Goal: Task Accomplishment & Management: Use online tool/utility

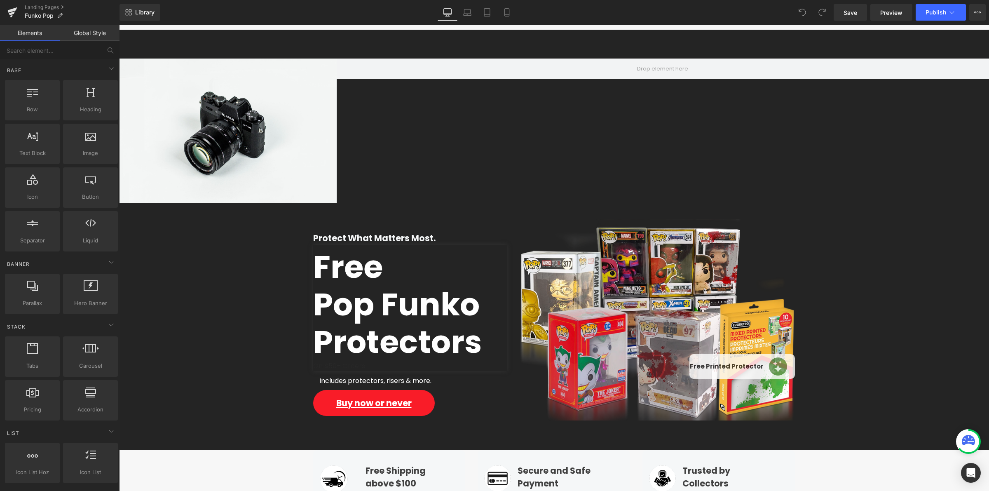
scroll to position [103, 0]
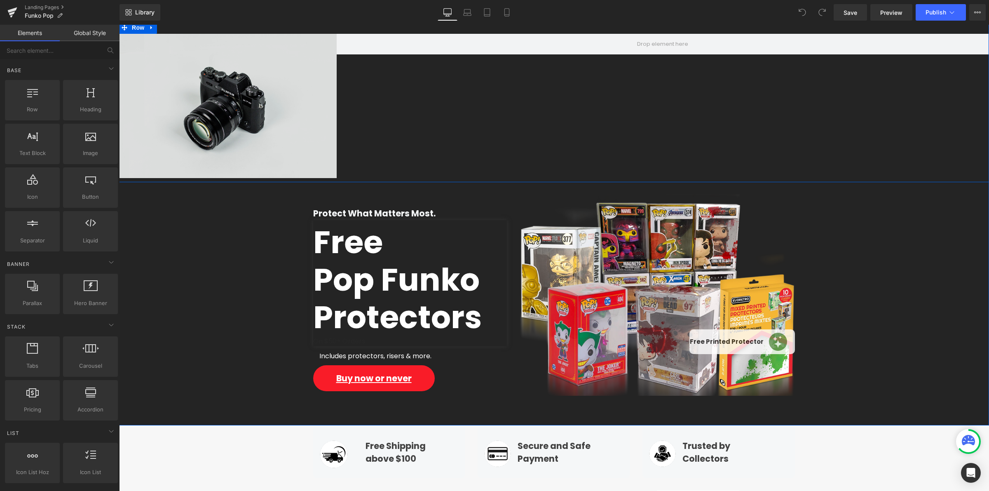
click at [290, 115] on img at bounding box center [228, 106] width 218 height 144
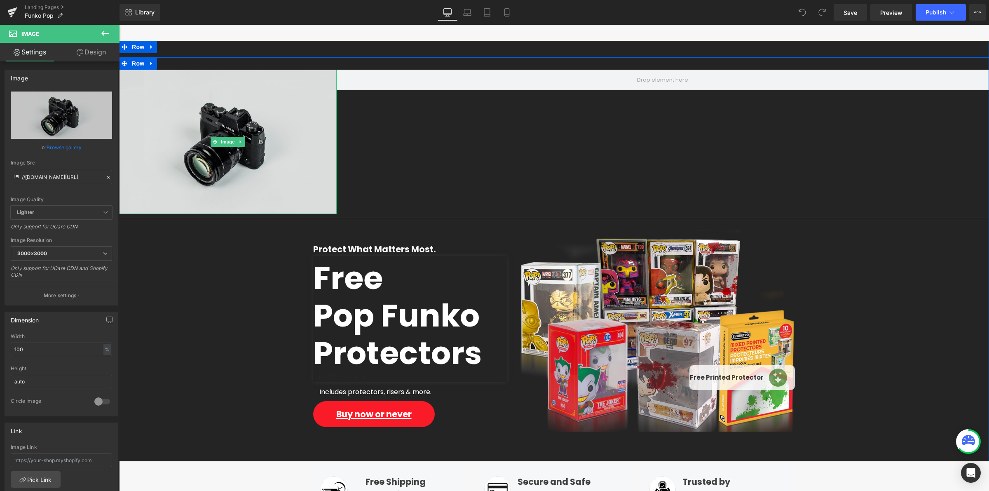
scroll to position [52, 0]
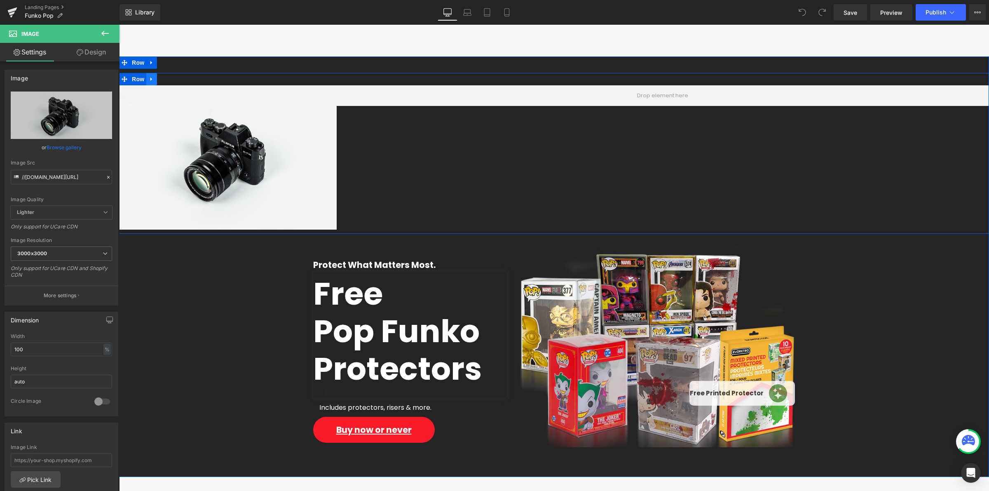
click at [149, 76] on icon at bounding box center [152, 79] width 6 height 6
click at [171, 81] on icon at bounding box center [173, 79] width 6 height 6
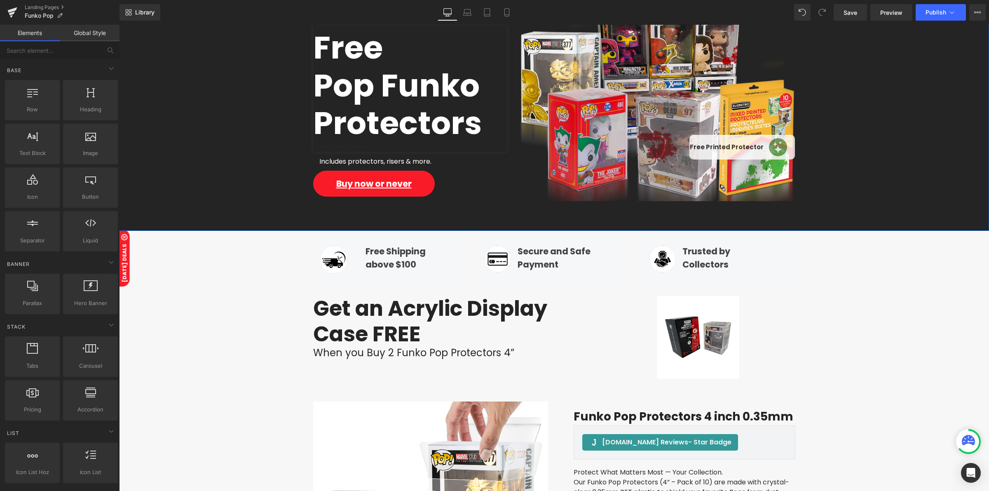
scroll to position [155, 0]
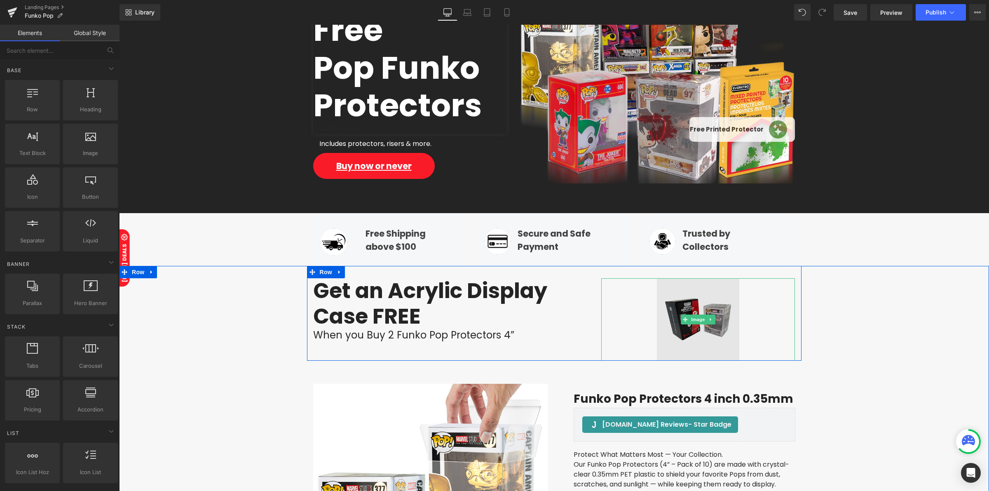
click at [675, 302] on img at bounding box center [698, 319] width 82 height 82
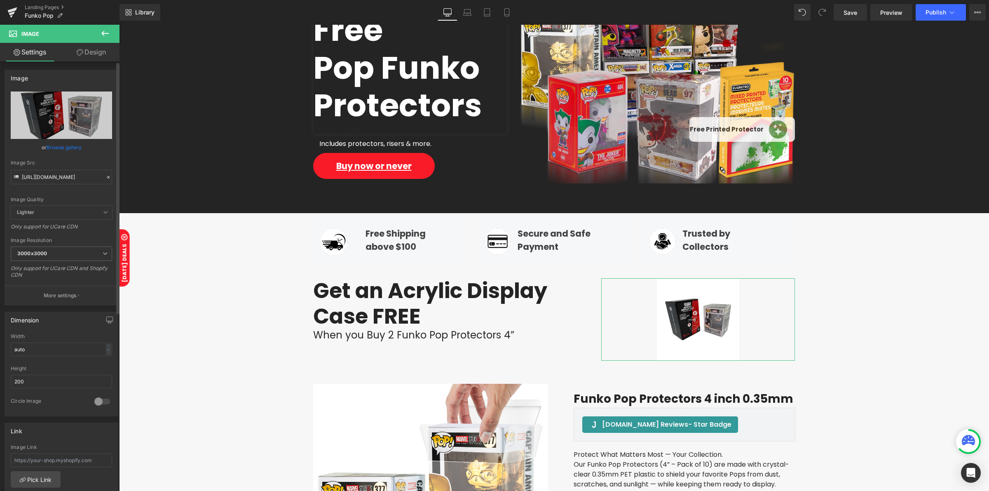
click at [107, 176] on icon at bounding box center [108, 177] width 6 height 6
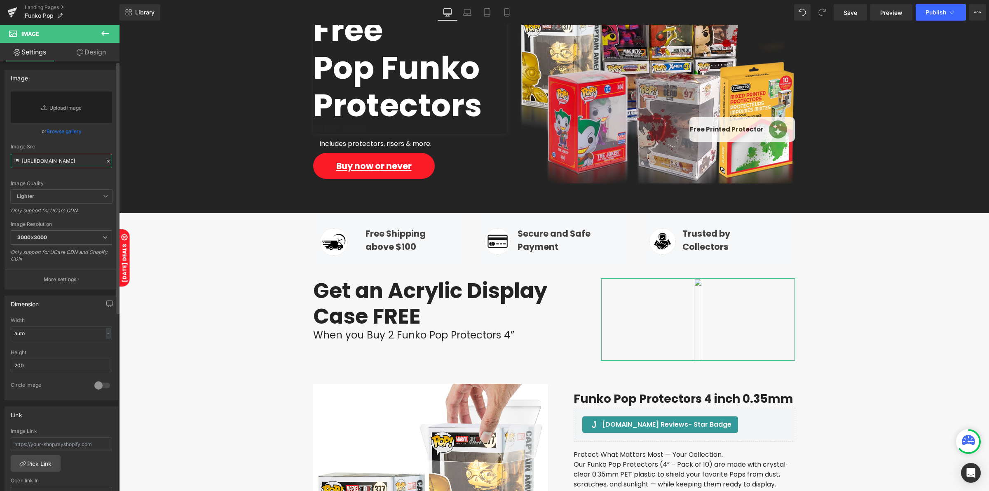
click at [59, 165] on input "https://cdn.shopify.com/s/files/1/0042/2795/6809/files/IMG_9676-Photoroom_675b3…" at bounding box center [61, 161] width 101 height 14
paste input "https://cdn.shopify.com/s/files/1/0042/2795/6809/files/funko_packaging_side_by_…"
type input "https://cdn.shopify.com/s/files/1/0042/2795/6809/files/funko_packaging_side_by_…"
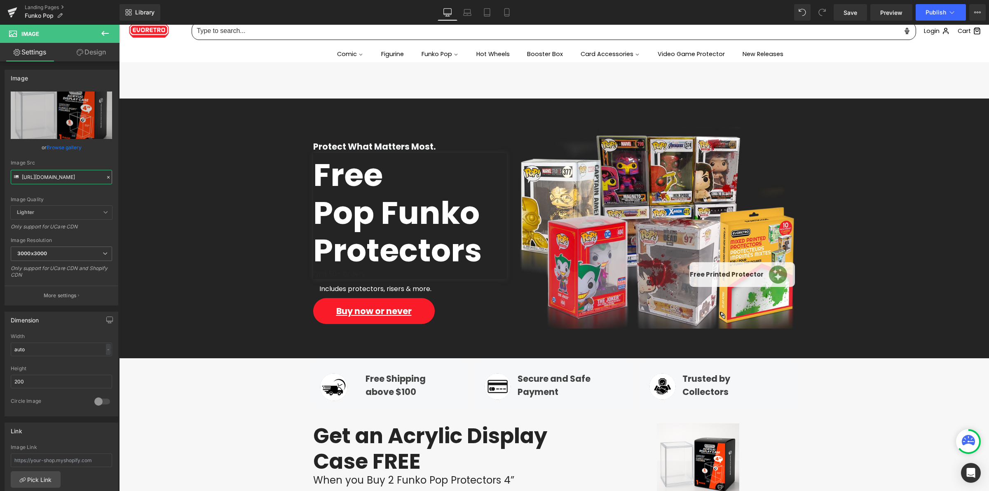
scroll to position [0, 0]
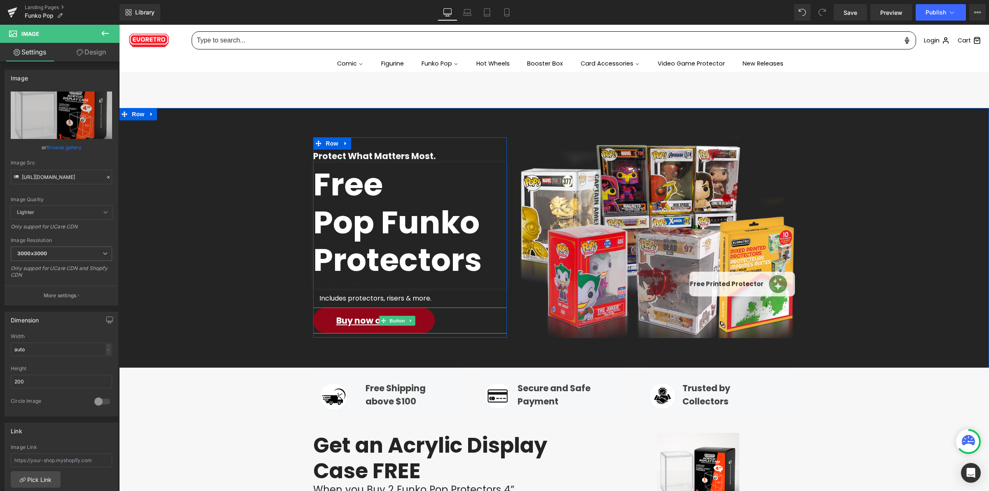
click at [359, 323] on span "Buy now or never" at bounding box center [373, 320] width 75 height 12
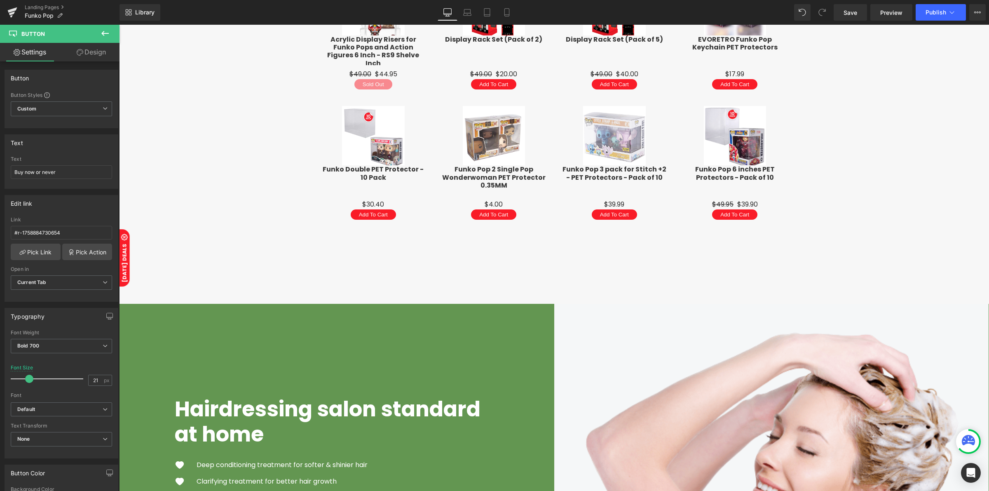
scroll to position [1412, 0]
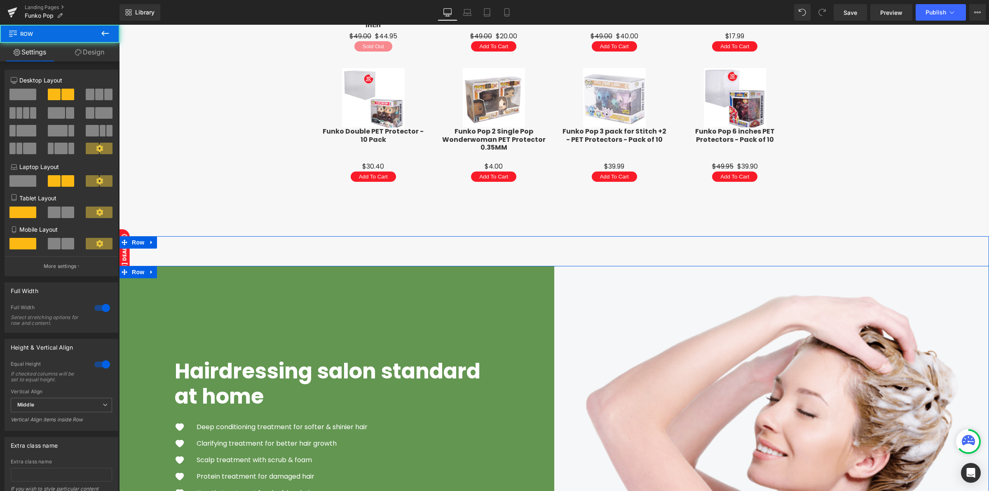
click at [536, 288] on div "Hairdressing salon standard at home Heading Image Deep conditioning treatment f…" at bounding box center [336, 440] width 435 height 348
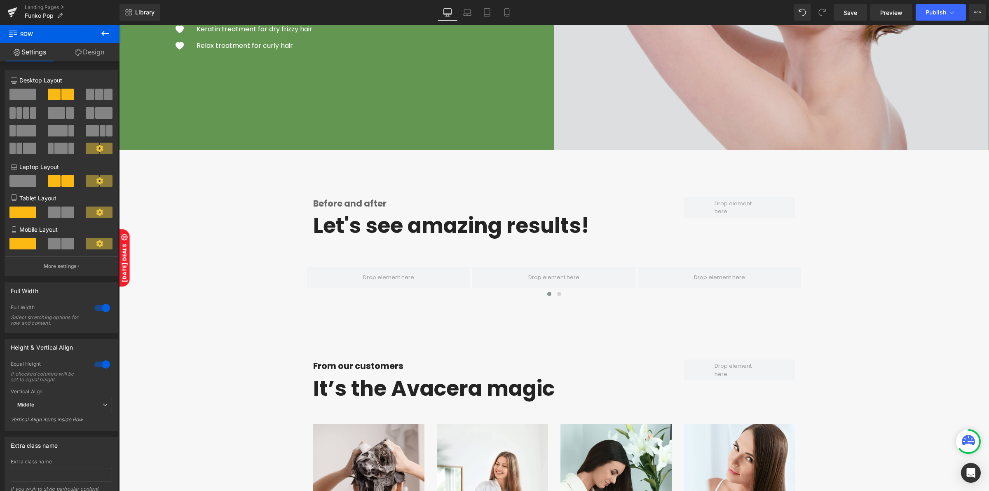
scroll to position [1824, 0]
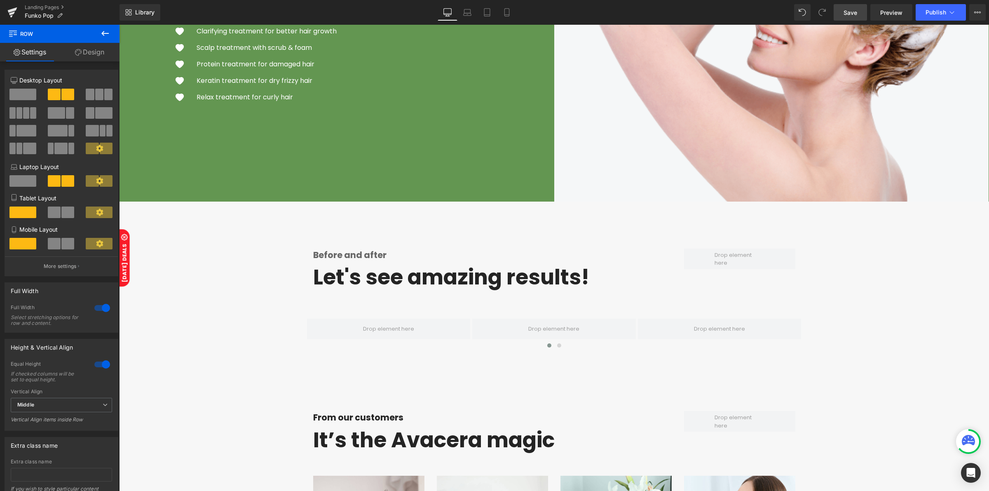
click at [848, 9] on span "Save" at bounding box center [850, 12] width 14 height 9
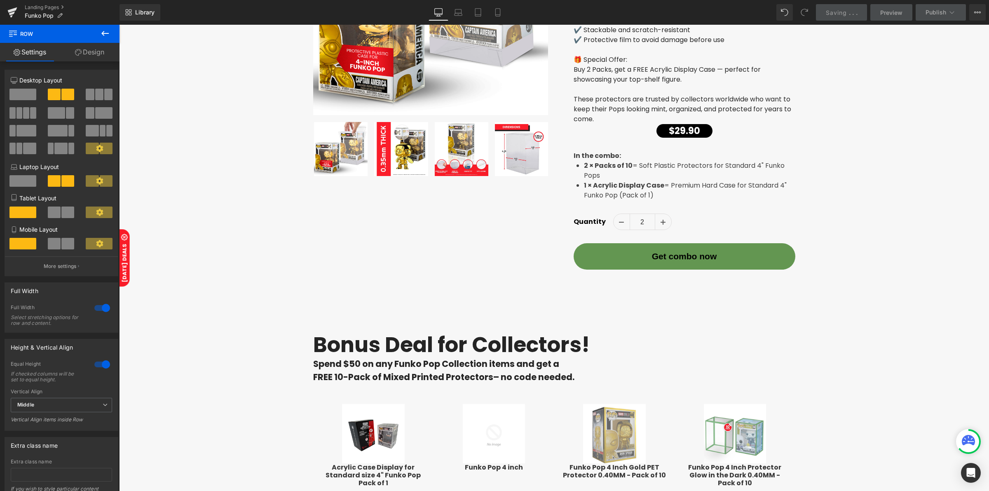
scroll to position [640, 0]
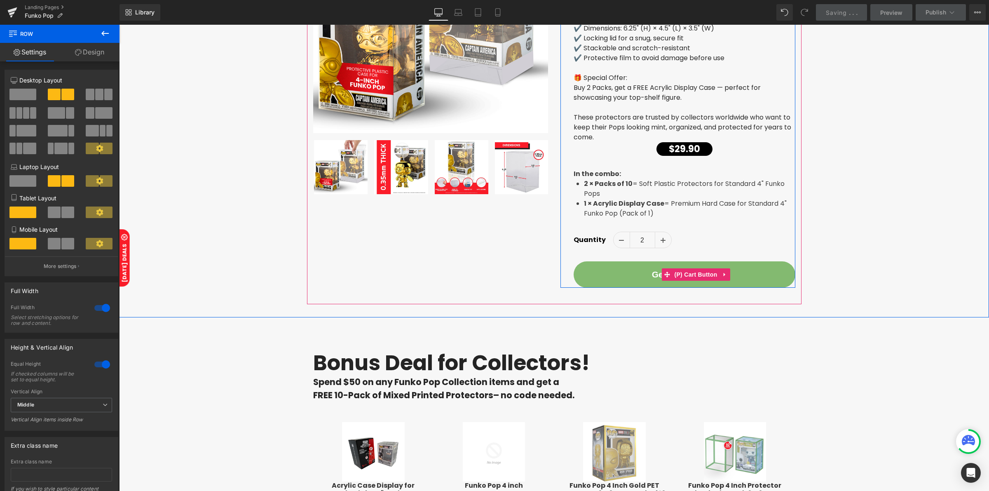
click at [752, 268] on button "Get combo now" at bounding box center [685, 274] width 222 height 26
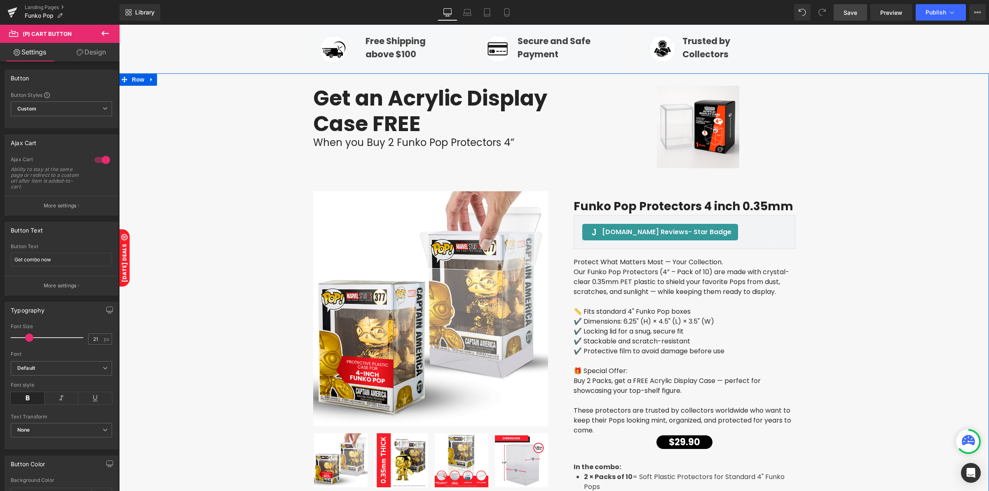
scroll to position [331, 0]
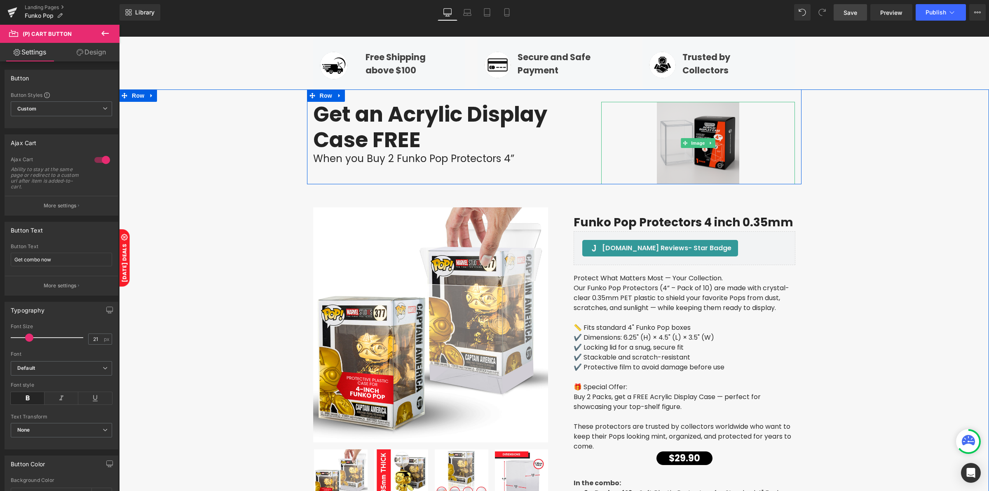
click at [718, 162] on img at bounding box center [698, 143] width 82 height 82
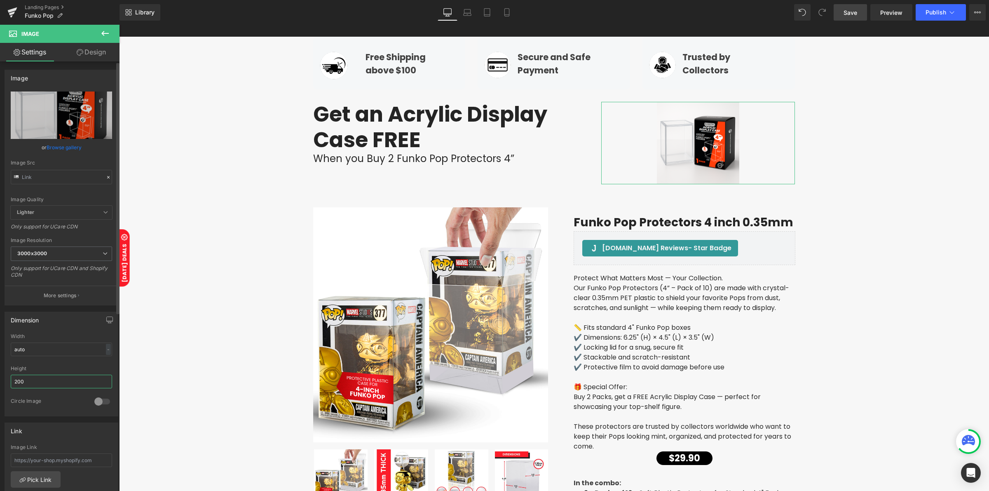
click at [37, 384] on input "200" at bounding box center [61, 382] width 101 height 14
click at [38, 383] on input "200" at bounding box center [61, 382] width 101 height 14
click at [41, 383] on input "200" at bounding box center [61, 382] width 101 height 14
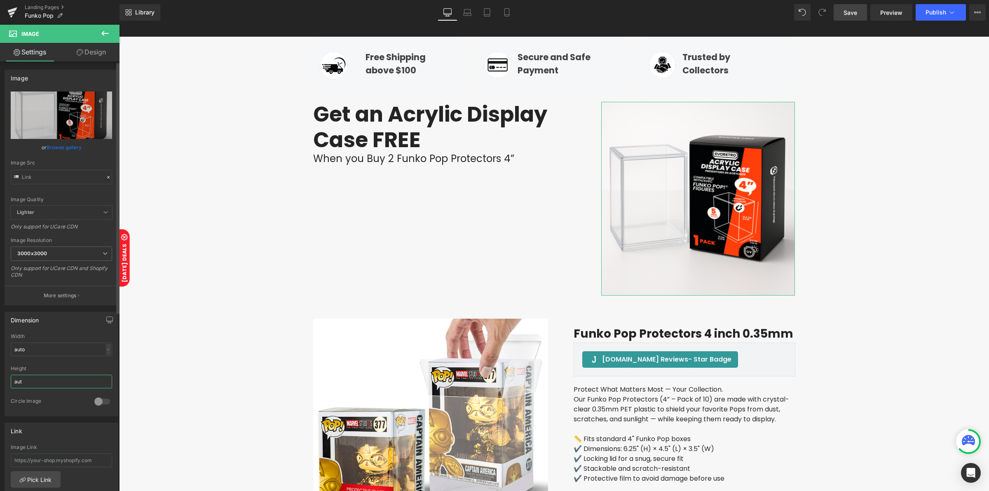
type input "auto"
click at [485, 190] on div "Get an Acrylic Display Case FREE Heading When you Buy 2 Funko Pop Protectors 4”…" at bounding box center [554, 192] width 494 height 206
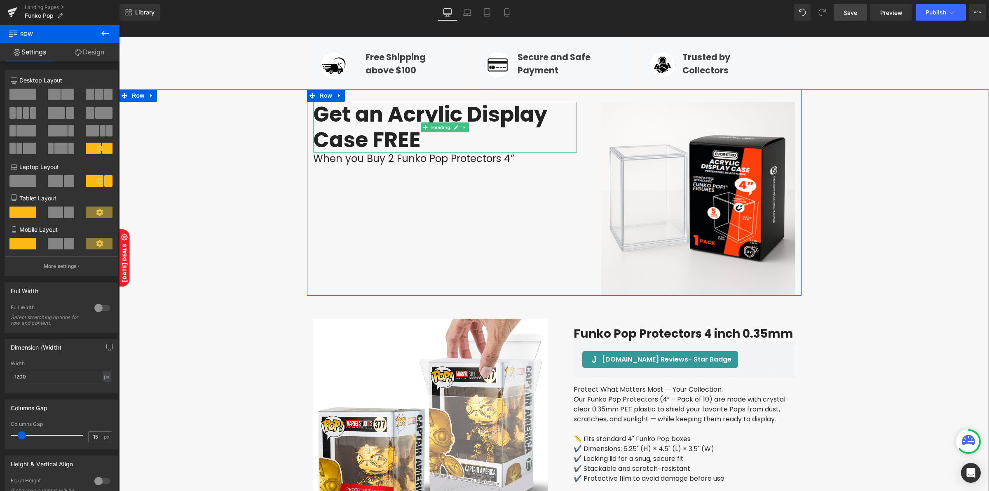
click at [468, 132] on h2 "Get an Acrylic Display Case FREE" at bounding box center [445, 127] width 264 height 50
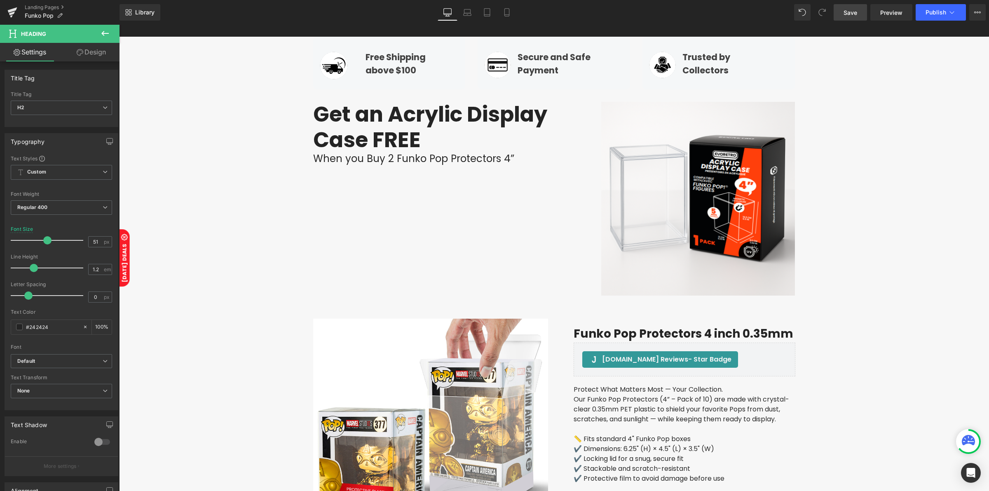
click at [89, 52] on link "Design" at bounding box center [91, 52] width 60 height 19
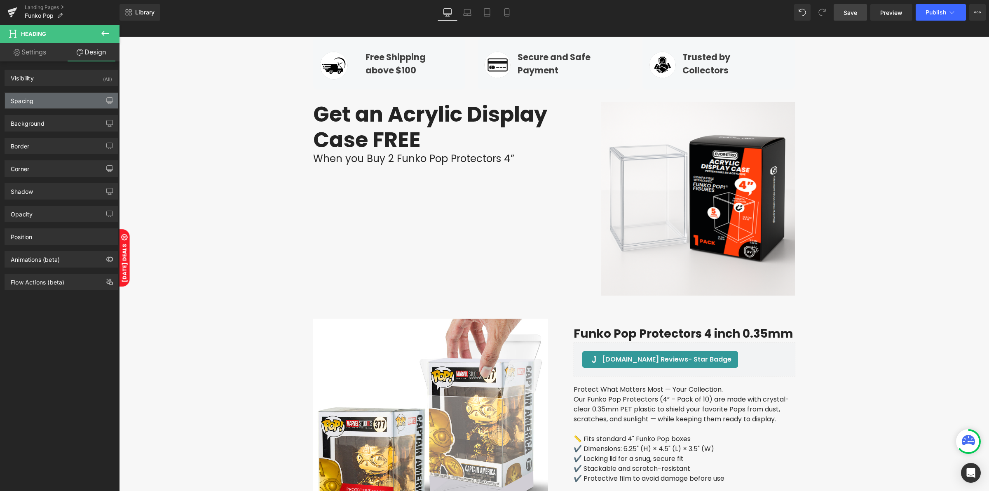
click at [68, 102] on div "Spacing" at bounding box center [61, 101] width 113 height 16
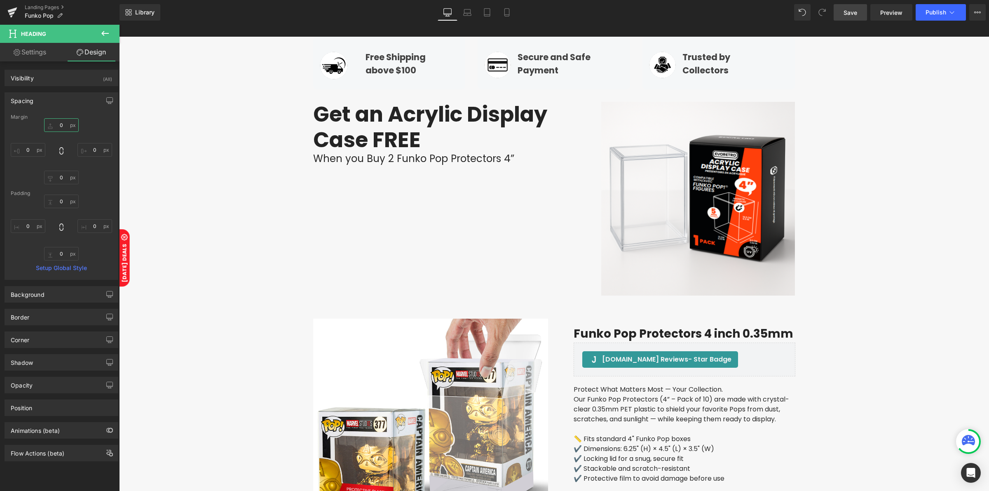
click at [65, 129] on input "text" at bounding box center [61, 125] width 35 height 14
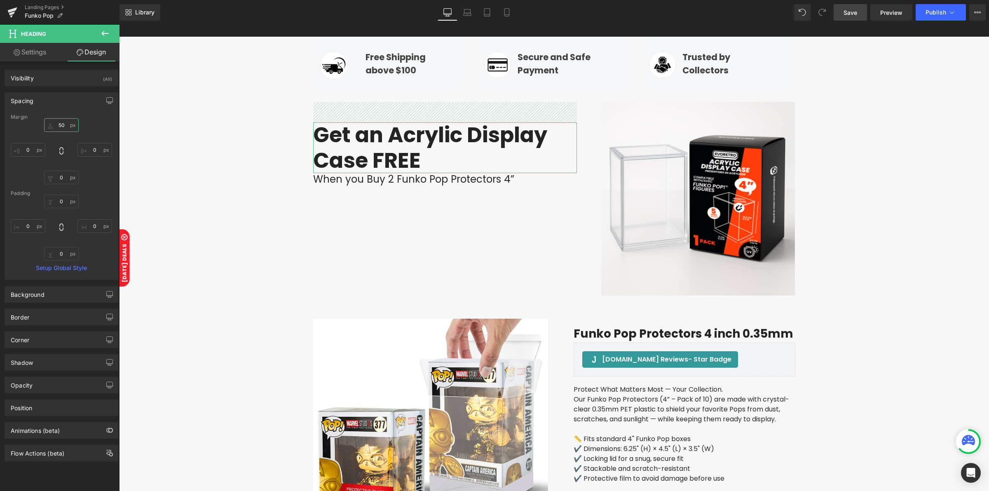
click at [56, 131] on input "50" at bounding box center [61, 125] width 35 height 14
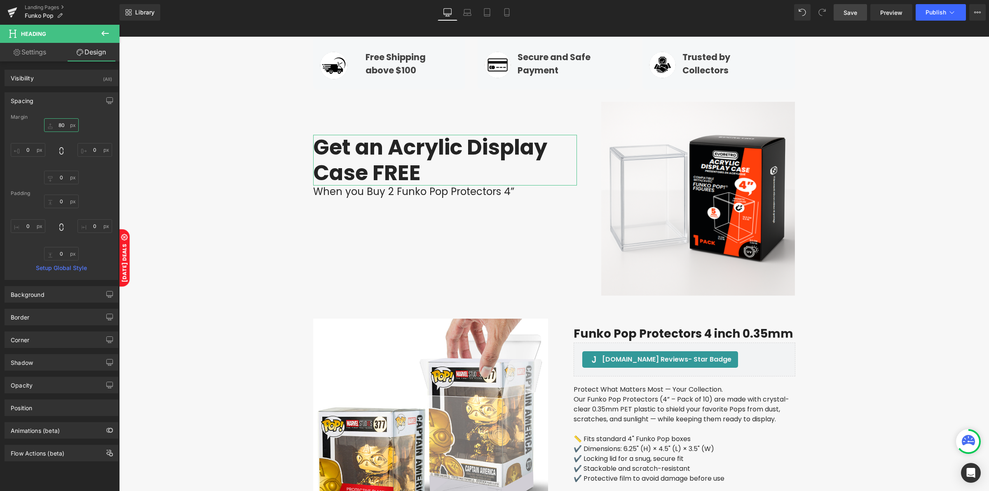
click at [56, 131] on input "80" at bounding box center [61, 125] width 35 height 14
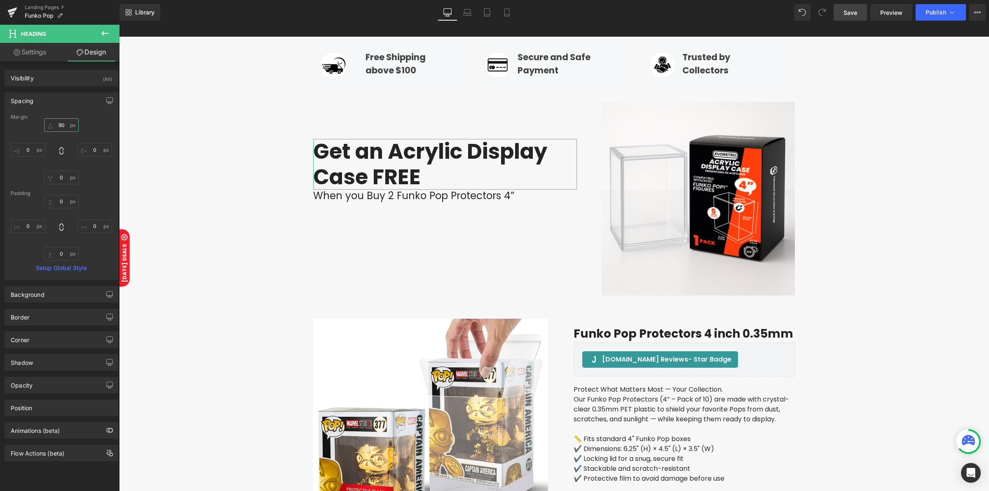
click at [56, 131] on input "90" at bounding box center [61, 125] width 35 height 14
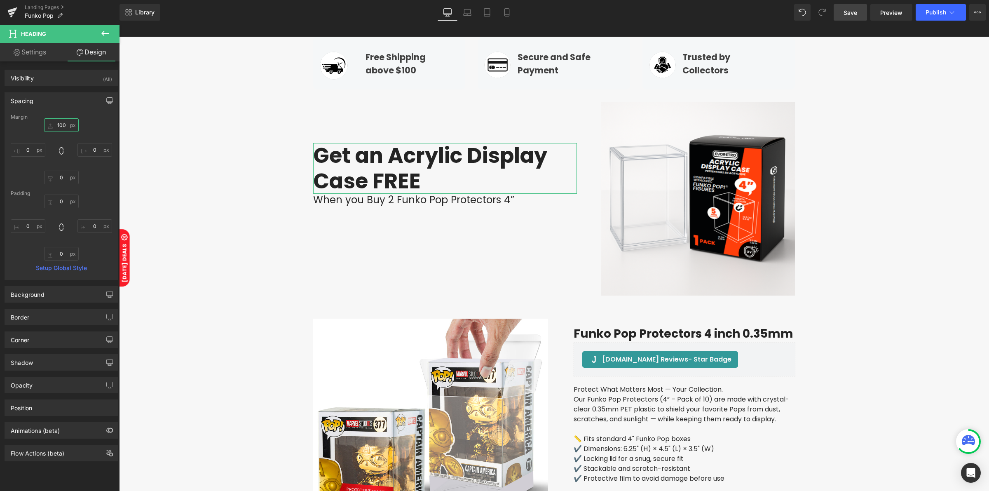
click at [56, 131] on input "100" at bounding box center [61, 125] width 35 height 14
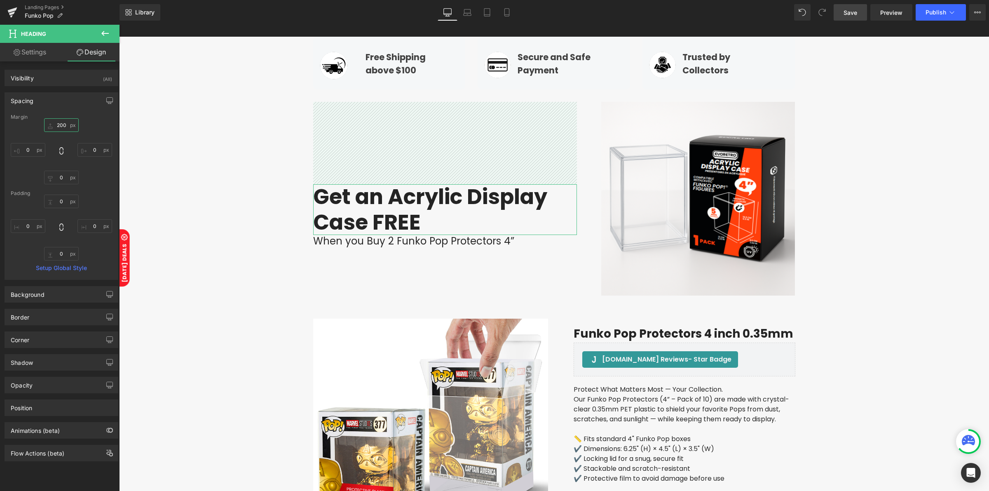
click at [56, 124] on input "200" at bounding box center [61, 125] width 35 height 14
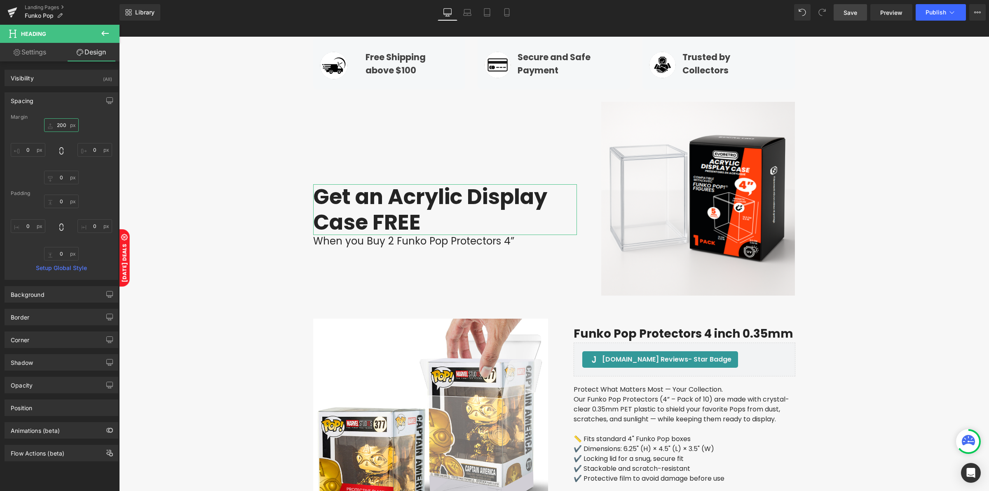
click at [56, 124] on input "200" at bounding box center [61, 125] width 35 height 14
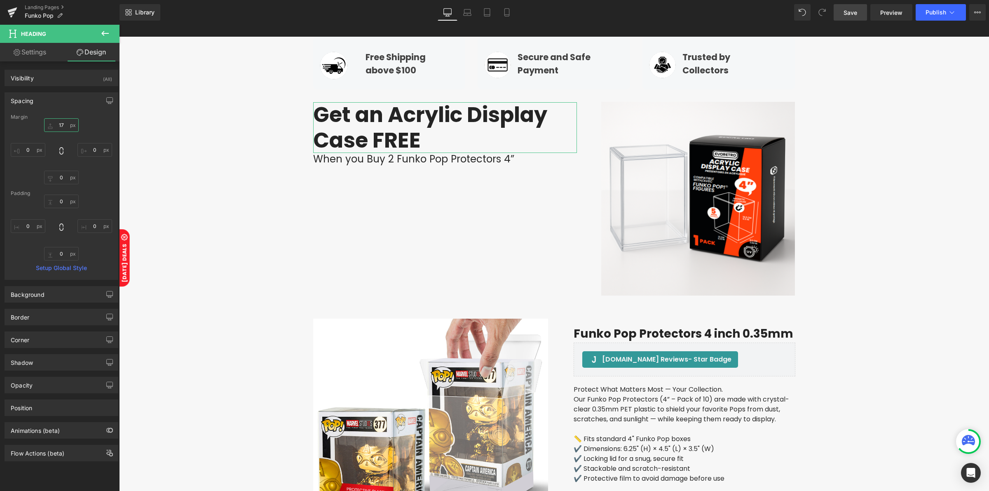
type input "175"
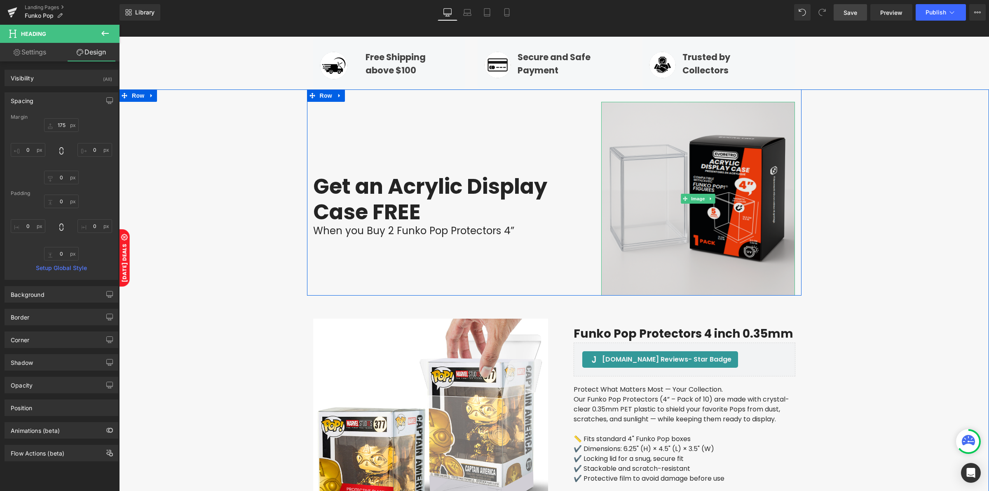
click at [734, 238] on img at bounding box center [698, 199] width 194 height 194
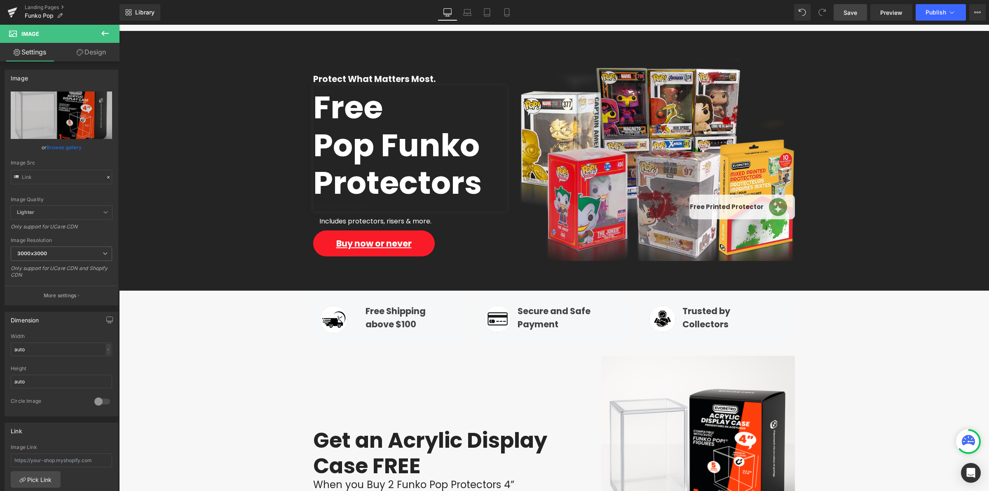
scroll to position [73, 0]
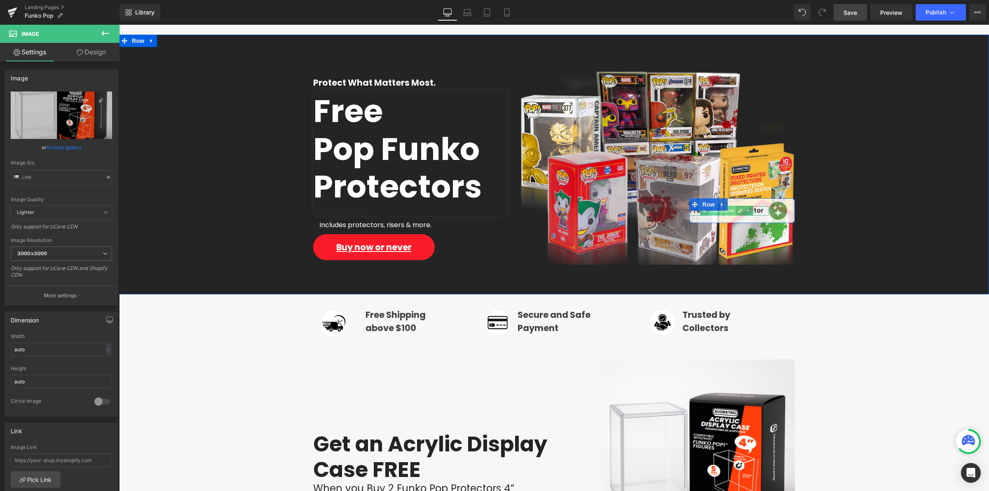
click at [725, 211] on span "Text Block" at bounding box center [722, 211] width 27 height 10
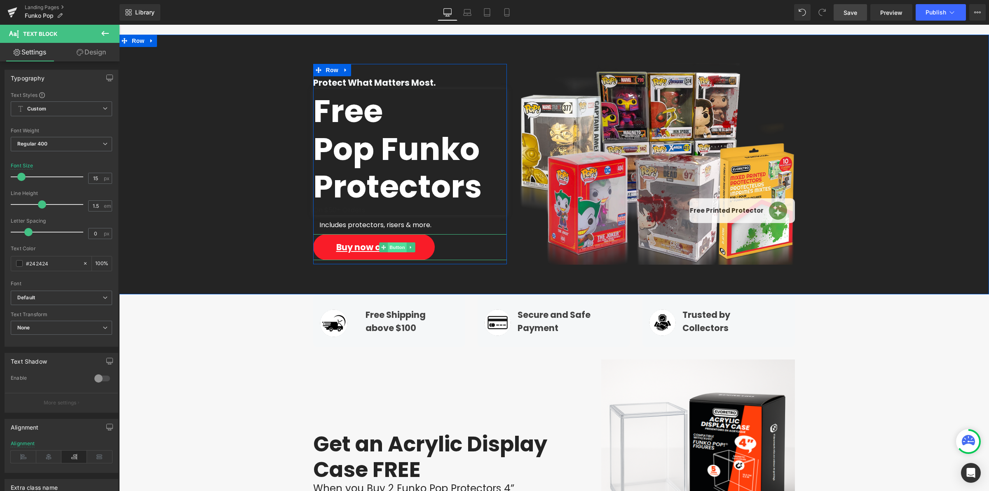
click at [388, 246] on span "Button" at bounding box center [397, 247] width 19 height 10
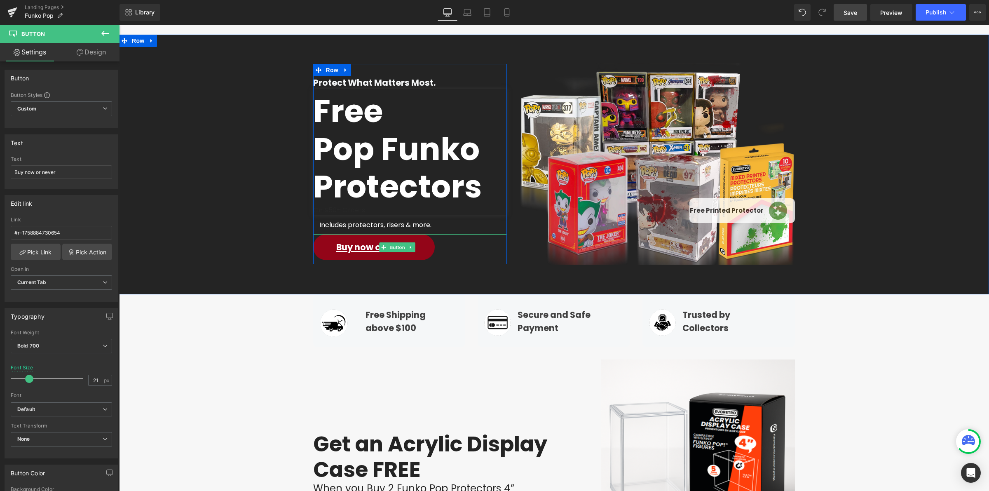
click at [366, 246] on span "Buy now or never" at bounding box center [373, 247] width 75 height 12
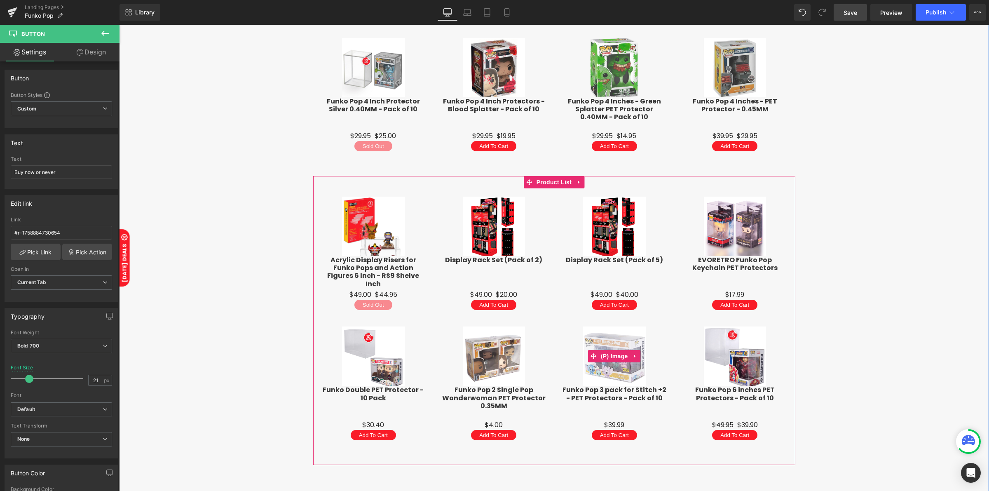
scroll to position [1258, 0]
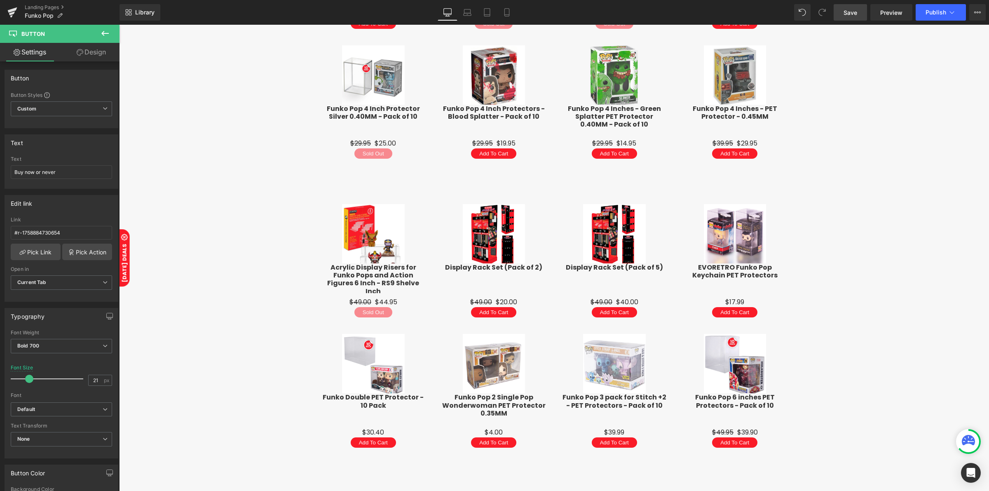
click at [846, 15] on span "Save" at bounding box center [850, 12] width 14 height 9
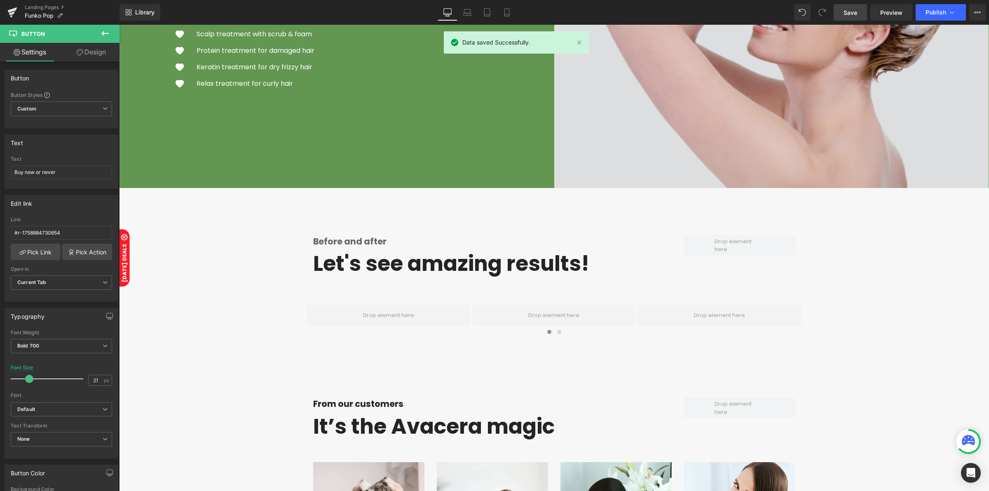
scroll to position [1979, 0]
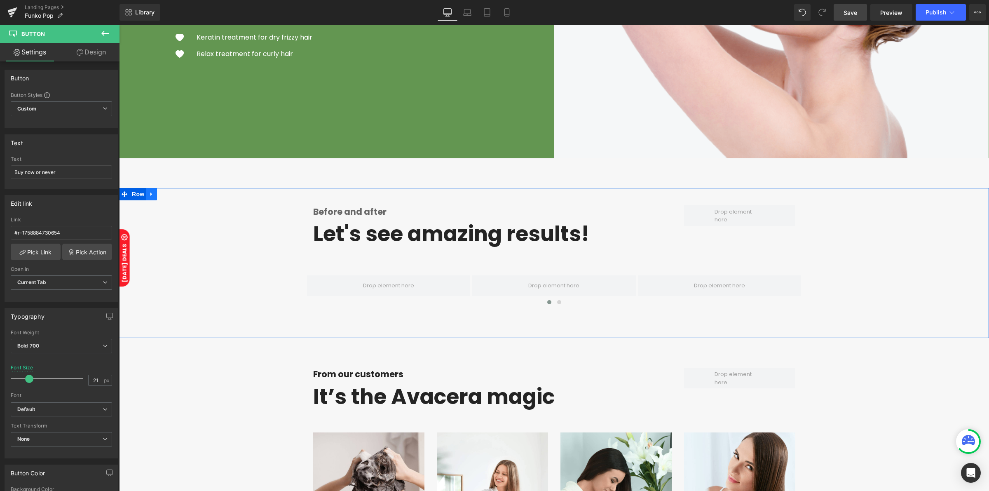
click at [147, 196] on link at bounding box center [151, 194] width 11 height 12
click at [168, 198] on link at bounding box center [173, 194] width 11 height 12
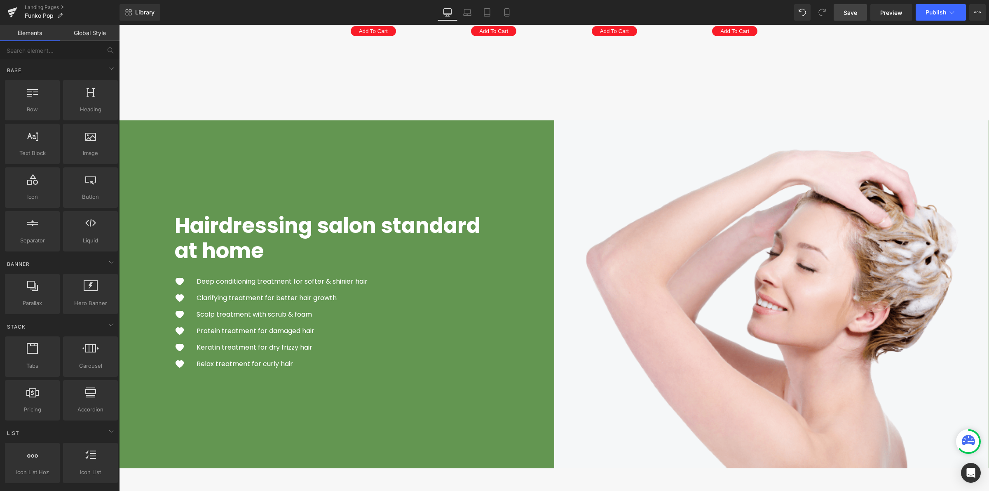
scroll to position [1670, 0]
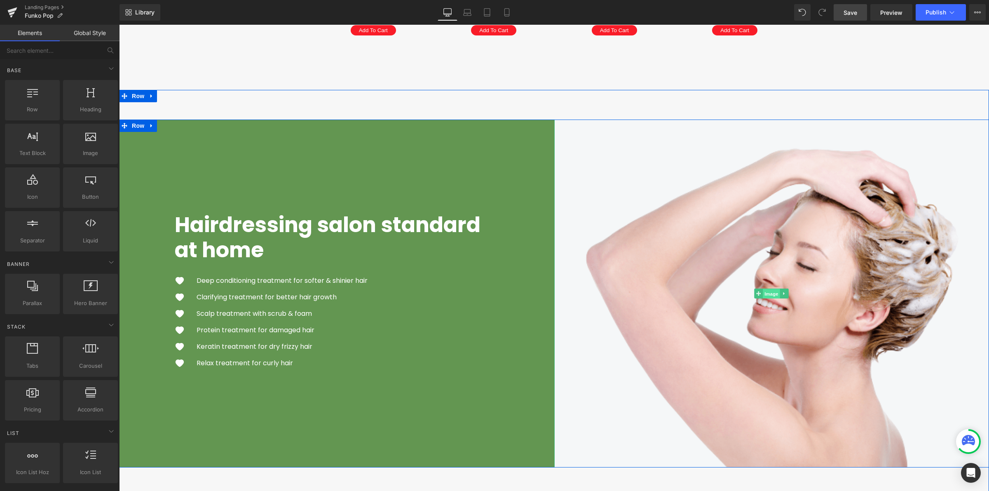
click at [769, 289] on span "Image" at bounding box center [771, 294] width 17 height 10
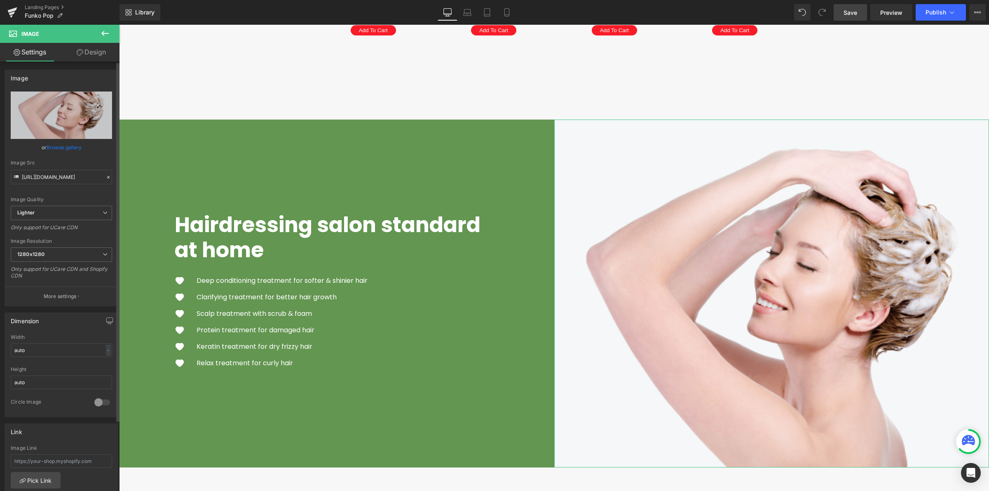
click at [105, 174] on icon at bounding box center [108, 177] width 6 height 6
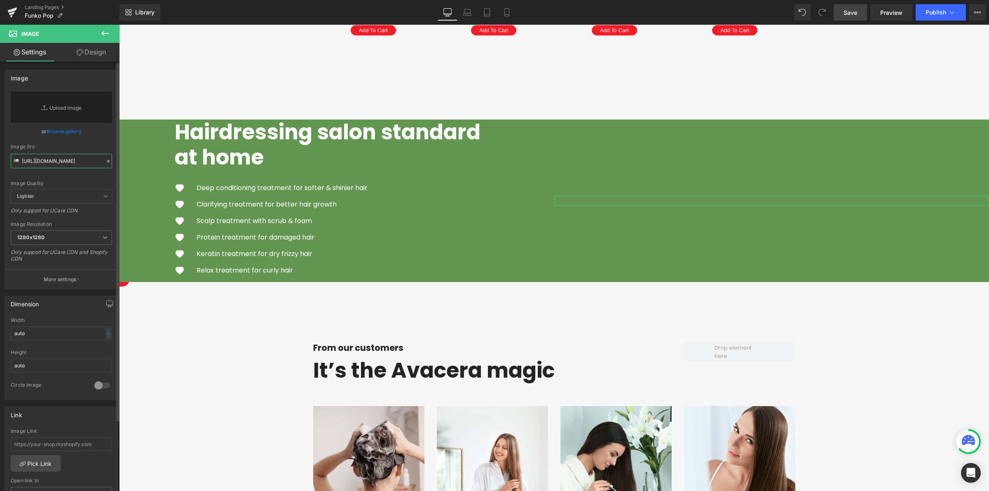
click at [73, 163] on input "https://ucarecdn.com/816657a2-098b-4b0e-af89-8b66de637d3f/-/format/auto/-/previ…" at bounding box center [61, 161] width 101 height 14
paste input "https://cdn.shopify.com/s/files/1/0042/2795/6809/files/funko_packaging_side_by_…"
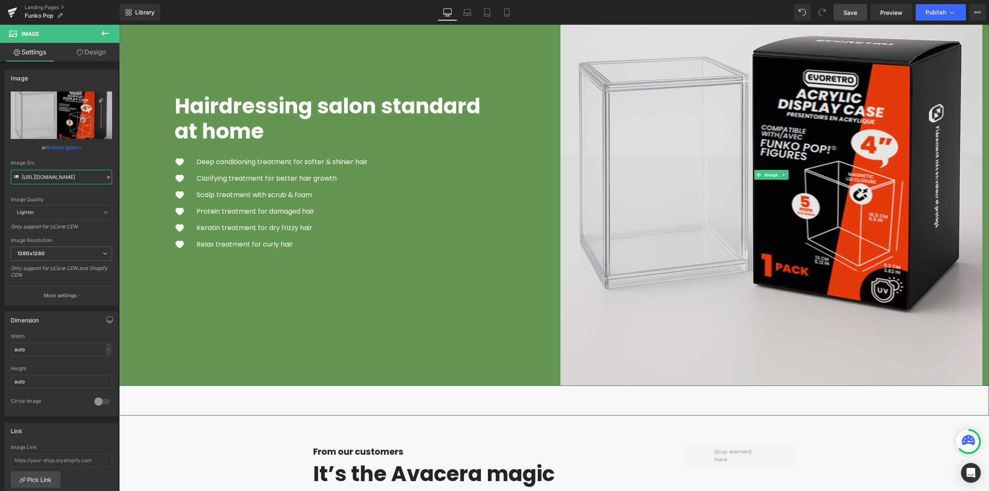
scroll to position [1803, 0]
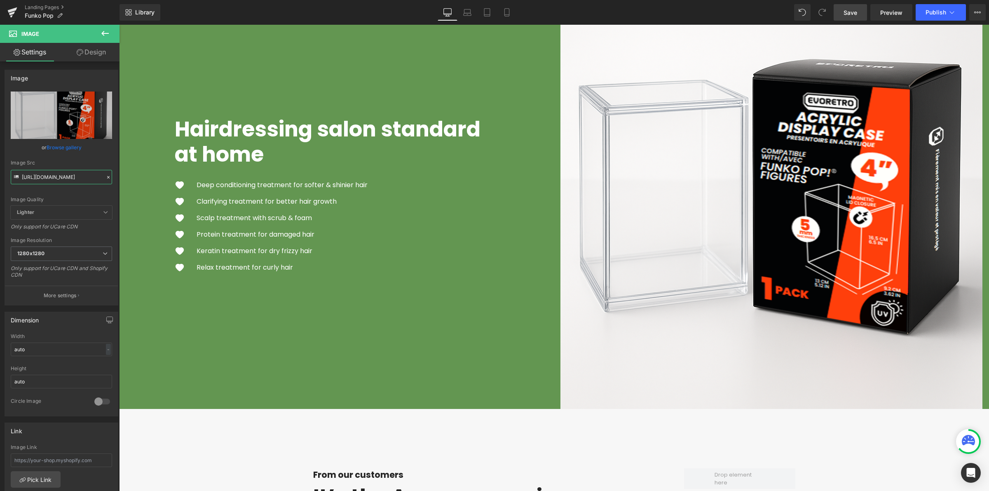
type input "https://cdn.shopify.com/s/files/1/0042/2795/6809/files/funko_packaging_side_by_…"
click at [763, 200] on span "Image" at bounding box center [771, 198] width 17 height 10
drag, startPoint x: 105, startPoint y: 177, endPoint x: 94, endPoint y: 177, distance: 11.1
click at [105, 177] on icon at bounding box center [108, 177] width 6 height 6
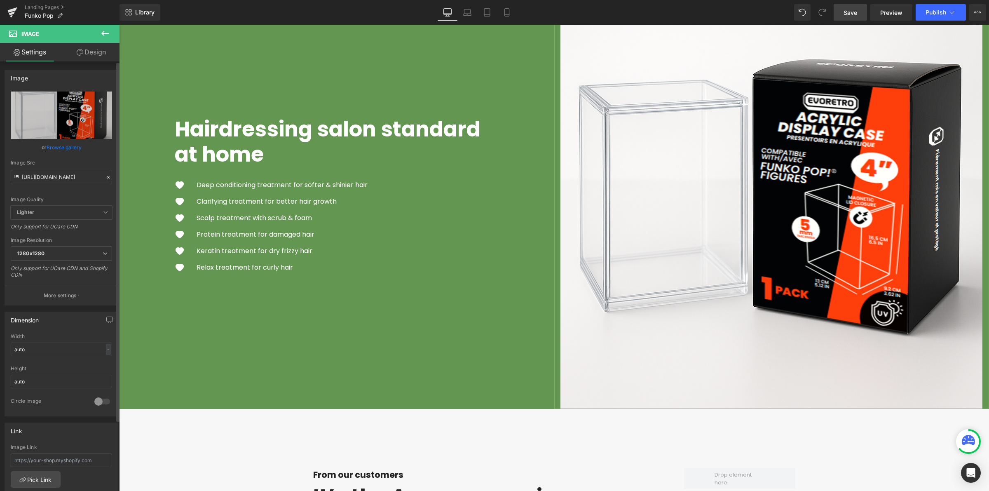
scroll to position [1879, 0]
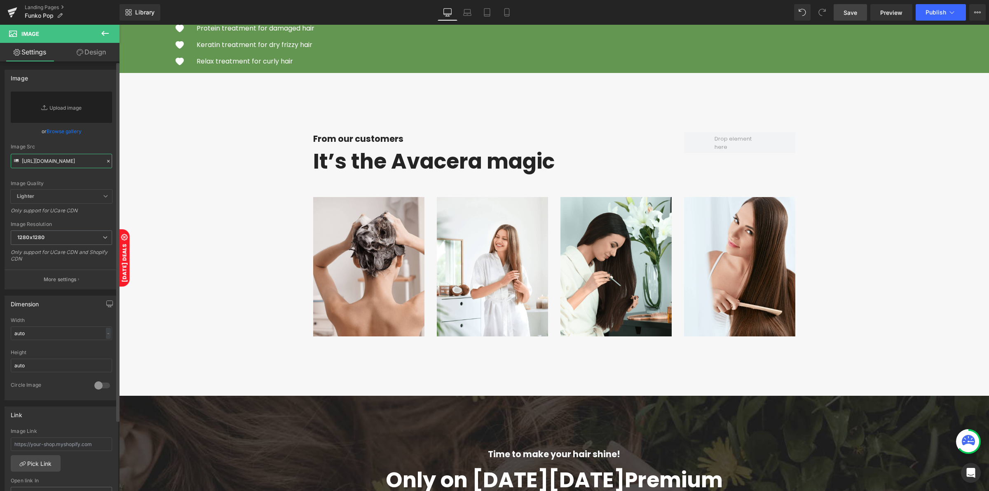
click at [70, 160] on input "https://cdn.shopify.com/s/files/1/0042/2795/6809/files/funko_packaging_side_by_…" at bounding box center [61, 161] width 101 height 14
paste input "https://cdn.shopify.com/s/files/1/0042/2795/6809/files/acrylic_display_case.jpg…"
type input "https://cdn.shopify.com/s/files/1/0042/2795/6809/files/acrylic_display_case.jpg…"
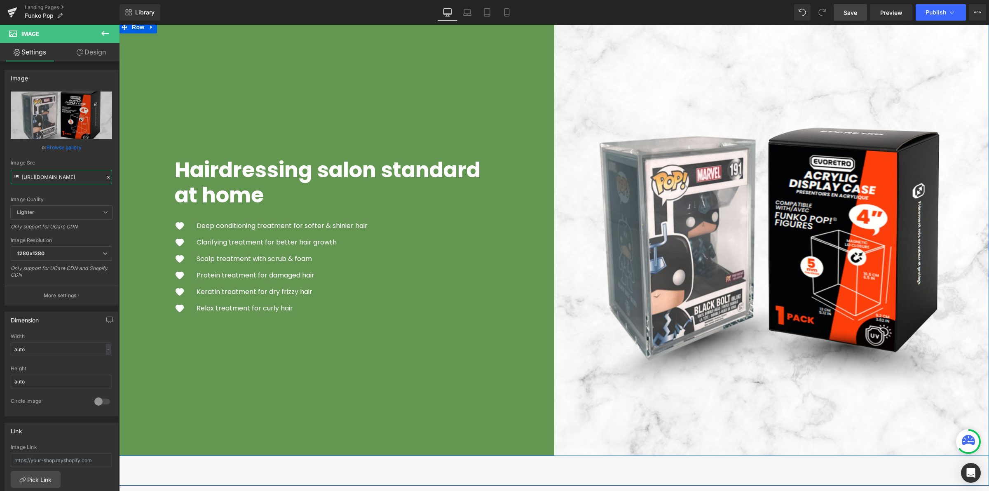
scroll to position [1751, 0]
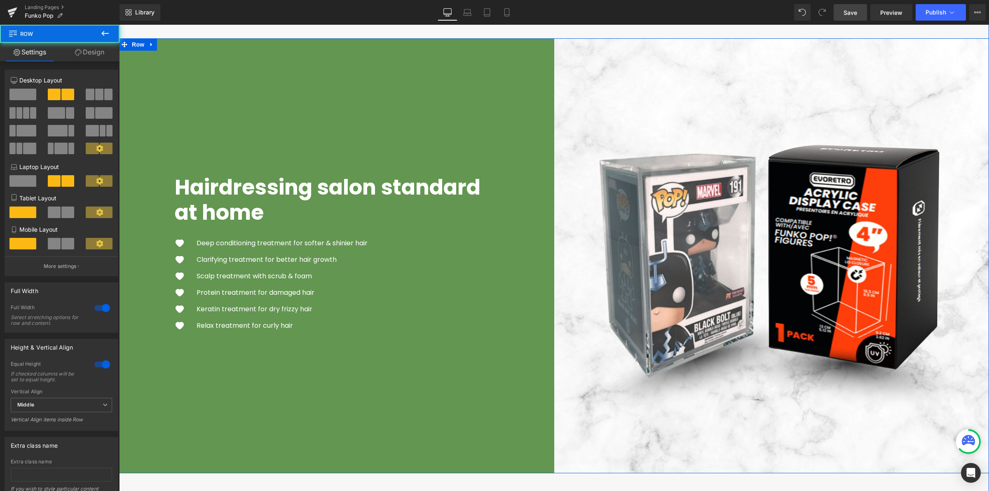
click at [411, 77] on div "Hairdressing salon standard at home Heading Image Deep conditioning treatment f…" at bounding box center [336, 255] width 435 height 435
click at [97, 47] on link "Design" at bounding box center [90, 52] width 60 height 19
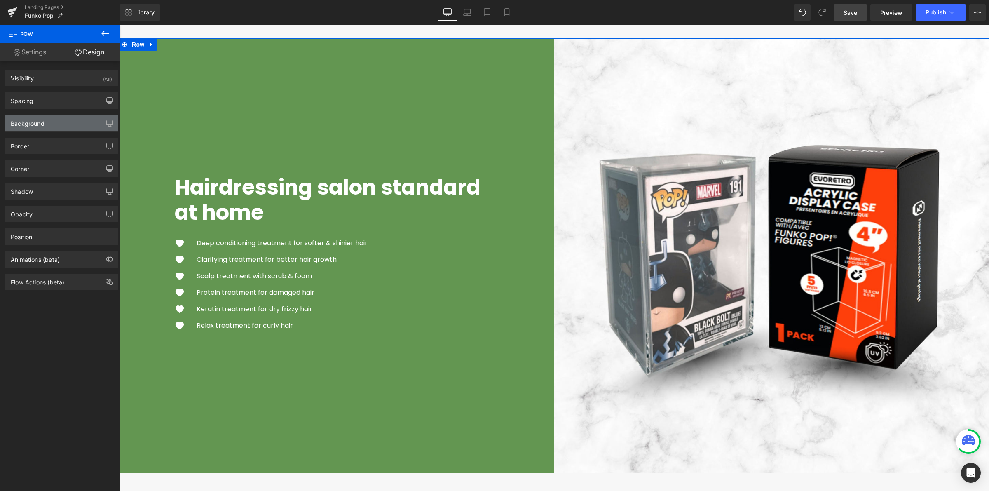
click at [62, 124] on div "Background" at bounding box center [61, 123] width 113 height 16
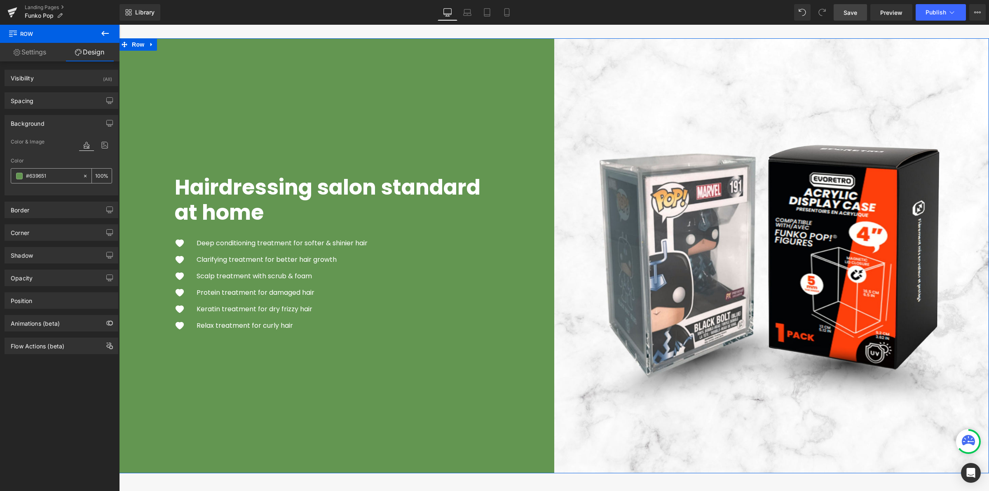
click at [44, 174] on input "text" at bounding box center [52, 175] width 53 height 9
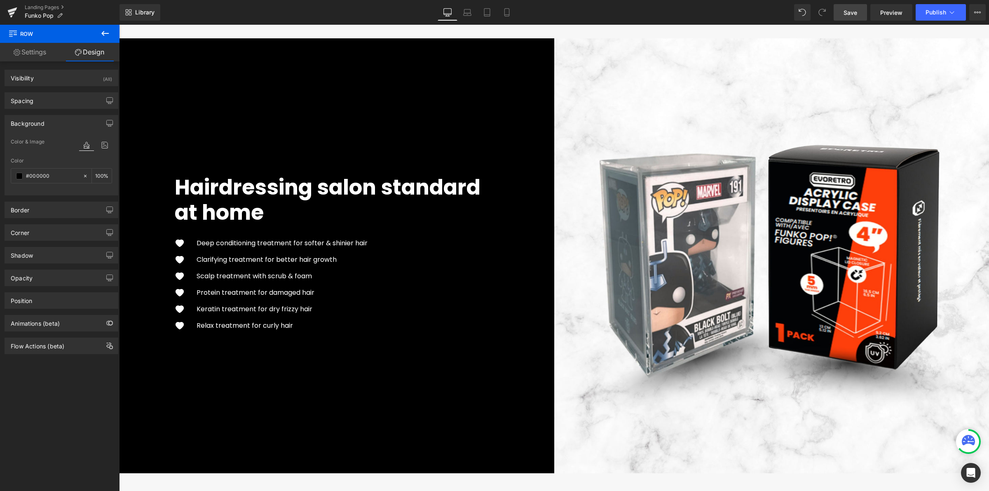
type input "#000000"
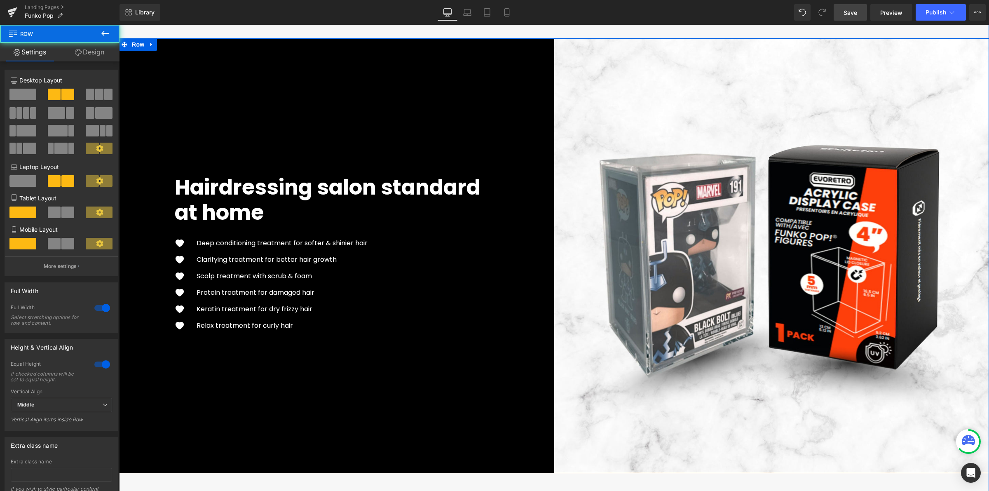
click at [339, 396] on div "Hairdressing salon standard at home Heading Image Deep conditioning treatment f…" at bounding box center [336, 255] width 435 height 435
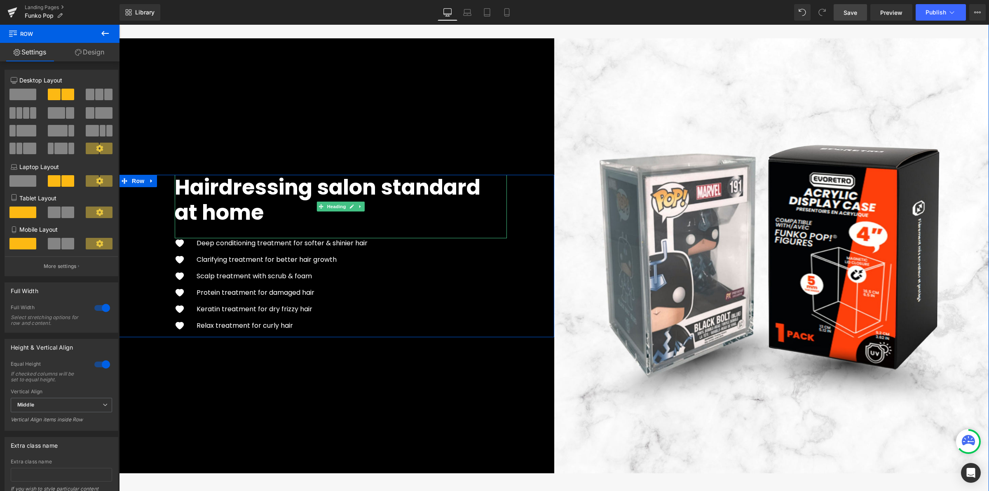
click at [243, 189] on strong "Hairdressing salon standard at home" at bounding box center [328, 199] width 306 height 55
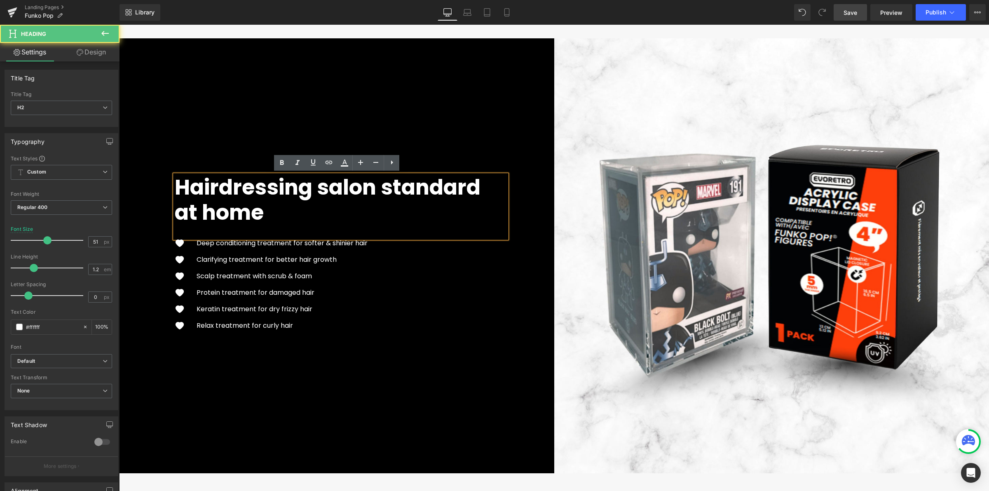
click at [243, 190] on strong "Hairdressing salon standard at home" at bounding box center [328, 199] width 306 height 55
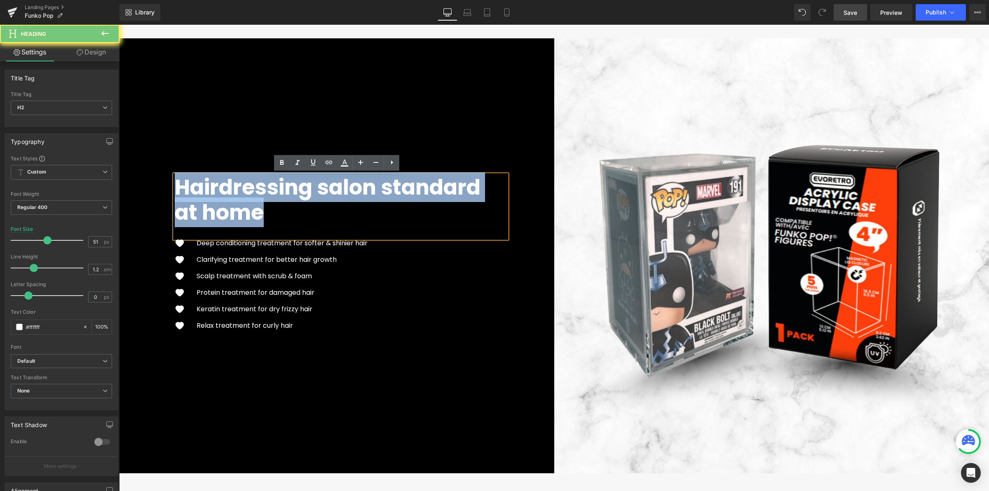
click at [243, 190] on strong "Hairdressing salon standard at home" at bounding box center [328, 199] width 306 height 55
paste div "To enrich screen reader interactions, please activate Accessibility in Grammarl…"
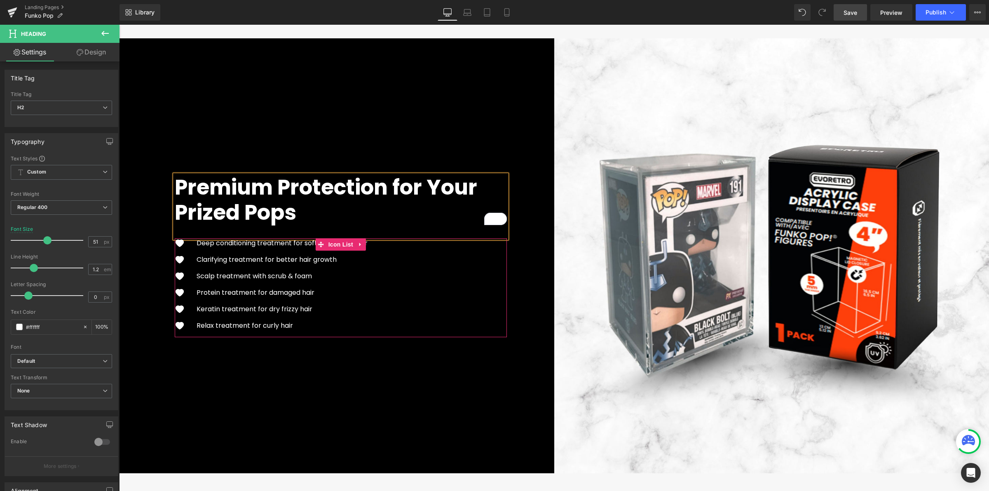
click at [361, 266] on ul "Image Deep conditioning treatment for softer & shinier hair Text Block Image Cl…" at bounding box center [271, 287] width 193 height 99
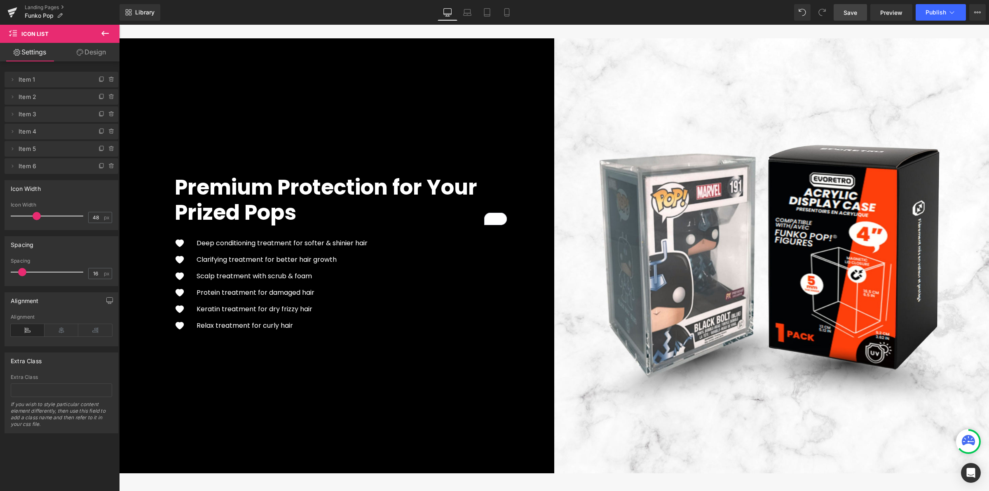
click at [103, 34] on icon at bounding box center [105, 33] width 10 height 10
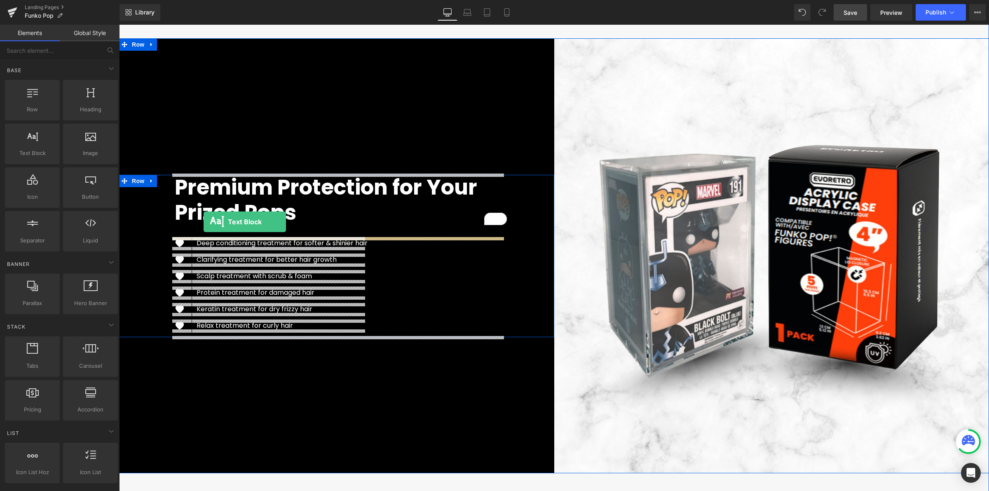
drag, startPoint x: 150, startPoint y: 175, endPoint x: 203, endPoint y: 222, distance: 70.4
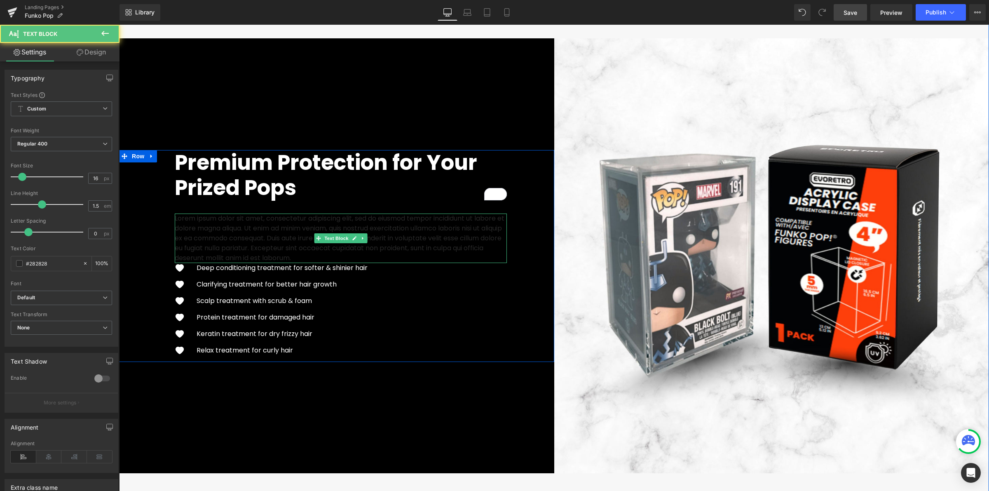
click at [235, 225] on p "Lorem ipsum dolor sit amet, consectetur adipiscing elit, sed do eiusmod tempor …" at bounding box center [341, 237] width 332 height 49
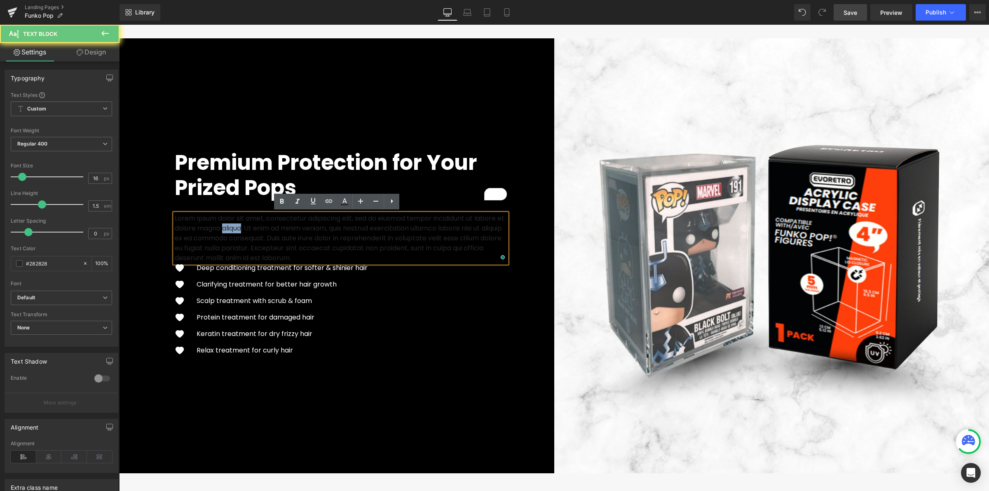
click at [235, 225] on p "Lorem ipsum dolor sit amet, consectetur adipiscing elit, sed do eiusmod tempor …" at bounding box center [341, 237] width 332 height 49
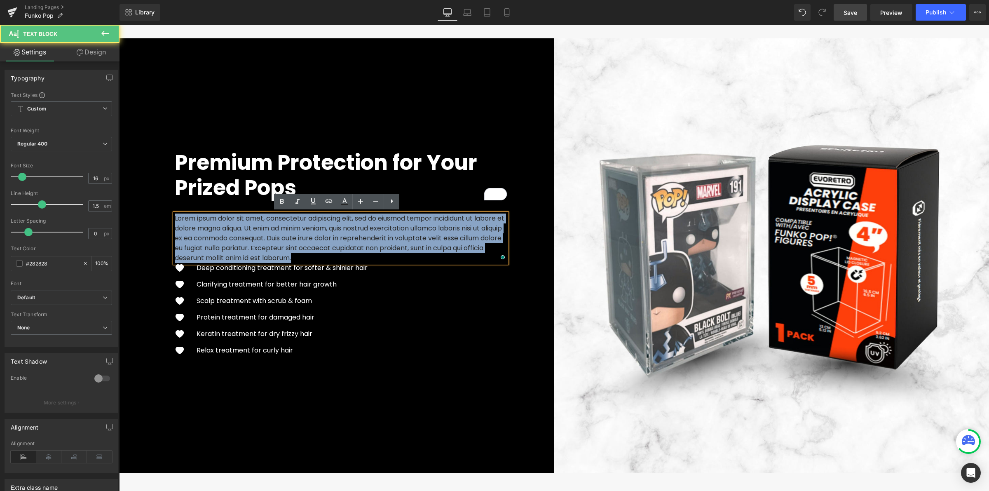
click at [235, 225] on p "Lorem ipsum dolor sit amet, consectetur adipiscing elit, sed do eiusmod tempor …" at bounding box center [341, 237] width 332 height 49
paste div "To enrich screen reader interactions, please activate Accessibility in Grammarl…"
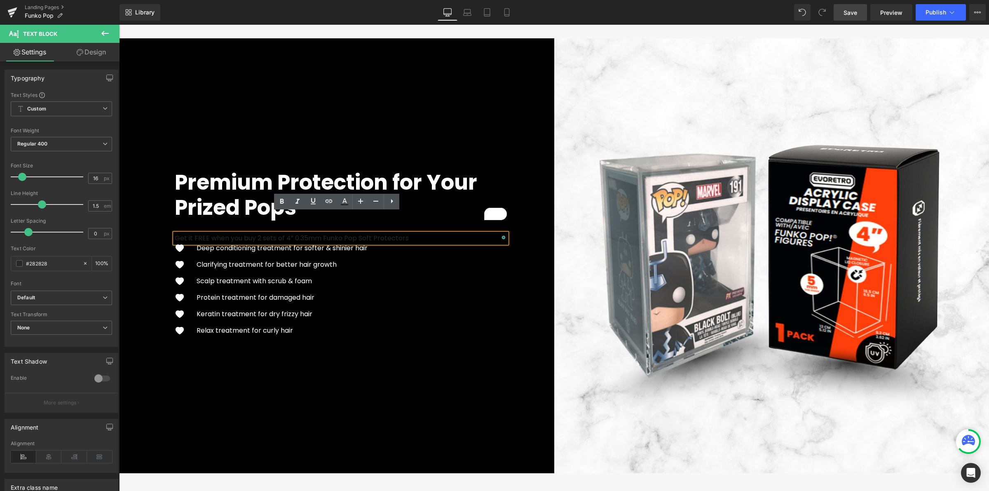
scroll to position [1770, 0]
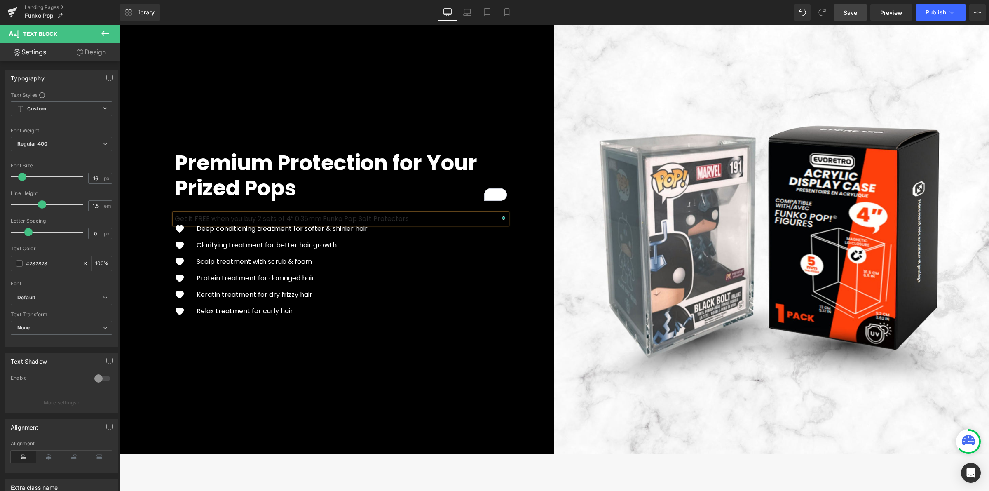
click at [238, 225] on p "Deep conditioning treatment for softer & shinier hair" at bounding box center [282, 229] width 171 height 10
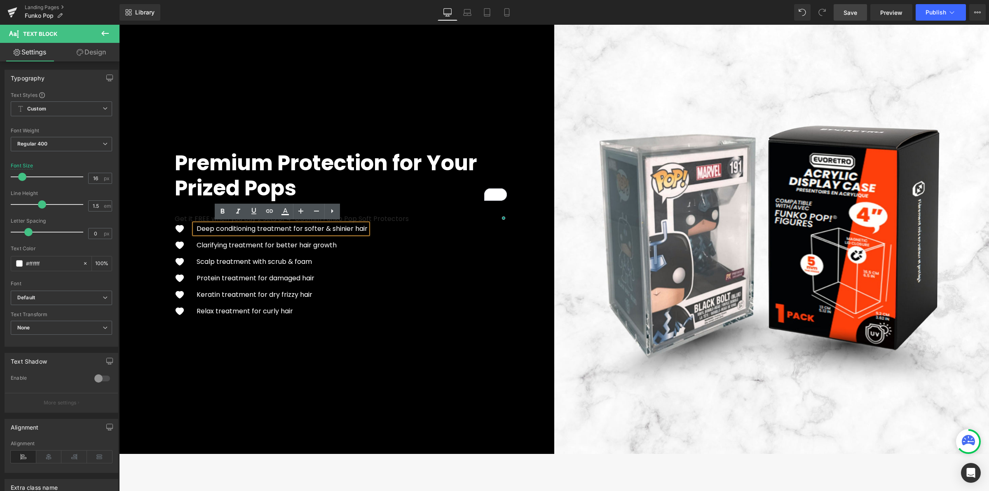
click at [119, 25] on div at bounding box center [119, 25] width 0 height 0
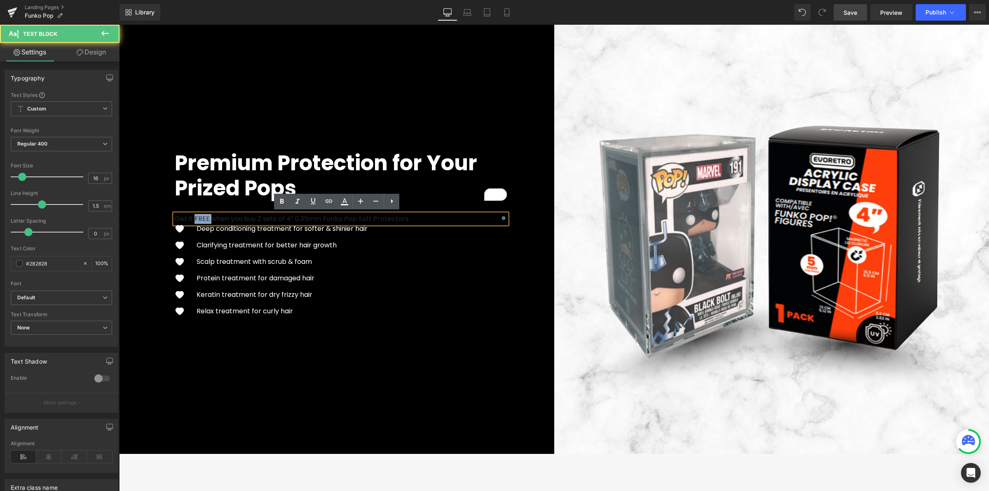
click at [192, 214] on p "Get it FREE when you buy 2 sets of 4” 0.35mm Funko Pop Soft Protectors" at bounding box center [341, 219] width 332 height 10
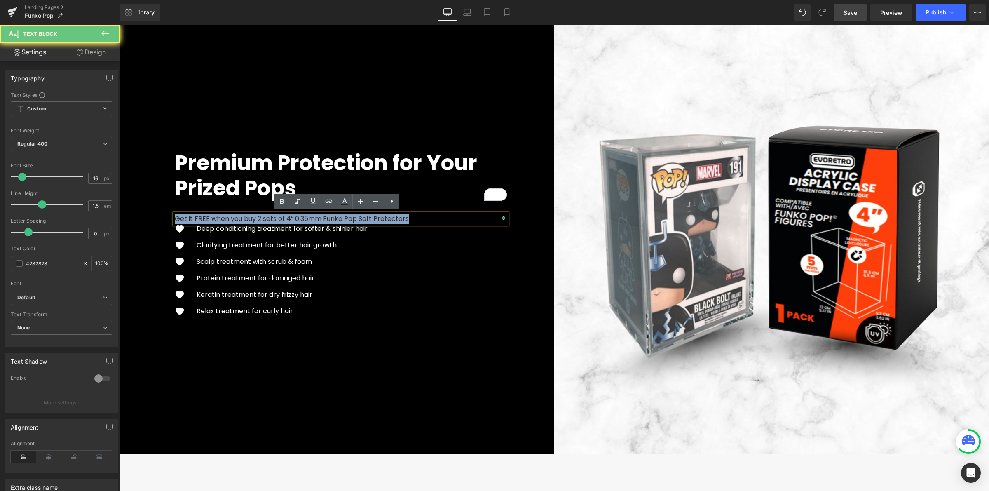
click at [192, 214] on p "Get it FREE when you buy 2 sets of 4” 0.35mm Funko Pop Soft Protectors" at bounding box center [341, 219] width 332 height 10
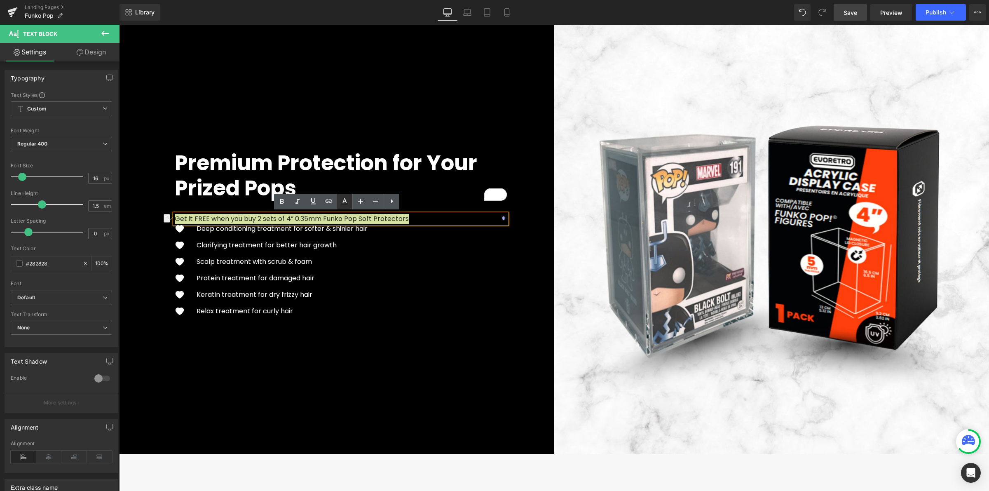
click at [342, 202] on icon at bounding box center [345, 202] width 10 height 10
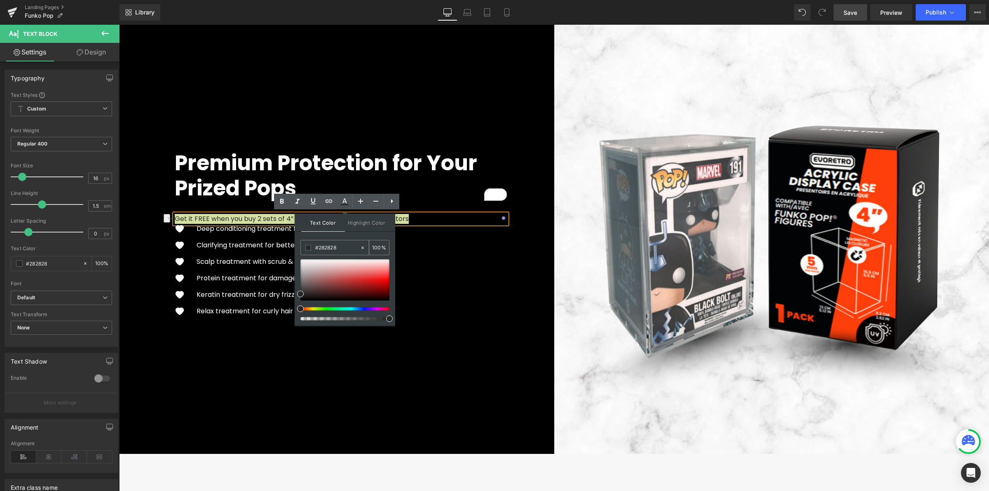
click at [323, 249] on input "#282828" at bounding box center [337, 247] width 44 height 9
click at [308, 250] on span at bounding box center [308, 248] width 6 height 6
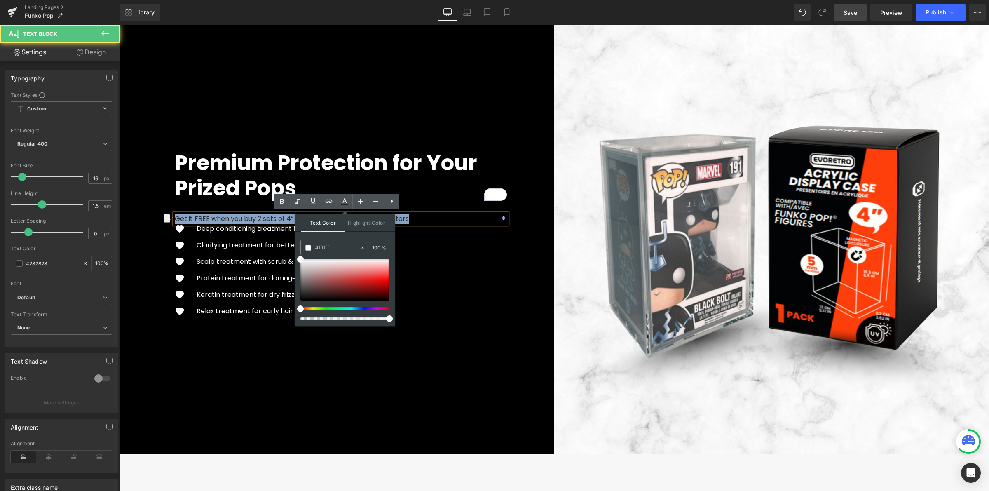
click at [269, 222] on p "Get it FREE when you buy 2 sets of 4” 0.35mm Funko Pop Soft Protectors" at bounding box center [341, 219] width 332 height 10
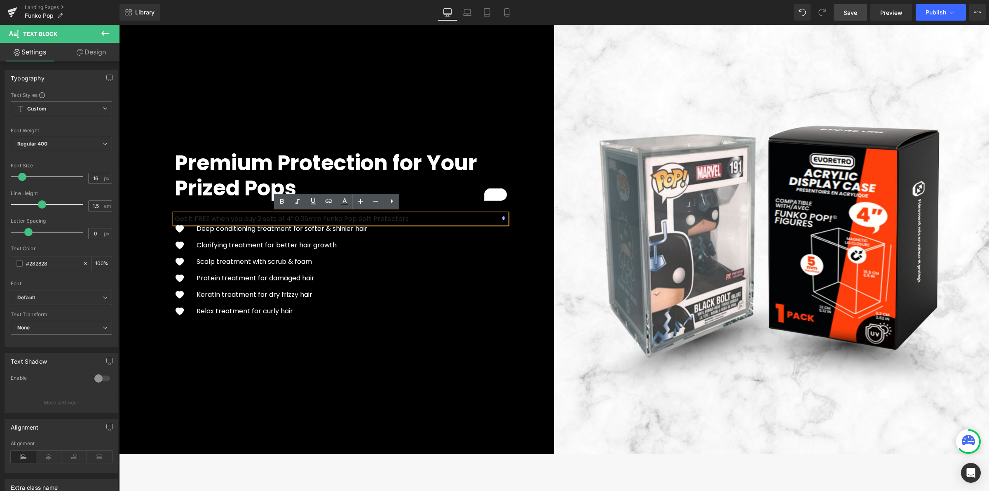
click at [248, 216] on p "Get it FREE when you buy 2 sets of 4” 0.35mm Funko Pop Soft Protectors" at bounding box center [341, 219] width 332 height 10
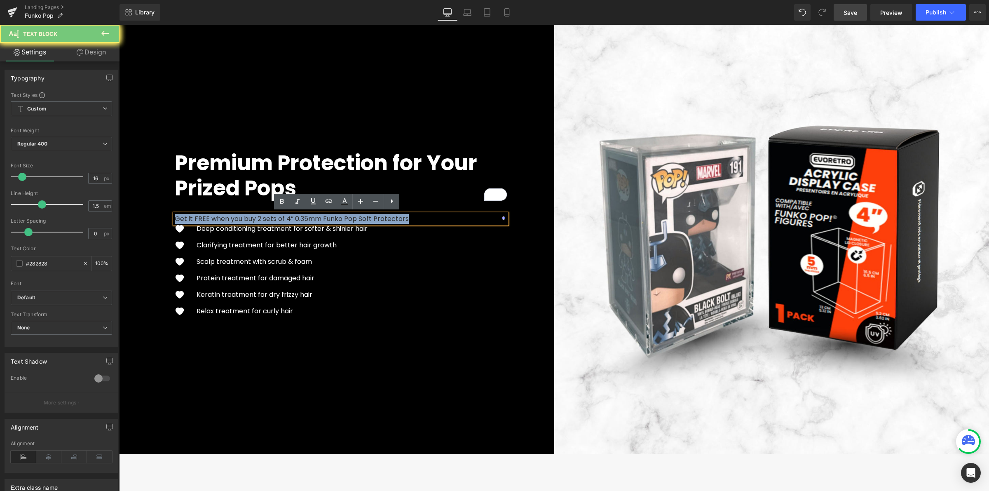
click at [248, 216] on p "Get it FREE when you buy 2 sets of 4” 0.35mm Funko Pop Soft Protectors" at bounding box center [341, 219] width 332 height 10
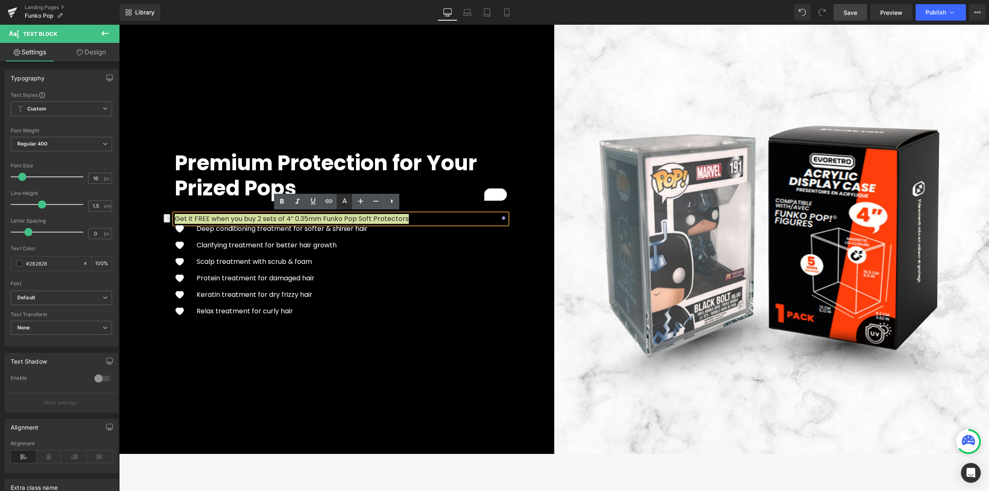
click at [340, 202] on icon at bounding box center [345, 202] width 10 height 10
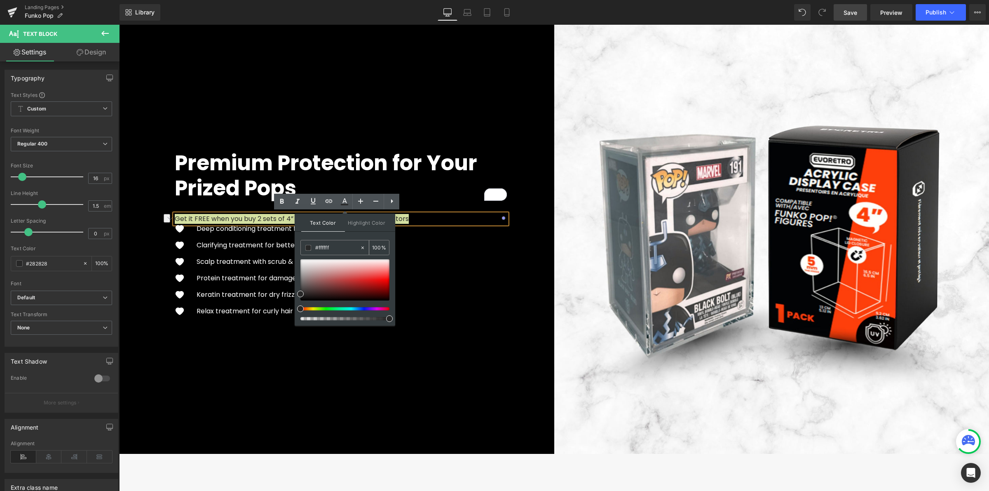
click at [333, 249] on input "#ffffff" at bounding box center [337, 247] width 44 height 9
type input "#ffffff"
click at [356, 358] on div "Premium Protection for Your Prized Pops Heading Get it FREE when you buy 2 sets…" at bounding box center [336, 236] width 435 height 435
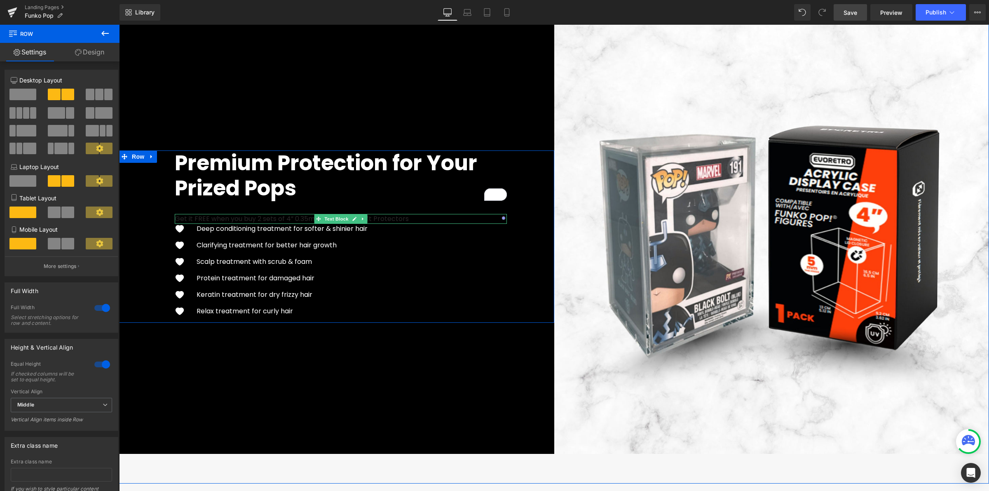
click at [373, 216] on p "Get it FREE when you buy 2 sets of 4” 0.35mm Funko Pop Soft Protectors" at bounding box center [341, 219] width 332 height 10
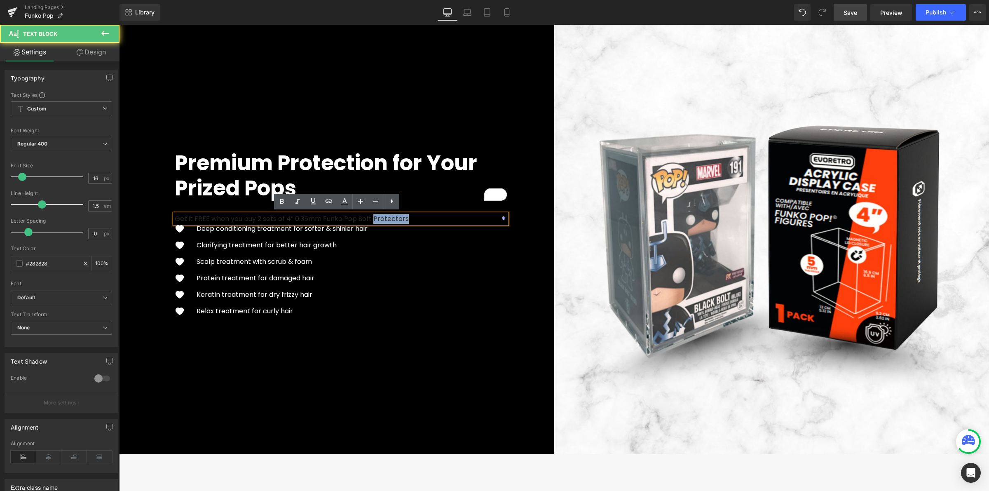
click at [374, 216] on p "Get it FREE when you buy 2 sets of 4” 0.35mm Funko Pop Soft Protectors" at bounding box center [341, 219] width 332 height 10
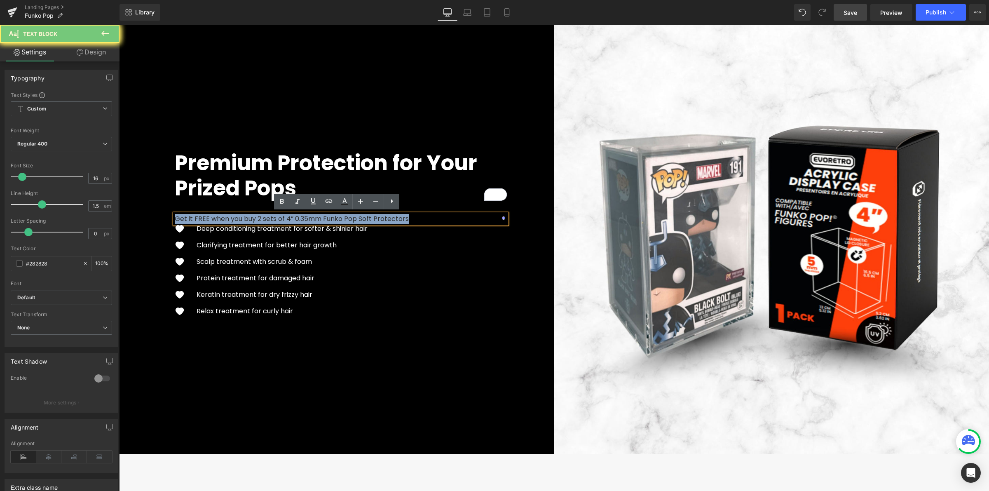
click at [374, 216] on p "Get it FREE when you buy 2 sets of 4” 0.35mm Funko Pop Soft Protectors" at bounding box center [341, 219] width 332 height 10
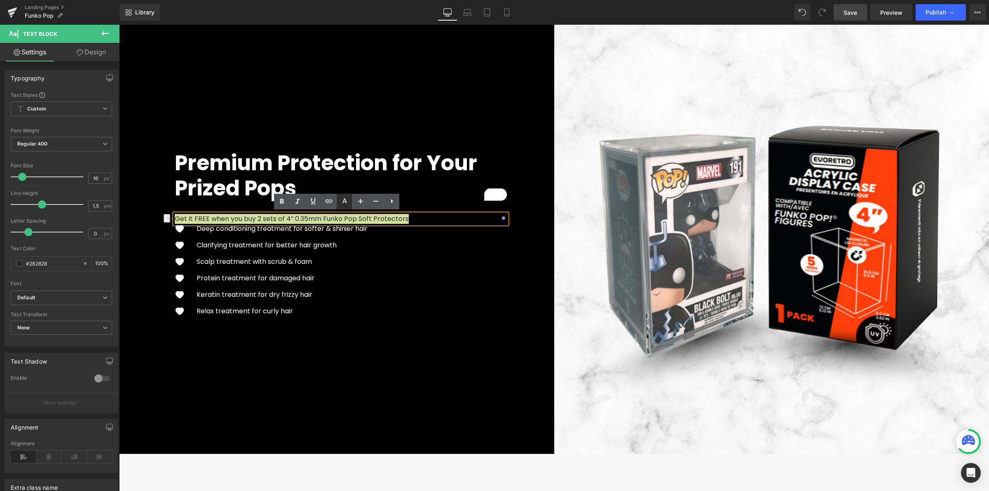
click at [347, 203] on icon at bounding box center [344, 200] width 5 height 5
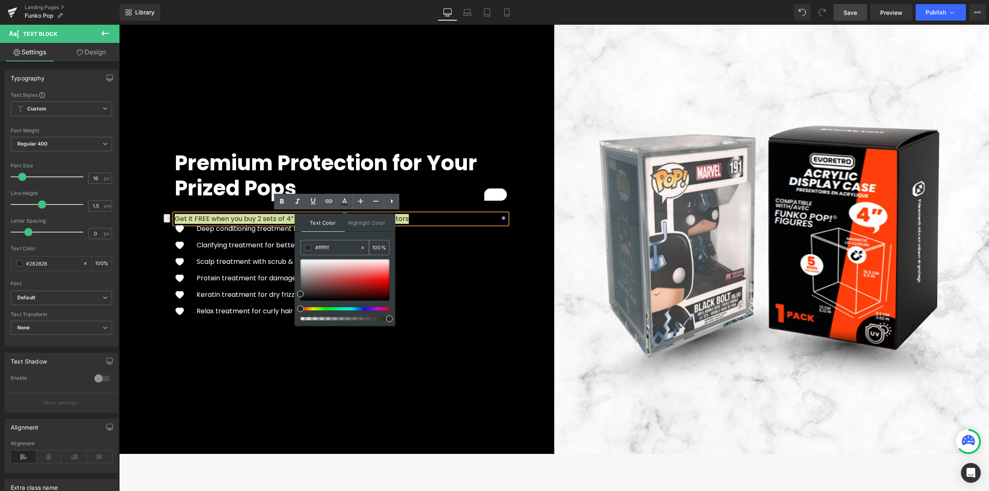
click at [361, 250] on icon at bounding box center [363, 248] width 6 height 6
click at [346, 251] on input "#ffffff" at bounding box center [337, 247] width 44 height 9
click at [345, 251] on input "#ffffff" at bounding box center [337, 247] width 44 height 9
click at [301, 261] on div at bounding box center [344, 279] width 89 height 41
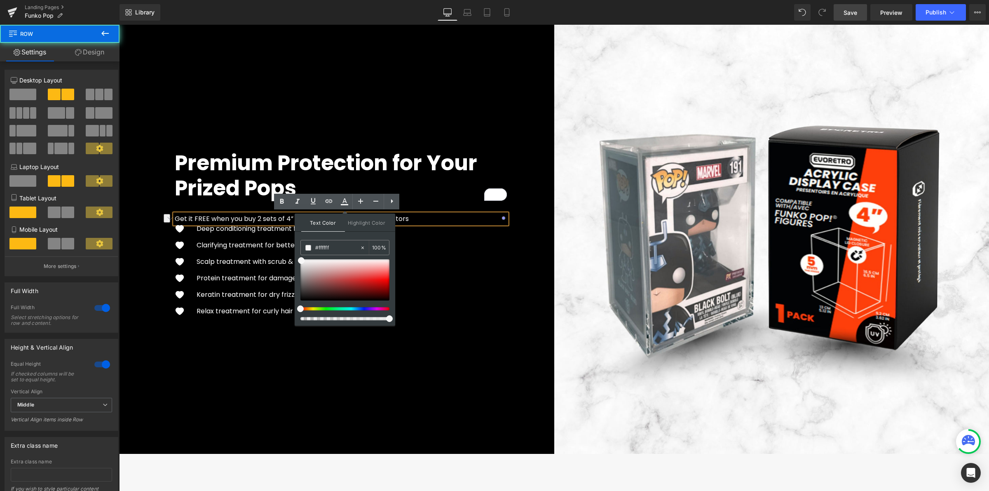
click at [356, 345] on div "Premium Protection for Your Prized Pops Heading Get it FREE when you buy 2 sets…" at bounding box center [336, 236] width 435 height 435
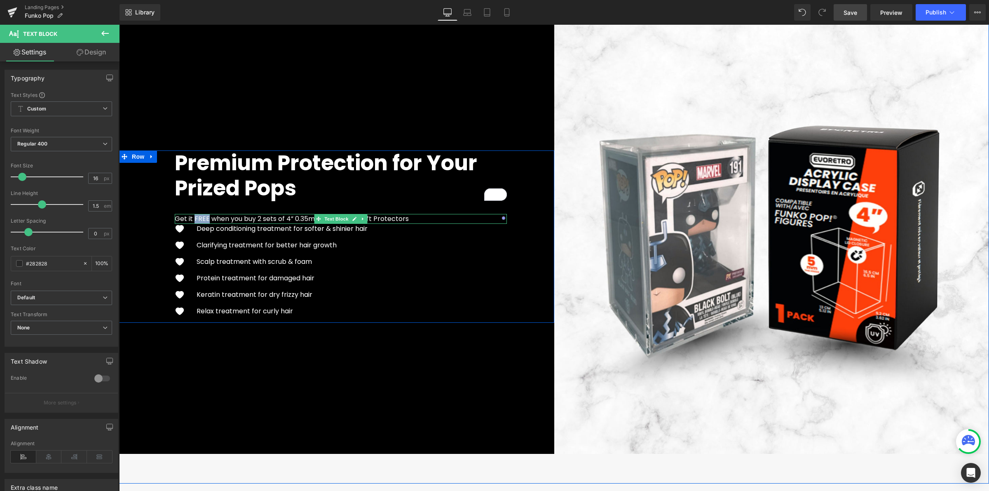
drag, startPoint x: 189, startPoint y: 219, endPoint x: 204, endPoint y: 219, distance: 14.4
click at [204, 219] on span "Get it FREE when you buy 2 sets of 4” 0.35mm Funko Pop Soft Protectors" at bounding box center [292, 218] width 234 height 9
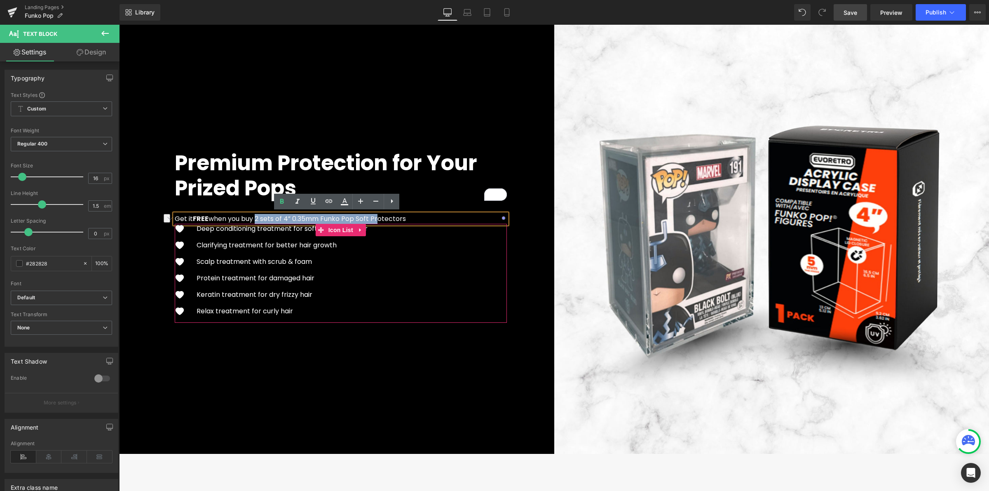
drag, startPoint x: 253, startPoint y: 217, endPoint x: 358, endPoint y: 221, distance: 104.7
click at [353, 224] on div "Premium Protection for Your Prized Pops Heading Get it FREE when you buy 2 sets…" at bounding box center [341, 236] width 344 height 172
click at [368, 214] on span "Get it FREE when you buy 2 sets of 4” 0.35mm Funko Pop Soft Protectors" at bounding box center [290, 218] width 231 height 9
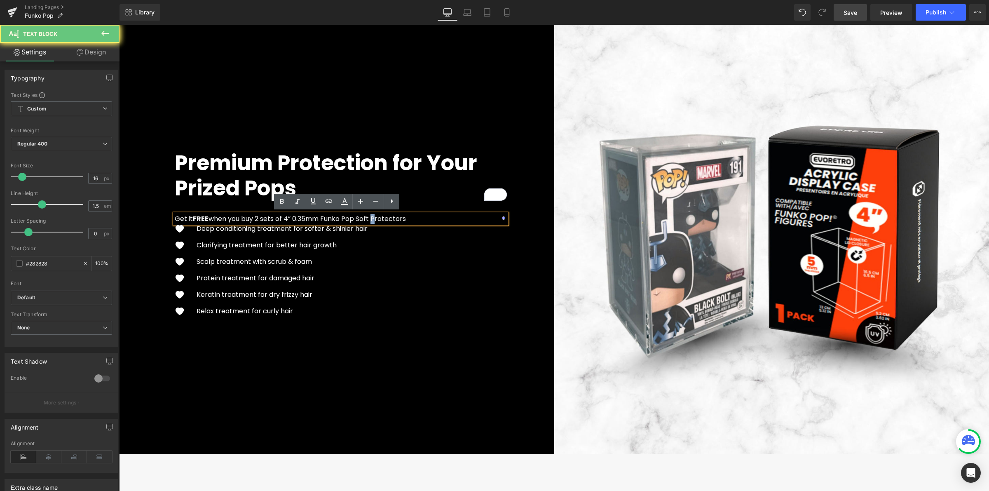
click at [368, 214] on span "Get it FREE when you buy 2 sets of 4” 0.35mm Funko Pop Soft Protectors" at bounding box center [290, 218] width 231 height 9
click at [359, 216] on span "Get it FREE when you buy 2 sets of 4” 0.35mm Funko Pop Soft Protectors" at bounding box center [290, 218] width 231 height 9
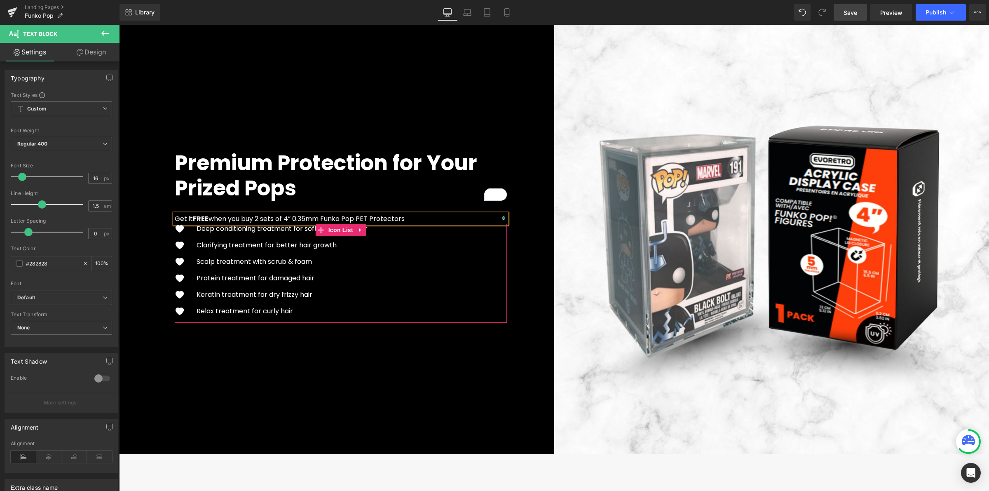
click at [482, 246] on div "Image Deep conditioning treatment for softer & shinier hair Text Block Image Cl…" at bounding box center [341, 273] width 332 height 99
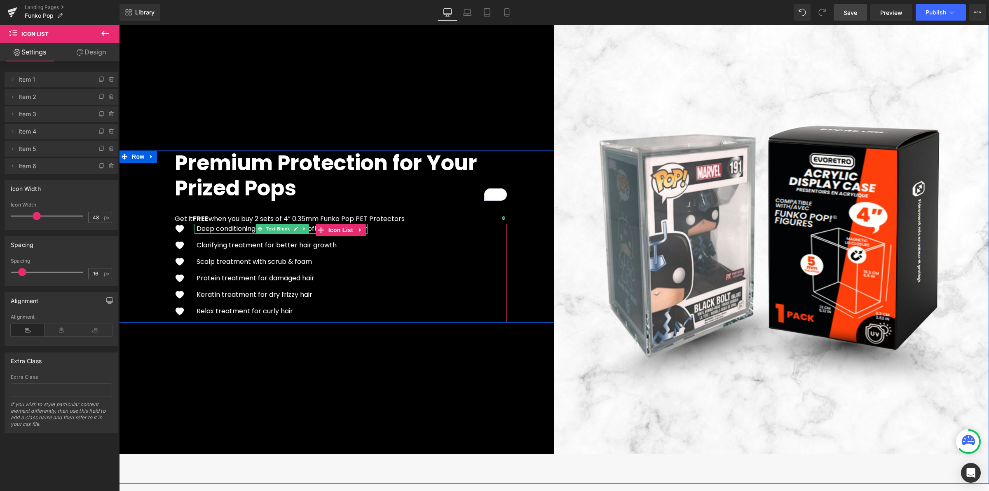
click at [213, 225] on p "Deep conditioning treatment for softer & shinier hair" at bounding box center [282, 229] width 171 height 10
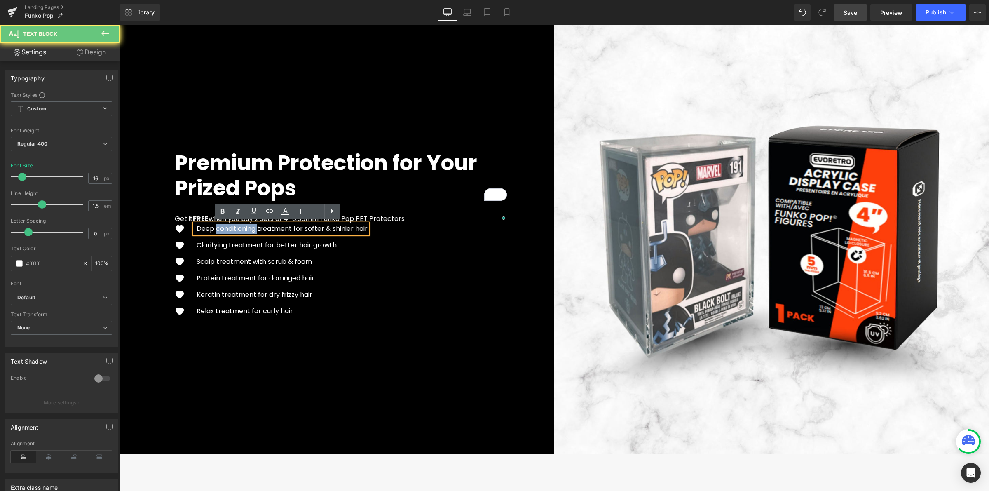
click at [213, 225] on p "Deep conditioning treatment for softer & shinier hair" at bounding box center [282, 229] width 171 height 10
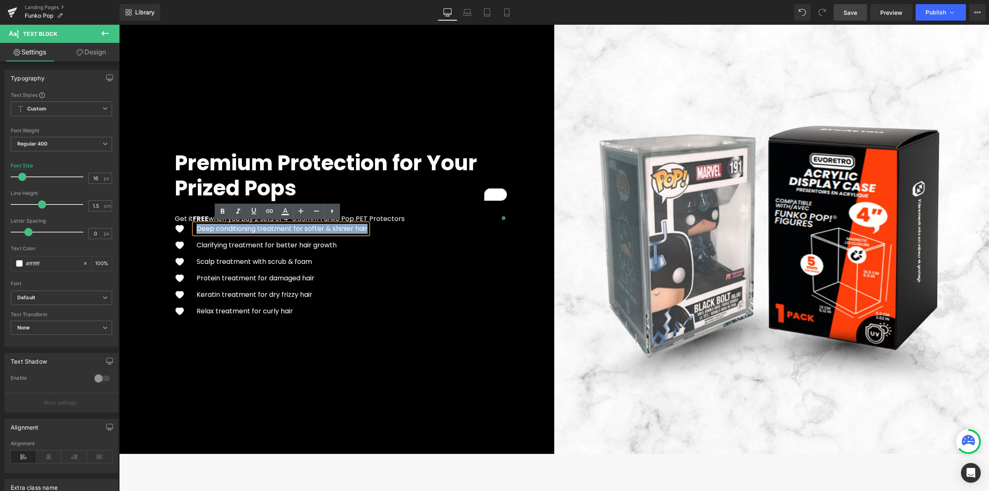
paste div
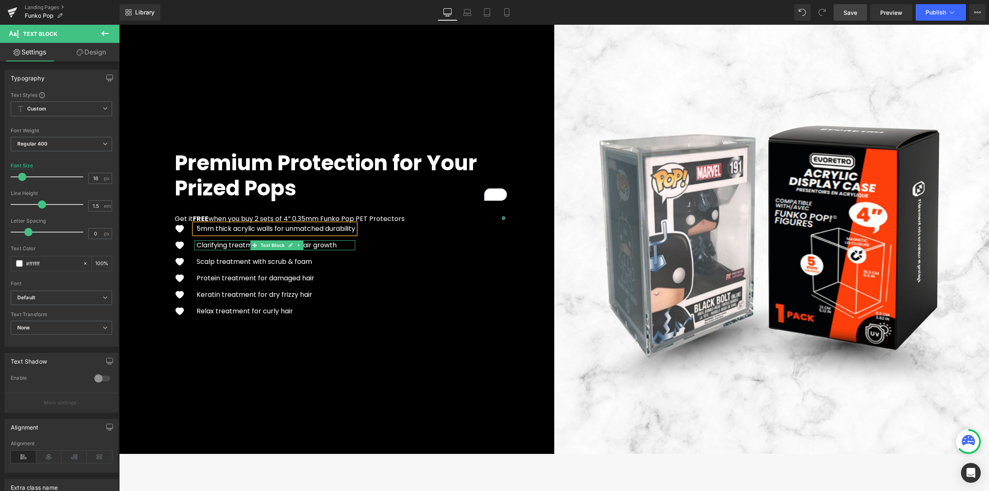
click at [208, 246] on p "Clarifying treatment for better hair growth" at bounding box center [276, 245] width 159 height 10
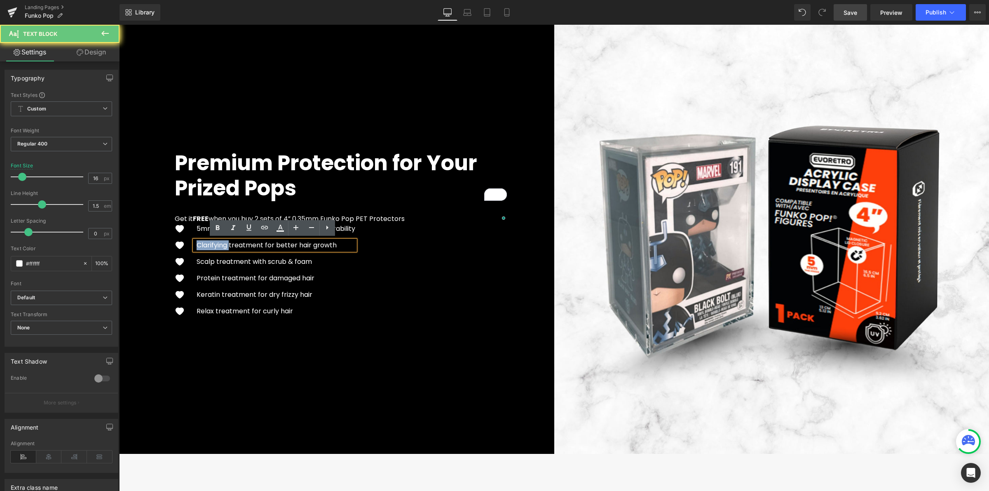
click at [208, 246] on p "Clarifying treatment for better hair growth" at bounding box center [276, 245] width 159 height 10
paste div
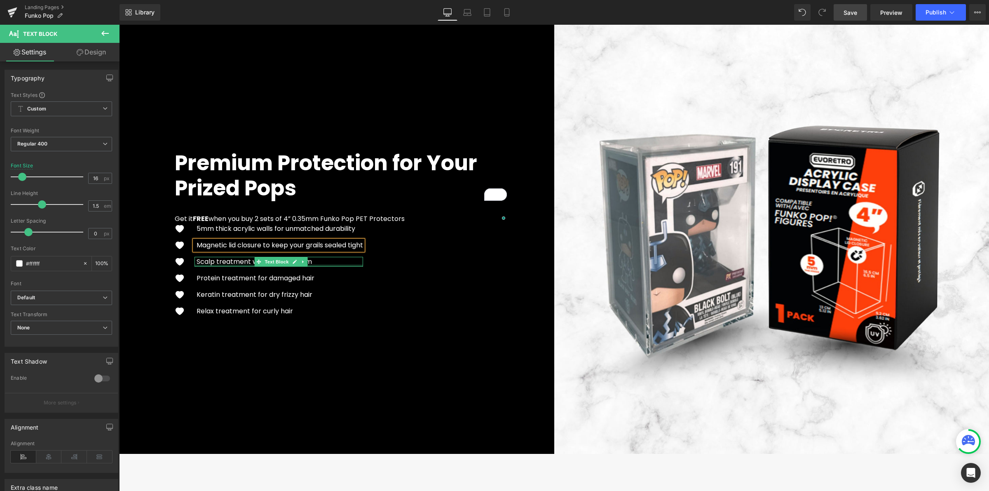
click at [211, 265] on div at bounding box center [278, 266] width 169 height 2
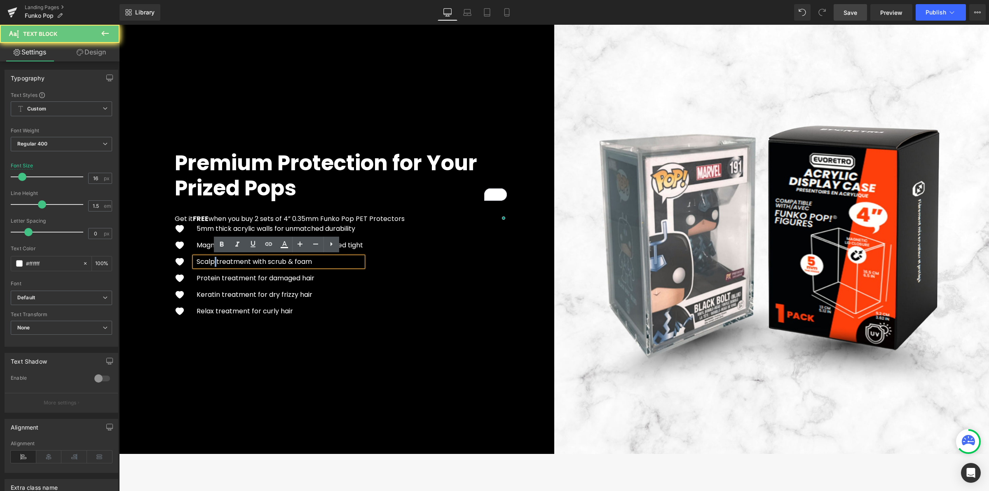
click at [211, 264] on p "Scalp treatment with scrub & foam" at bounding box center [280, 262] width 166 height 10
paste div
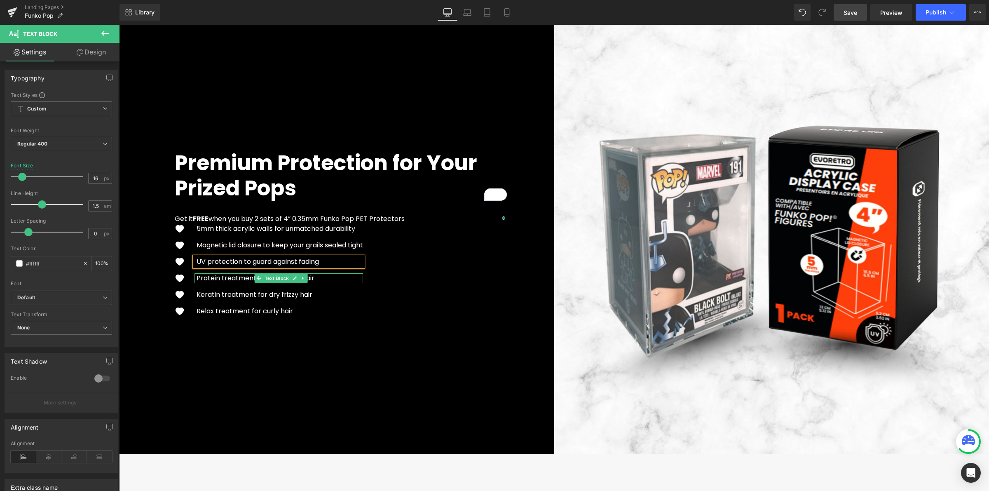
click at [205, 279] on p "Protein treatment for damaged hair" at bounding box center [280, 278] width 166 height 10
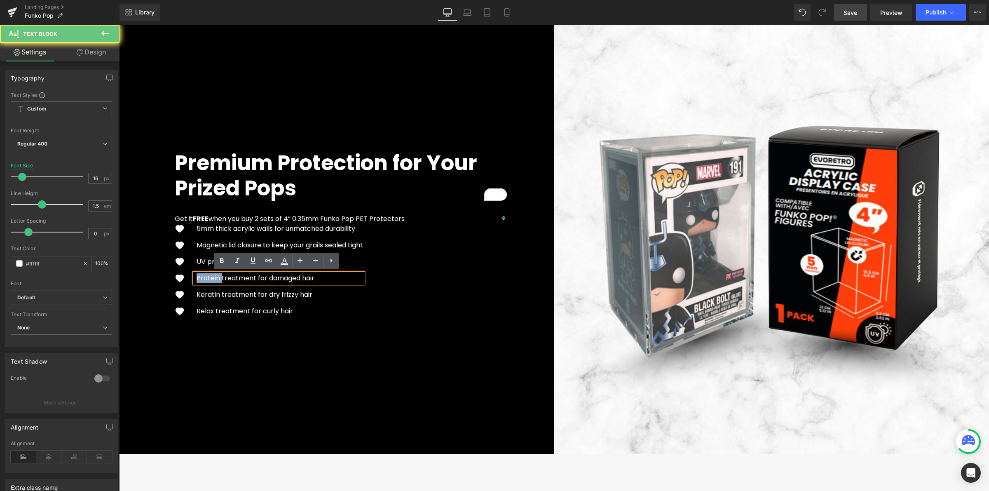
click at [205, 279] on p "Protein treatment for damaged hair" at bounding box center [280, 278] width 166 height 10
paste div
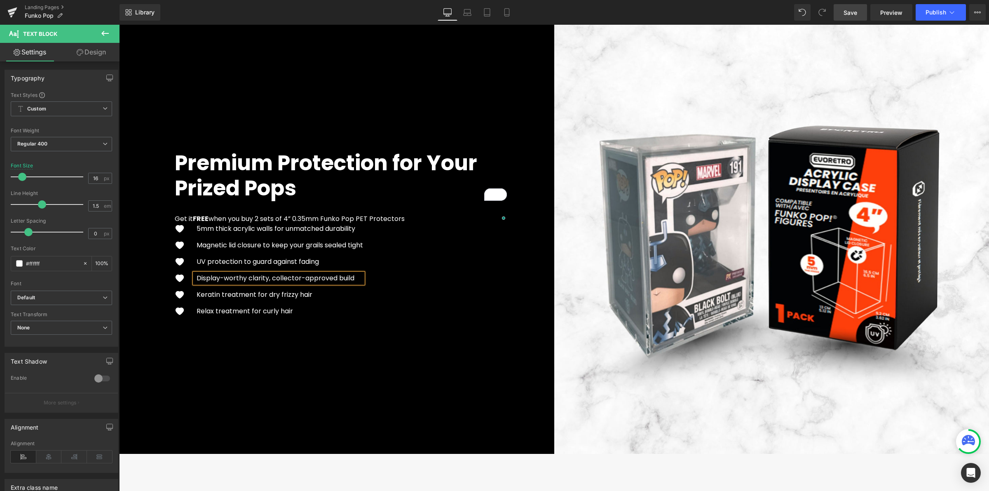
click at [207, 347] on div "Premium Protection for Your Prized Pops Heading Get it FREE when you buy 2 sets…" at bounding box center [336, 236] width 435 height 435
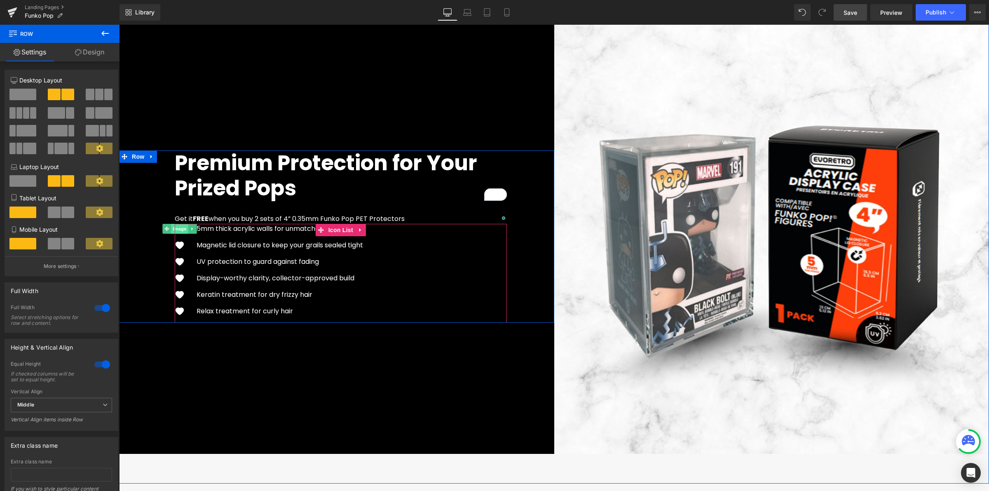
click at [176, 230] on span "Image" at bounding box center [179, 229] width 17 height 10
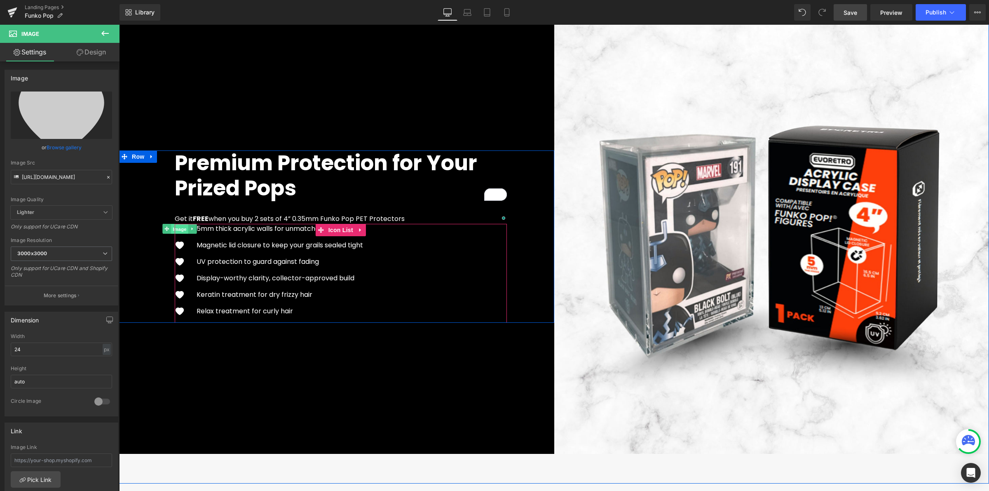
click at [178, 230] on span "Image" at bounding box center [179, 229] width 17 height 10
click at [188, 229] on link at bounding box center [192, 229] width 9 height 10
click at [192, 229] on link at bounding box center [196, 229] width 9 height 10
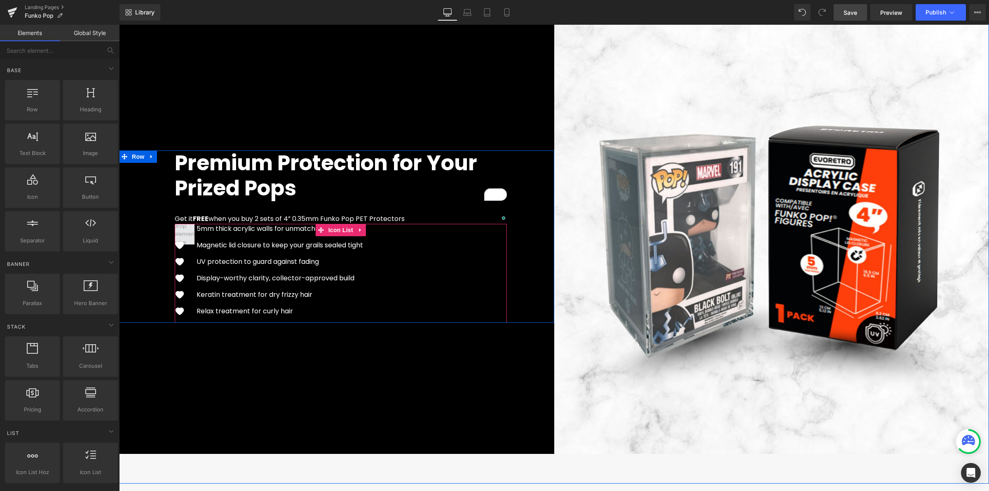
click at [182, 230] on span at bounding box center [185, 234] width 28 height 28
click at [192, 245] on icon at bounding box center [192, 245] width 1 height 3
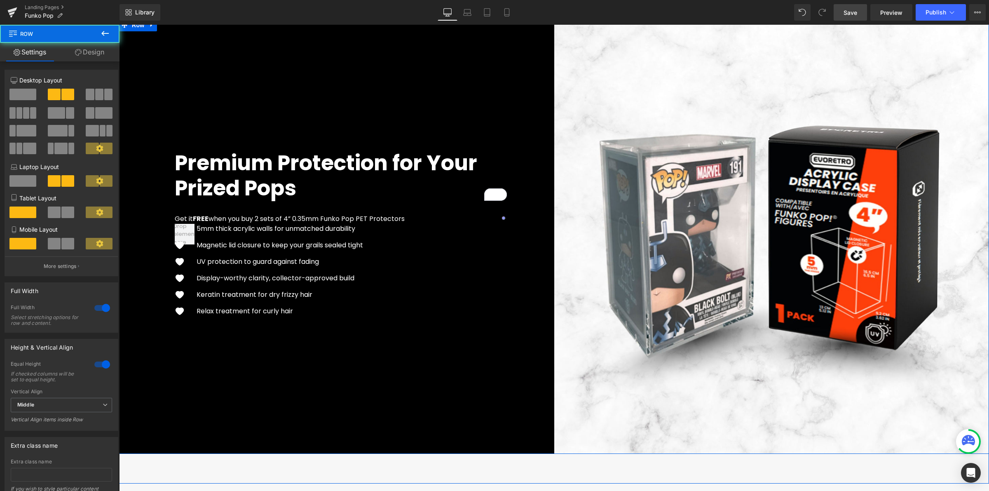
click at [199, 358] on div "Premium Protection for Your Prized Pops Heading Get it FREE when you buy 2 sets…" at bounding box center [336, 236] width 435 height 435
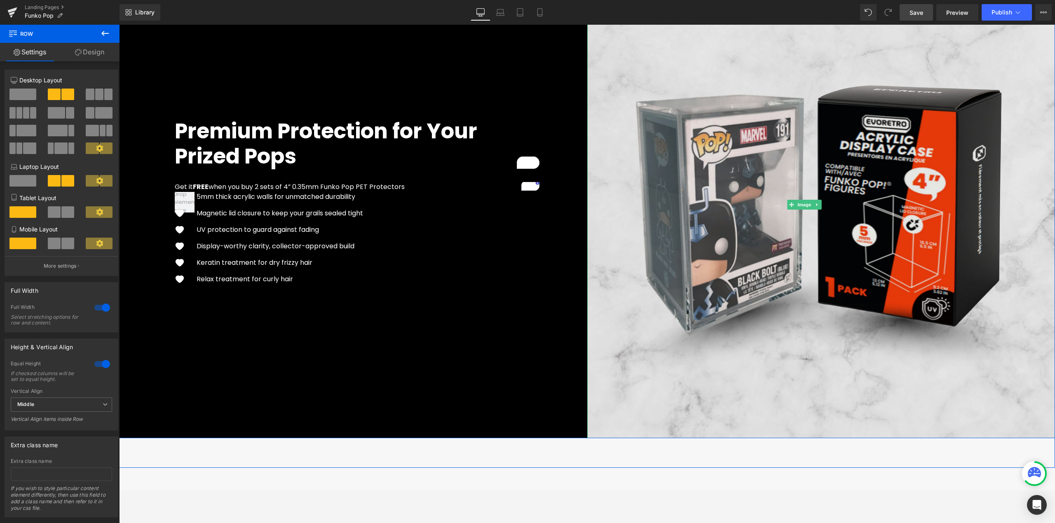
scroll to position [1825, 0]
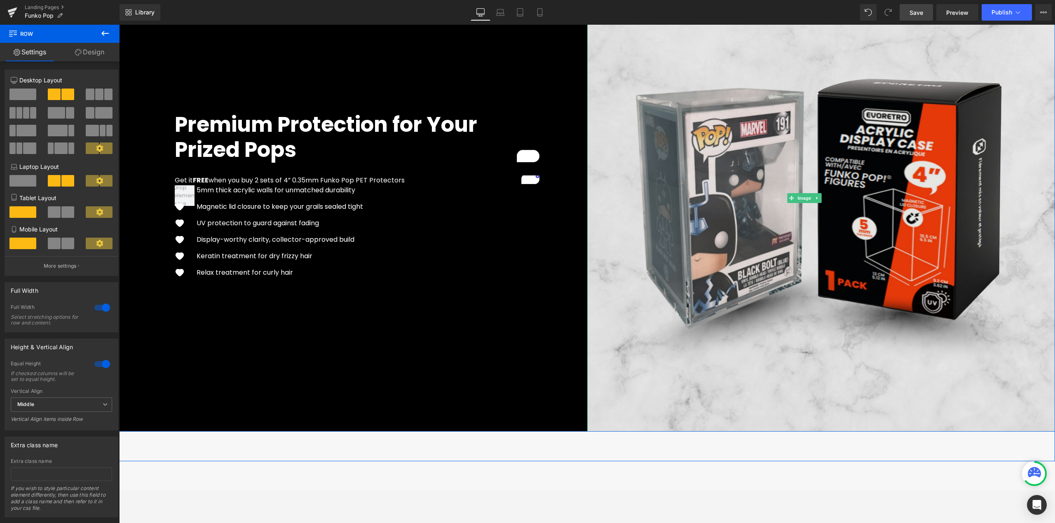
click at [757, 318] on img at bounding box center [821, 198] width 468 height 468
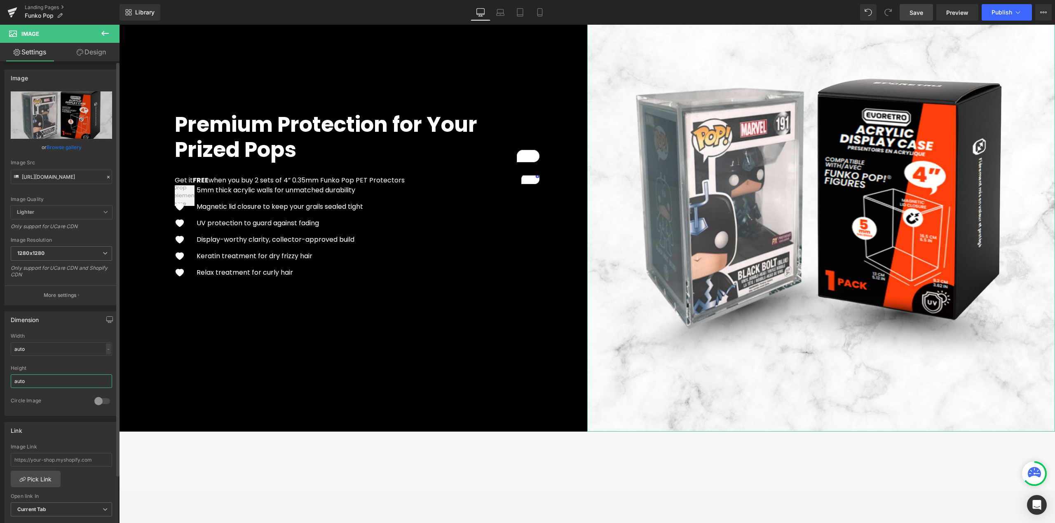
click at [39, 377] on input "auto" at bounding box center [61, 382] width 101 height 14
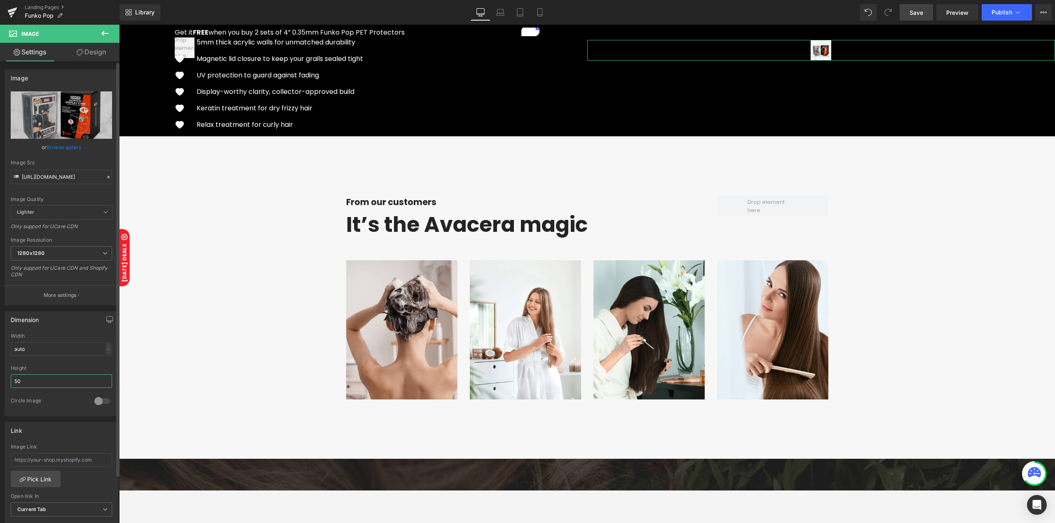
click at [30, 379] on input "50" at bounding box center [61, 382] width 101 height 14
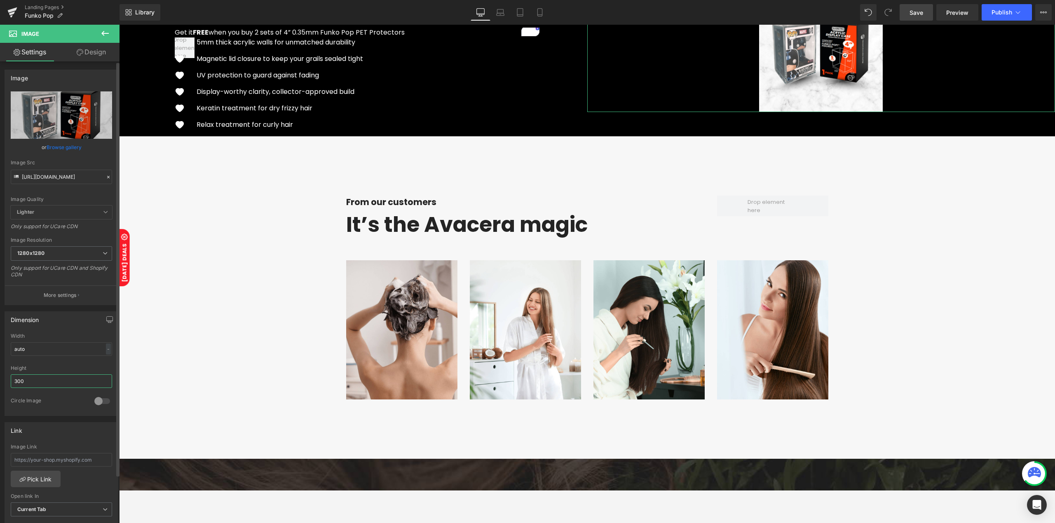
click at [30, 379] on input "300" at bounding box center [61, 382] width 101 height 14
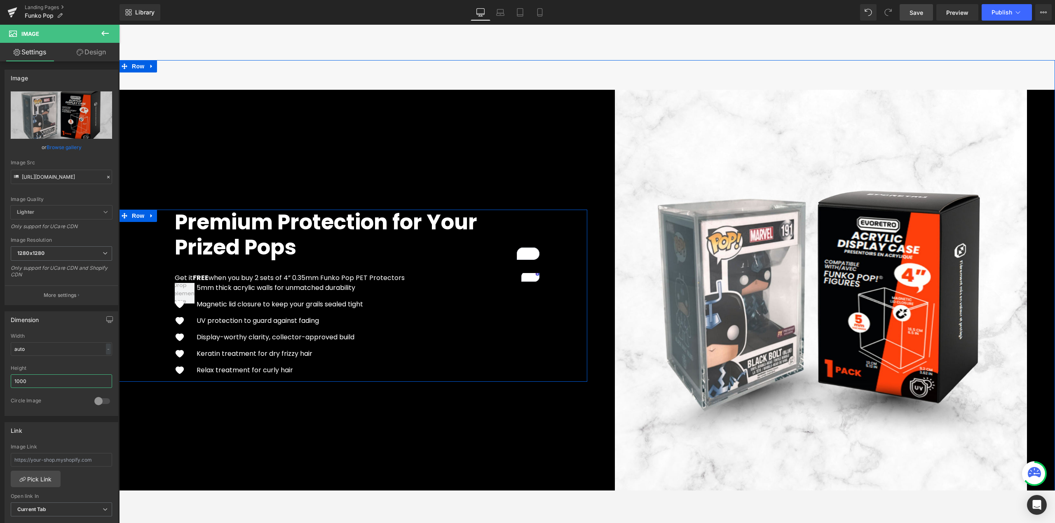
scroll to position [1716, 0]
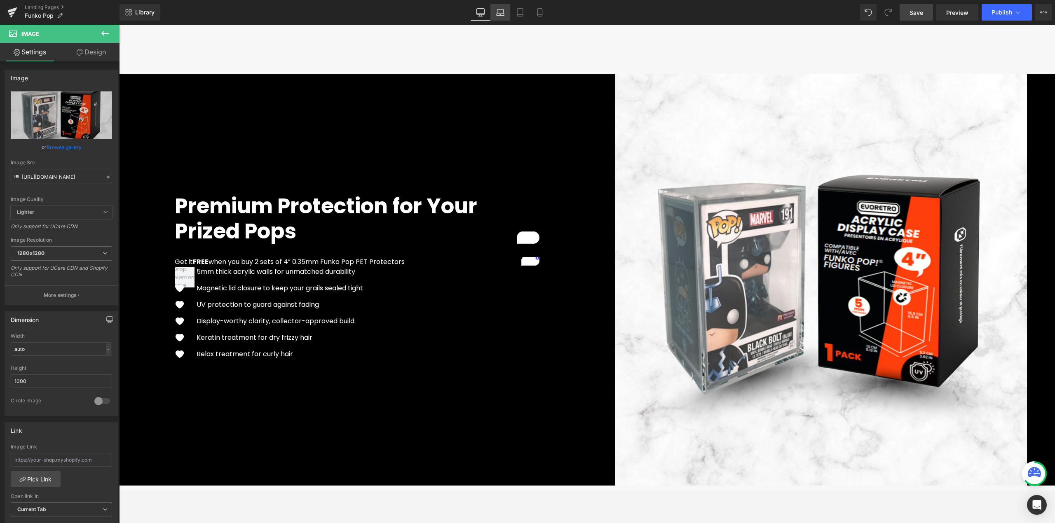
click at [498, 14] on icon at bounding box center [500, 12] width 8 height 8
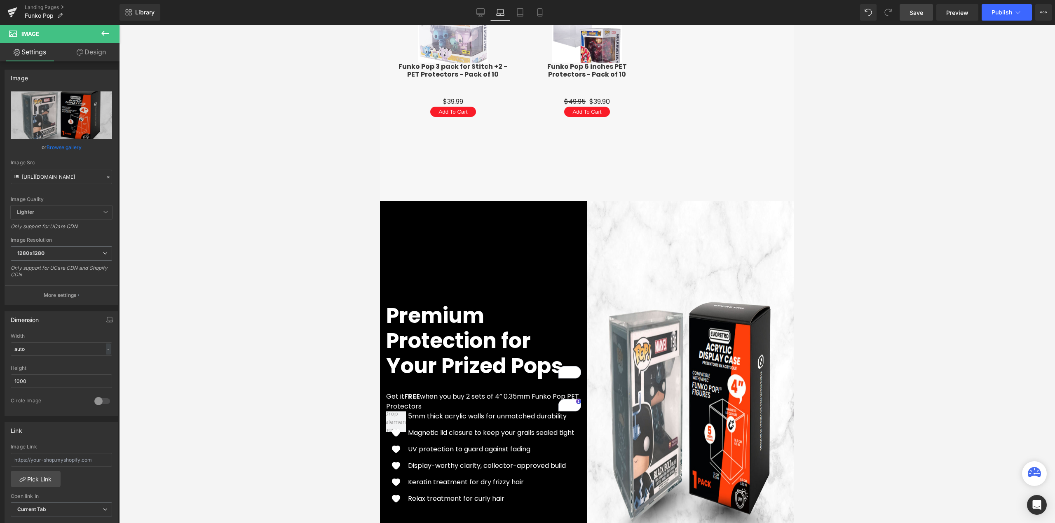
scroll to position [1919, 0]
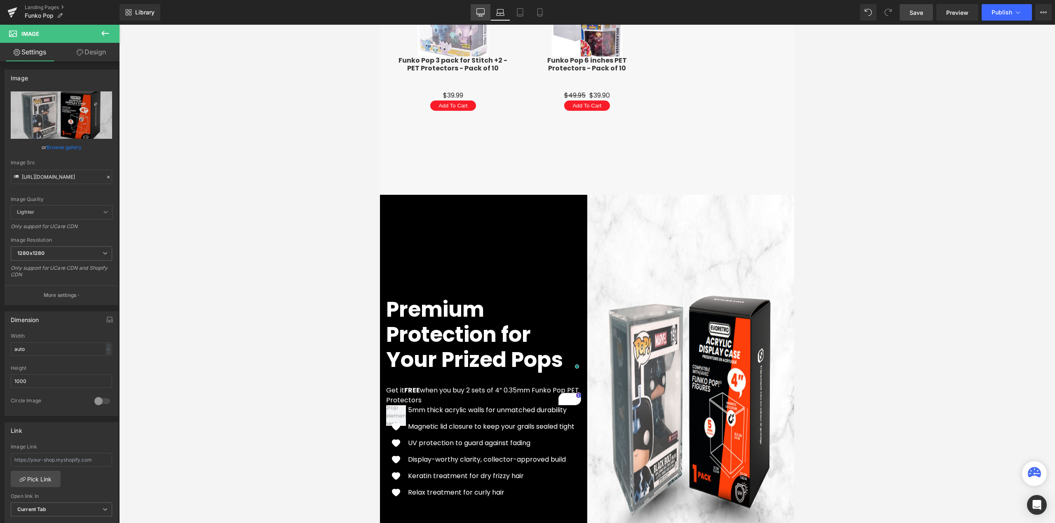
click at [485, 12] on icon at bounding box center [480, 12] width 8 height 8
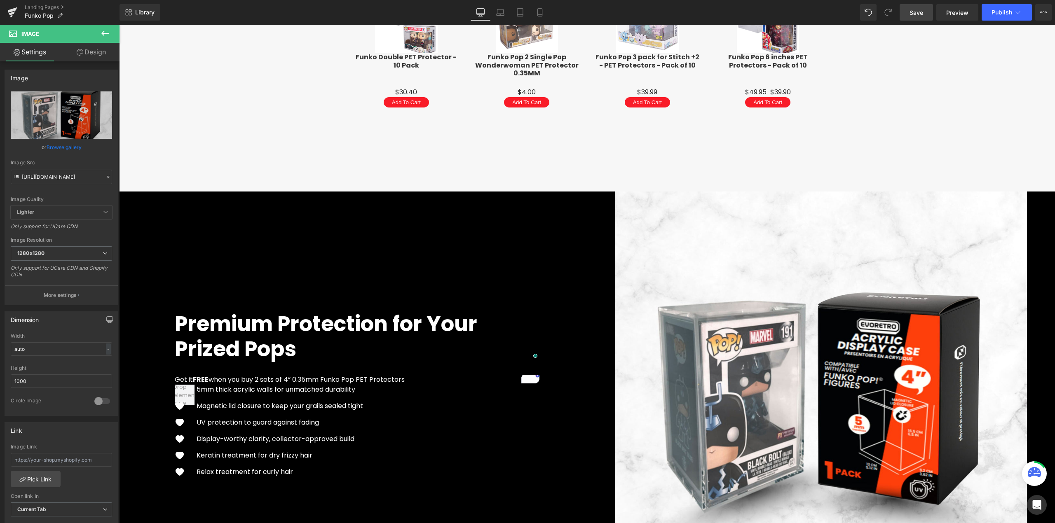
scroll to position [1596, 0]
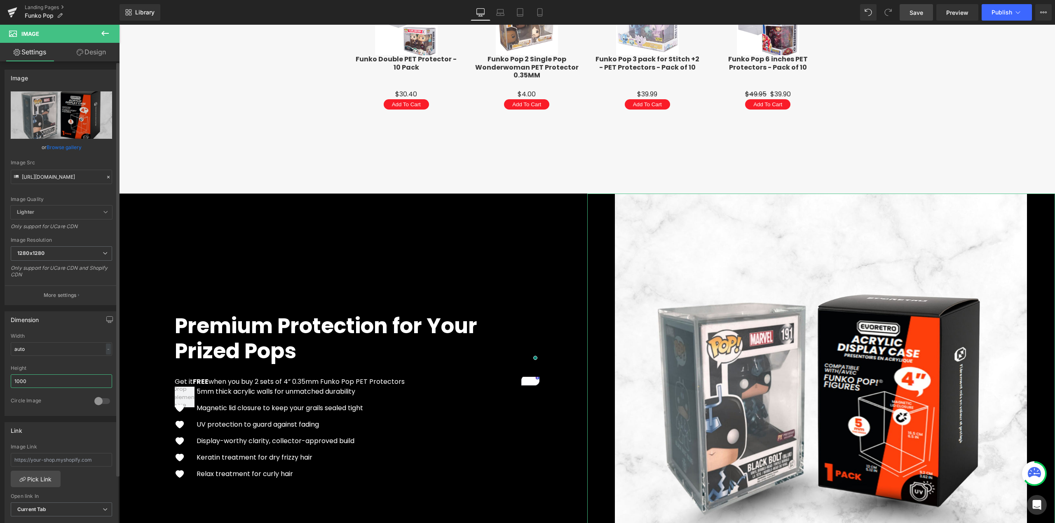
click at [38, 385] on input "1000" at bounding box center [61, 382] width 101 height 14
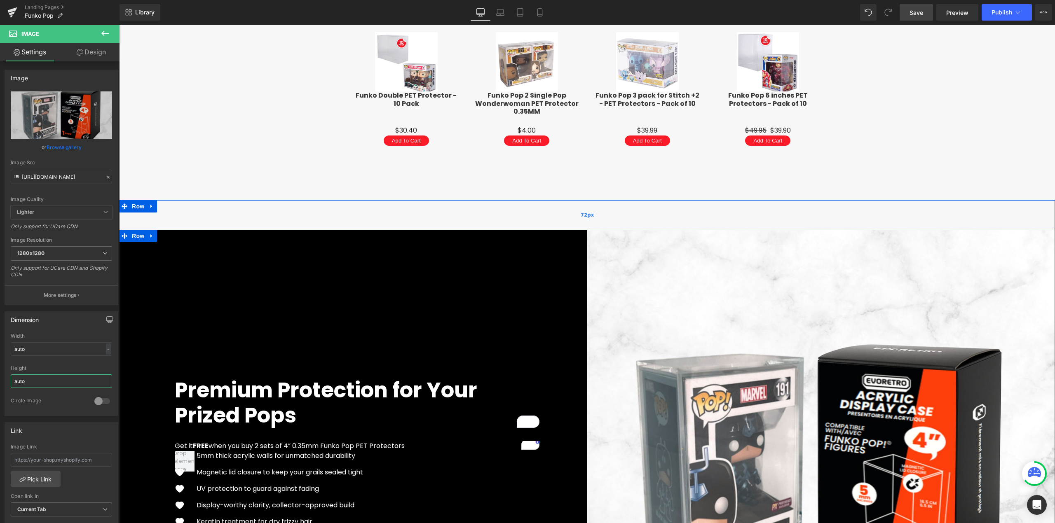
scroll to position [1541, 0]
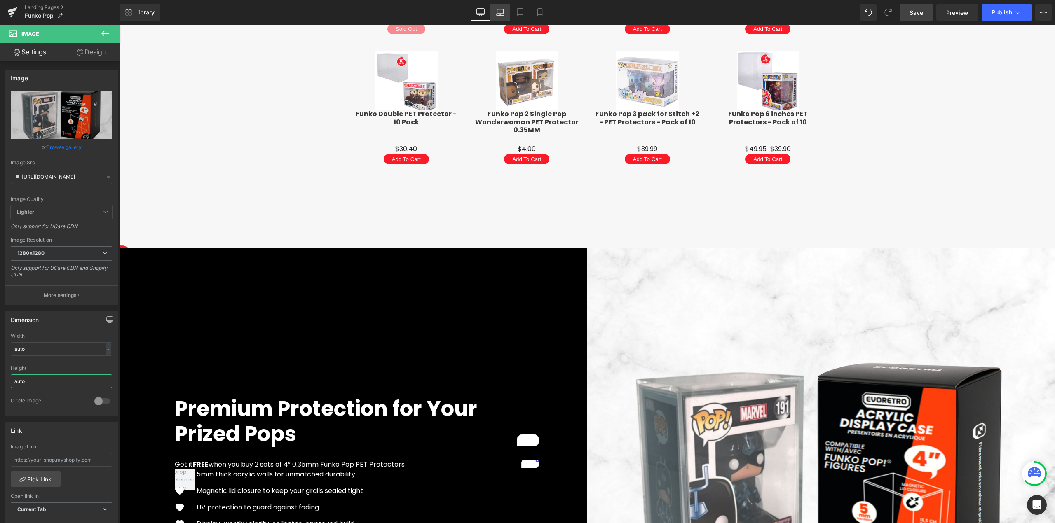
type input "auto"
click at [498, 16] on link "Laptop" at bounding box center [500, 12] width 20 height 16
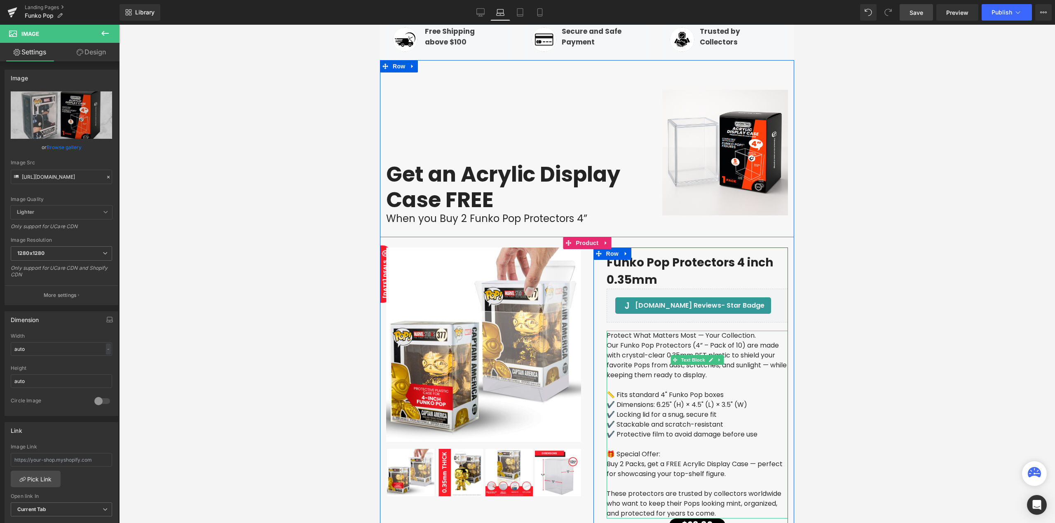
scroll to position [436, 0]
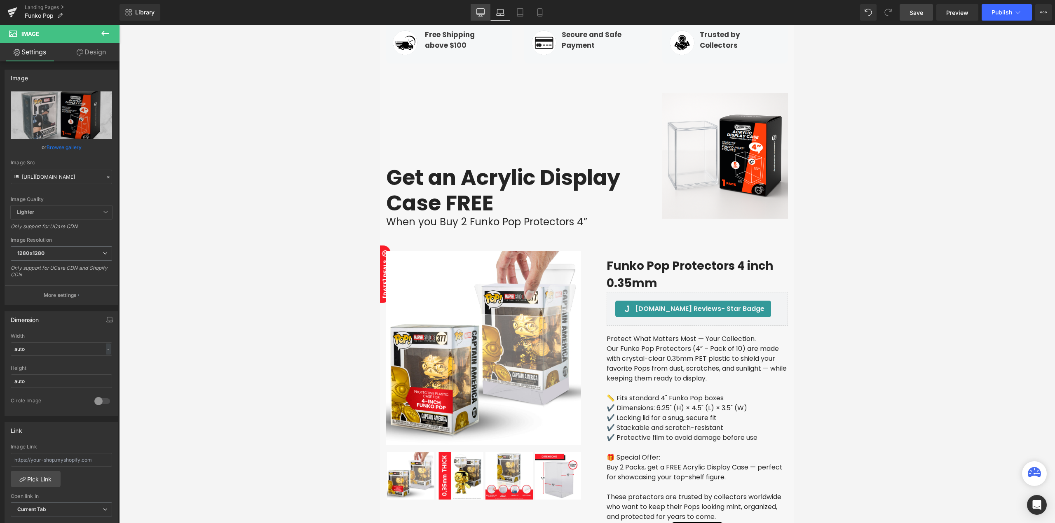
click at [476, 19] on link "Desktop" at bounding box center [481, 12] width 20 height 16
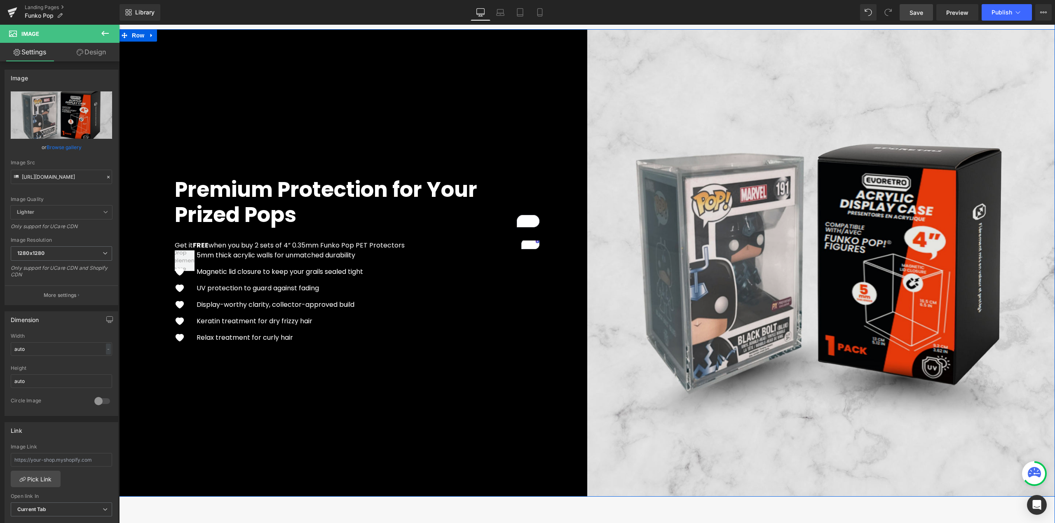
scroll to position [1815, 0]
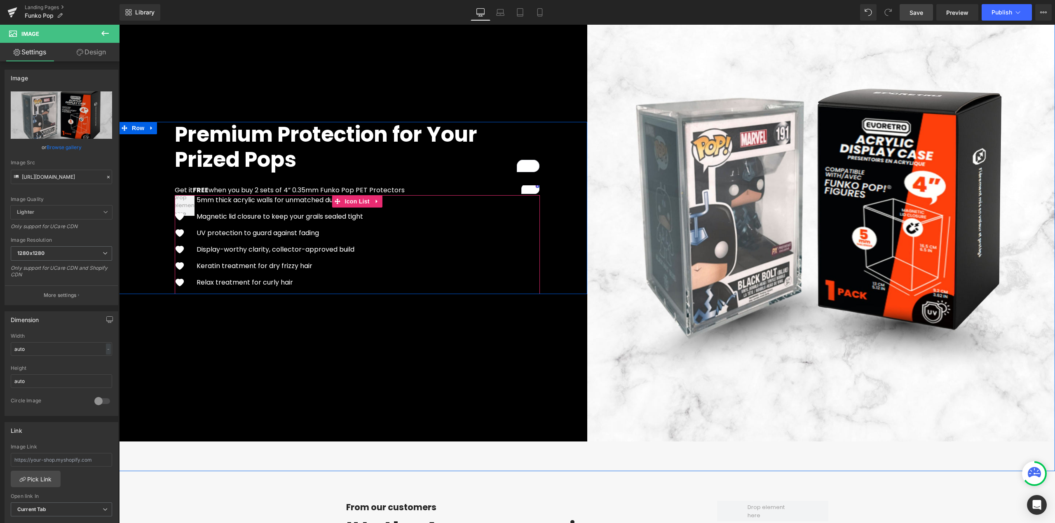
click at [367, 257] on div "5mm thick acrylic walls for unmatched durability Text Block Image Magnetic lid …" at bounding box center [357, 244] width 365 height 99
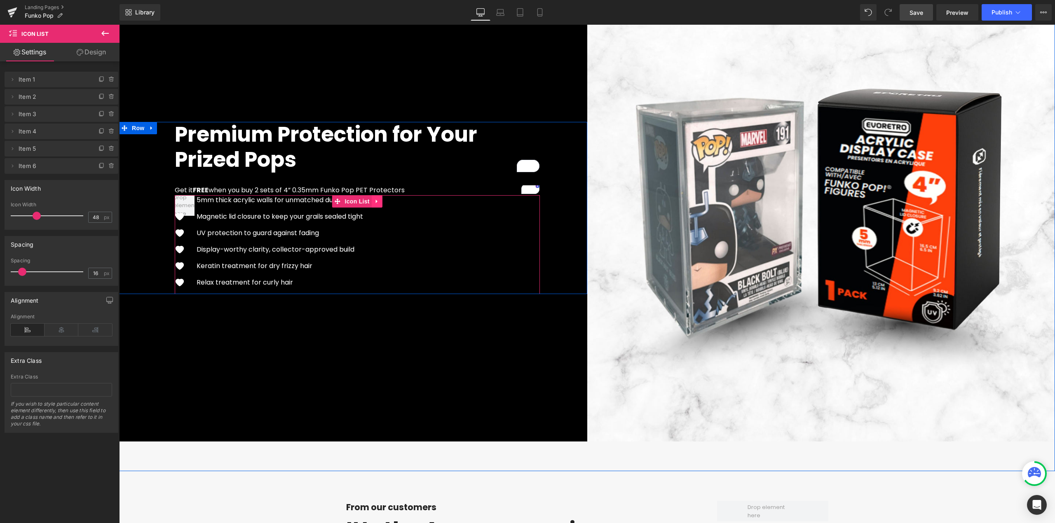
click at [376, 200] on link at bounding box center [377, 201] width 11 height 12
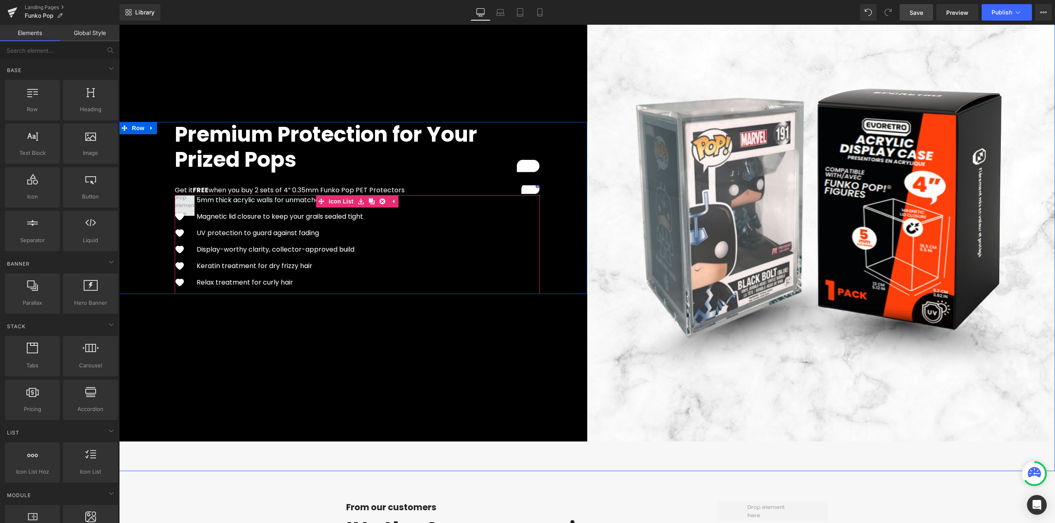
click at [185, 205] on span at bounding box center [185, 206] width 28 height 28
click at [173, 204] on span at bounding box center [185, 206] width 28 height 28
click at [107, 53] on icon at bounding box center [110, 50] width 7 height 7
click at [83, 48] on input "text" at bounding box center [50, 50] width 101 height 18
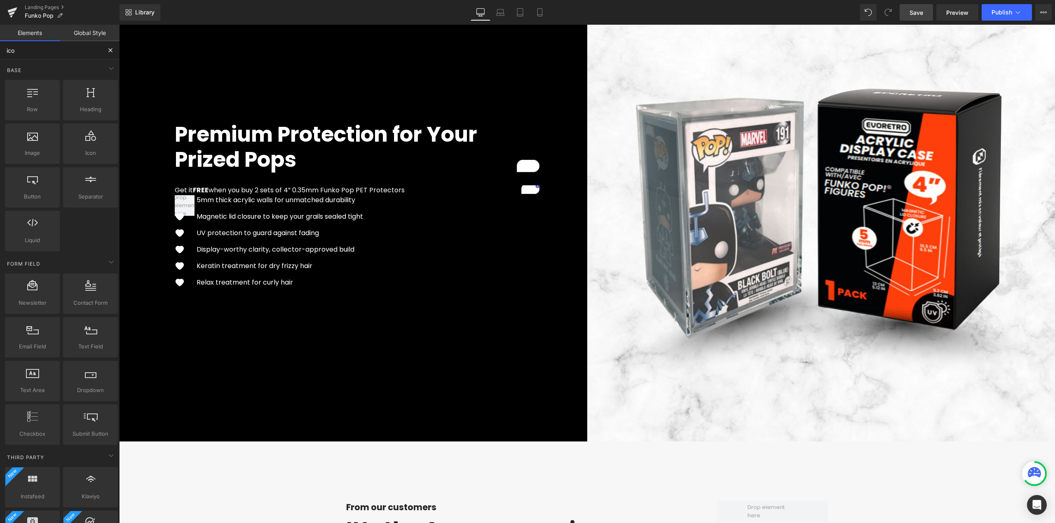
type input "icon"
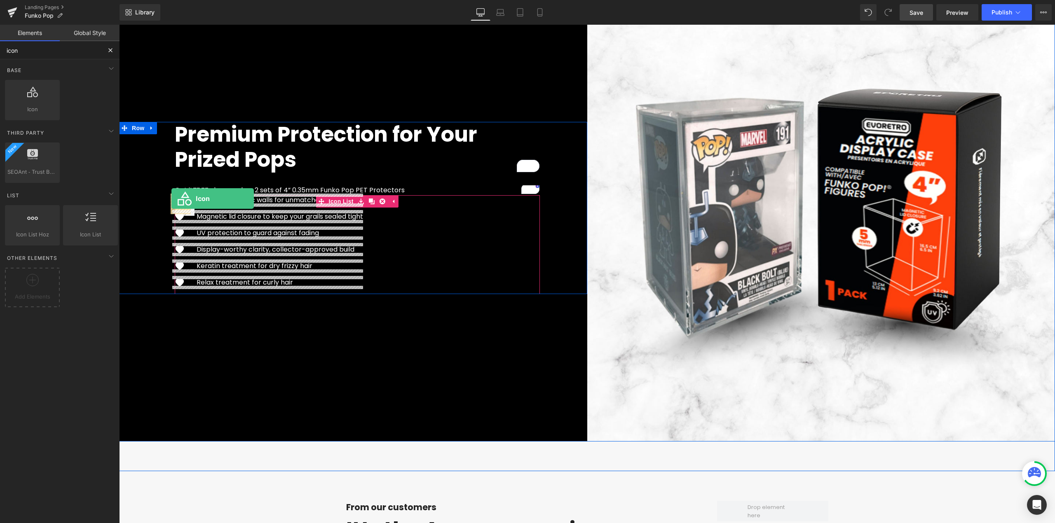
drag, startPoint x: 146, startPoint y: 129, endPoint x: 171, endPoint y: 199, distance: 74.0
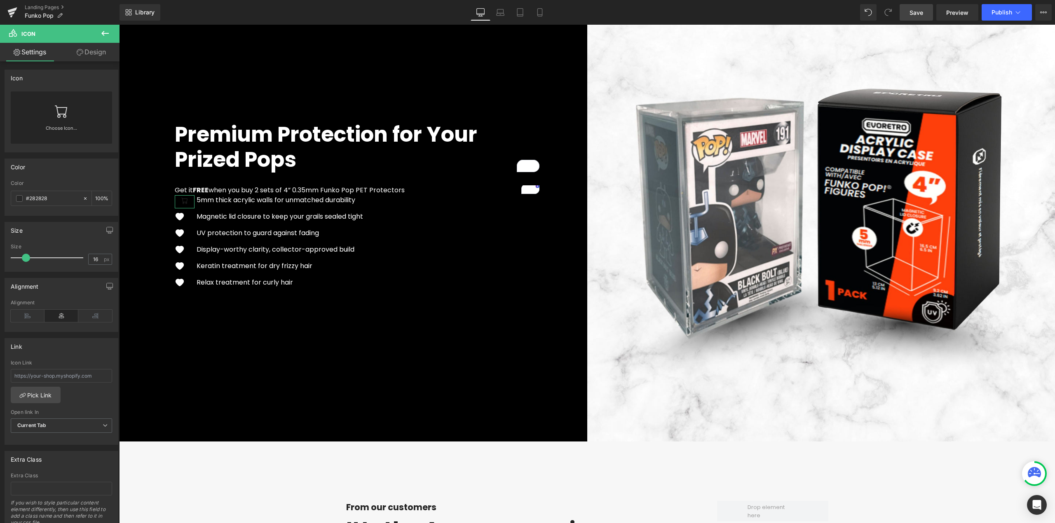
click at [64, 118] on link at bounding box center [61, 107] width 13 height 33
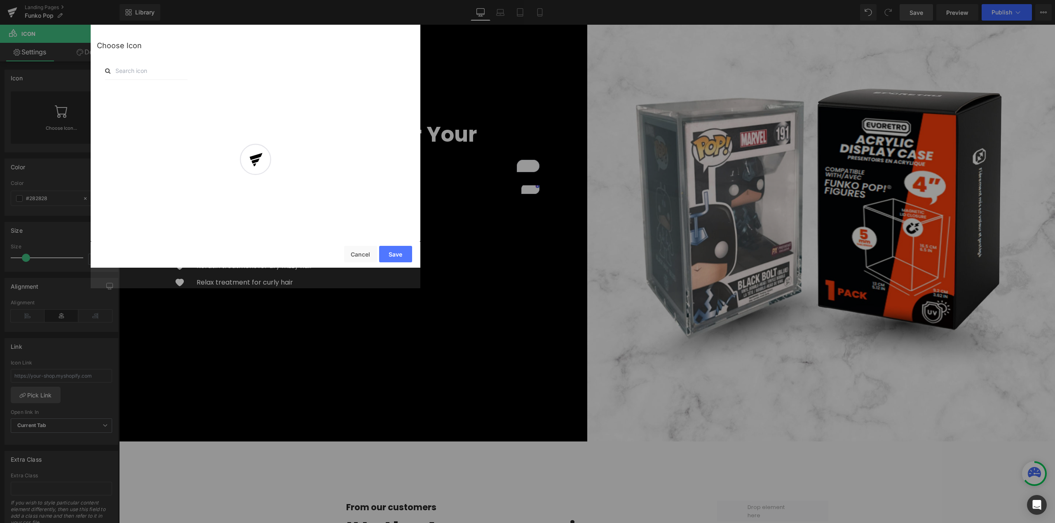
click at [132, 70] on div at bounding box center [256, 166] width 330 height 243
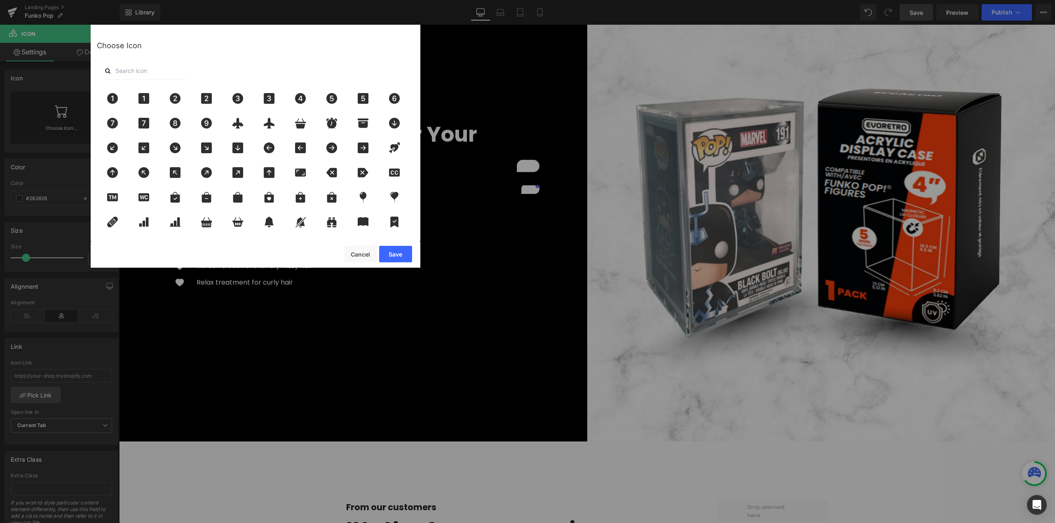
click at [123, 70] on input "text" at bounding box center [146, 71] width 82 height 18
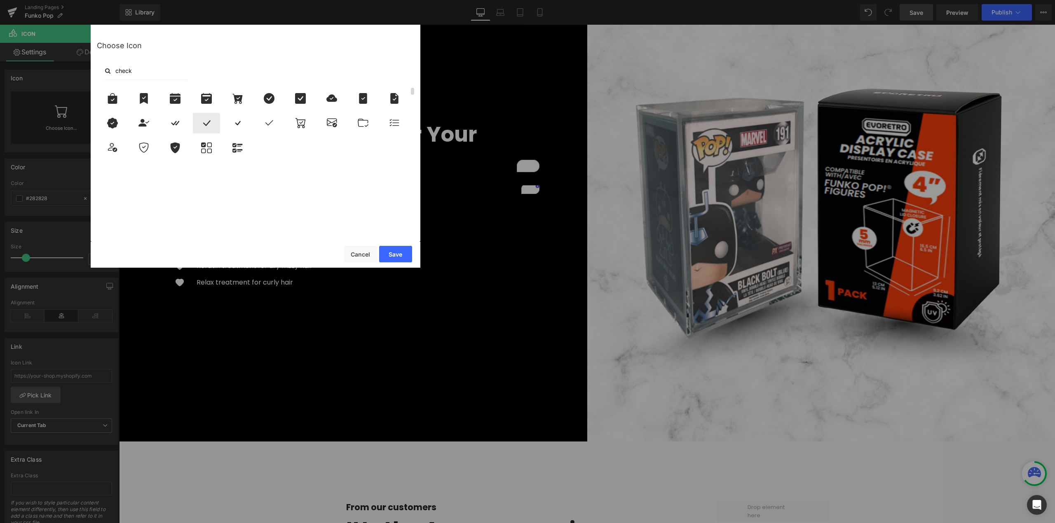
type input "check"
click at [205, 122] on icon at bounding box center [206, 123] width 17 height 11
click at [386, 253] on button "Save" at bounding box center [395, 254] width 33 height 16
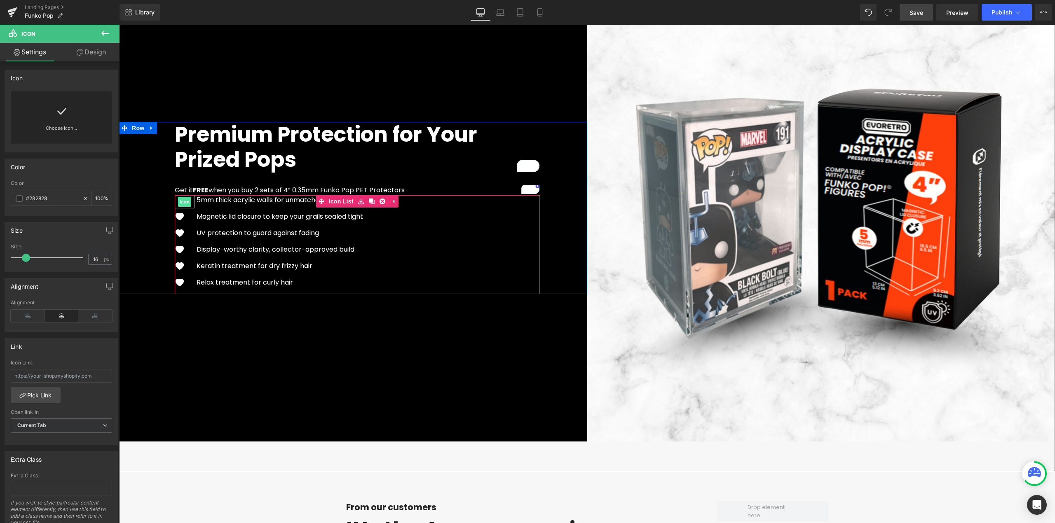
click at [182, 201] on span "Icon" at bounding box center [184, 202] width 13 height 10
click at [40, 198] on input "#282828" at bounding box center [52, 198] width 53 height 9
type input "#ffffff"
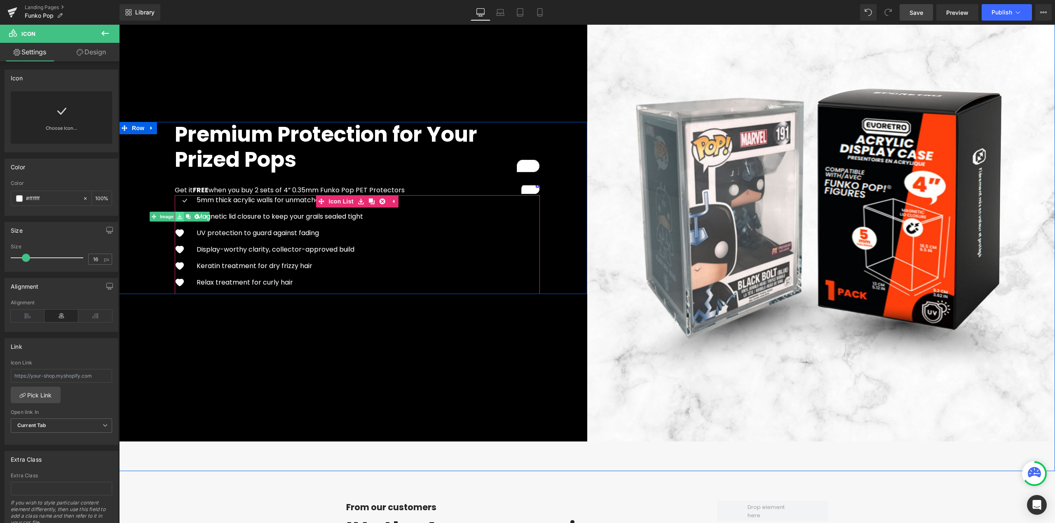
click at [176, 218] on link at bounding box center [180, 217] width 9 height 10
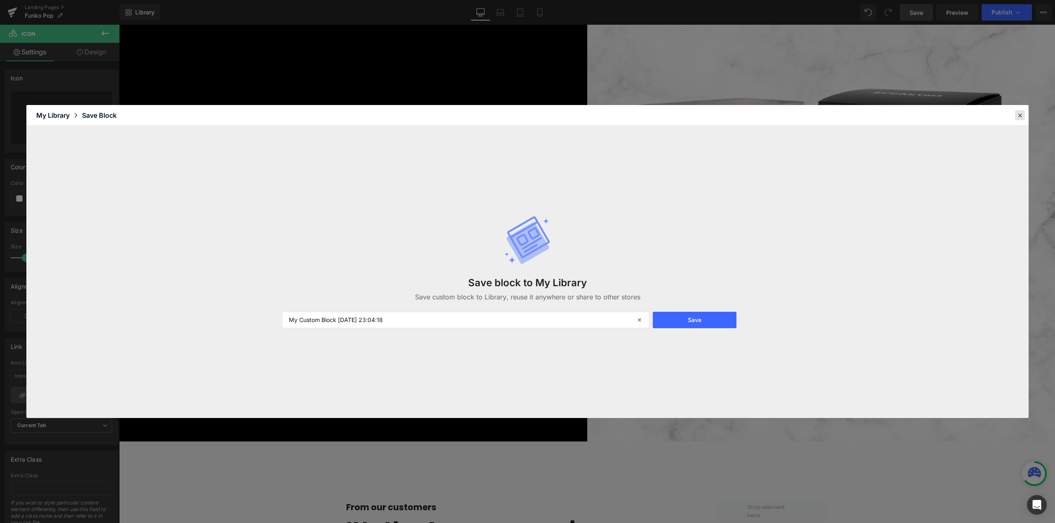
drag, startPoint x: 1024, startPoint y: 112, endPoint x: 590, endPoint y: 166, distance: 436.7
click at [988, 112] on div at bounding box center [1020, 115] width 10 height 10
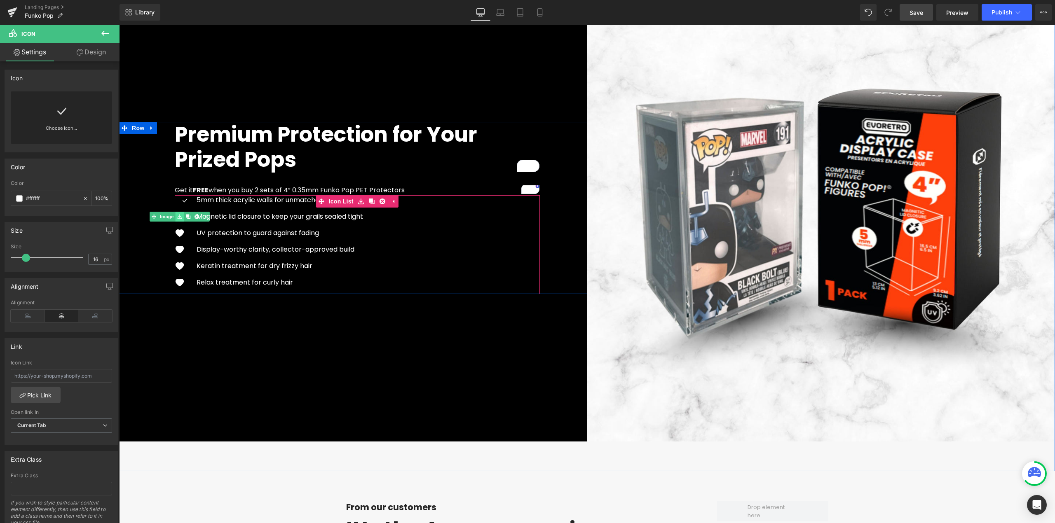
click at [177, 214] on icon at bounding box center [179, 216] width 5 height 5
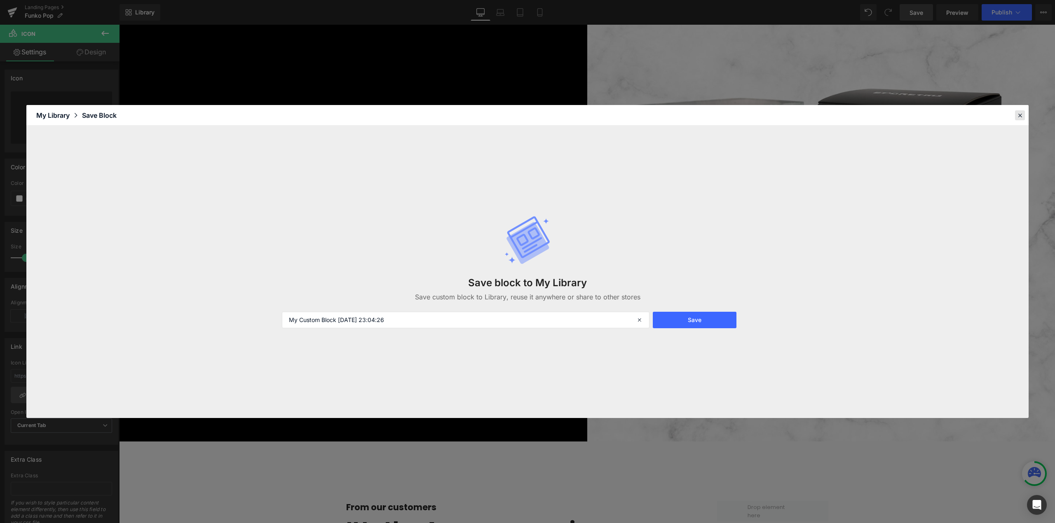
drag, startPoint x: 1022, startPoint y: 116, endPoint x: 506, endPoint y: 148, distance: 516.9
click at [988, 116] on icon at bounding box center [1019, 115] width 7 height 7
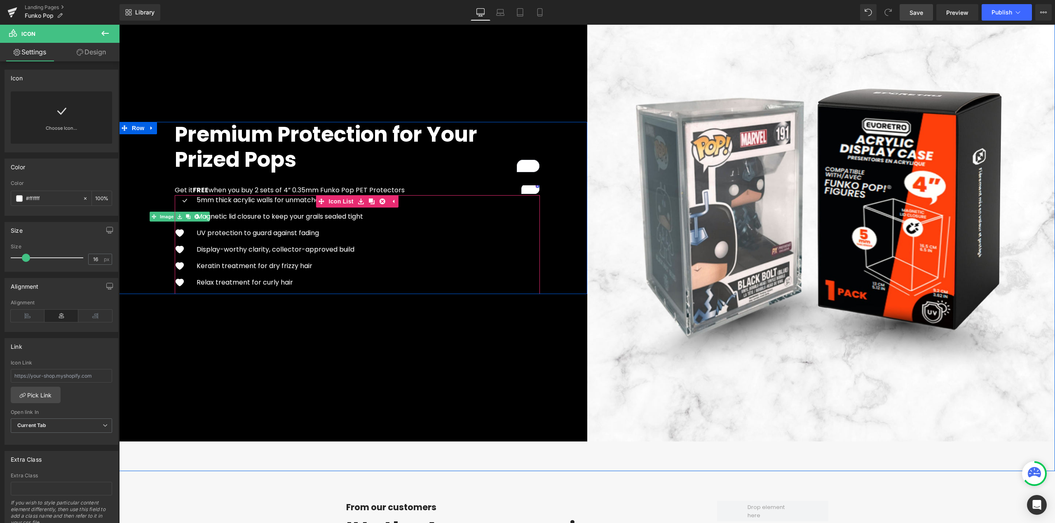
click at [192, 214] on link at bounding box center [196, 217] width 9 height 10
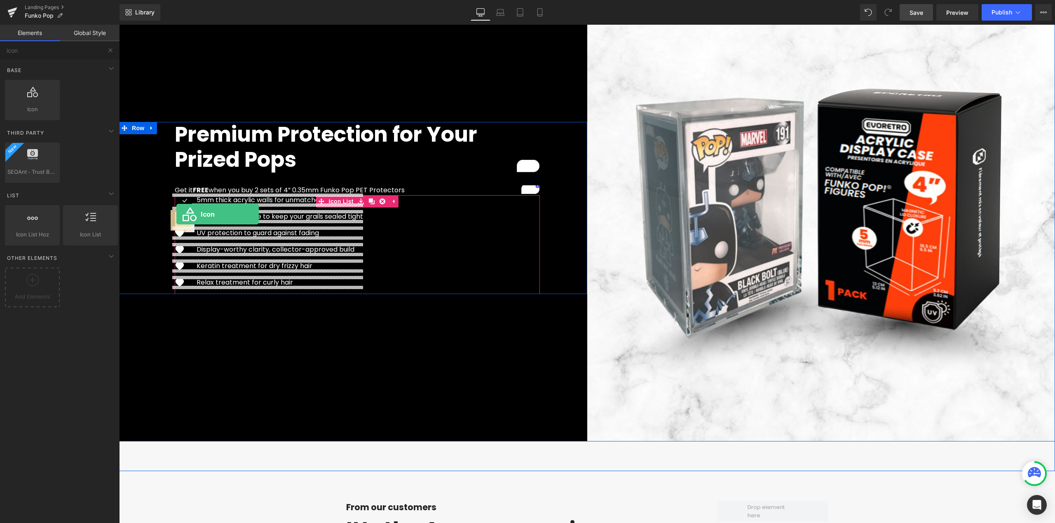
drag, startPoint x: 154, startPoint y: 132, endPoint x: 176, endPoint y: 215, distance: 85.5
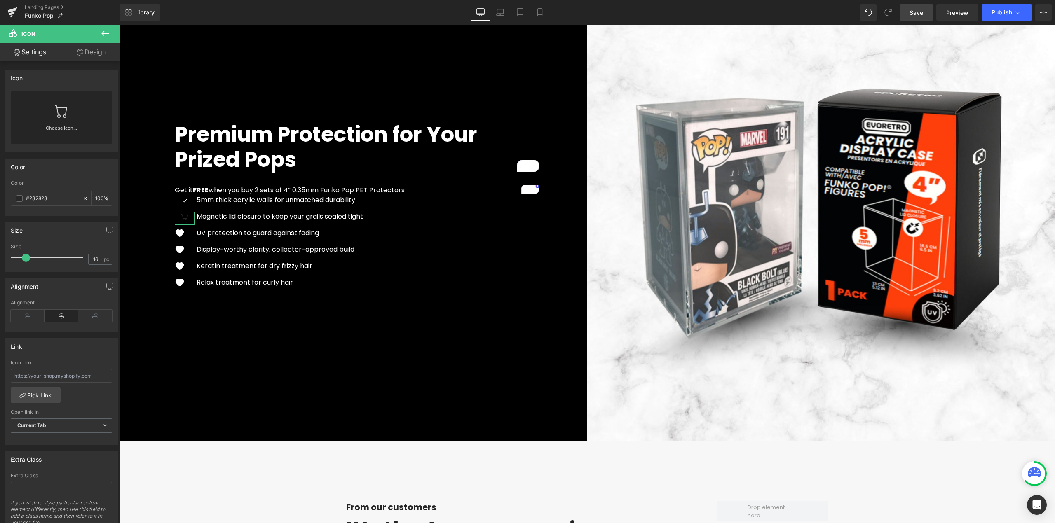
click at [71, 124] on div "Choose Icon..." at bounding box center [61, 117] width 101 height 52
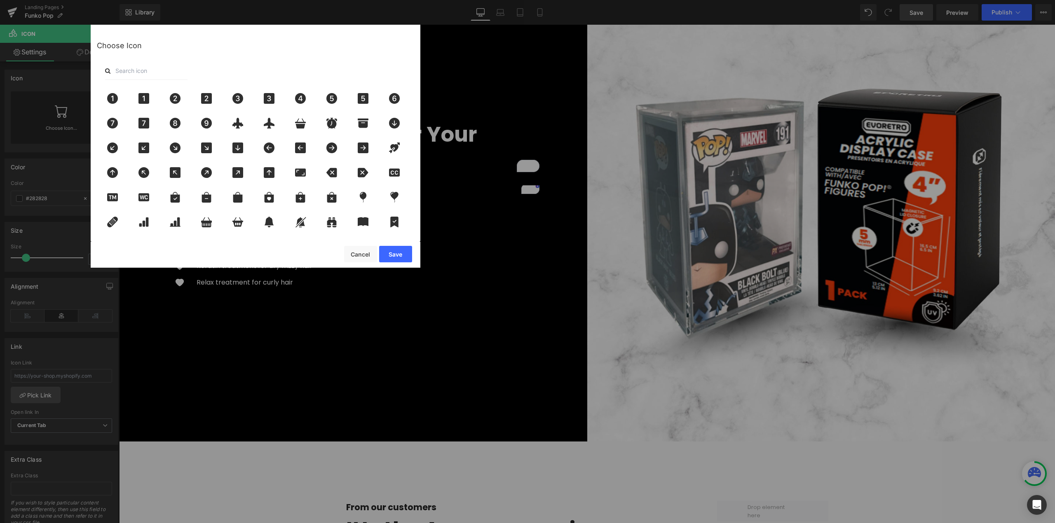
click at [159, 74] on input "text" at bounding box center [146, 71] width 82 height 18
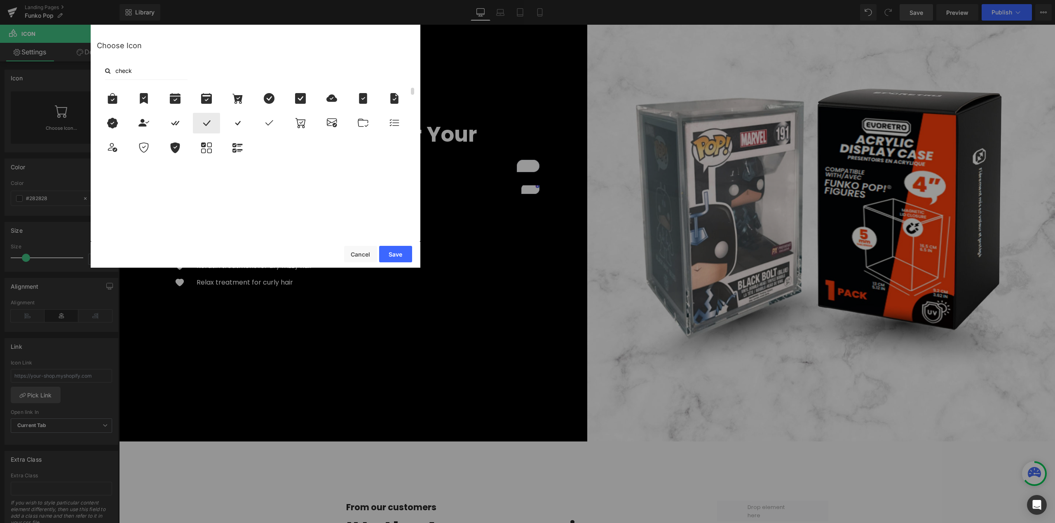
type input "check"
click at [210, 116] on div at bounding box center [206, 123] width 27 height 21
click at [394, 252] on button "Save" at bounding box center [395, 254] width 33 height 16
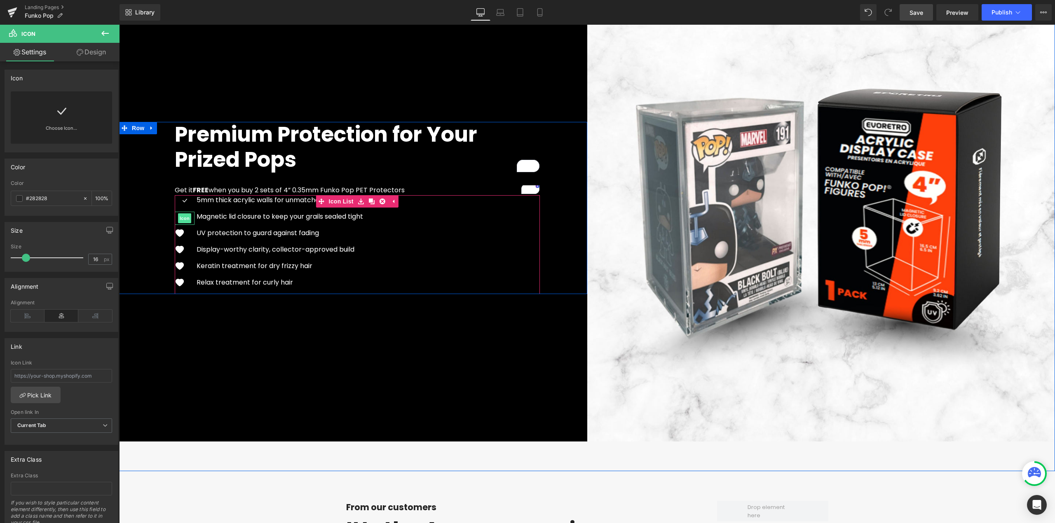
click at [181, 221] on span "Icon" at bounding box center [184, 218] width 13 height 10
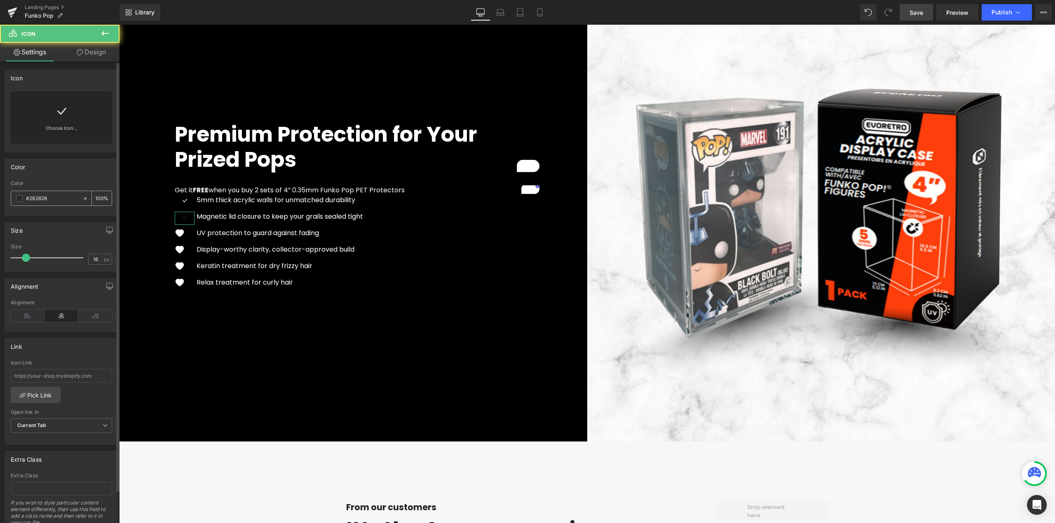
click at [54, 200] on input "#282828" at bounding box center [52, 198] width 53 height 9
type input "#ffffff"
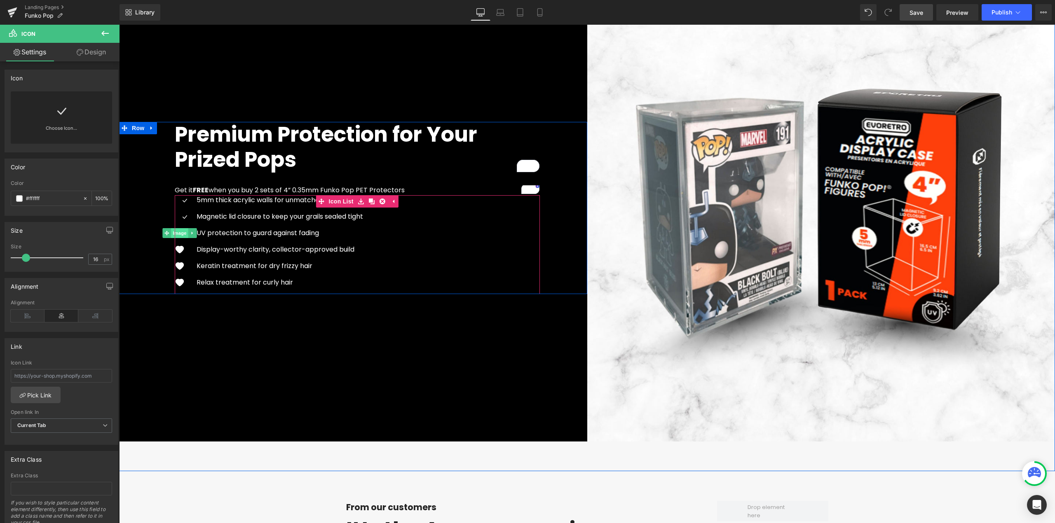
click at [178, 229] on span "Image" at bounding box center [179, 233] width 17 height 10
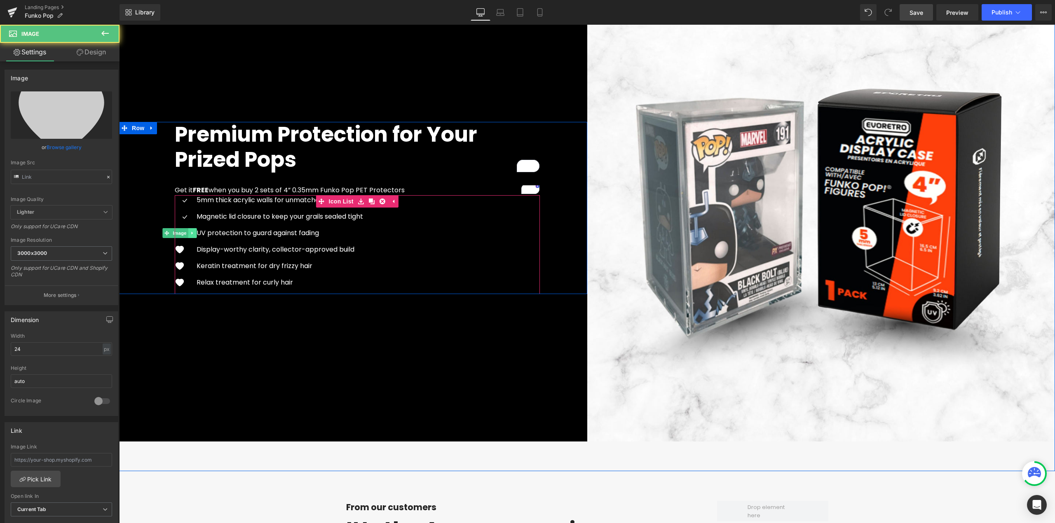
click at [192, 232] on icon at bounding box center [192, 233] width 1 height 3
click at [186, 232] on icon at bounding box center [188, 233] width 5 height 5
click at [192, 229] on link at bounding box center [196, 233] width 9 height 10
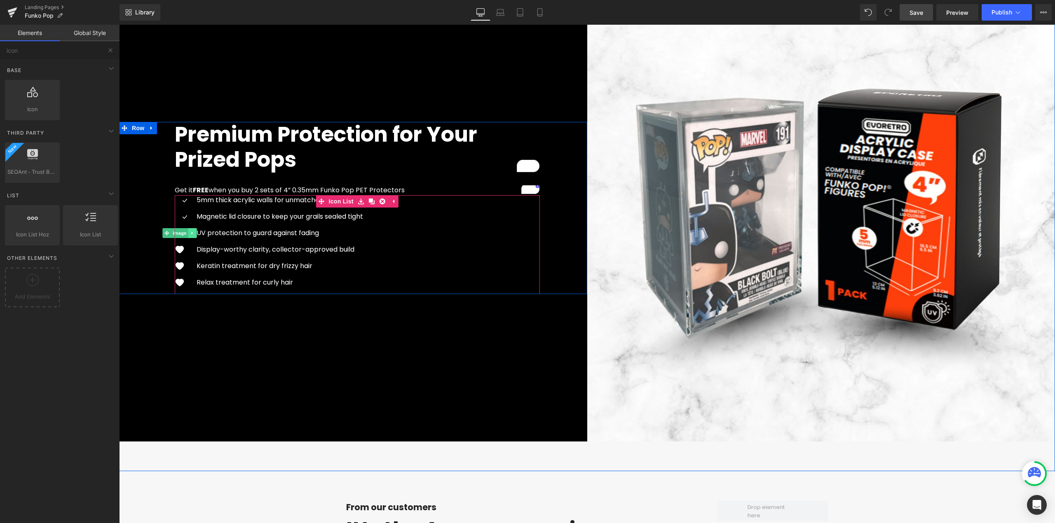
click at [190, 232] on icon at bounding box center [192, 233] width 5 height 5
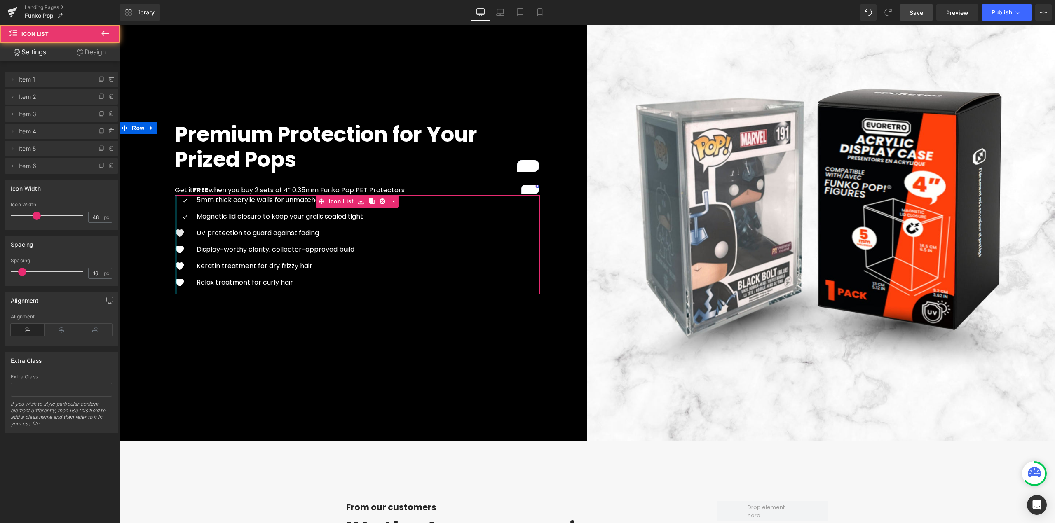
click at [175, 232] on div at bounding box center [176, 244] width 2 height 99
click at [177, 231] on icon at bounding box center [179, 233] width 5 height 5
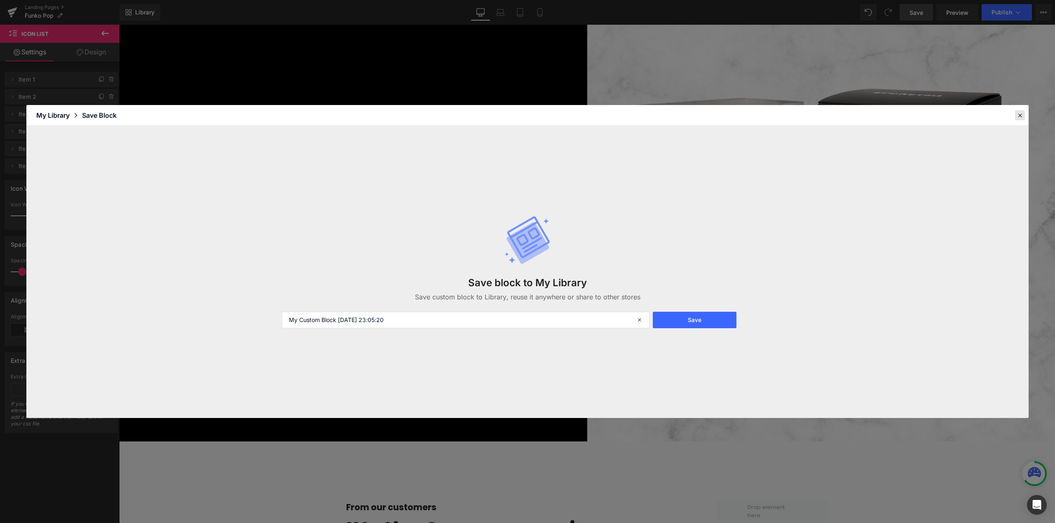
click at [988, 115] on icon at bounding box center [1019, 115] width 7 height 7
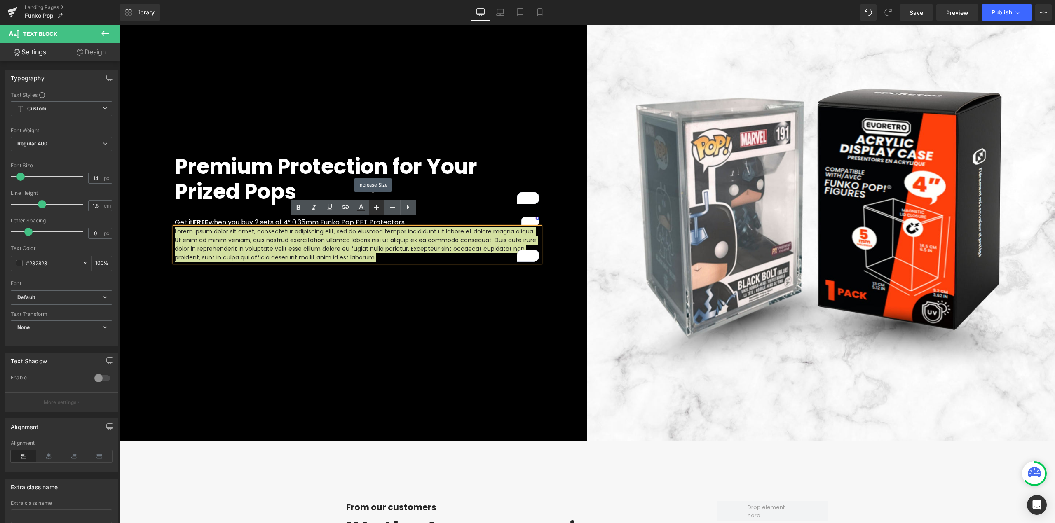
click at [379, 206] on icon at bounding box center [377, 207] width 10 height 10
type input "16"
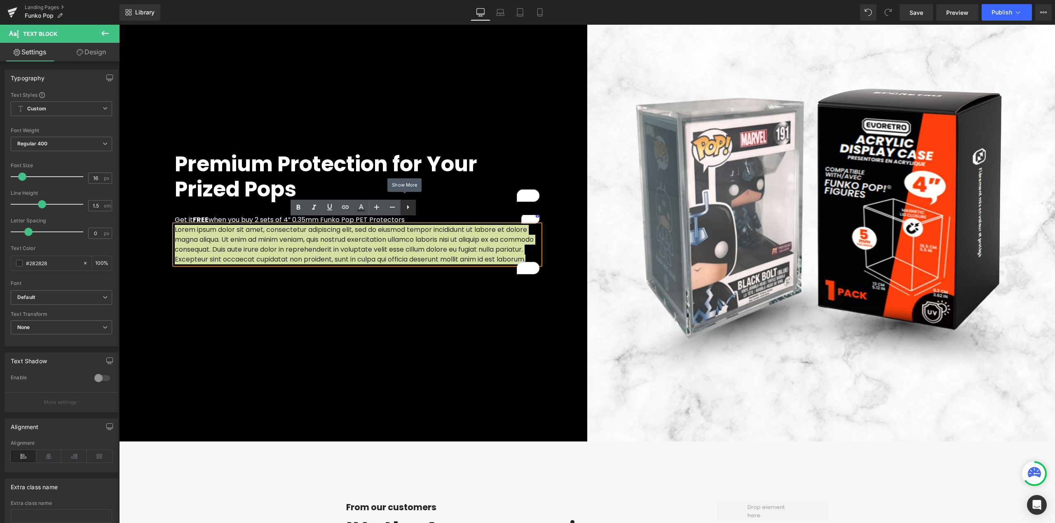
click at [411, 206] on icon at bounding box center [408, 207] width 10 height 10
click at [407, 207] on icon at bounding box center [408, 207] width 10 height 10
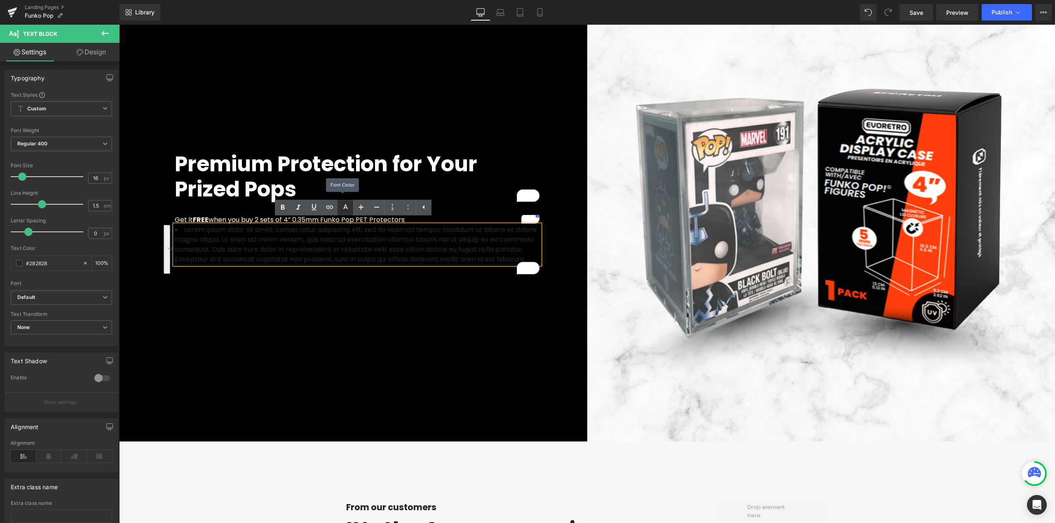
click at [345, 210] on icon at bounding box center [345, 208] width 10 height 10
type input "#282828"
type input "100"
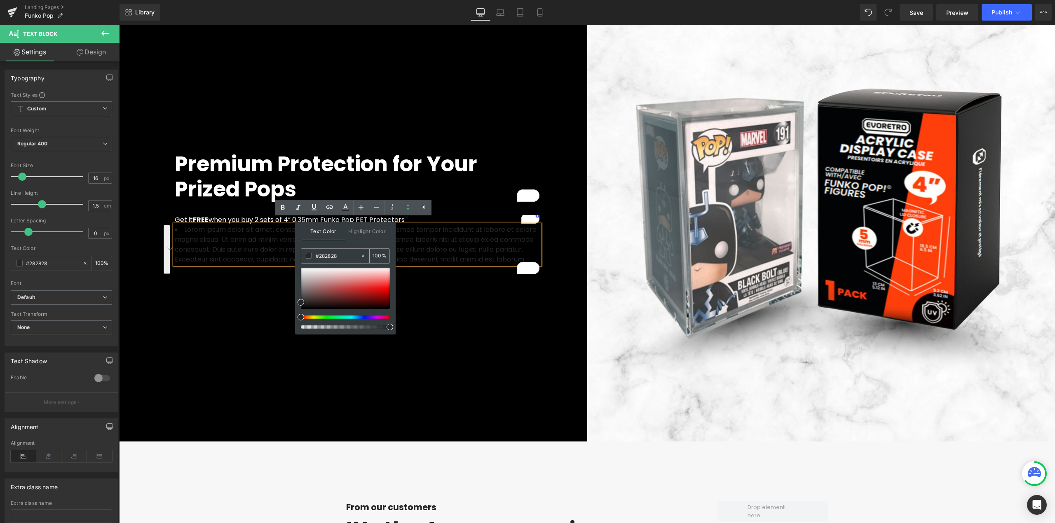
click at [328, 254] on input "#282828" at bounding box center [338, 255] width 44 height 9
click at [329, 254] on input "#282828" at bounding box center [338, 255] width 44 height 9
type input "#f"
type input "0"
type input "#fff"
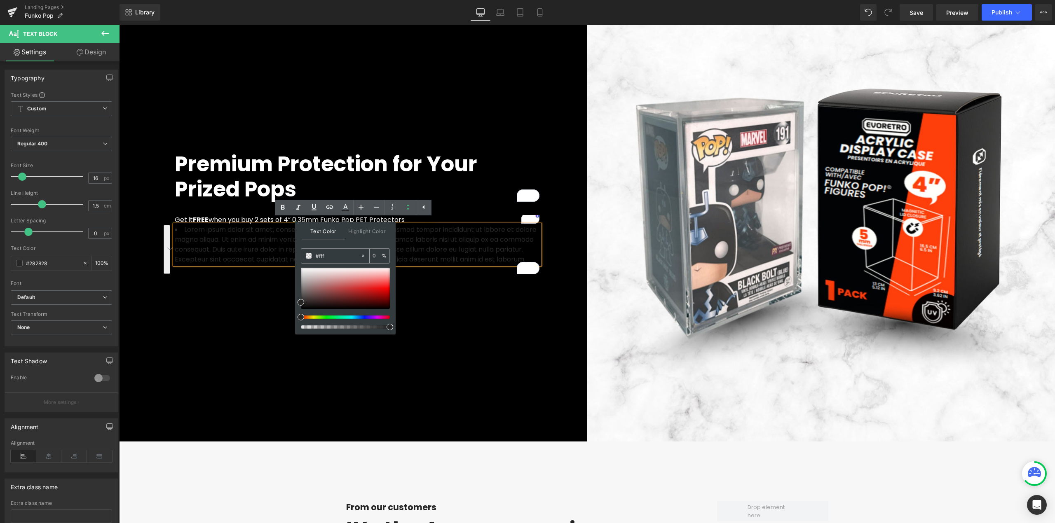
type input "100"
type input "#fffff"
type input "0"
type input "#ffffff"
type input "100"
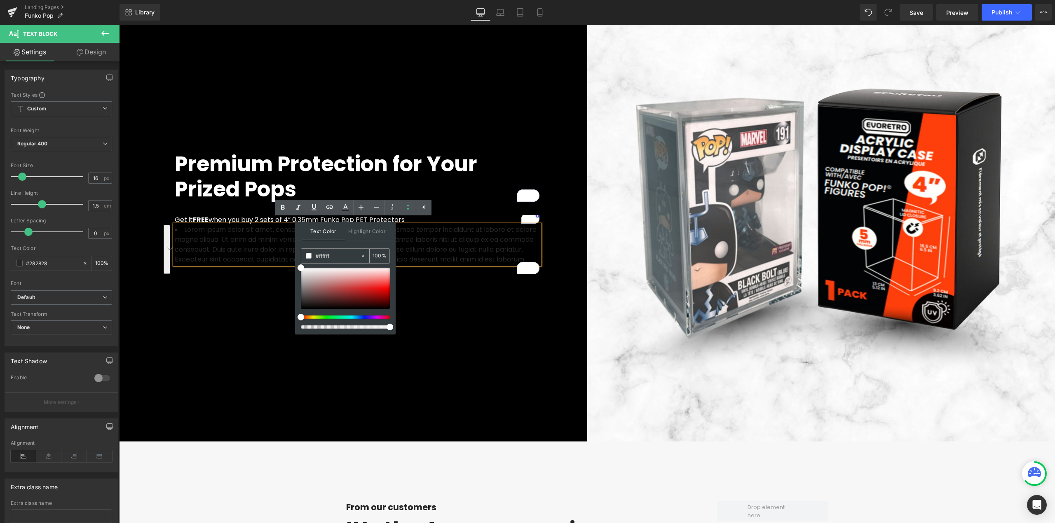
type input "#ffffff"
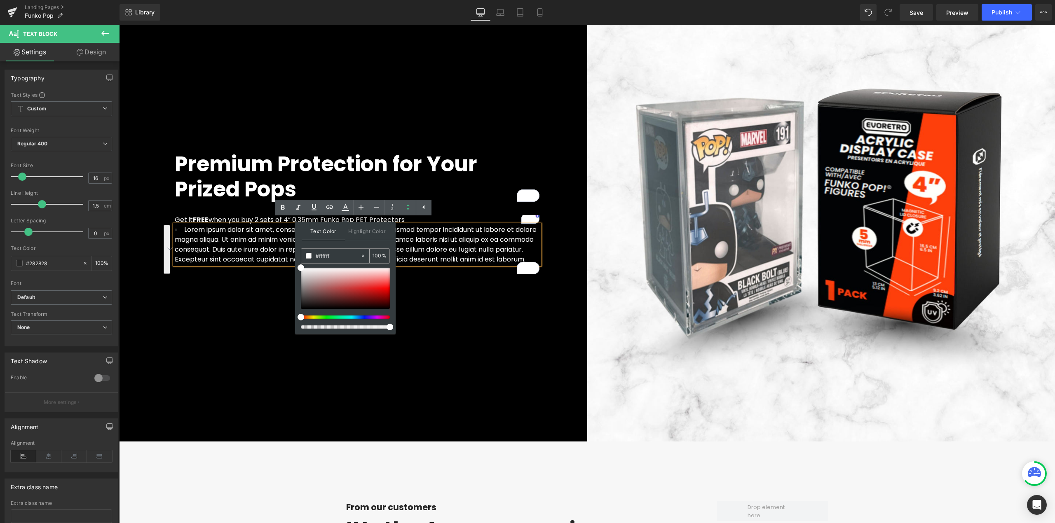
click at [309, 256] on span at bounding box center [309, 256] width 6 height 6
click at [330, 357] on div "Premium Protection for Your Prized Pops Heading Get it FREE when you buy 2 sets…" at bounding box center [353, 208] width 468 height 468
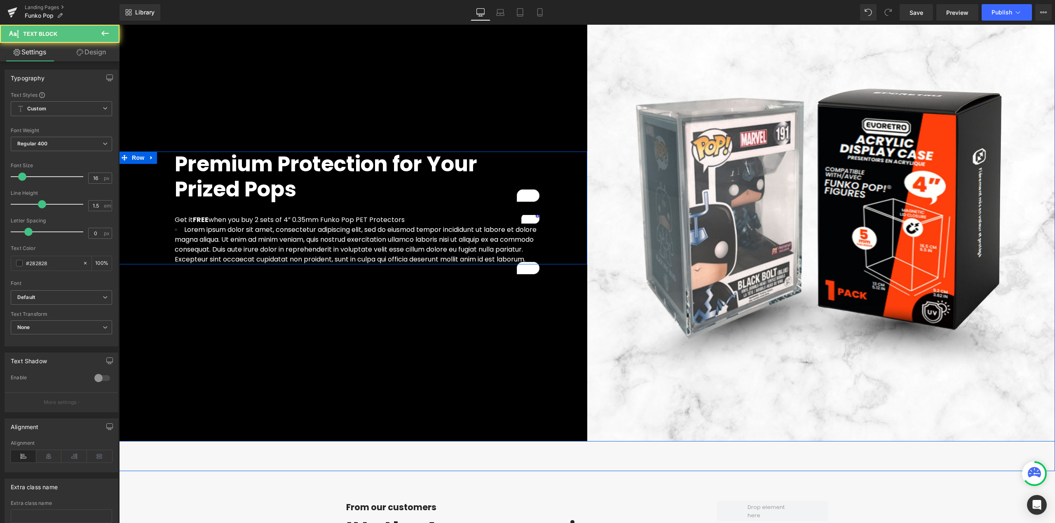
drag, startPoint x: 176, startPoint y: 225, endPoint x: 167, endPoint y: 225, distance: 8.7
click at [169, 225] on div "Premium Protection for Your Prized Pops Heading Get it FREE when you buy 2 sets…" at bounding box center [357, 208] width 377 height 113
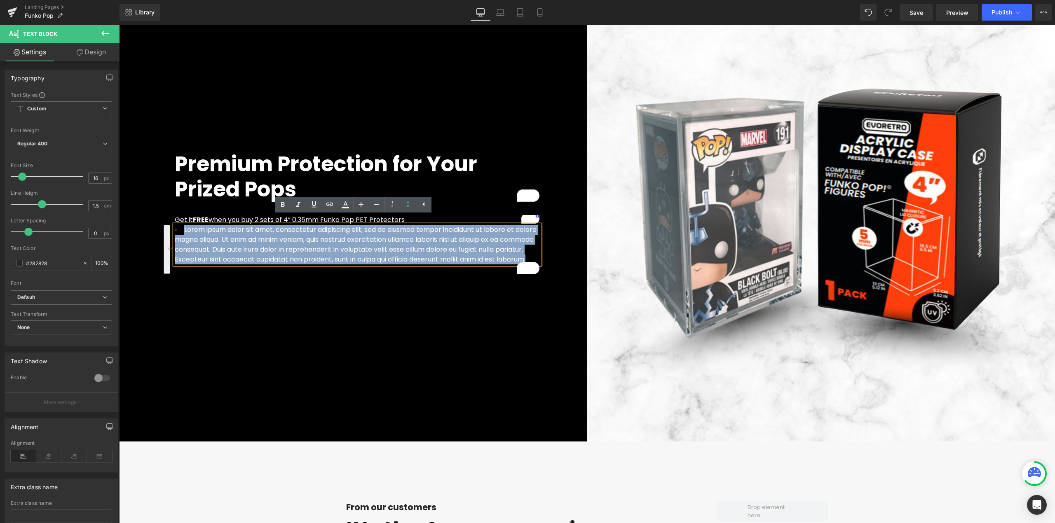
drag, startPoint x: 205, startPoint y: 265, endPoint x: 167, endPoint y: 221, distance: 57.6
click at [169, 221] on div "Premium Protection for Your Prized Pops Heading Get it FREE when you buy 2 sets…" at bounding box center [357, 208] width 377 height 113
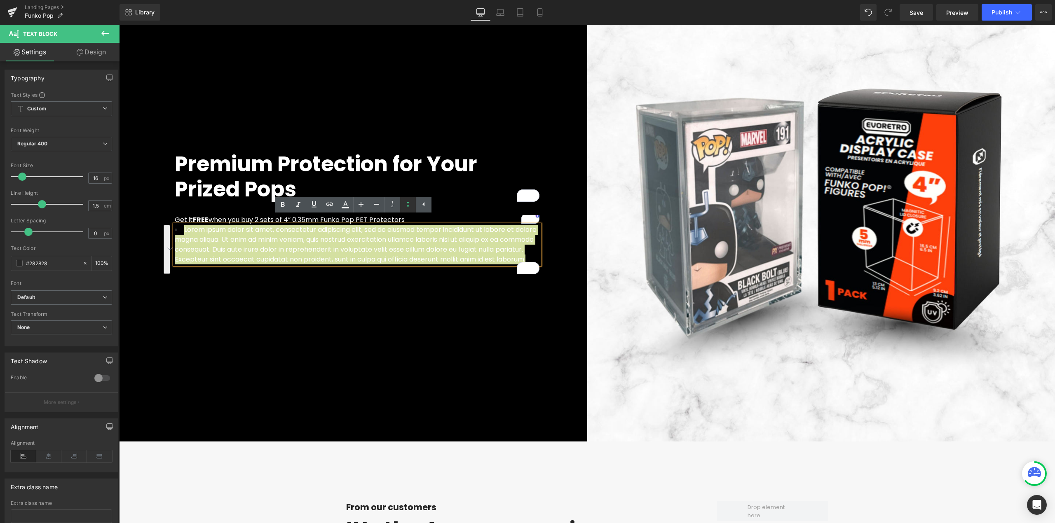
click at [405, 206] on icon at bounding box center [408, 204] width 10 height 10
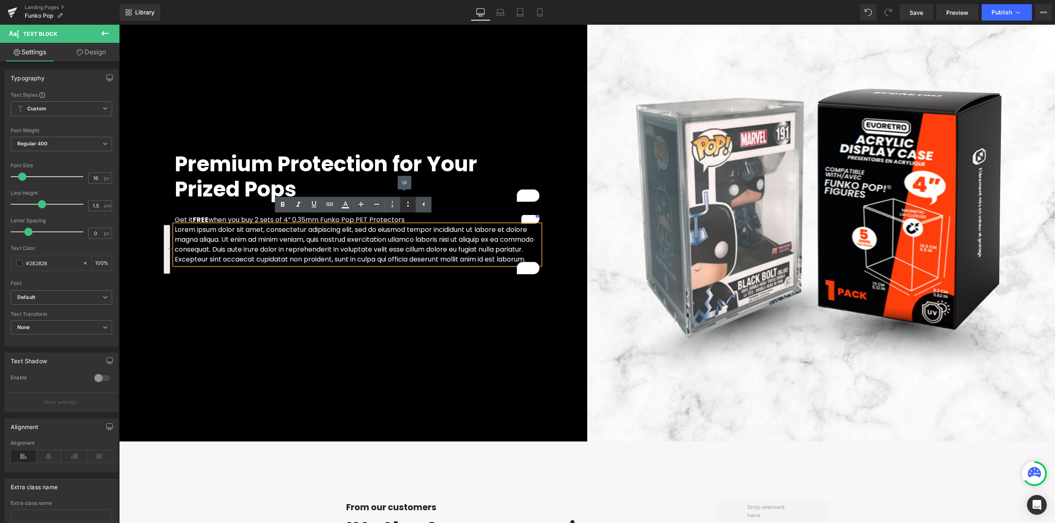
click at [405, 206] on icon at bounding box center [408, 204] width 10 height 10
click at [258, 265] on p "Lorem ipsum dolor sit amet, consectetur adipiscing elit, sed do eiusmod tempor …" at bounding box center [357, 245] width 365 height 40
click at [244, 265] on p "Lorem ipsum dolor sit amet, consectetur adipiscing elit, sed do eiusmod tempor …" at bounding box center [357, 245] width 365 height 40
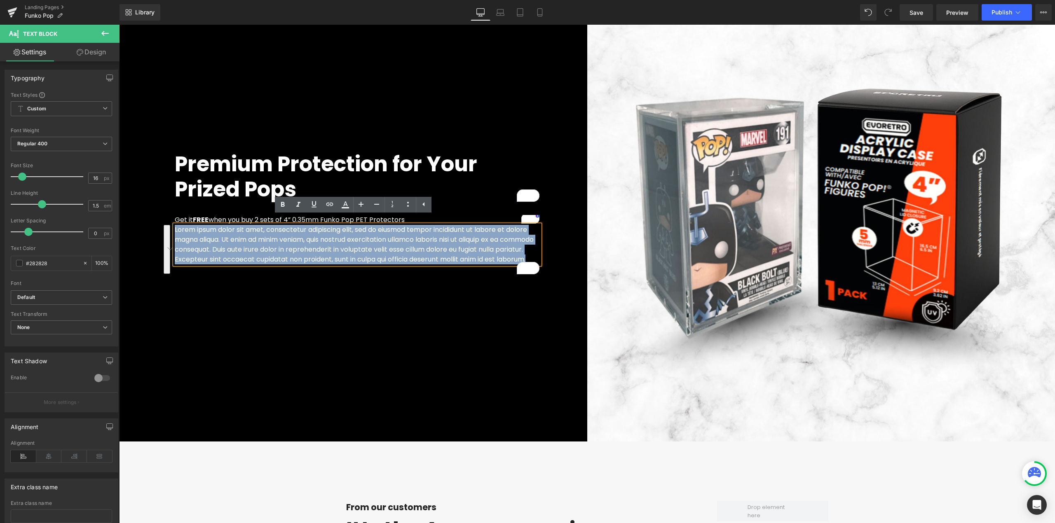
drag, startPoint x: 243, startPoint y: 265, endPoint x: 171, endPoint y: 221, distance: 84.2
click at [175, 225] on p "Lorem ipsum dolor sit amet, consectetur adipiscing elit, sed do eiusmod tempor …" at bounding box center [357, 245] width 365 height 40
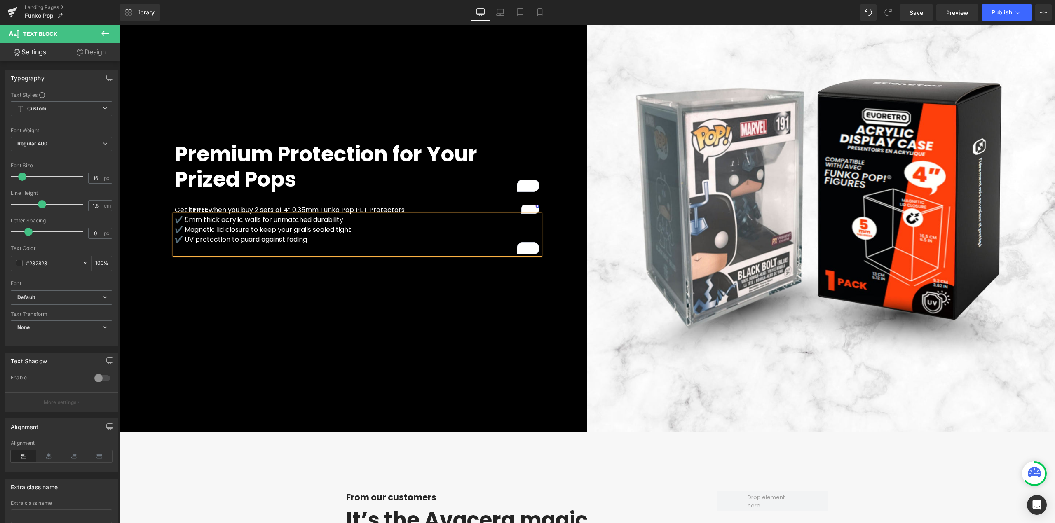
scroll to position [1820, 0]
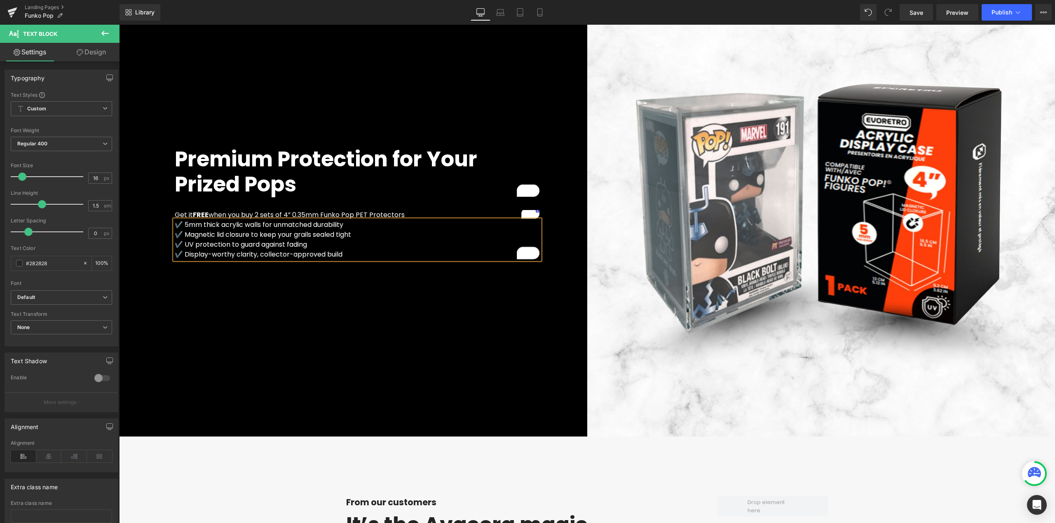
click at [356, 297] on div "Premium Protection for Your Prized Pops Heading Get it FREE when you buy 2 sets…" at bounding box center [353, 203] width 468 height 468
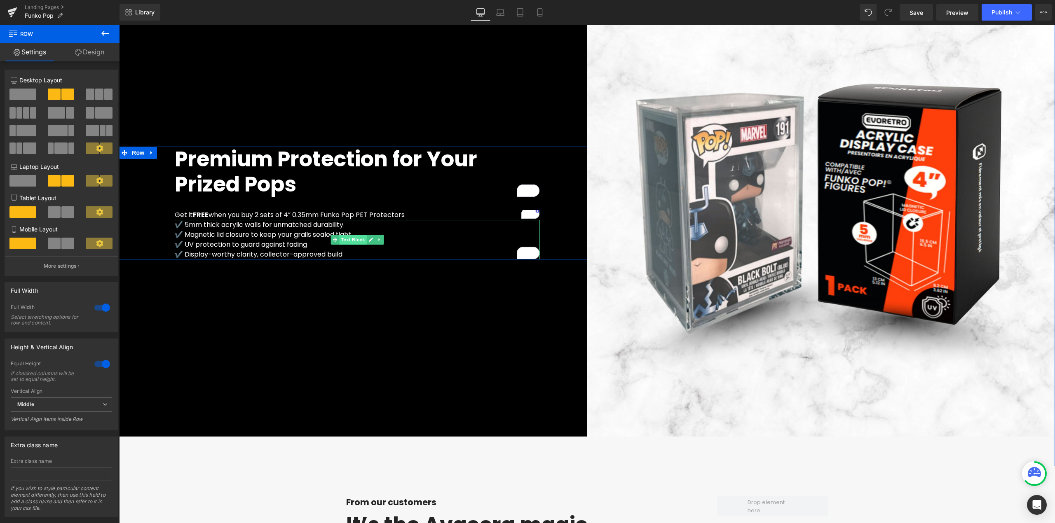
click at [339, 238] on span "Text Block" at bounding box center [352, 240] width 27 height 10
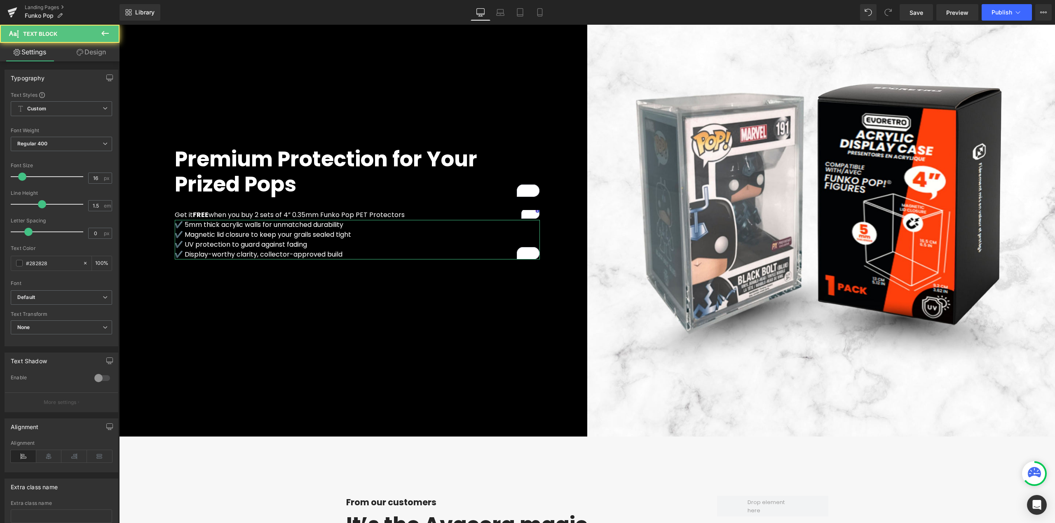
click at [87, 54] on link "Design" at bounding box center [91, 52] width 60 height 19
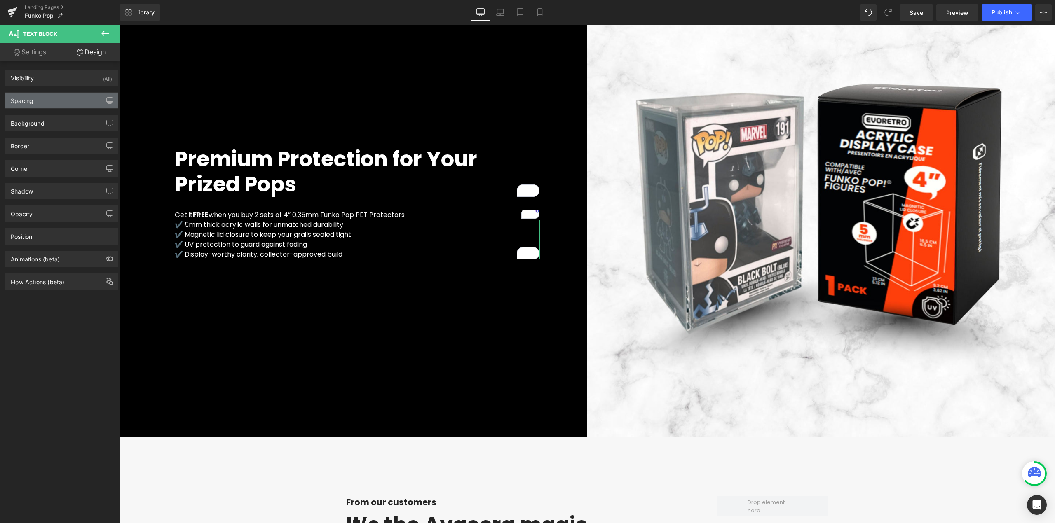
click at [77, 96] on div "Spacing" at bounding box center [61, 101] width 113 height 16
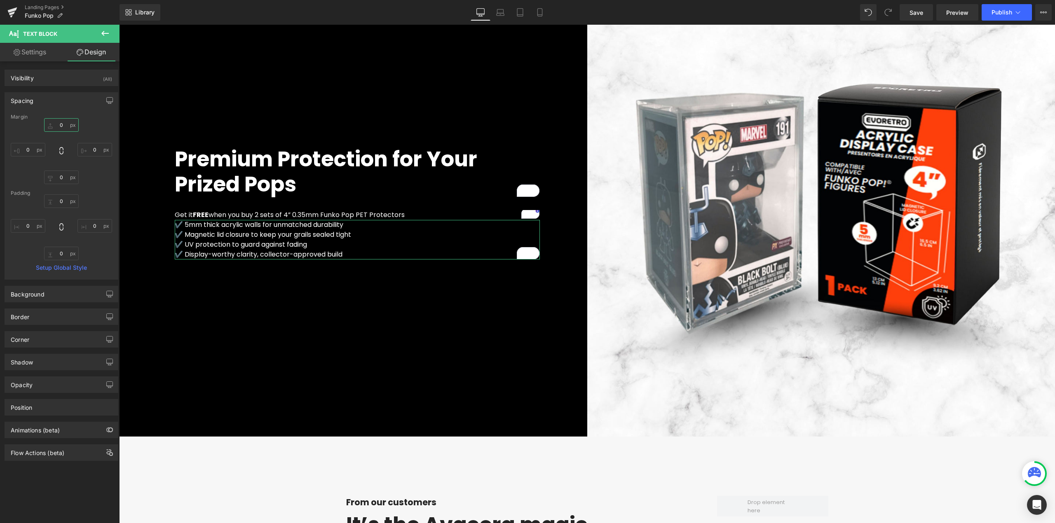
click at [59, 128] on input "0" at bounding box center [61, 125] width 35 height 14
type input "30"
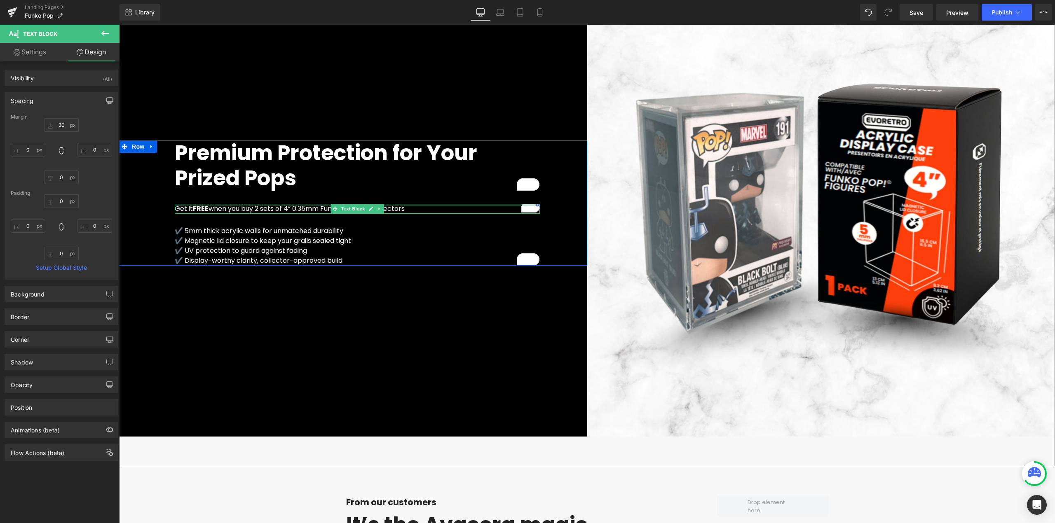
click at [307, 204] on div at bounding box center [357, 205] width 365 height 2
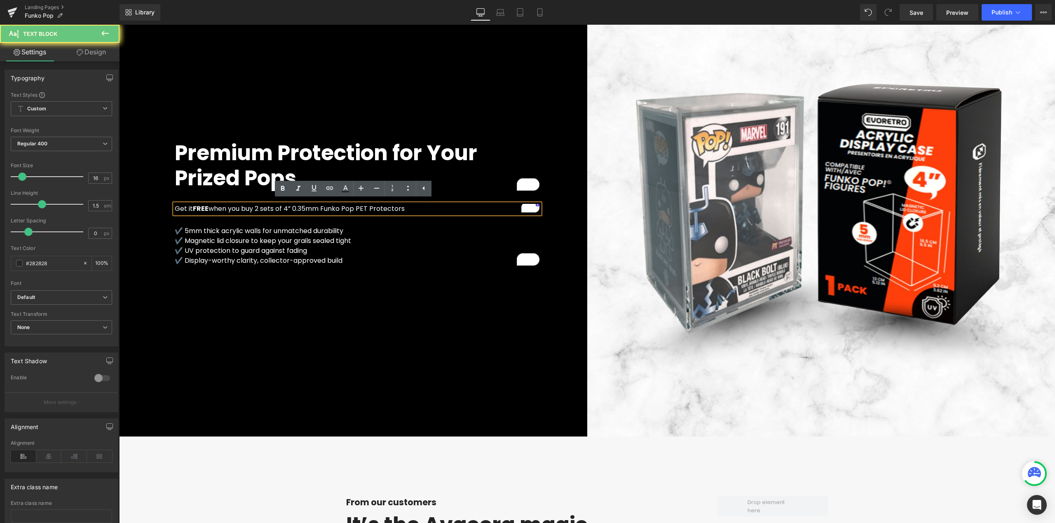
click at [307, 204] on span "Get it FREE when you buy 2 sets of 4” 0.35mm Funko Pop PET Protectors" at bounding box center [290, 208] width 230 height 9
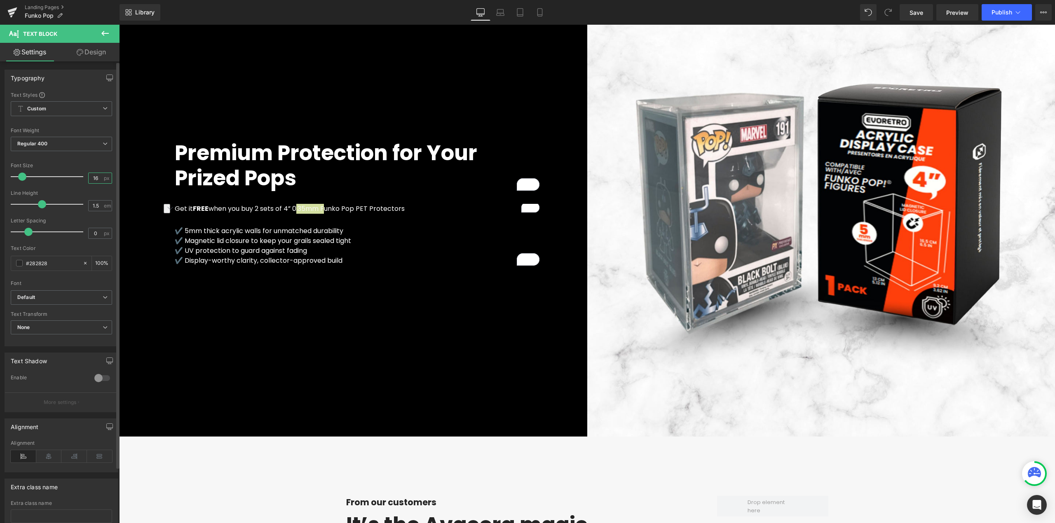
click at [89, 180] on input "16" at bounding box center [96, 178] width 14 height 10
type input "18"
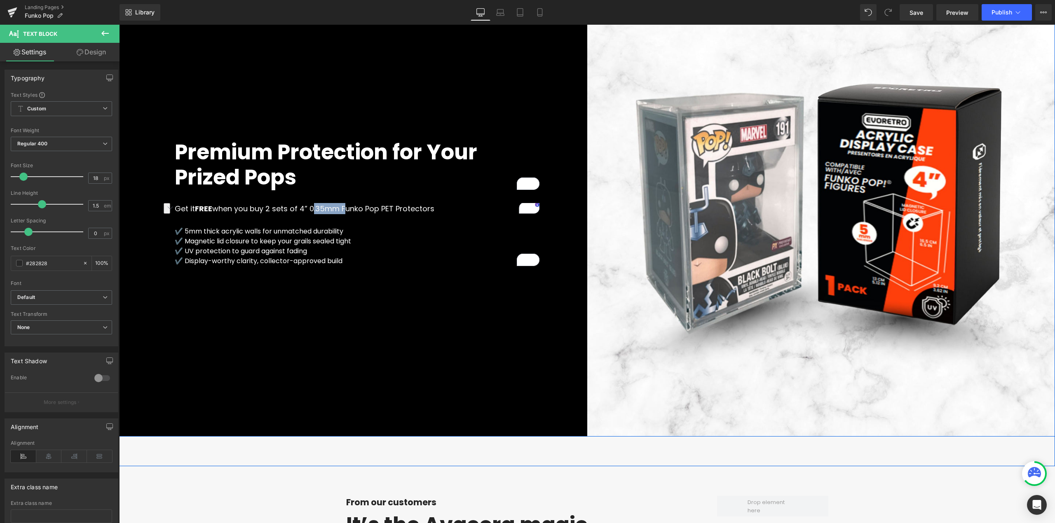
click at [285, 293] on div "Premium Protection for Your Prized Pops Heading Get it FREE when you buy 2 sets…" at bounding box center [353, 203] width 468 height 468
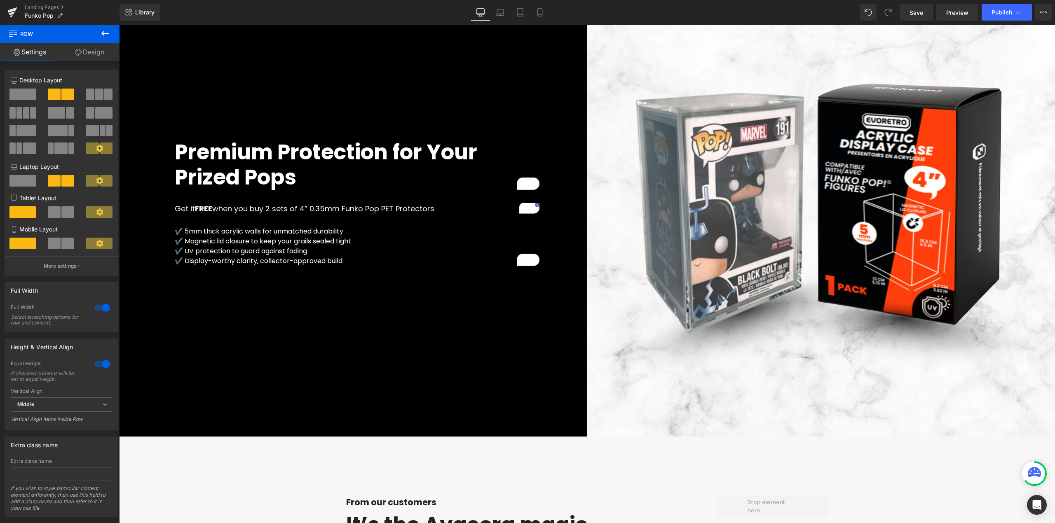
click at [96, 32] on button at bounding box center [105, 34] width 29 height 18
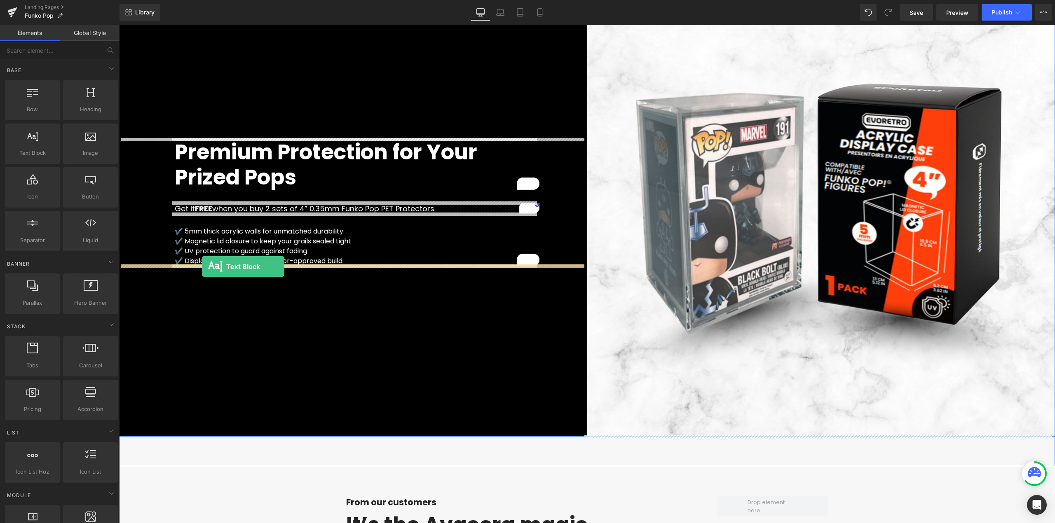
drag, startPoint x: 160, startPoint y: 172, endPoint x: 202, endPoint y: 267, distance: 103.5
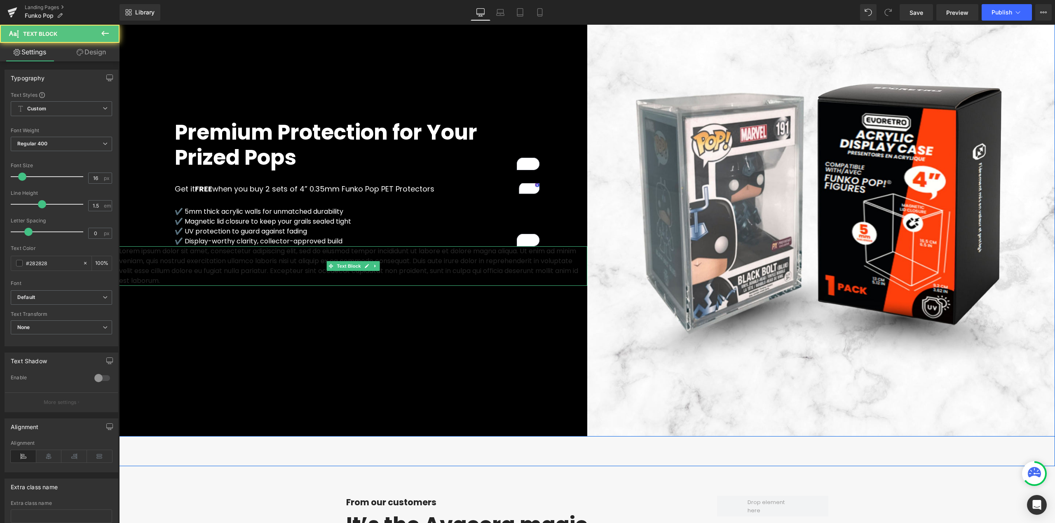
click at [217, 274] on p "Lorem ipsum dolor sit amet, consectetur adipiscing elit, sed do eiusmod tempor …" at bounding box center [353, 266] width 468 height 40
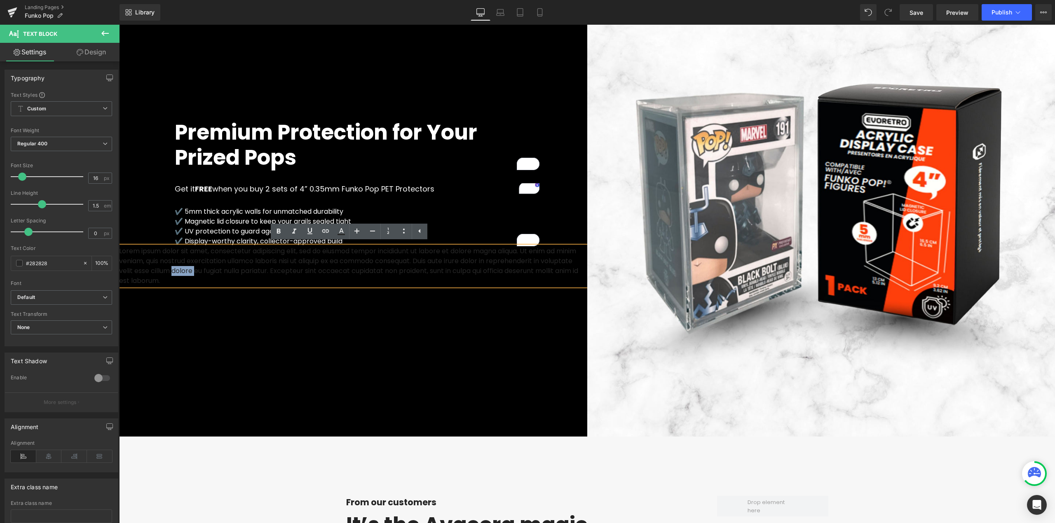
click at [217, 274] on p "Lorem ipsum dolor sit amet, consectetur adipiscing elit, sed do eiusmod tempor …" at bounding box center [353, 266] width 468 height 40
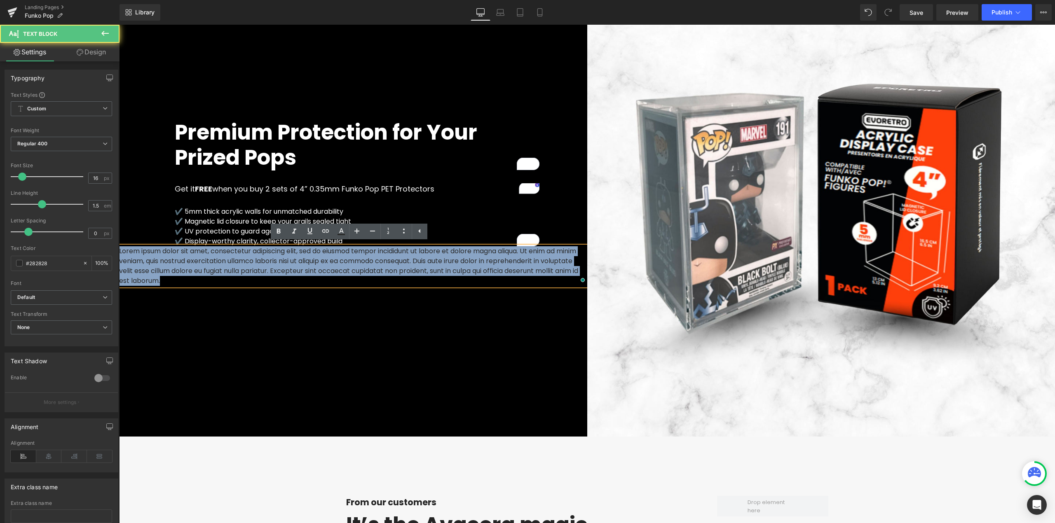
click at [217, 274] on p "Lorem ipsum dolor sit amet, consectetur adipiscing elit, sed do eiusmod tempor …" at bounding box center [353, 266] width 468 height 40
paste div "To enrich screen reader interactions, please activate Accessibility in Grammarl…"
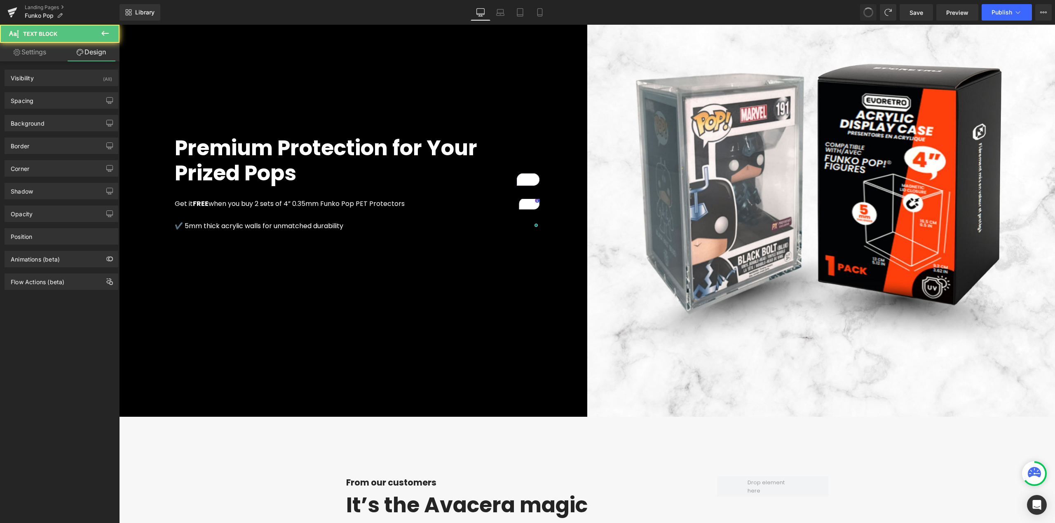
scroll to position [1840, 0]
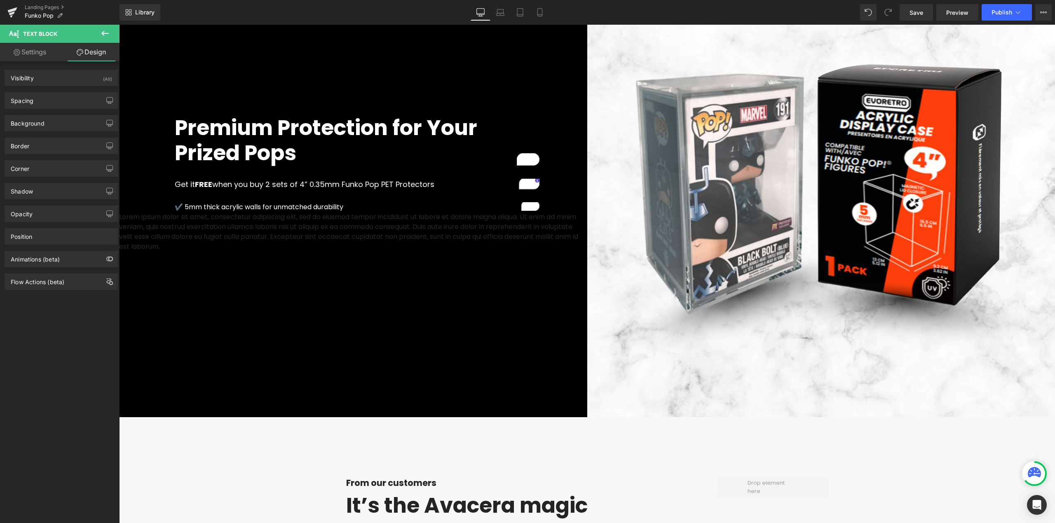
click at [891, 7] on span at bounding box center [888, 12] width 16 height 16
click at [371, 227] on link at bounding box center [375, 232] width 9 height 10
click at [377, 230] on icon at bounding box center [379, 232] width 5 height 5
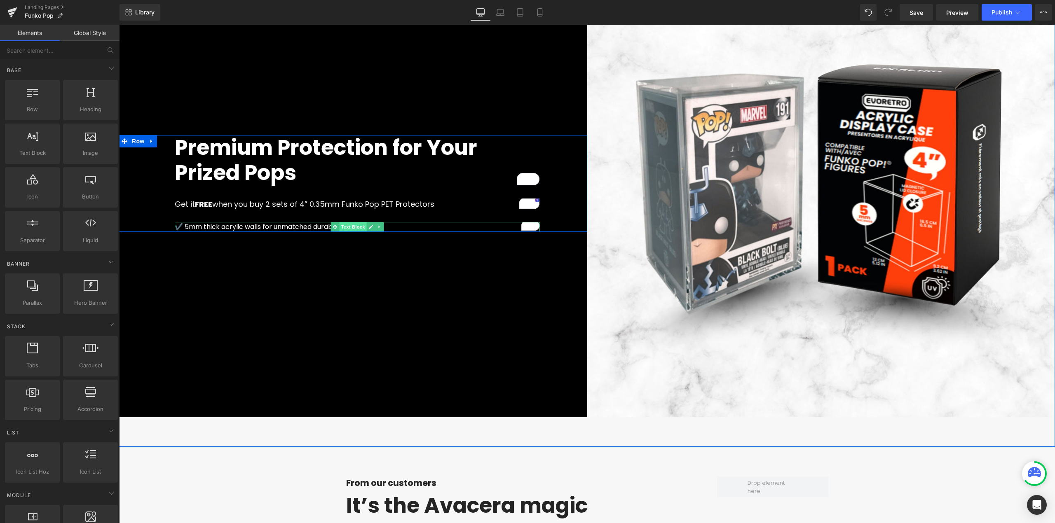
drag, startPoint x: 361, startPoint y: 221, endPoint x: 352, endPoint y: 222, distance: 9.5
click at [361, 222] on span "Text Block" at bounding box center [352, 227] width 27 height 10
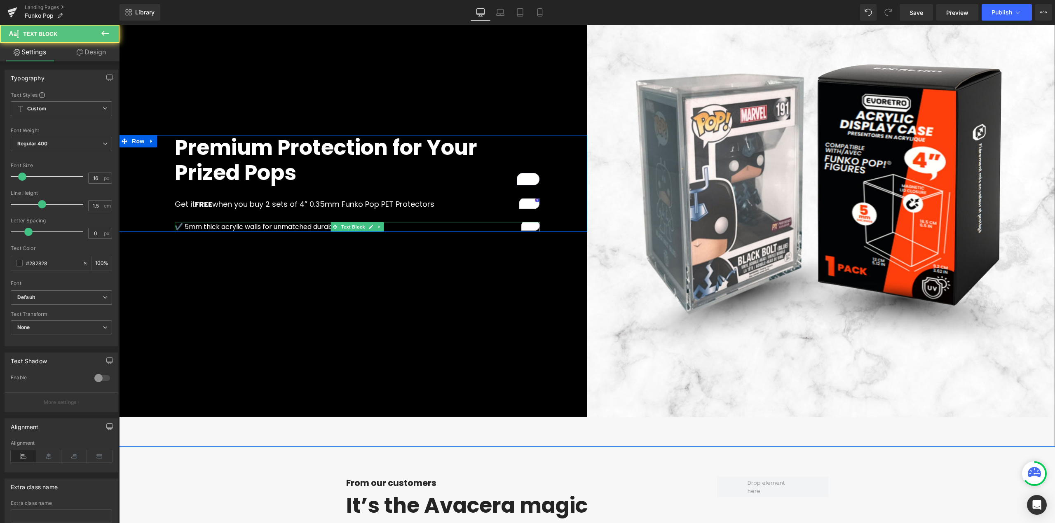
click at [316, 226] on span "✔️ 5mm thick acrylic walls for unmatched durability" at bounding box center [259, 226] width 169 height 9
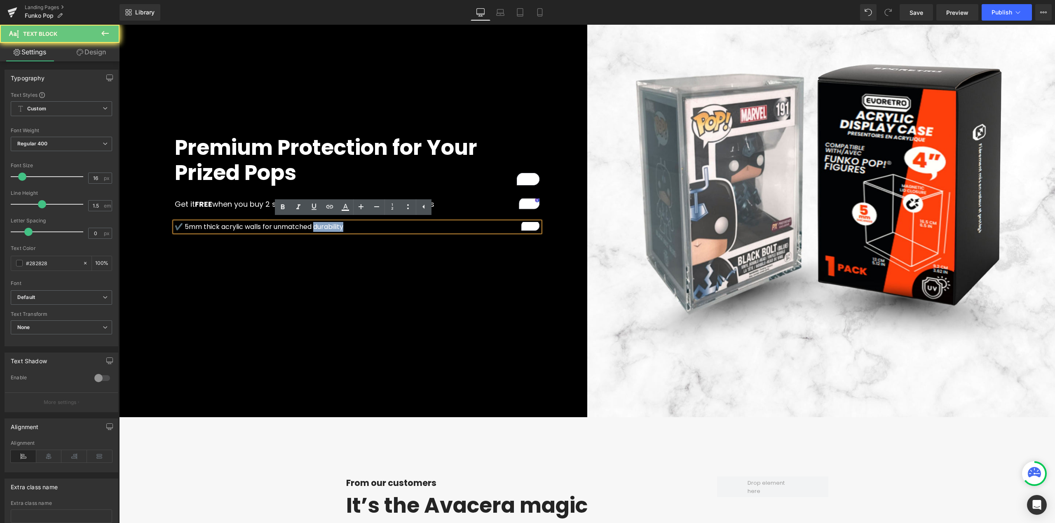
click at [316, 226] on span "✔️ 5mm thick acrylic walls for unmatched durability" at bounding box center [259, 226] width 169 height 9
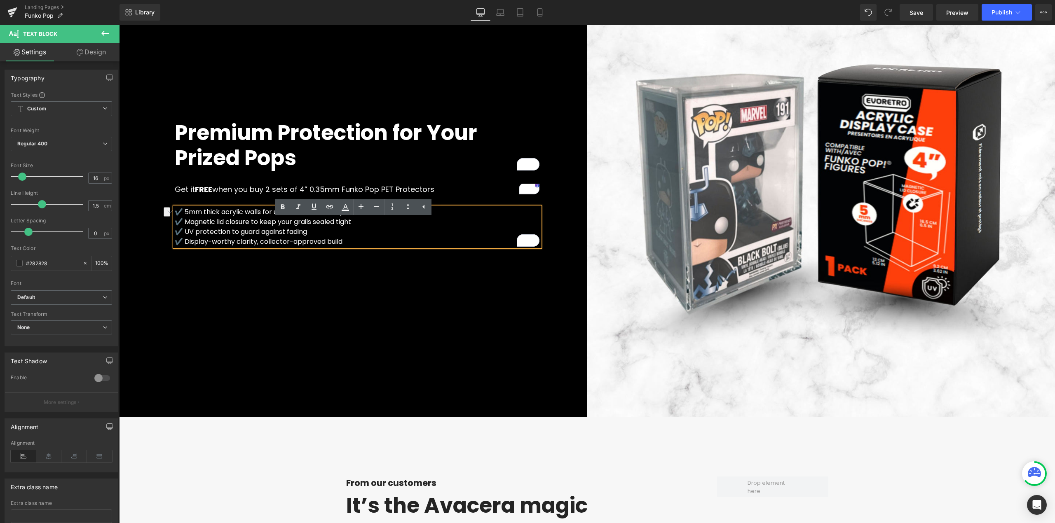
scroll to position [1825, 0]
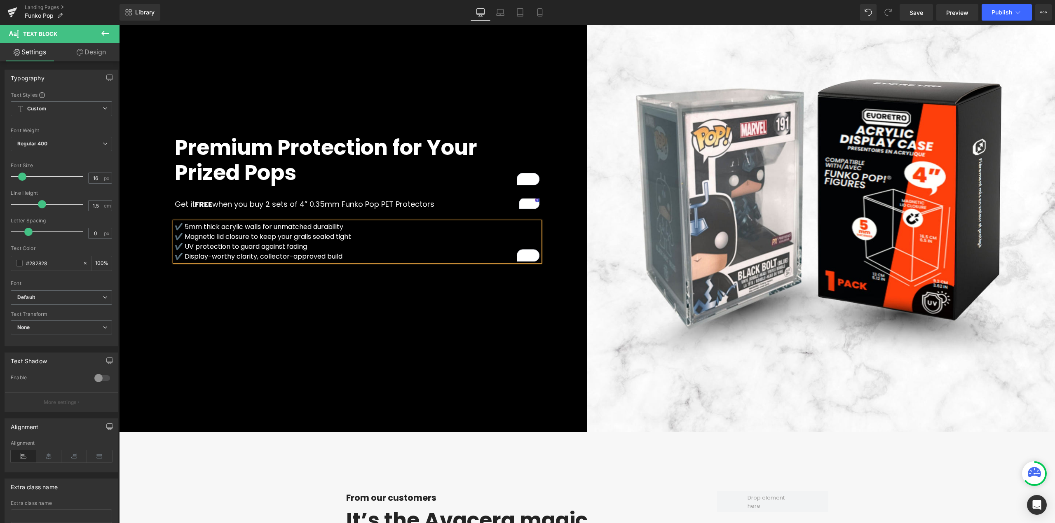
click at [346, 286] on div "Premium Protection for Your Prized Pops Heading Get it FREE when you buy 2 sets…" at bounding box center [353, 199] width 468 height 468
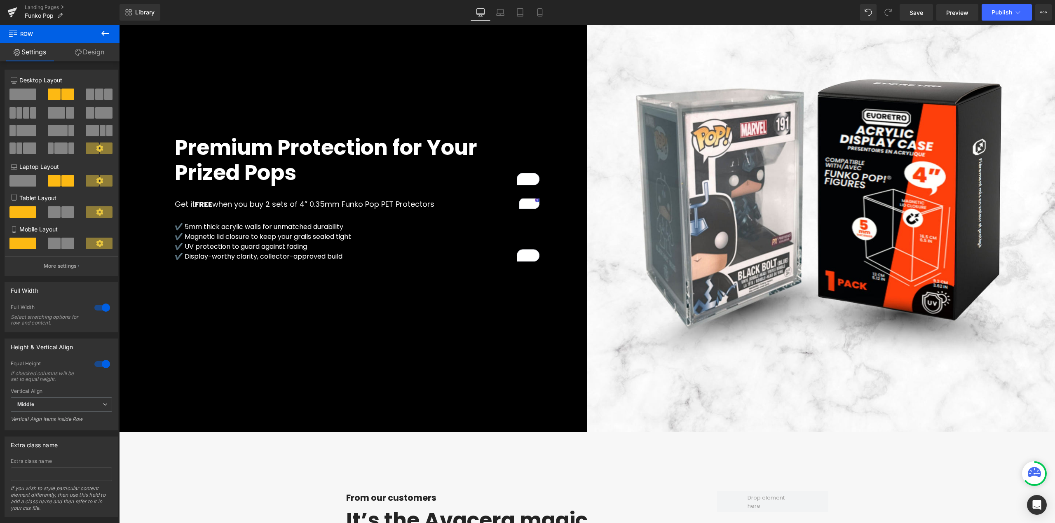
click at [99, 35] on button at bounding box center [105, 34] width 29 height 18
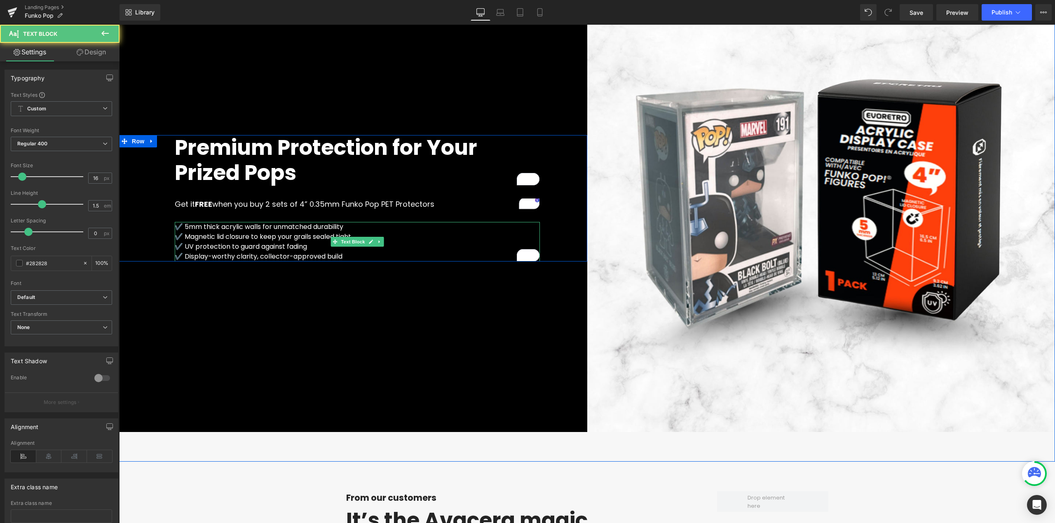
click at [348, 257] on p "✔️ Display-worthy clarity, collector-approved build" at bounding box center [357, 257] width 365 height 10
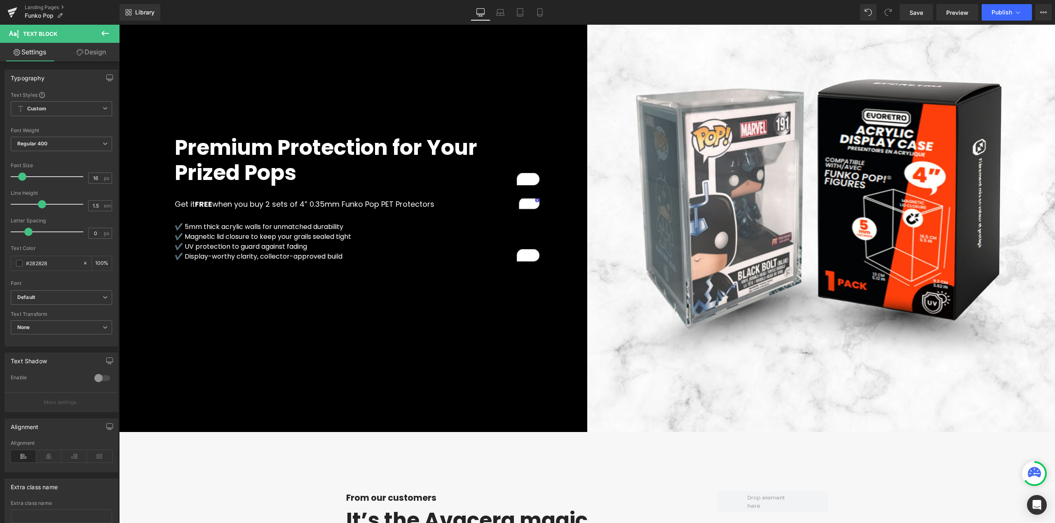
click at [102, 33] on icon at bounding box center [104, 33] width 7 height 5
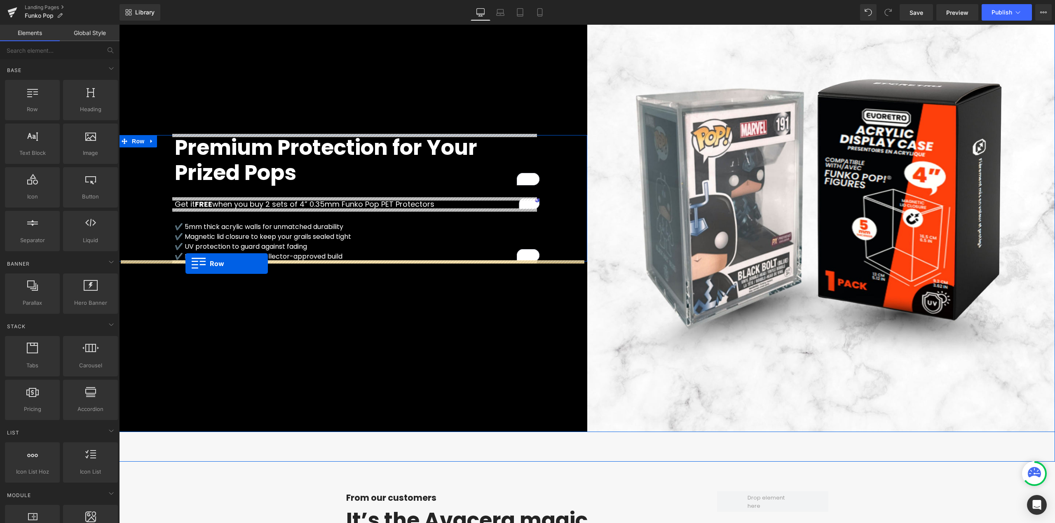
drag, startPoint x: 160, startPoint y: 133, endPoint x: 185, endPoint y: 263, distance: 131.8
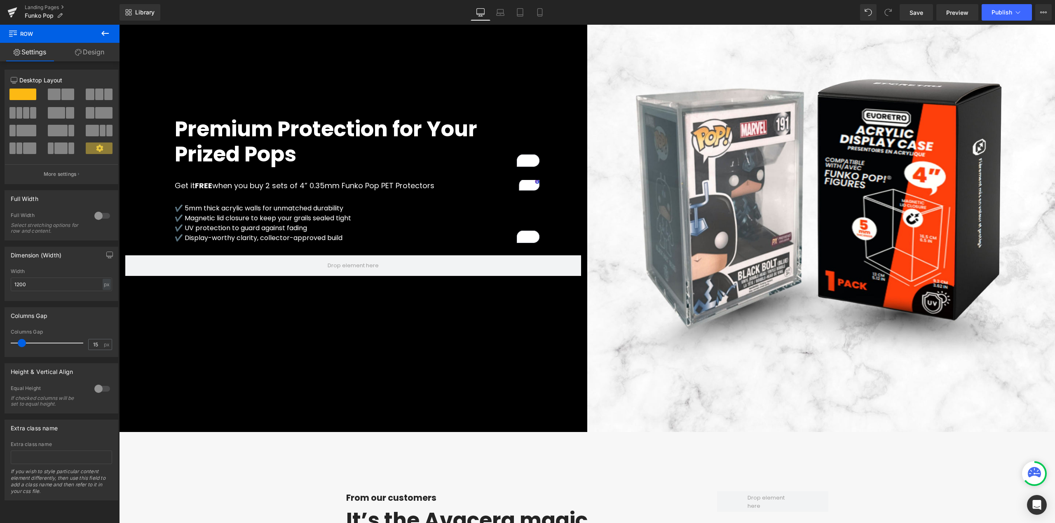
click at [101, 40] on button at bounding box center [105, 34] width 29 height 18
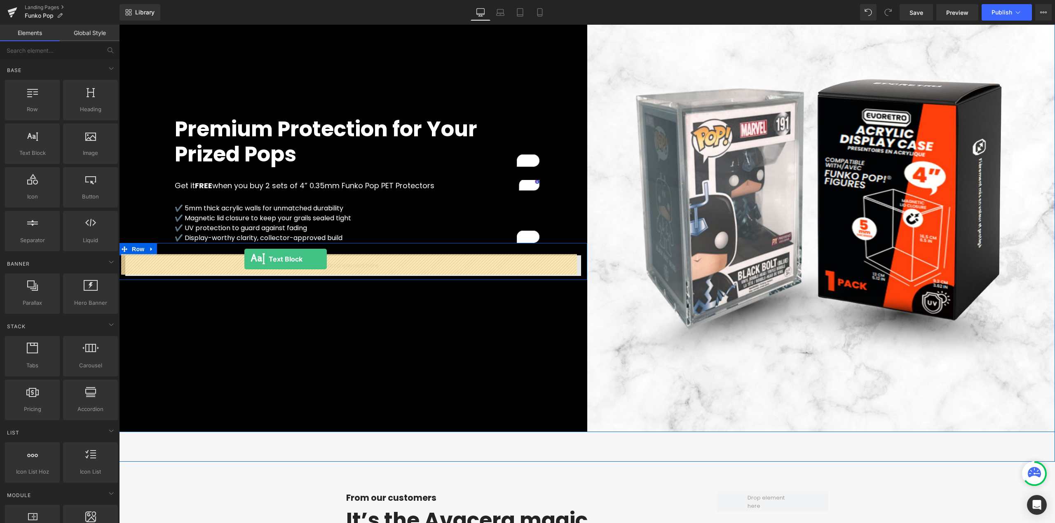
drag, startPoint x: 152, startPoint y: 169, endPoint x: 244, endPoint y: 259, distance: 128.8
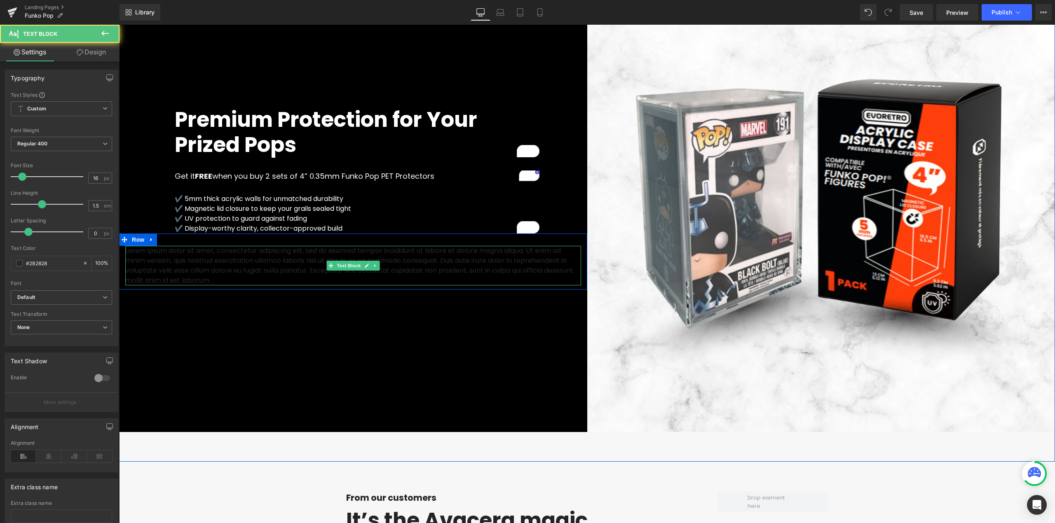
click at [277, 267] on p "Lorem ipsum dolor sit amet, consectetur adipiscing elit, sed do eiusmod tempor …" at bounding box center [353, 266] width 456 height 40
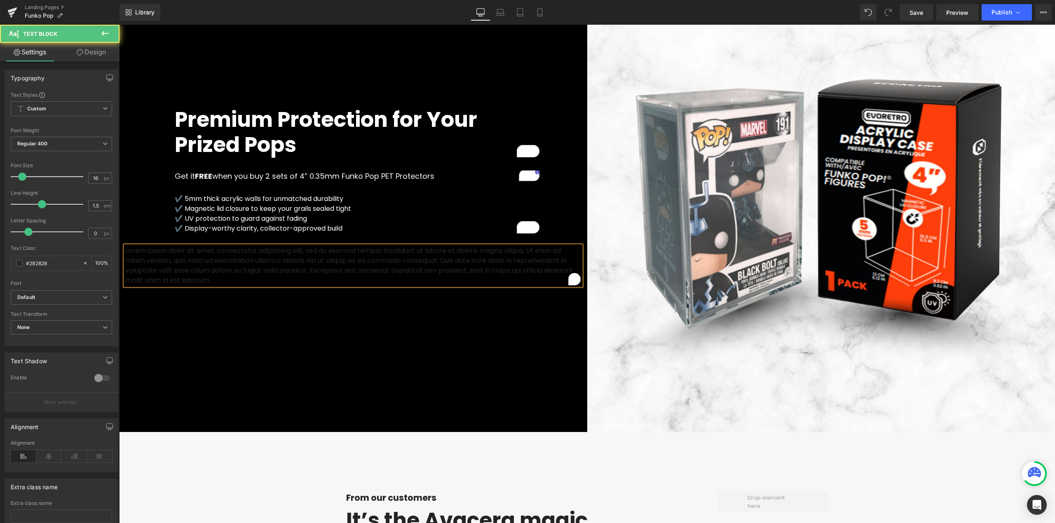
click at [277, 267] on p "Lorem ipsum dolor sit amet, consectetur adipiscing elit, sed do eiusmod tempor …" at bounding box center [353, 266] width 456 height 40
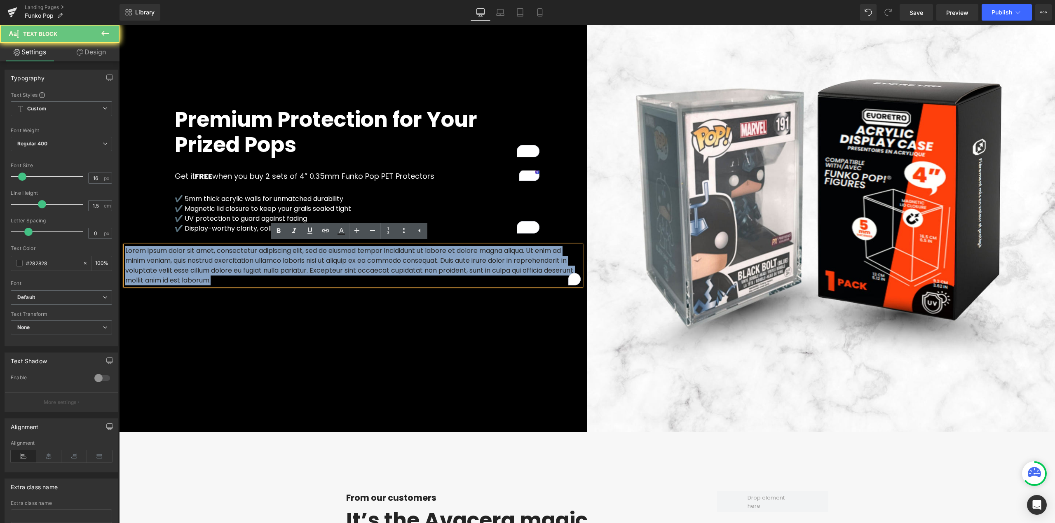
click at [277, 267] on p "Lorem ipsum dolor sit amet, consectetur adipiscing elit, sed do eiusmod tempor …" at bounding box center [353, 266] width 456 height 40
paste div "To enrich screen reader interactions, please activate Accessibility in Grammarl…"
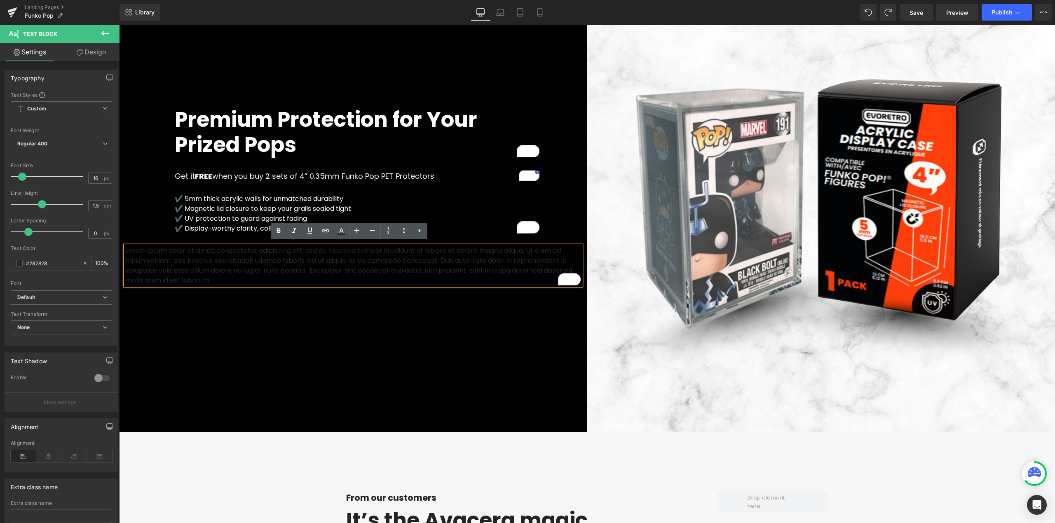
click at [357, 294] on div "Premium Protection for Your Prized Pops Heading Get it FREE when you buy 2 sets…" at bounding box center [353, 199] width 468 height 468
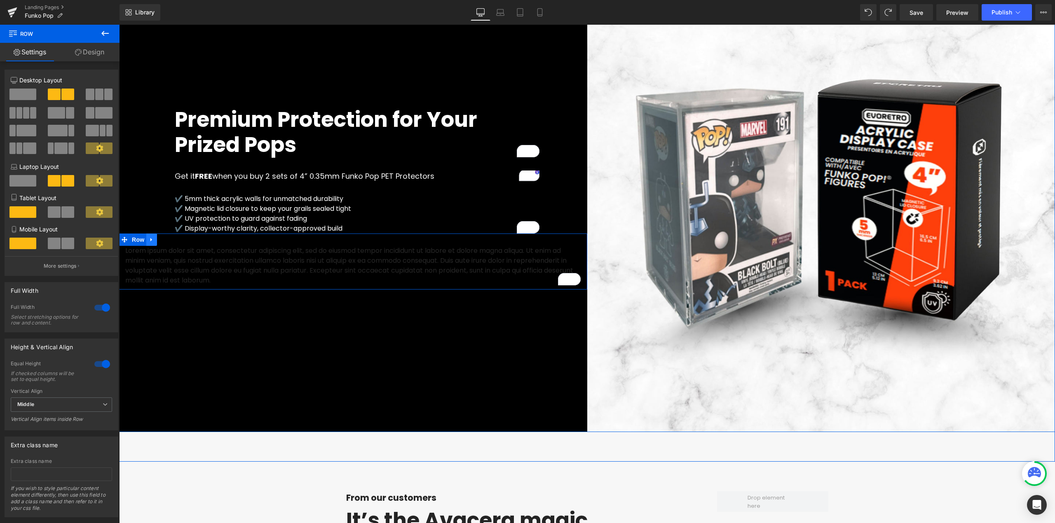
click at [148, 242] on link at bounding box center [151, 240] width 11 height 12
click at [170, 239] on icon at bounding box center [173, 240] width 6 height 6
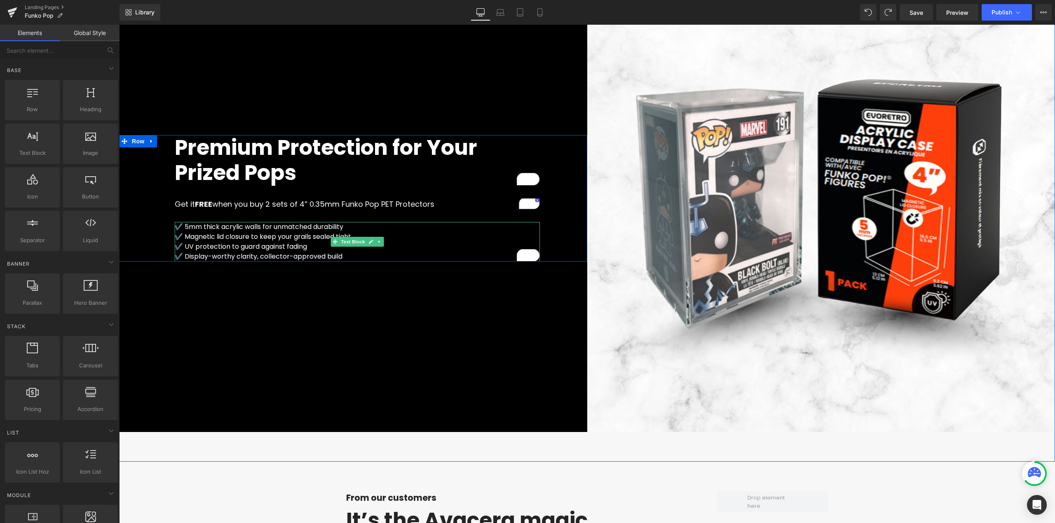
click at [350, 255] on p "✔️ Display-worthy clarity, collector-approved build" at bounding box center [357, 257] width 365 height 10
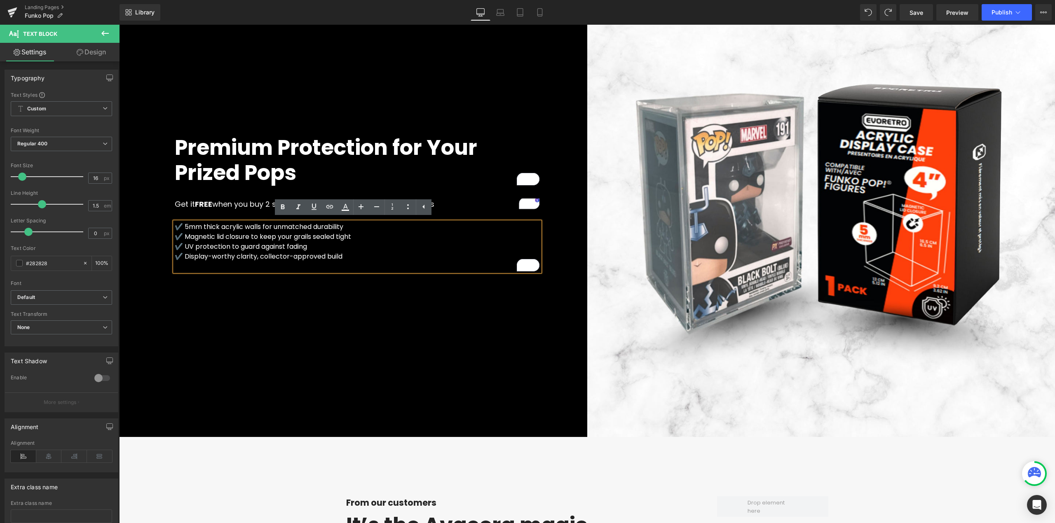
scroll to position [1815, 0]
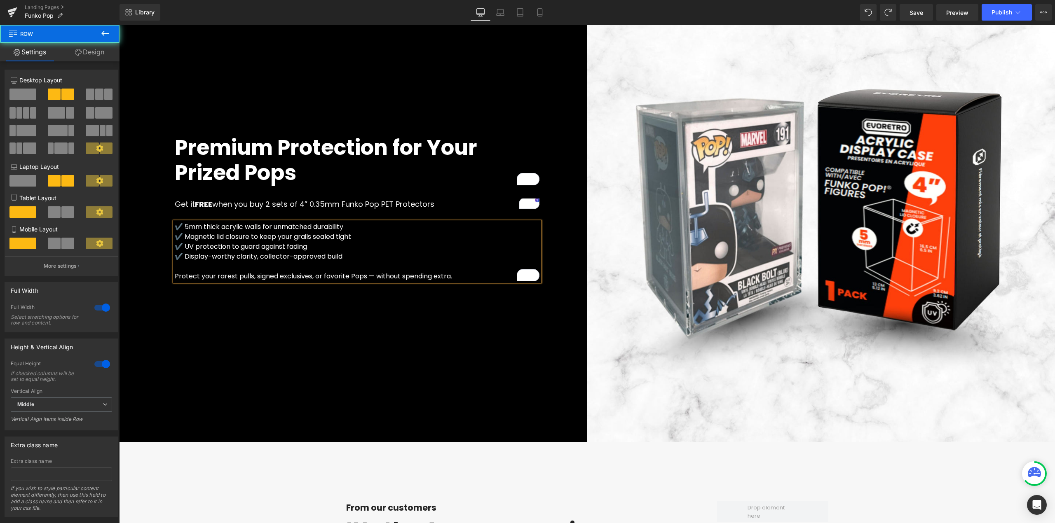
click at [458, 381] on div "Premium Protection for Your Prized Pops Heading Get it FREE when you buy 2 sets…" at bounding box center [353, 208] width 468 height 468
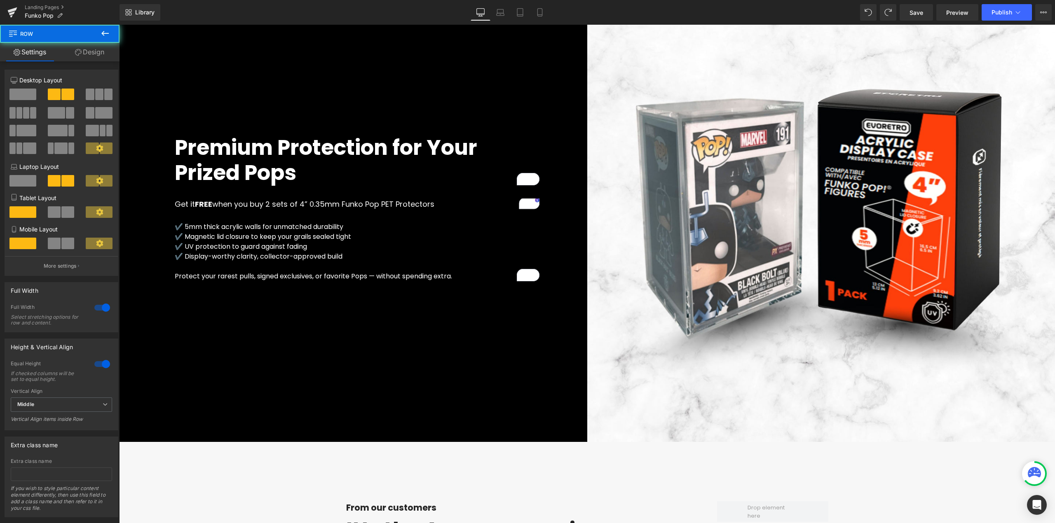
click at [447, 358] on div "Premium Protection for Your Prized Pops Heading Get it FREE when you buy 2 sets…" at bounding box center [353, 208] width 468 height 468
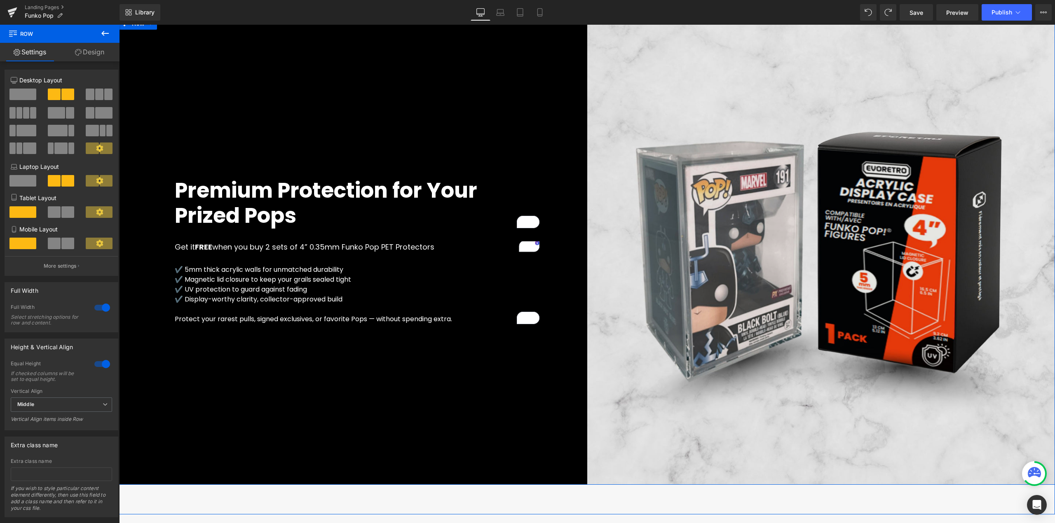
scroll to position [1760, 0]
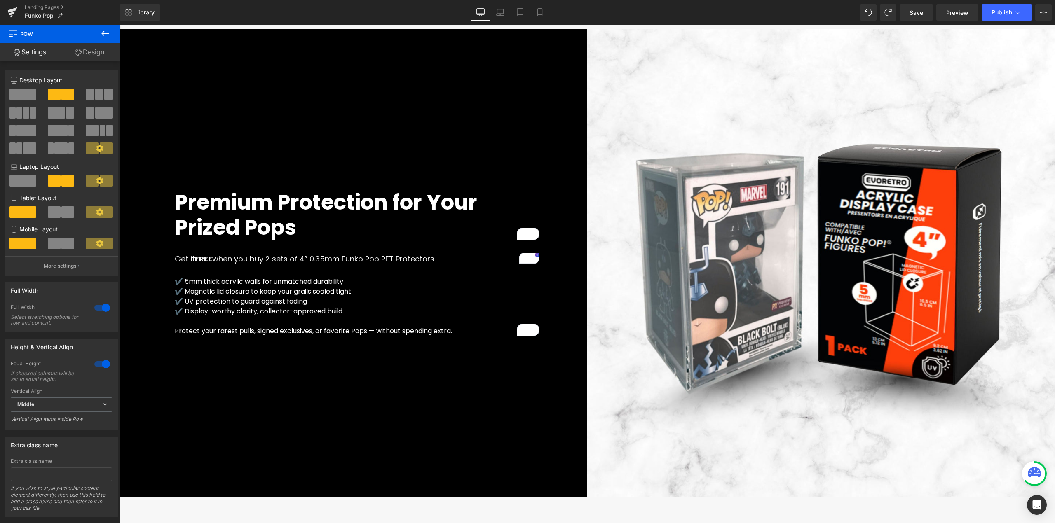
drag, startPoint x: 106, startPoint y: 36, endPoint x: 0, endPoint y: 14, distance: 107.8
click at [106, 36] on icon at bounding box center [105, 33] width 10 height 10
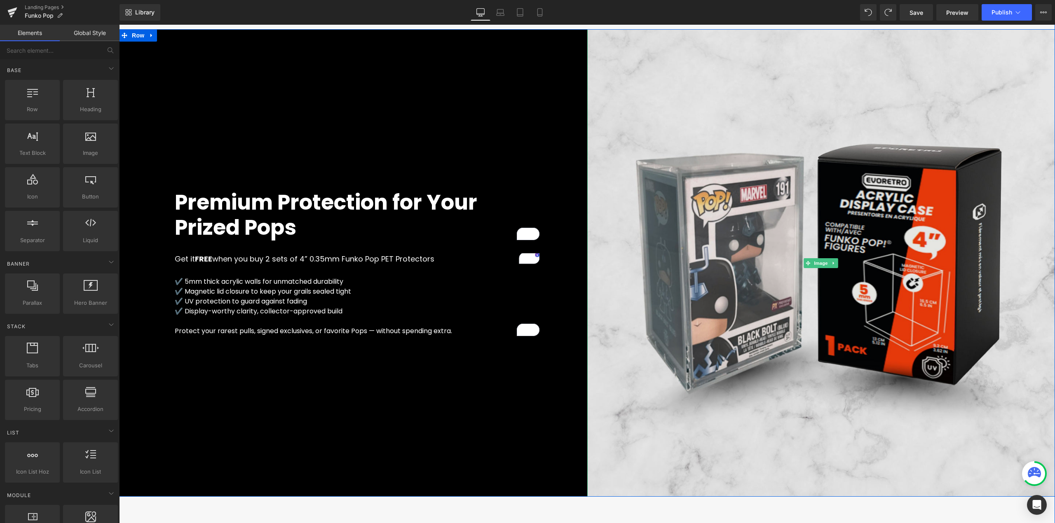
click at [714, 316] on img at bounding box center [821, 263] width 468 height 468
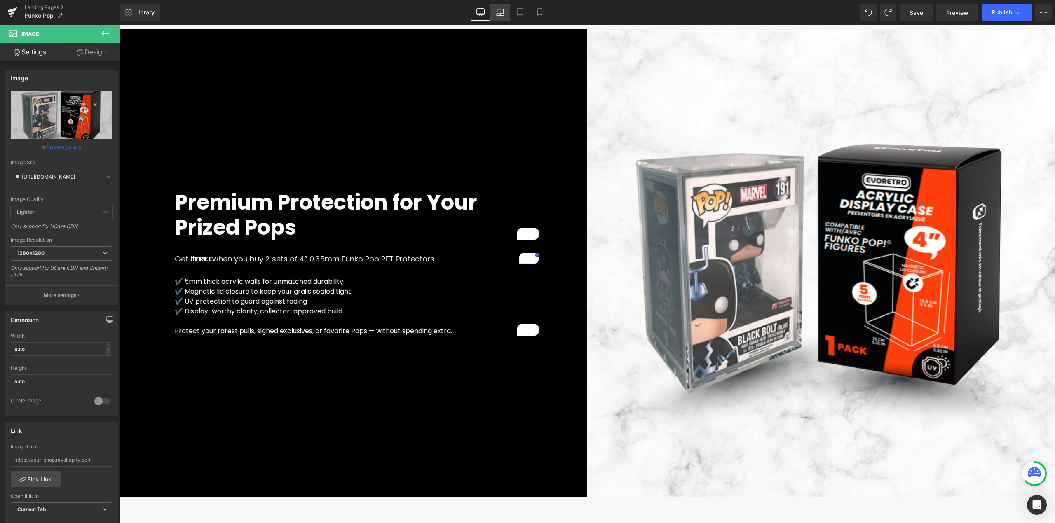
click at [503, 16] on link "Laptop" at bounding box center [500, 12] width 20 height 16
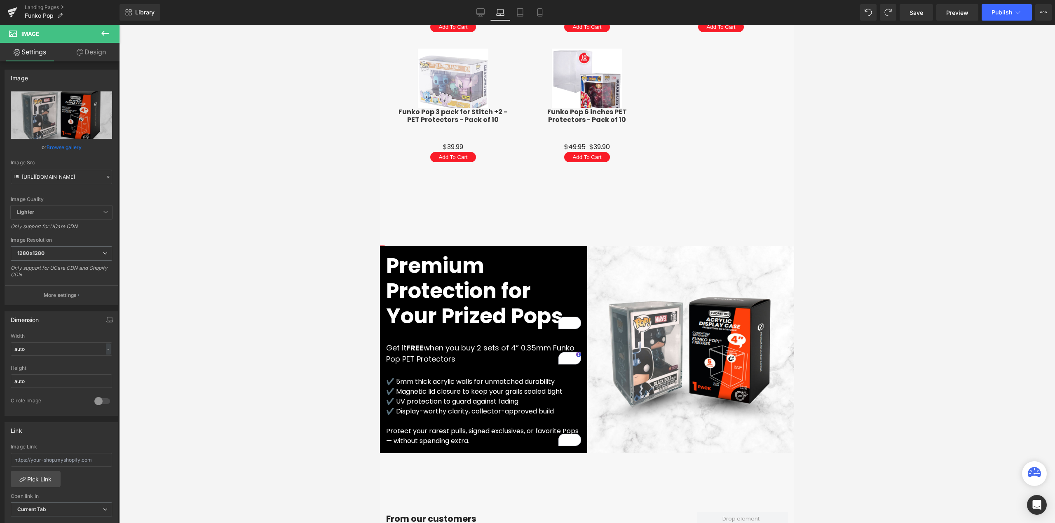
scroll to position [1863, 0]
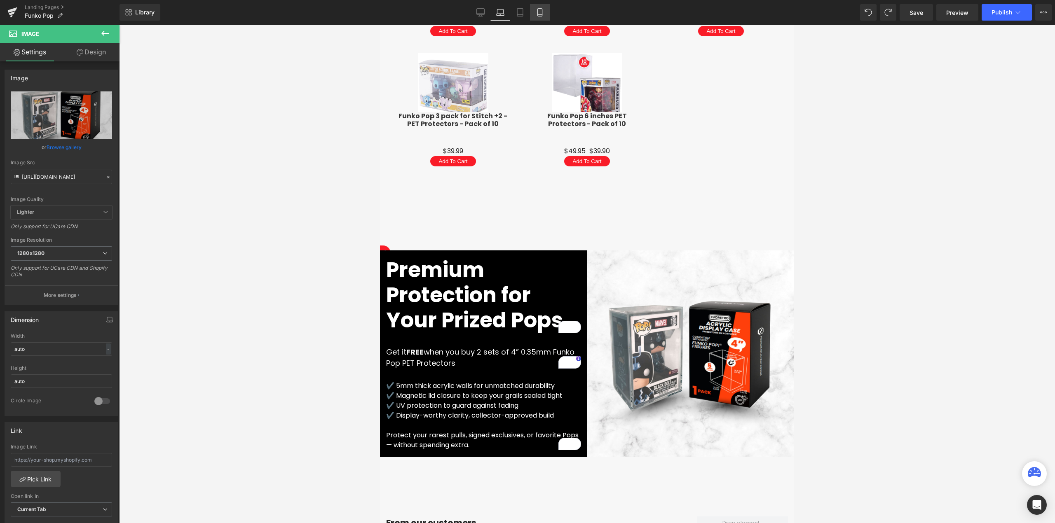
click at [544, 16] on link "Mobile" at bounding box center [540, 12] width 20 height 16
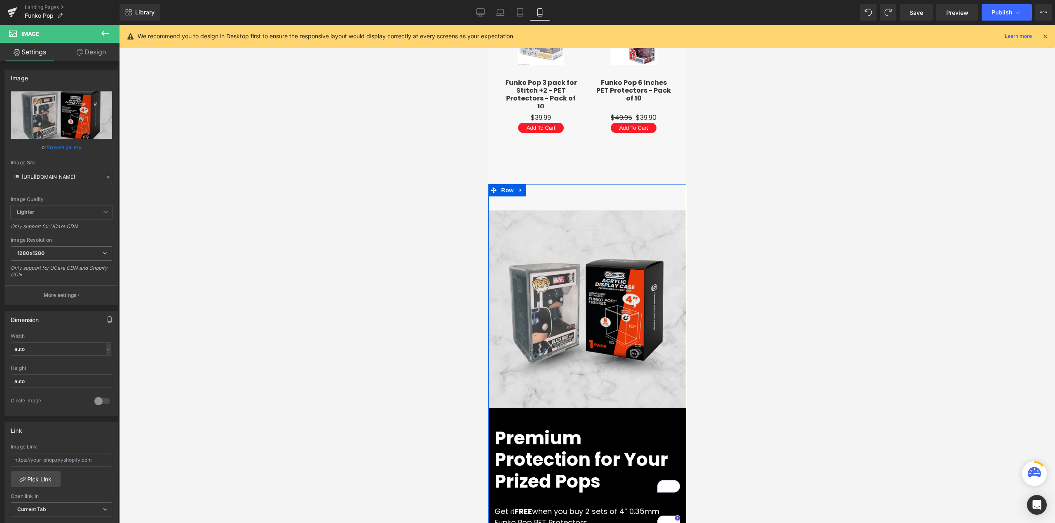
scroll to position [2733, 0]
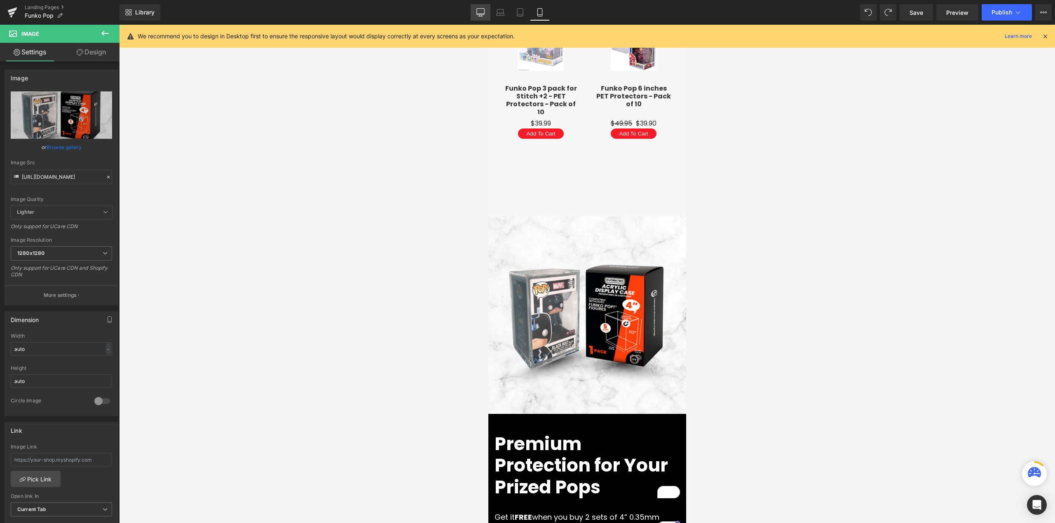
click at [488, 13] on link "Desktop" at bounding box center [481, 12] width 20 height 16
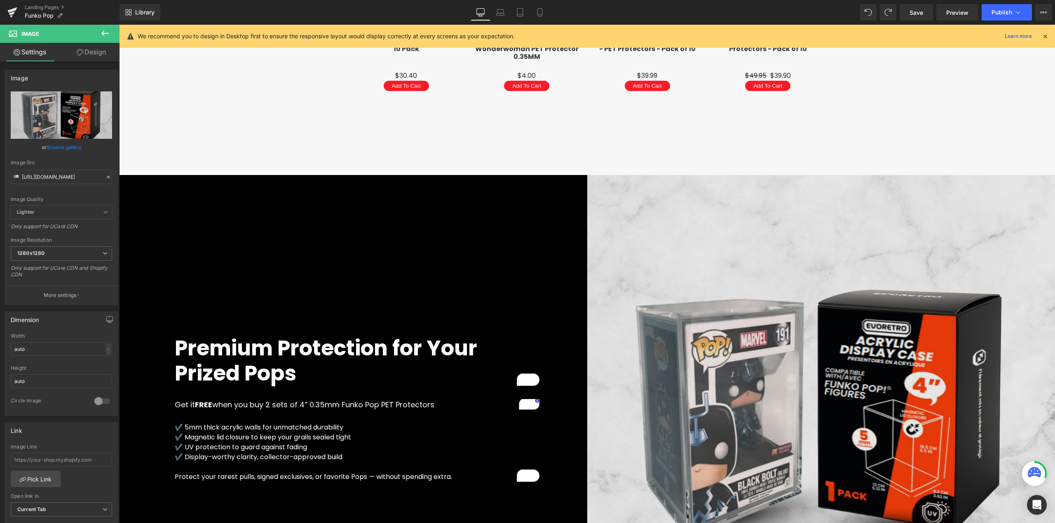
scroll to position [1574, 0]
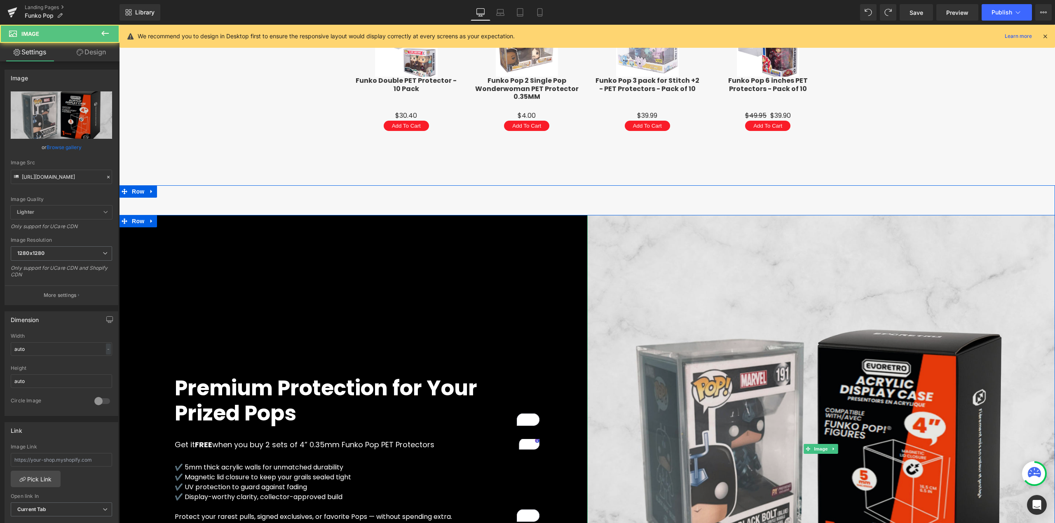
click at [661, 269] on img at bounding box center [821, 449] width 468 height 468
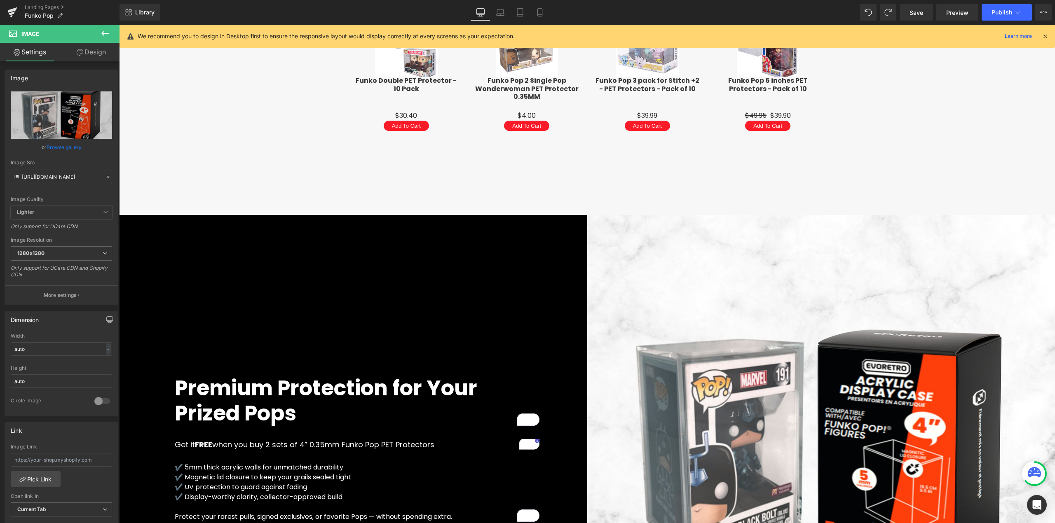
click at [106, 35] on icon at bounding box center [105, 33] width 10 height 10
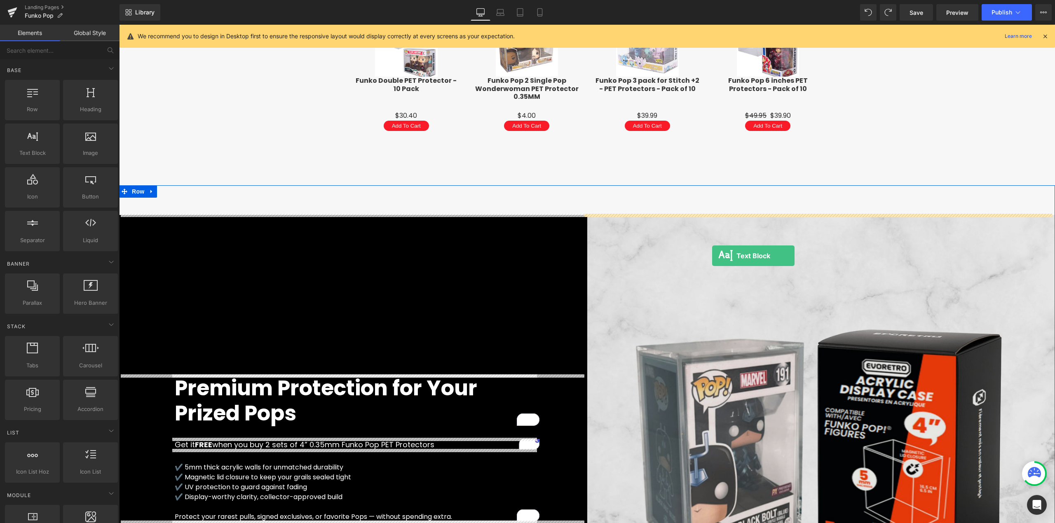
drag, startPoint x: 163, startPoint y: 174, endPoint x: 712, endPoint y: 256, distance: 555.3
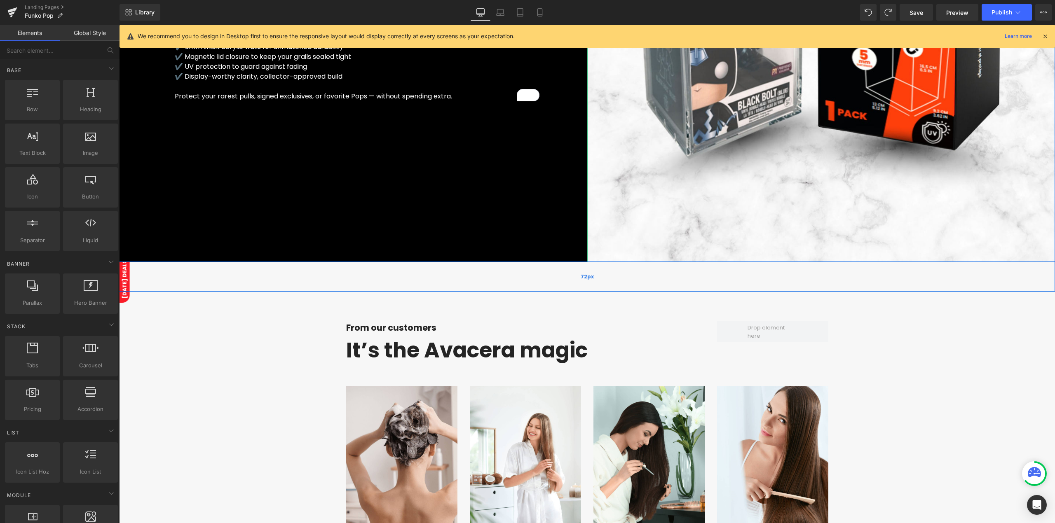
scroll to position [2014, 0]
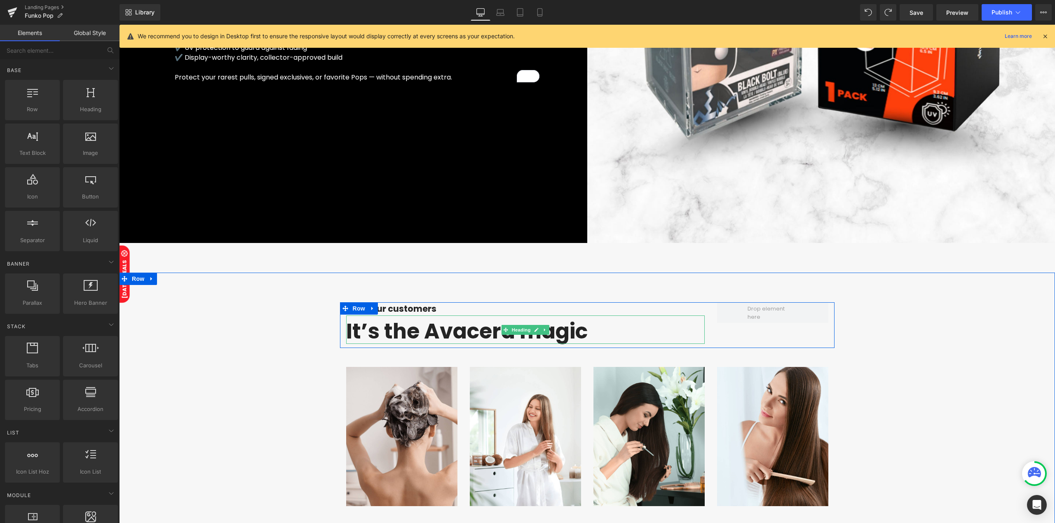
click at [426, 323] on b "It’s the Avacera magic" at bounding box center [466, 331] width 241 height 30
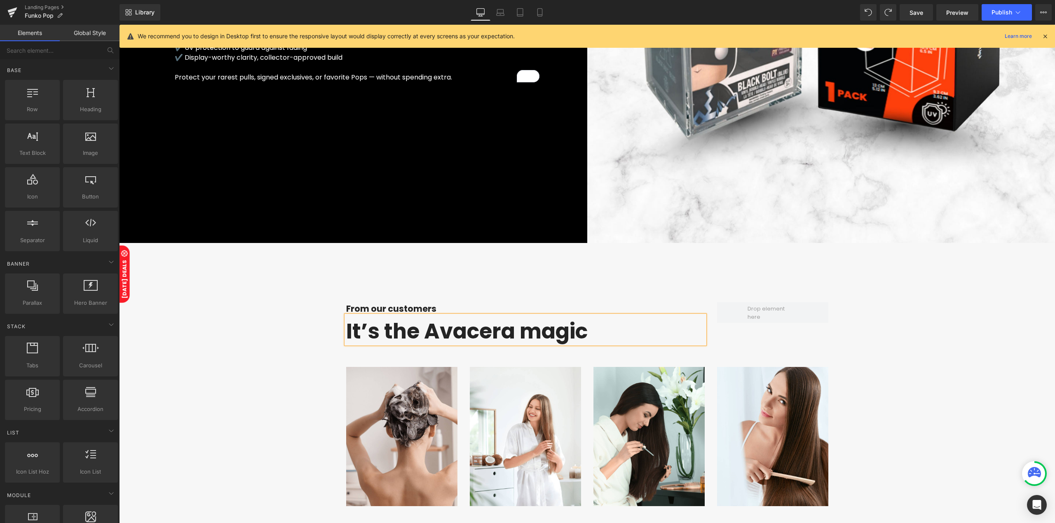
click at [426, 323] on b "It’s the Avacera magic" at bounding box center [466, 331] width 241 height 30
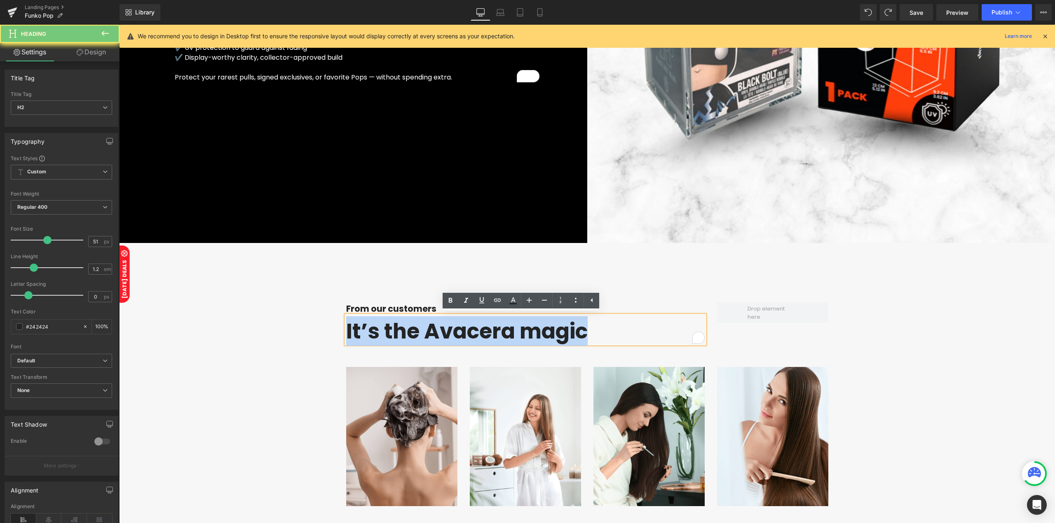
click at [426, 323] on b "It’s the Avacera magic" at bounding box center [466, 331] width 241 height 30
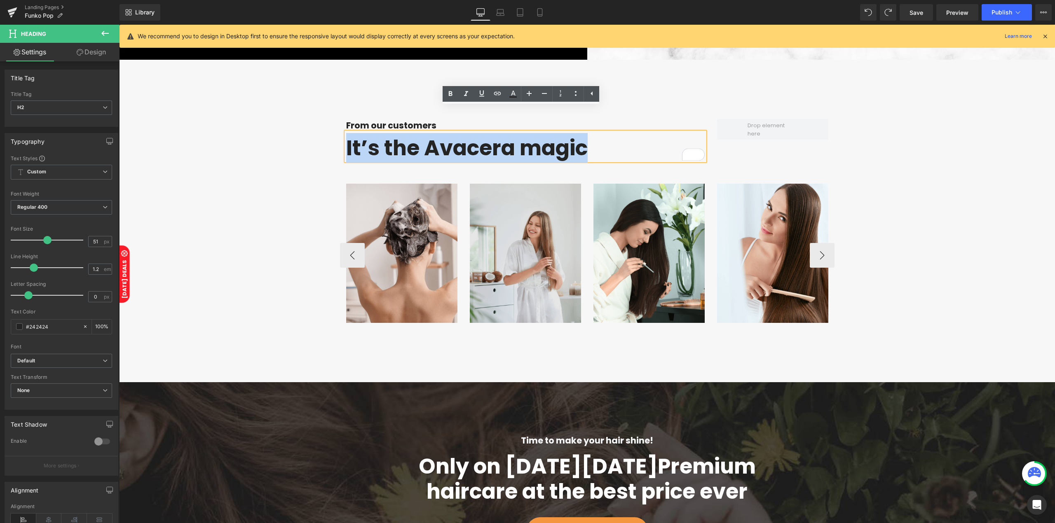
scroll to position [2179, 0]
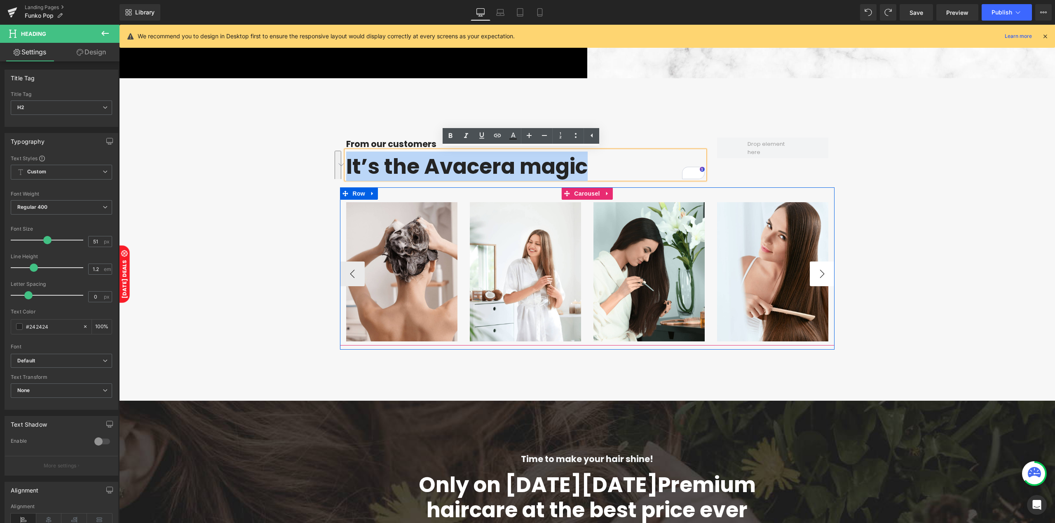
click at [816, 271] on button "›" at bounding box center [822, 274] width 25 height 25
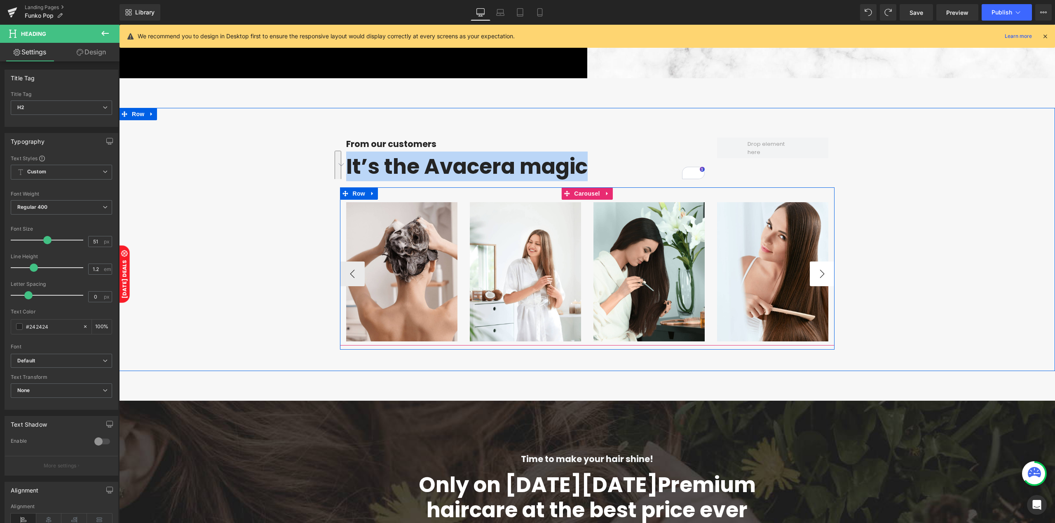
click at [816, 271] on button "›" at bounding box center [822, 274] width 25 height 25
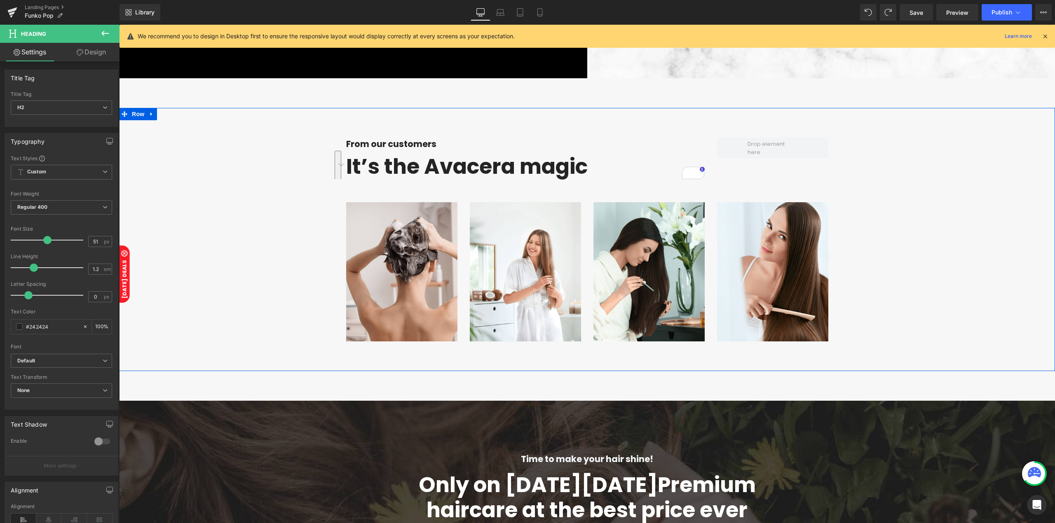
click at [271, 223] on div "From our customers Heading It’s the Avacera magic Heading Row Row Image Image I…" at bounding box center [587, 237] width 936 height 225
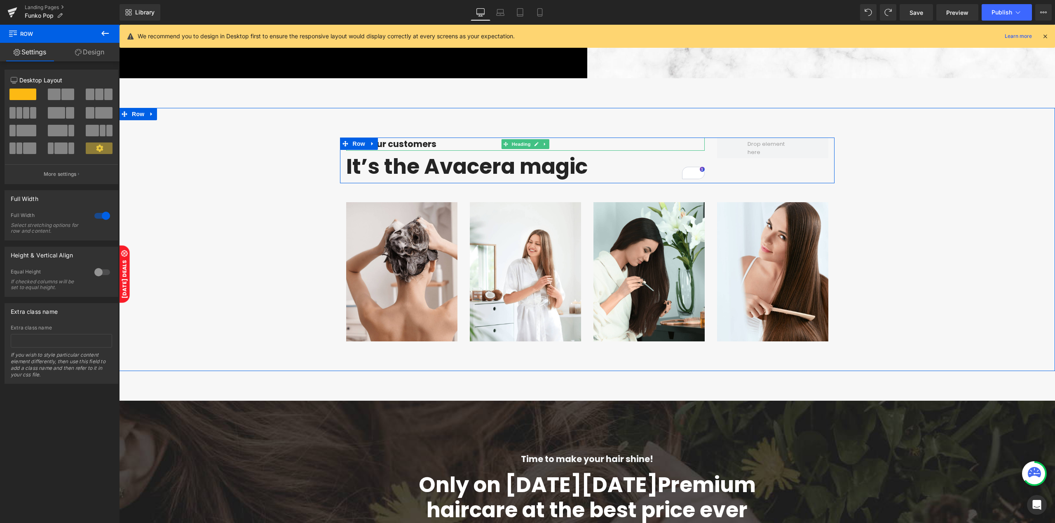
click at [399, 144] on h4 "From our customers" at bounding box center [525, 144] width 358 height 13
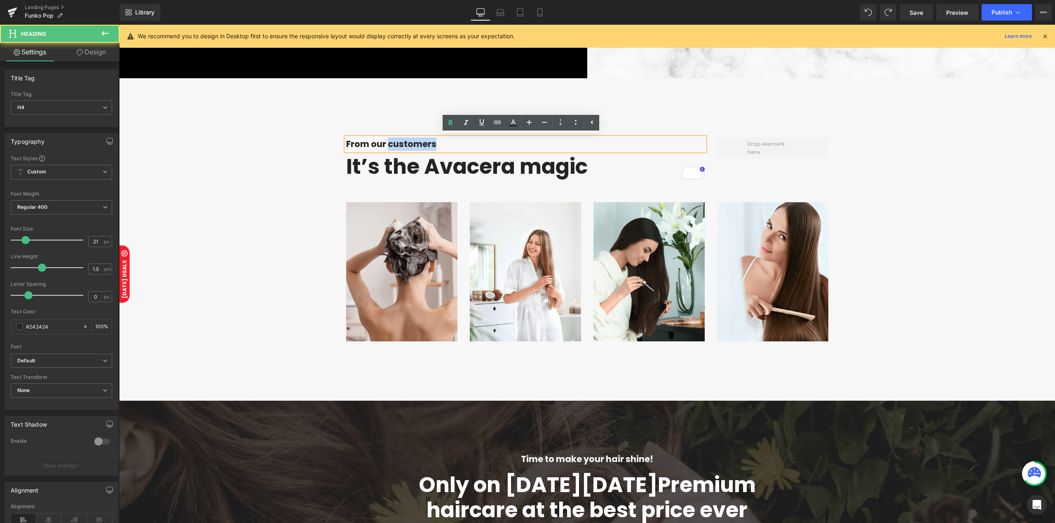
click at [399, 144] on h4 "From our customers" at bounding box center [525, 144] width 358 height 13
paste div
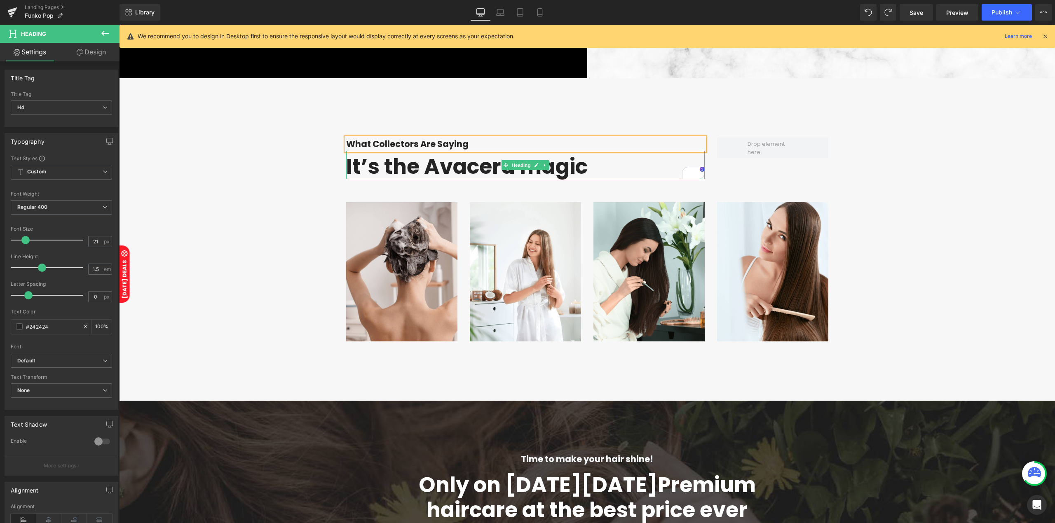
click at [410, 173] on b "It’s the Avacera magic" at bounding box center [466, 167] width 241 height 30
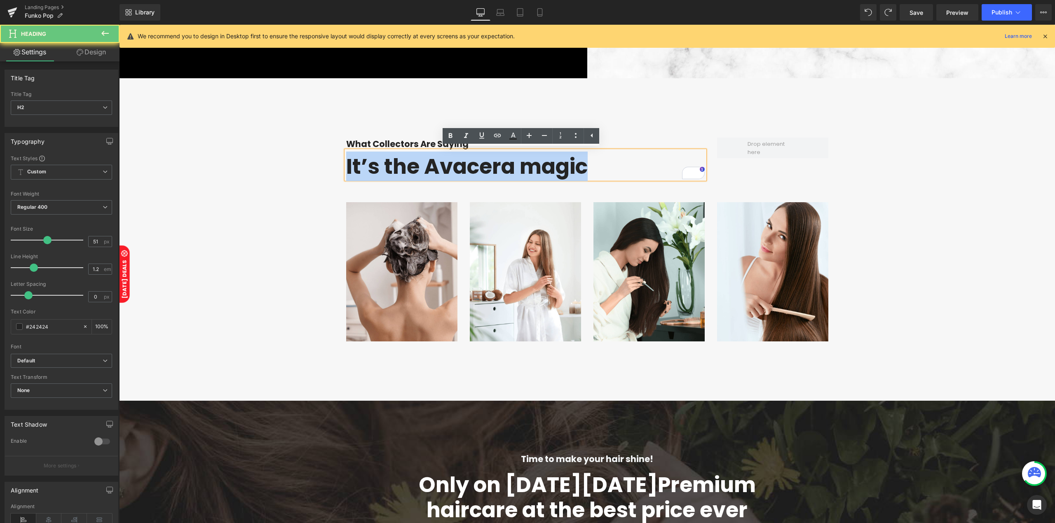
click at [410, 173] on b "It’s the Avacera magic" at bounding box center [466, 167] width 241 height 30
paste div "To enrich screen reader interactions, please activate Accessibility in Grammarl…"
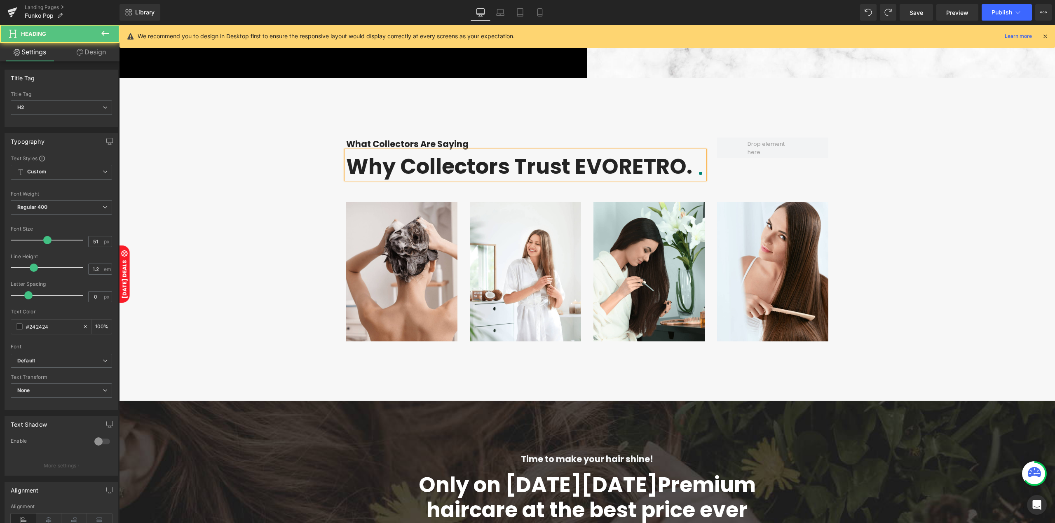
click at [414, 172] on h2 "Why Collectors Trust EVORETRO." at bounding box center [525, 166] width 358 height 25
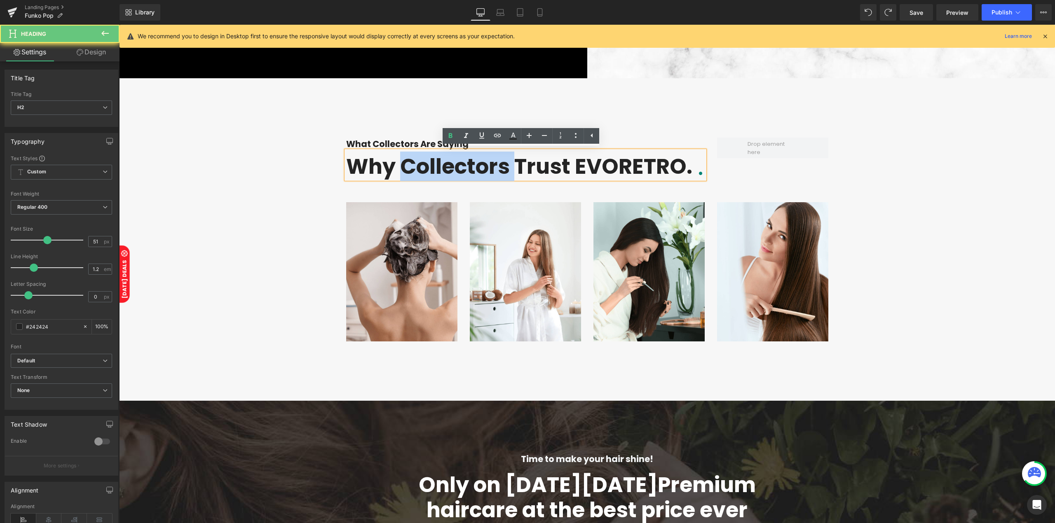
click at [414, 172] on h2 "Why Collectors Trust EVORETRO." at bounding box center [525, 166] width 358 height 25
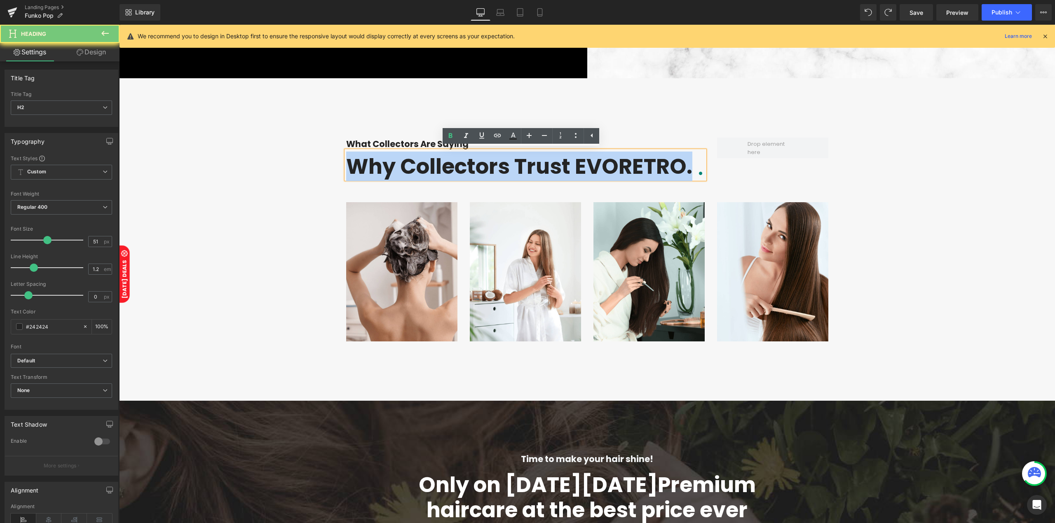
click at [414, 172] on h2 "Why Collectors Trust EVORETRO." at bounding box center [525, 166] width 358 height 25
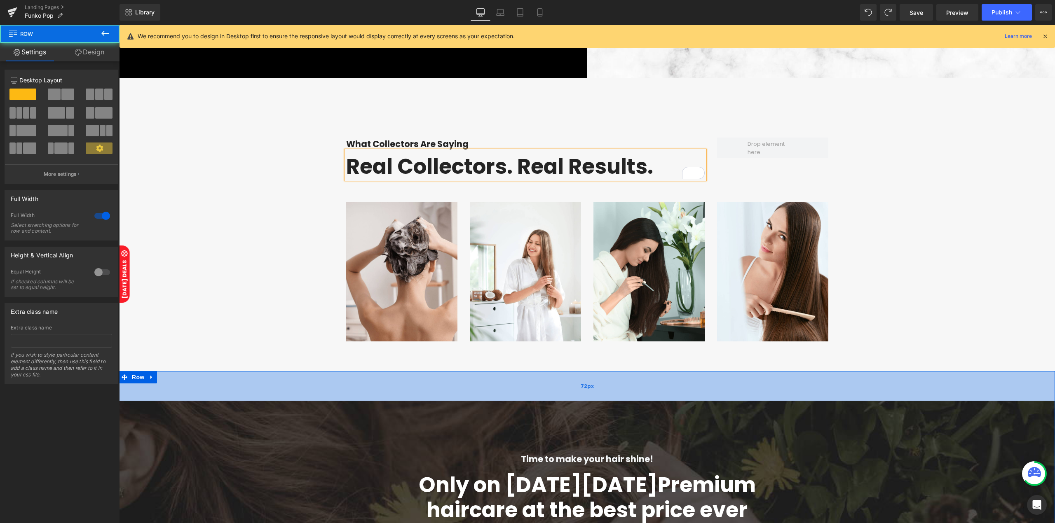
click at [509, 389] on div "72px" at bounding box center [587, 386] width 936 height 30
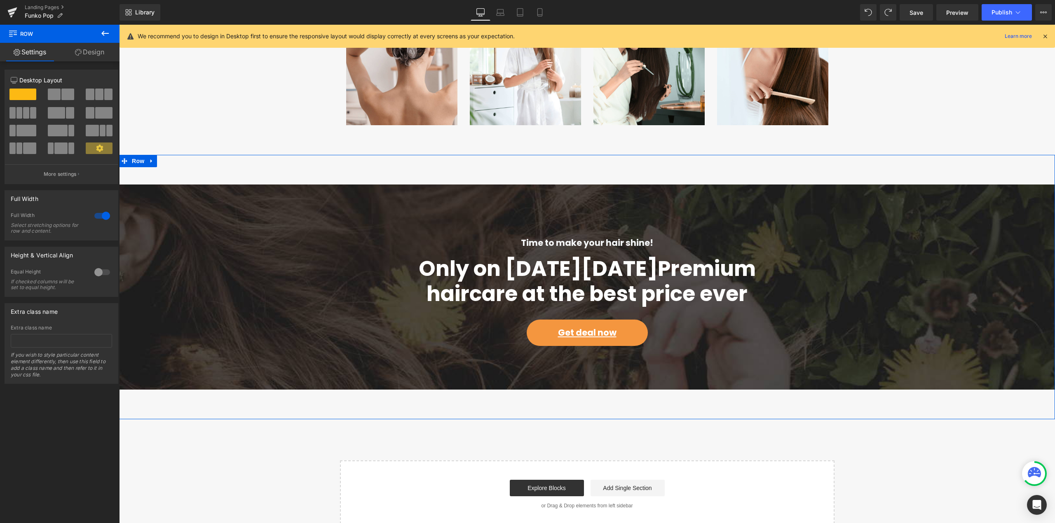
scroll to position [2398, 0]
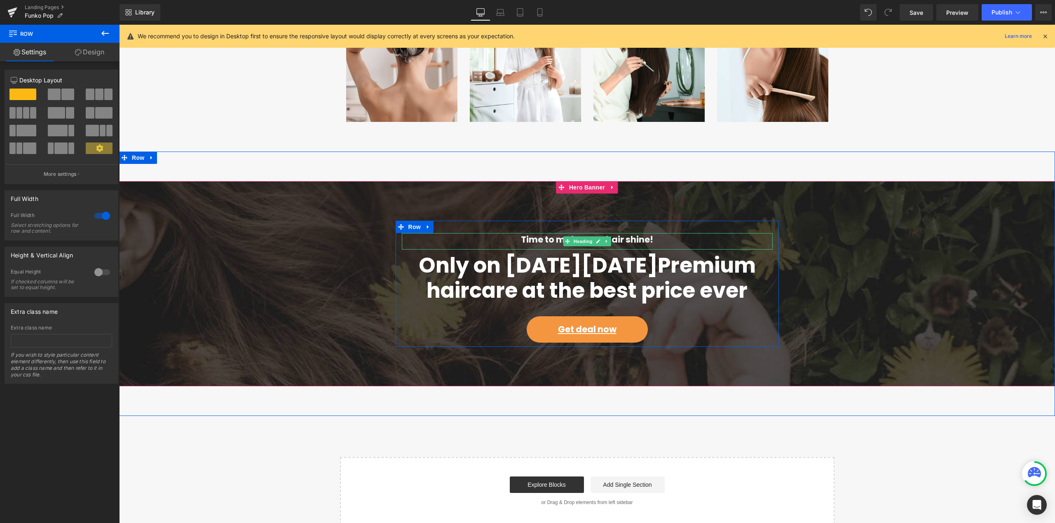
click at [548, 241] on h4 "Time to make your hair shine!" at bounding box center [587, 239] width 371 height 13
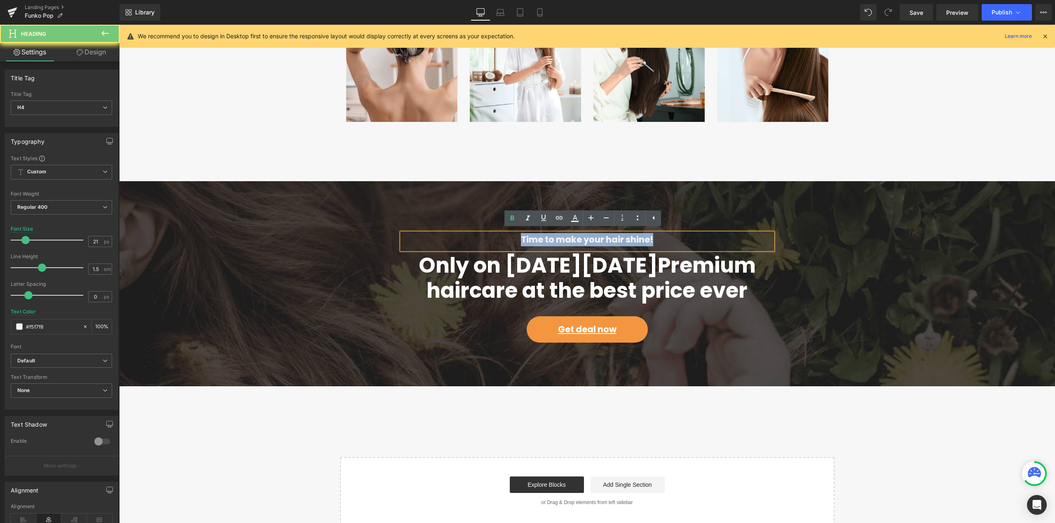
click at [548, 241] on h4 "Time to make your hair shine!" at bounding box center [587, 239] width 371 height 13
paste div "To enrich screen reader interactions, please activate Accessibility in Grammarl…"
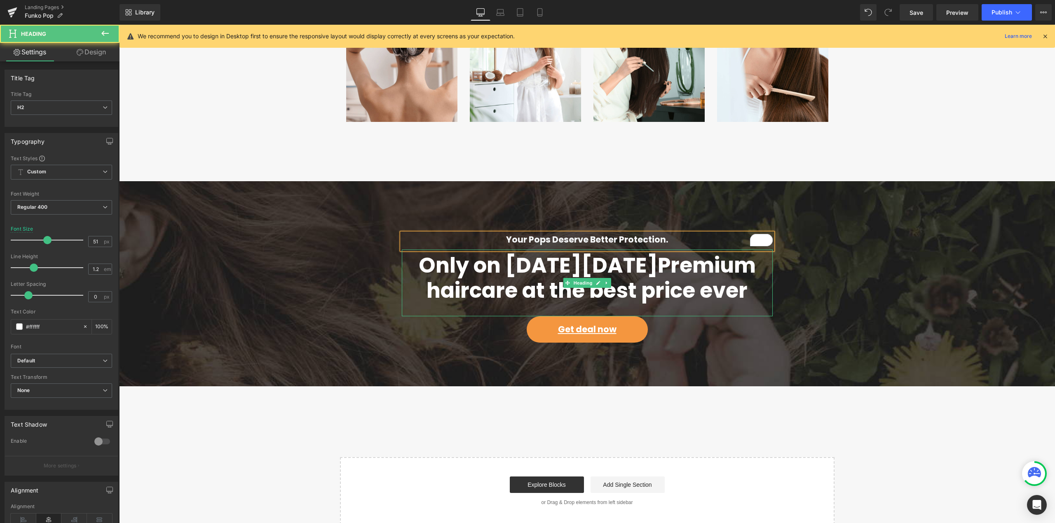
click at [496, 282] on b "Premium haircare at the best price ever" at bounding box center [590, 278] width 329 height 55
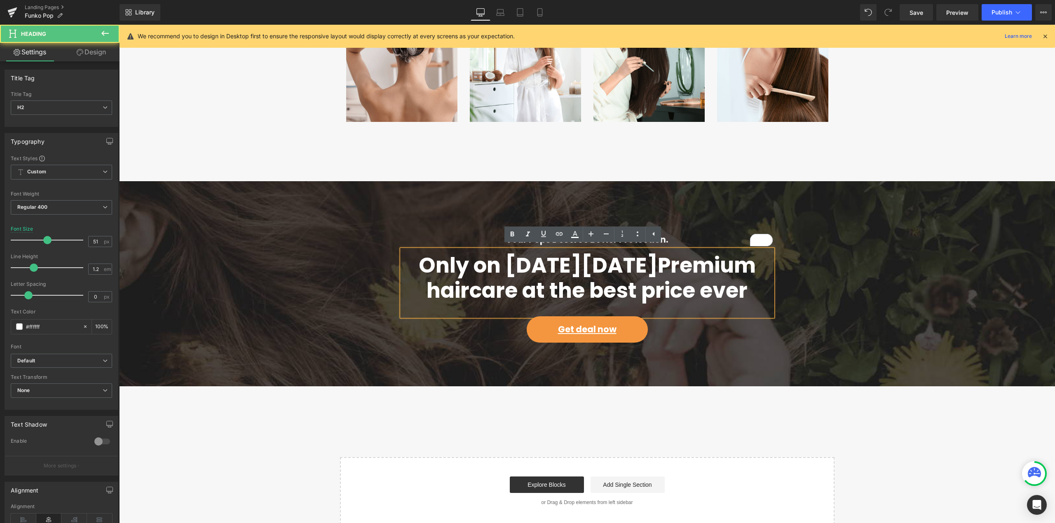
click at [496, 282] on b "Premium haircare at the best price ever" at bounding box center [590, 278] width 329 height 55
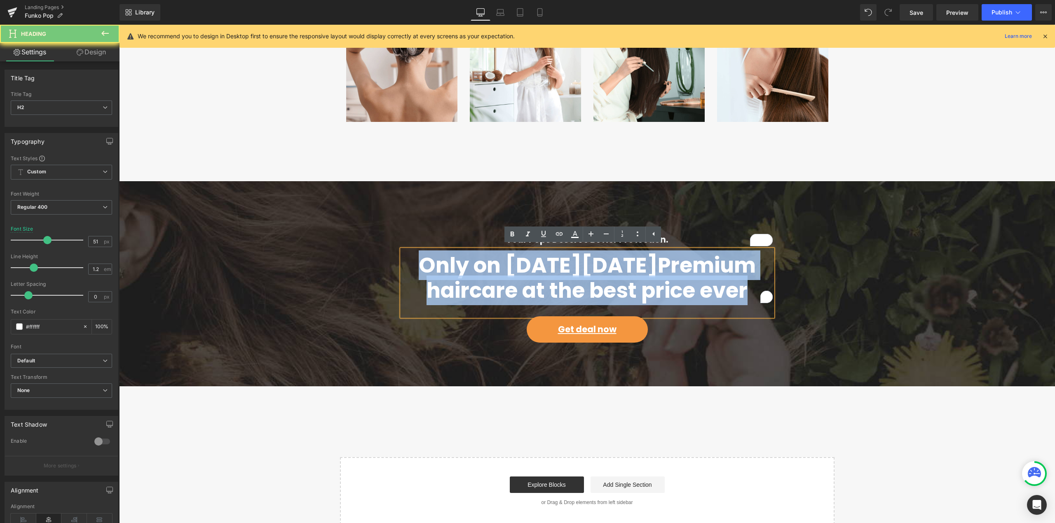
click at [496, 283] on b "Premium haircare at the best price ever" at bounding box center [590, 278] width 329 height 55
paste div "To enrich screen reader interactions, please activate Accessibility in Grammarl…"
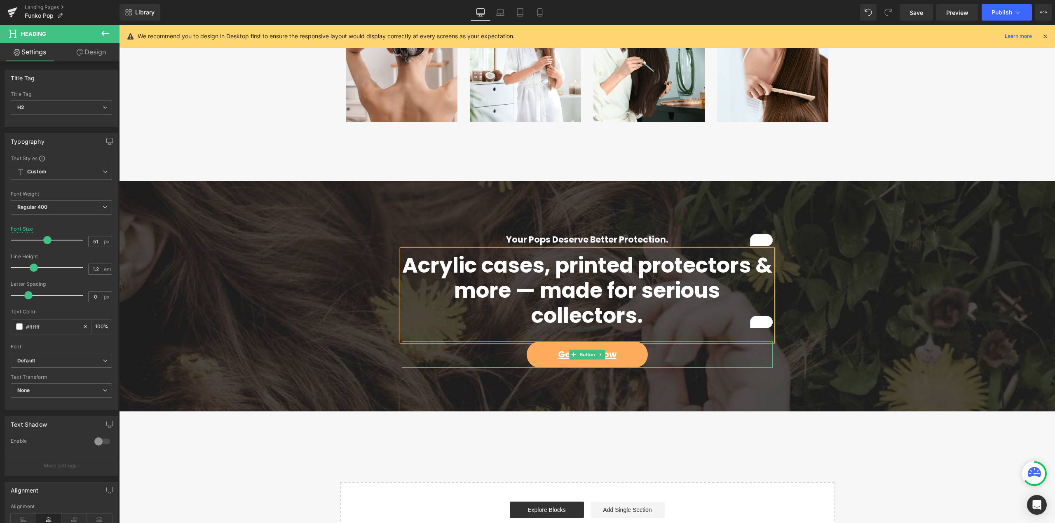
click at [543, 358] on link "Get deal now" at bounding box center [587, 355] width 121 height 26
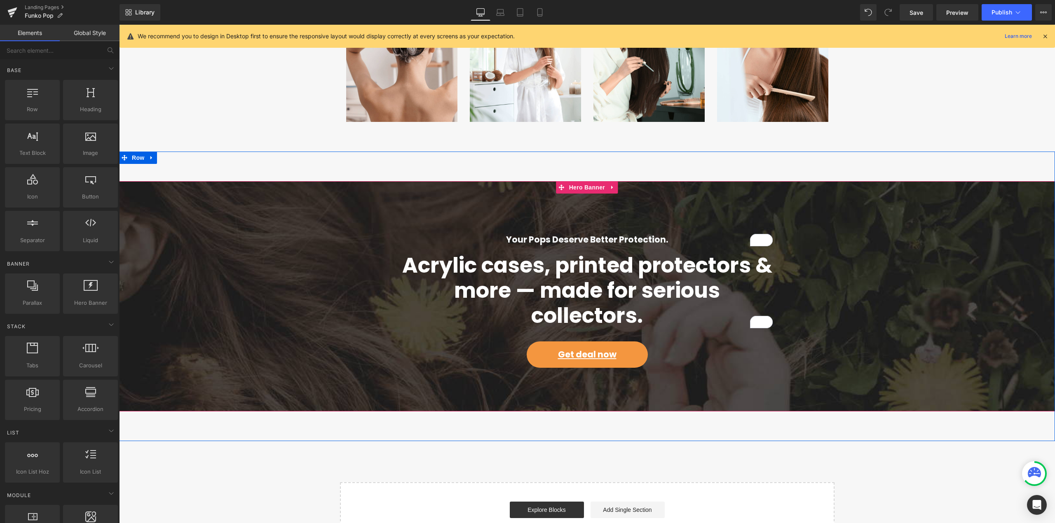
click at [213, 305] on span "Your Pops Deserve Better Protection. Heading Acrylic cases, printed protectors …" at bounding box center [587, 296] width 936 height 151
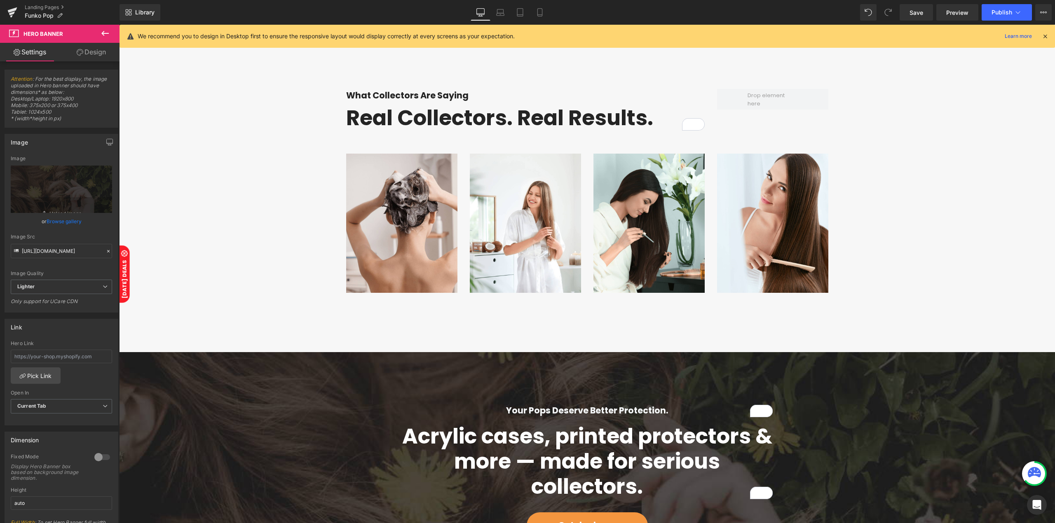
scroll to position [2218, 0]
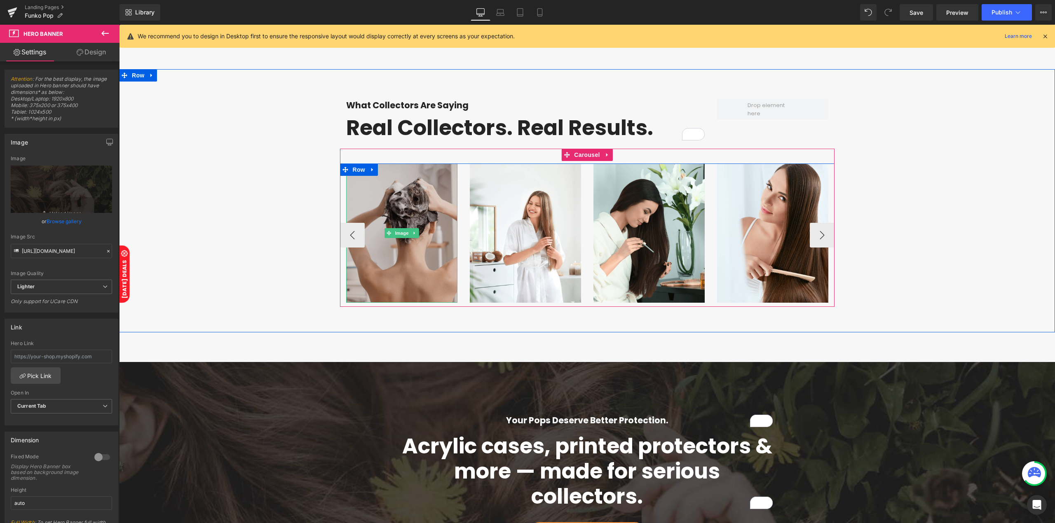
click at [407, 187] on img at bounding box center [401, 233] width 111 height 139
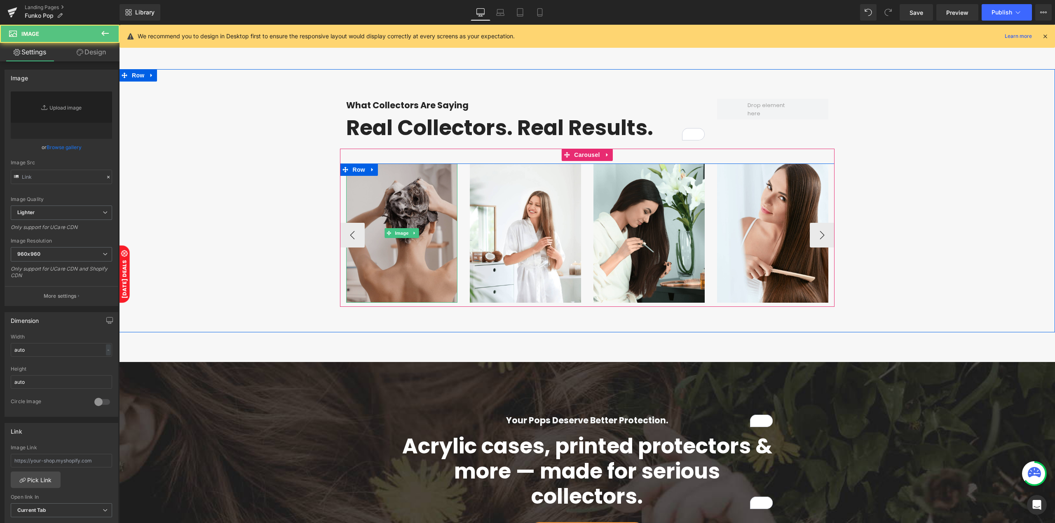
type input "[URL][DOMAIN_NAME]"
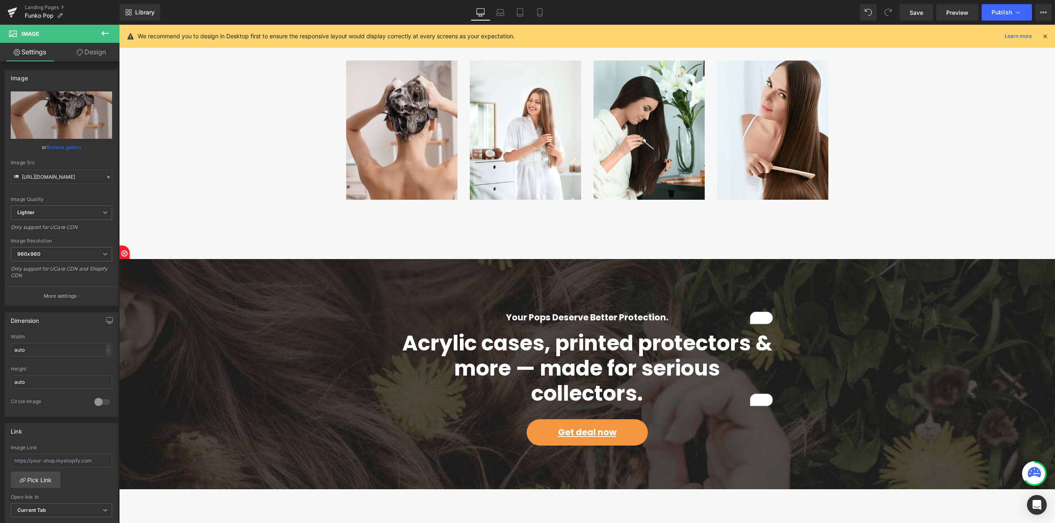
scroll to position [2328, 0]
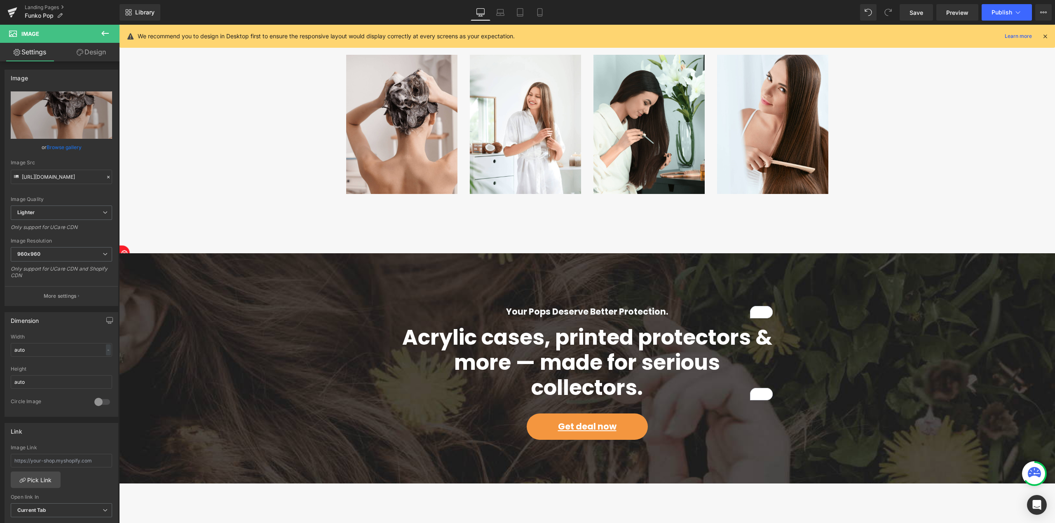
scroll to position [2382, 0]
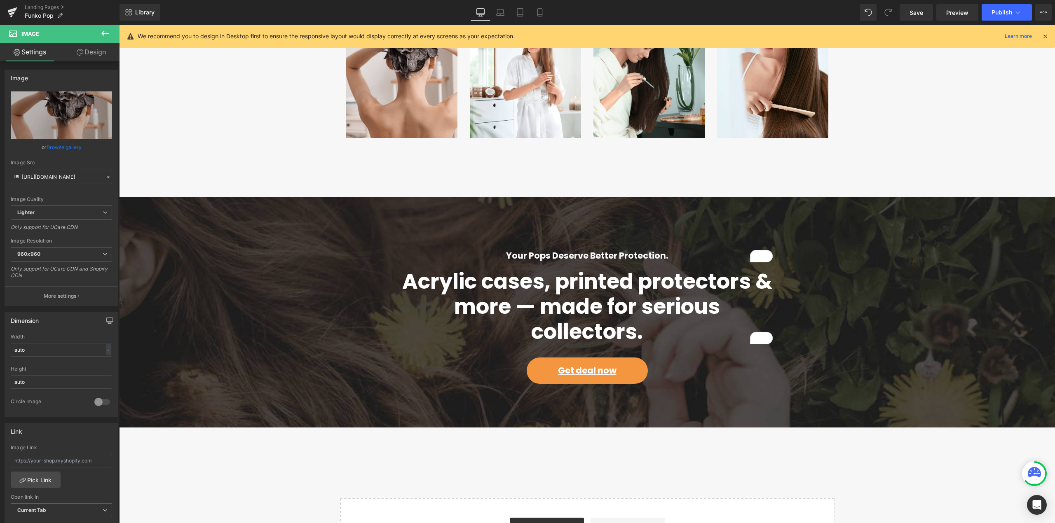
click at [337, 216] on div at bounding box center [587, 312] width 936 height 230
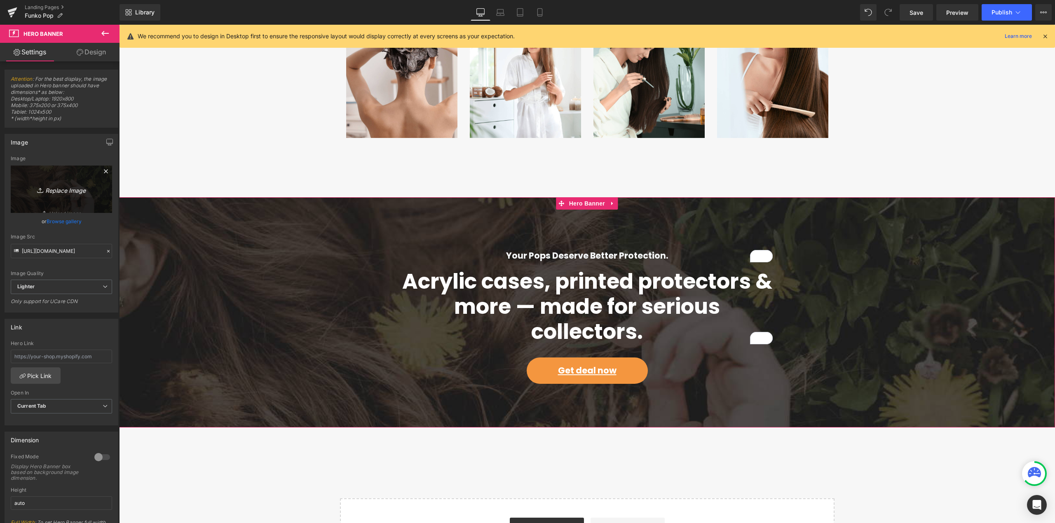
click at [62, 195] on link "Replace Image" at bounding box center [61, 189] width 101 height 47
click at [43, 255] on input "[URL][DOMAIN_NAME]" at bounding box center [61, 251] width 101 height 14
click at [44, 255] on input "[URL][DOMAIN_NAME]" at bounding box center [61, 251] width 101 height 14
paste input "[DOMAIN_NAME][URL]"
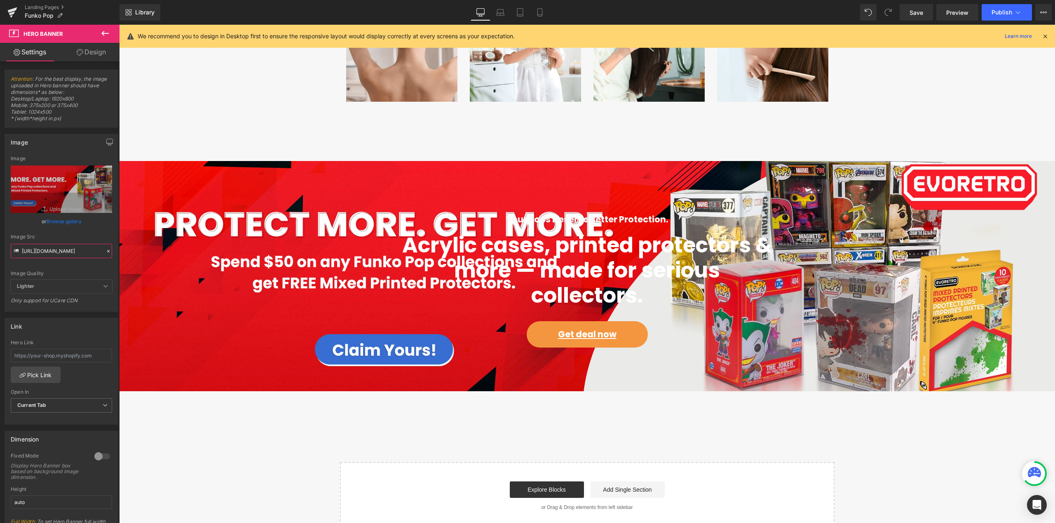
scroll to position [2438, 0]
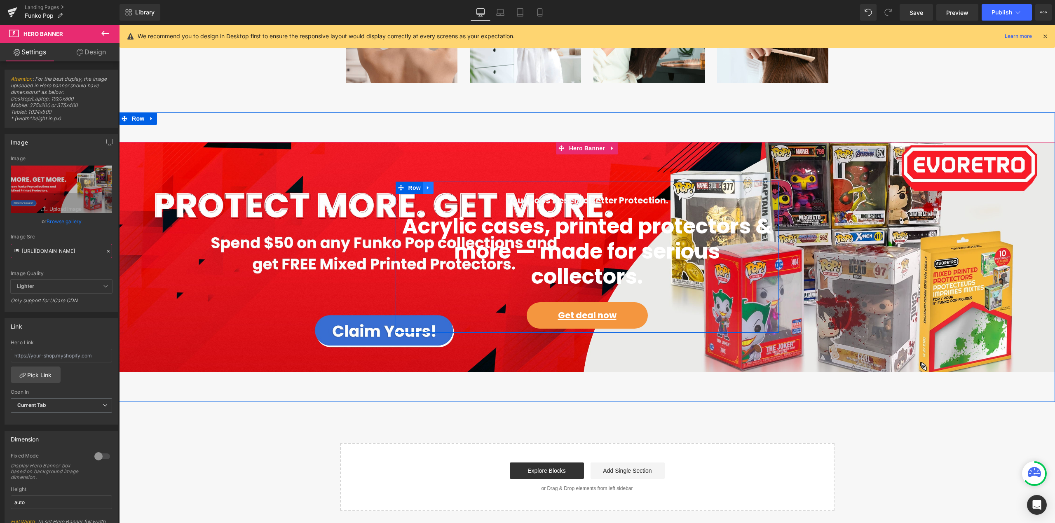
type input "[URL][DOMAIN_NAME]"
click at [427, 186] on icon at bounding box center [428, 188] width 2 height 4
click at [427, 183] on link at bounding box center [428, 188] width 11 height 12
click at [447, 188] on icon at bounding box center [450, 188] width 6 height 6
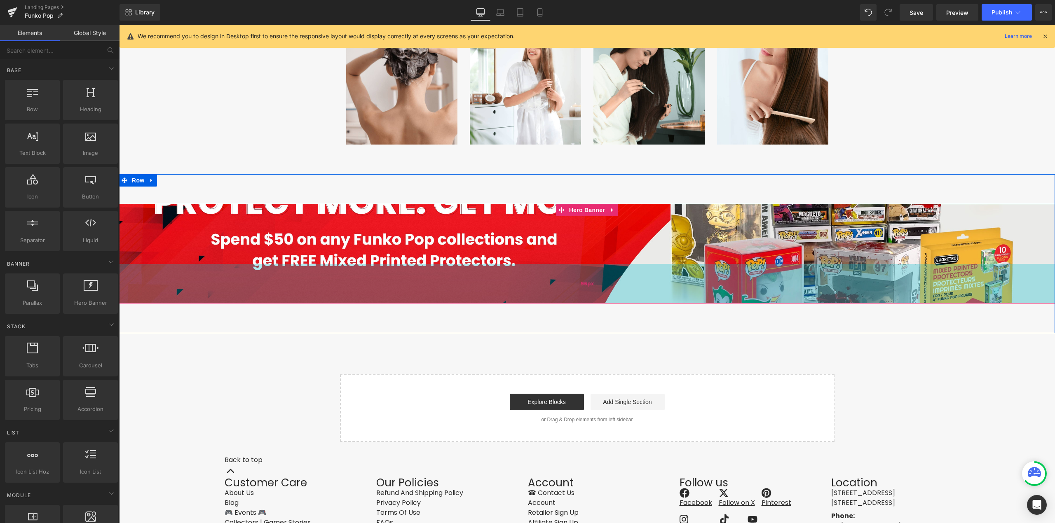
scroll to position [2358, 0]
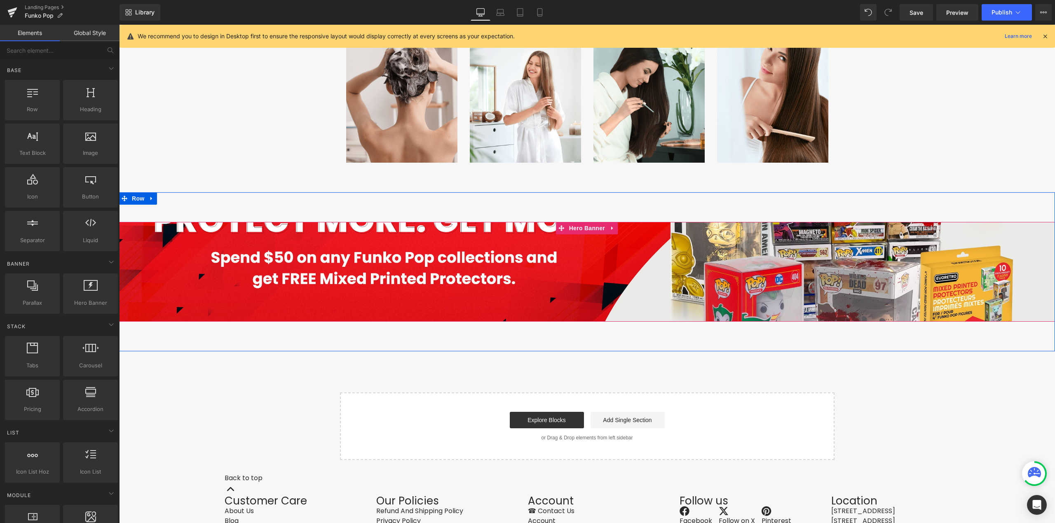
click at [293, 277] on span at bounding box center [587, 272] width 936 height 21
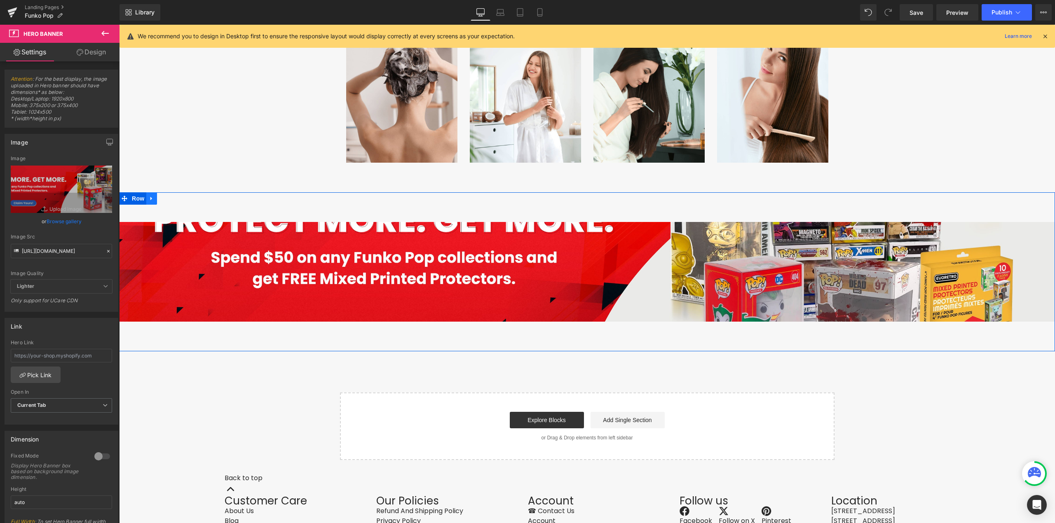
click at [150, 197] on icon at bounding box center [151, 199] width 2 height 4
click at [171, 201] on link at bounding box center [173, 198] width 11 height 12
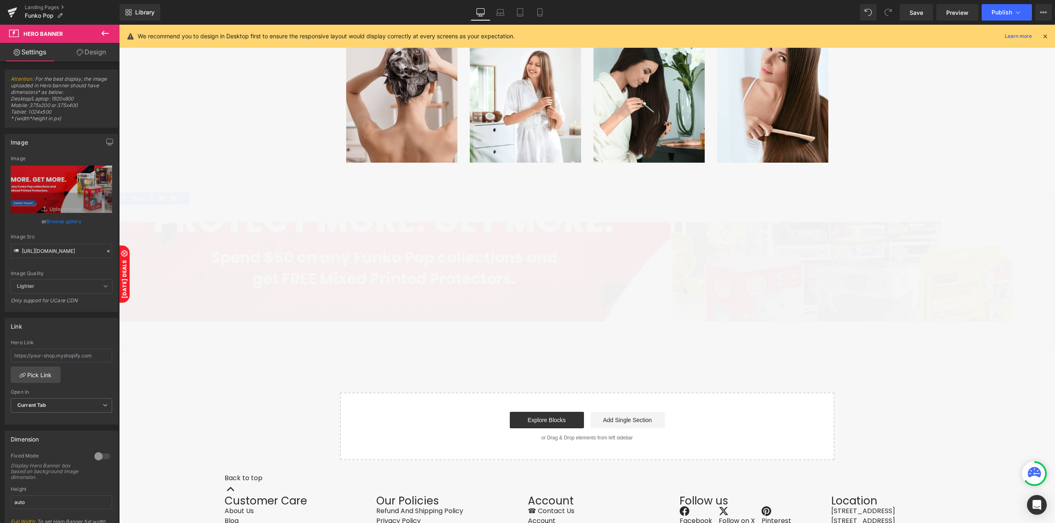
scroll to position [2253, 0]
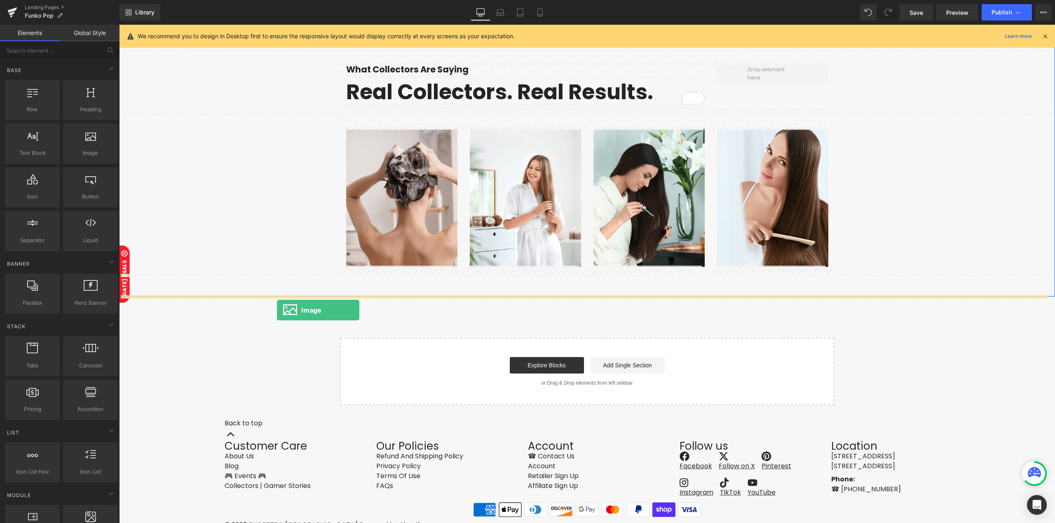
drag, startPoint x: 205, startPoint y: 177, endPoint x: 277, endPoint y: 310, distance: 151.7
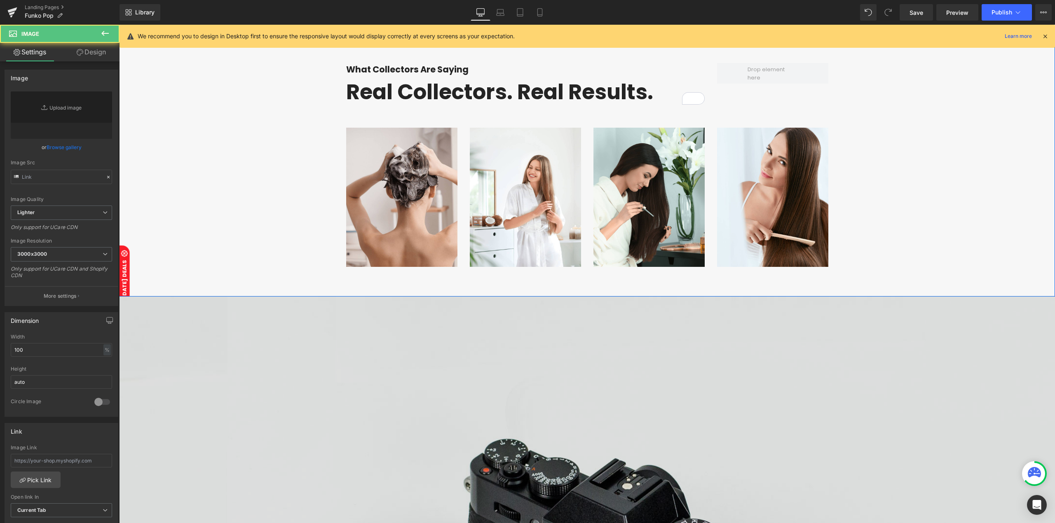
type input "//[DOMAIN_NAME][URL]"
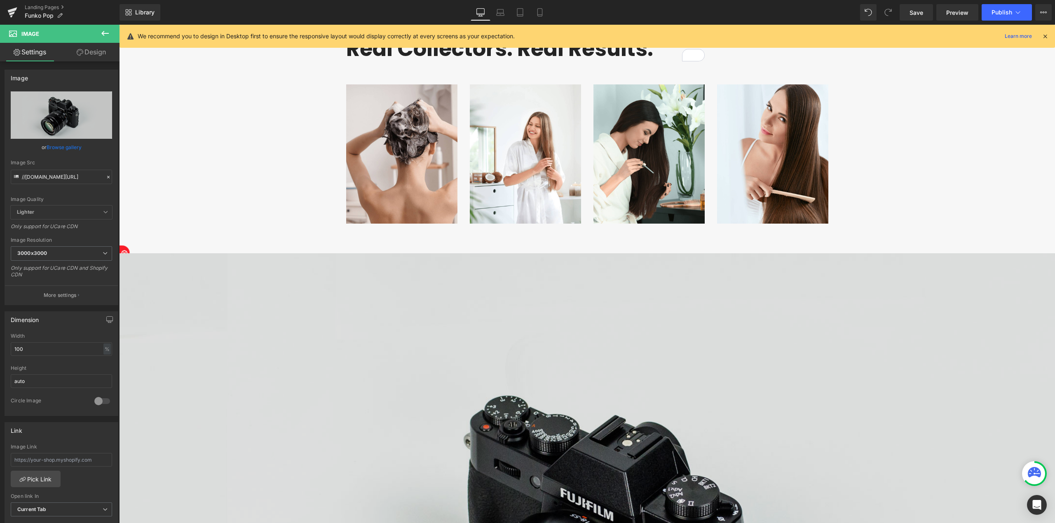
scroll to position [2308, 0]
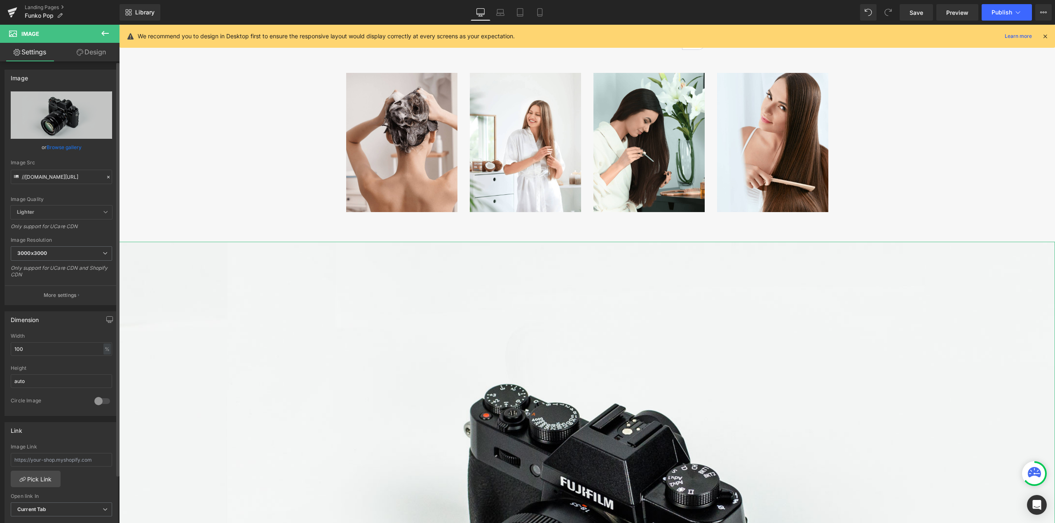
drag, startPoint x: 104, startPoint y: 178, endPoint x: 95, endPoint y: 178, distance: 9.1
click at [105, 179] on icon at bounding box center [108, 177] width 6 height 6
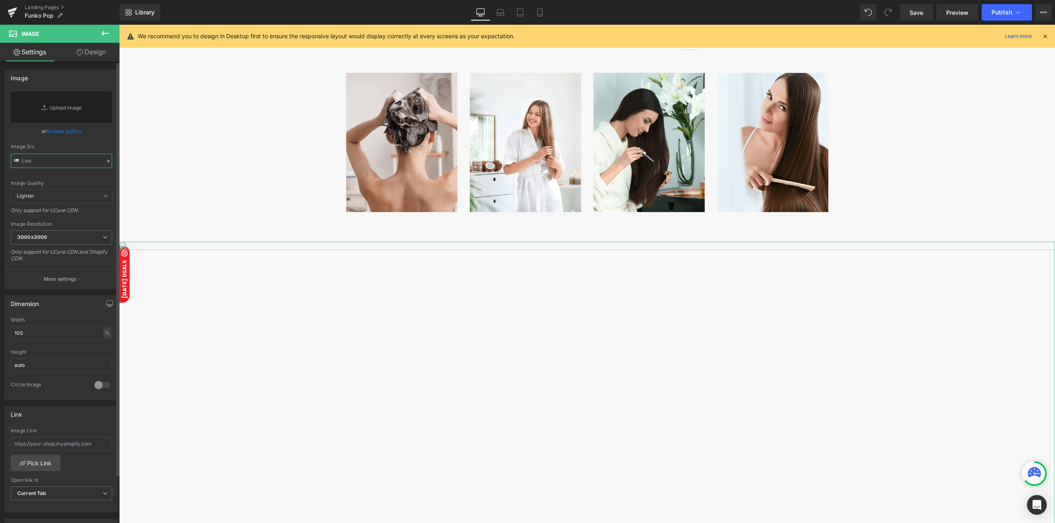
click at [71, 166] on input "text" at bounding box center [61, 161] width 101 height 14
paste input "[URL][DOMAIN_NAME]"
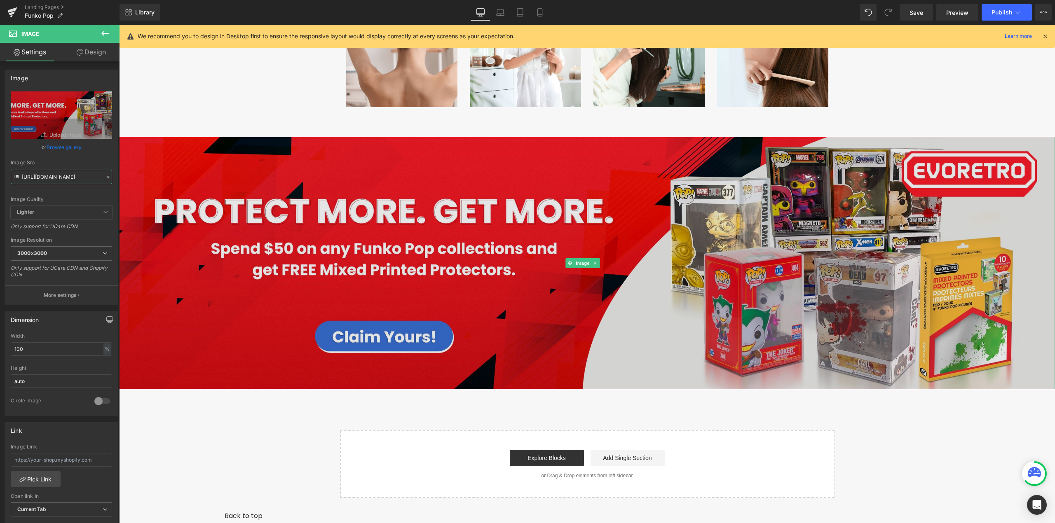
scroll to position [2418, 0]
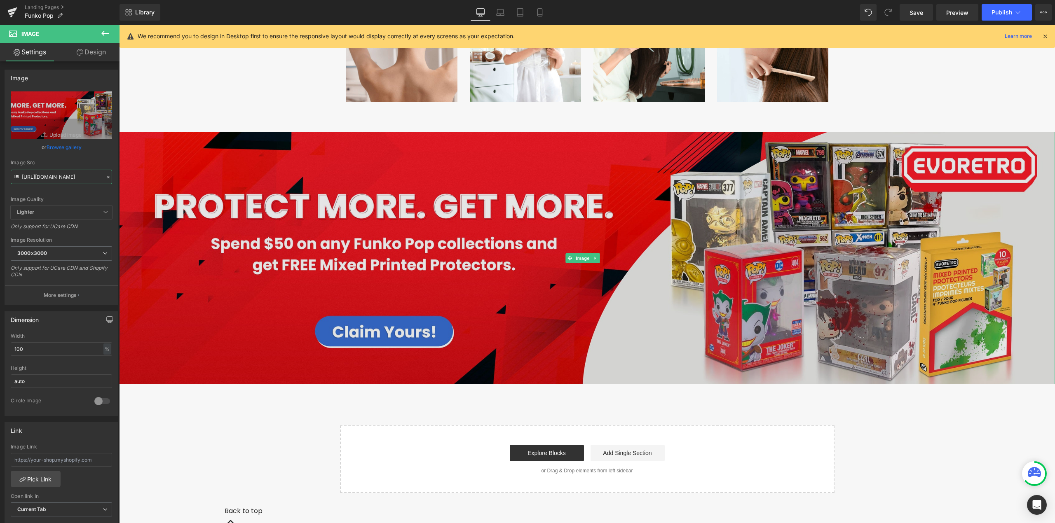
type input "[URL][DOMAIN_NAME]"
click at [414, 337] on img at bounding box center [587, 258] width 936 height 253
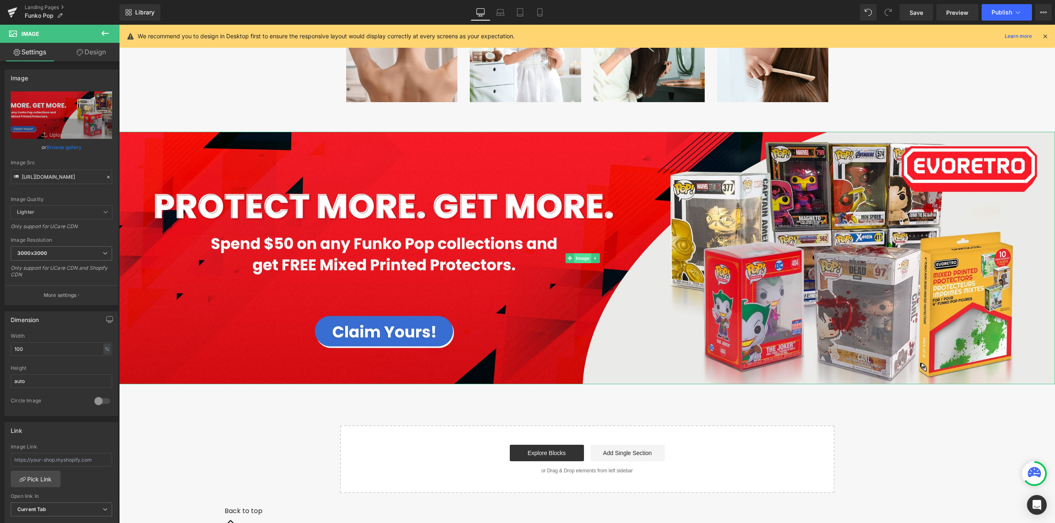
drag, startPoint x: 571, startPoint y: 258, endPoint x: 577, endPoint y: 257, distance: 6.2
click at [572, 258] on icon at bounding box center [570, 258] width 5 height 5
click at [578, 257] on span "Image" at bounding box center [582, 258] width 17 height 10
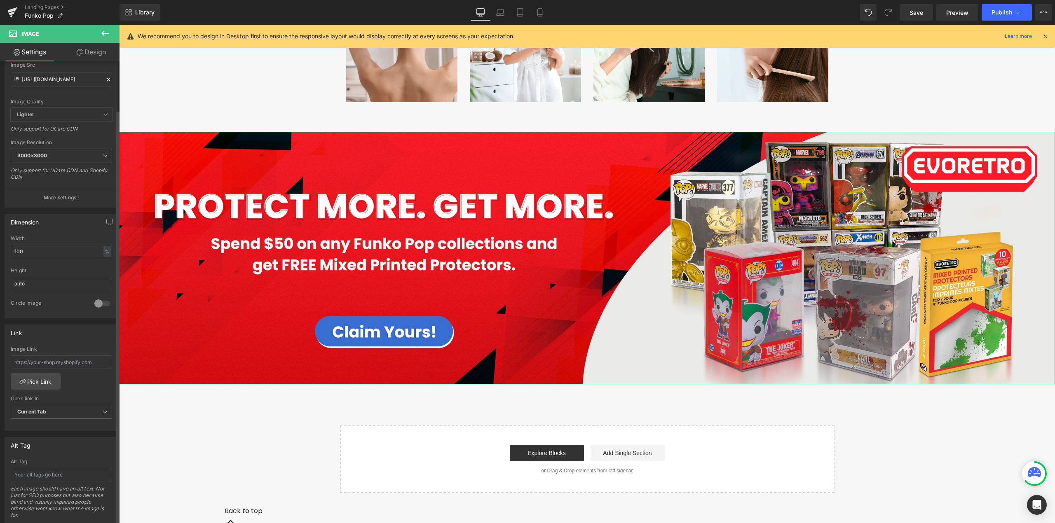
scroll to position [110, 0]
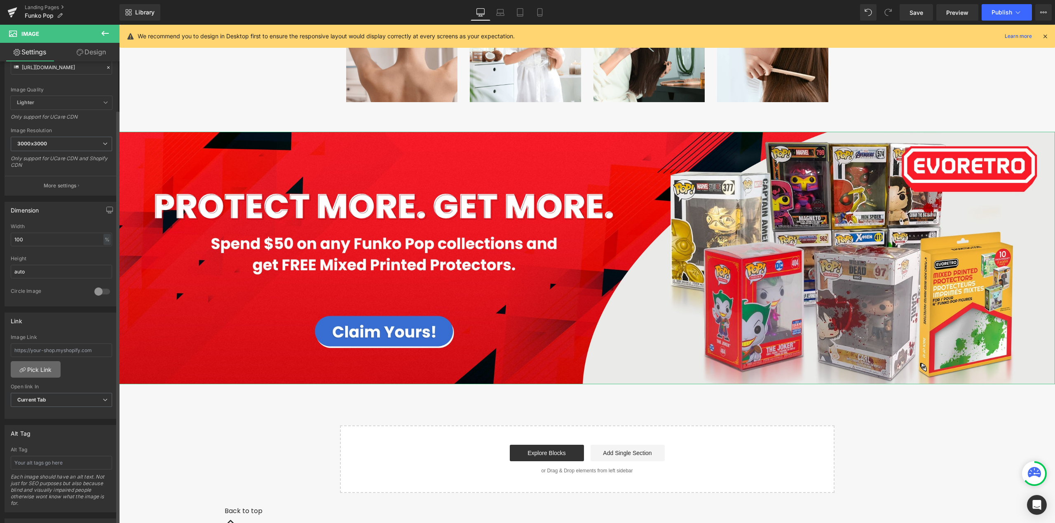
click at [40, 371] on link "Pick Link" at bounding box center [36, 369] width 50 height 16
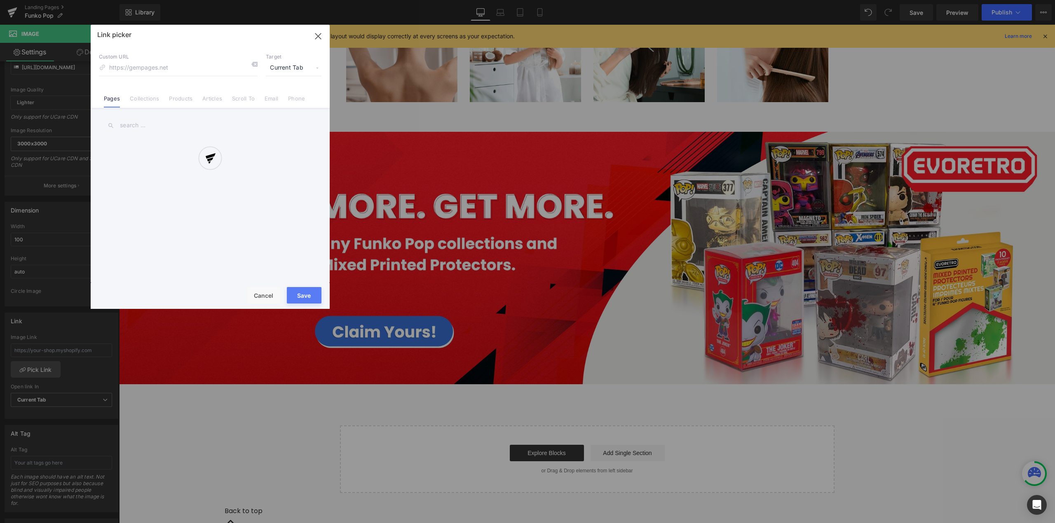
click at [167, 66] on div at bounding box center [210, 167] width 239 height 284
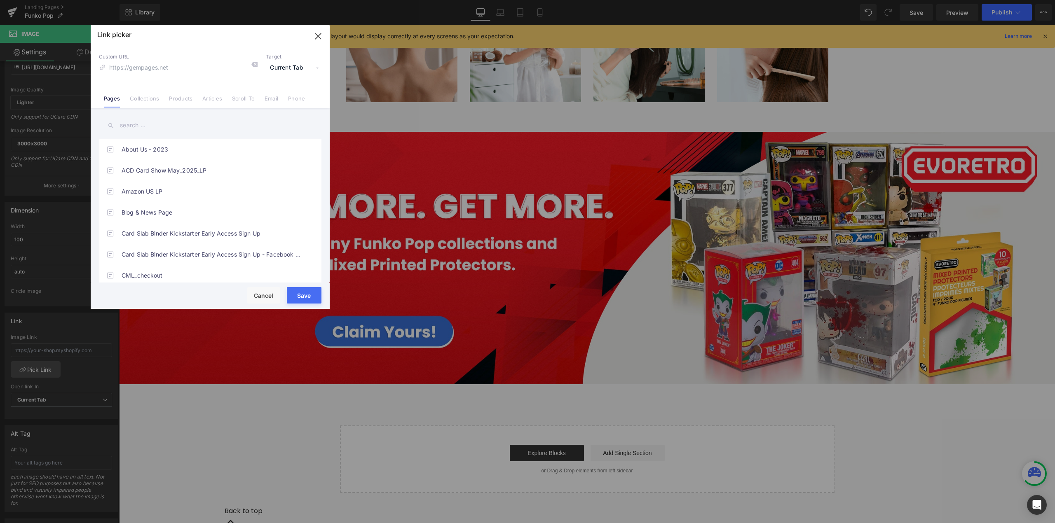
click at [126, 66] on input at bounding box center [178, 68] width 159 height 16
paste input "https://evoretro.ca/collections/figurine"
type input "https://evoretro.ca/collections/figurine"
click at [295, 67] on span "Current Tab" at bounding box center [294, 68] width 56 height 16
click at [290, 94] on li "New Tab" at bounding box center [294, 97] width 64 height 14
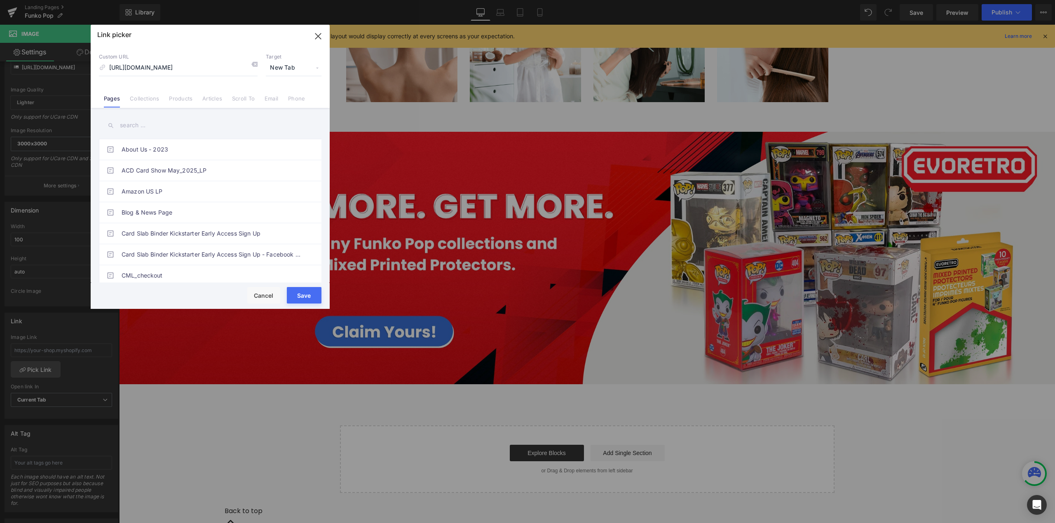
click at [302, 294] on button "Save" at bounding box center [304, 295] width 35 height 16
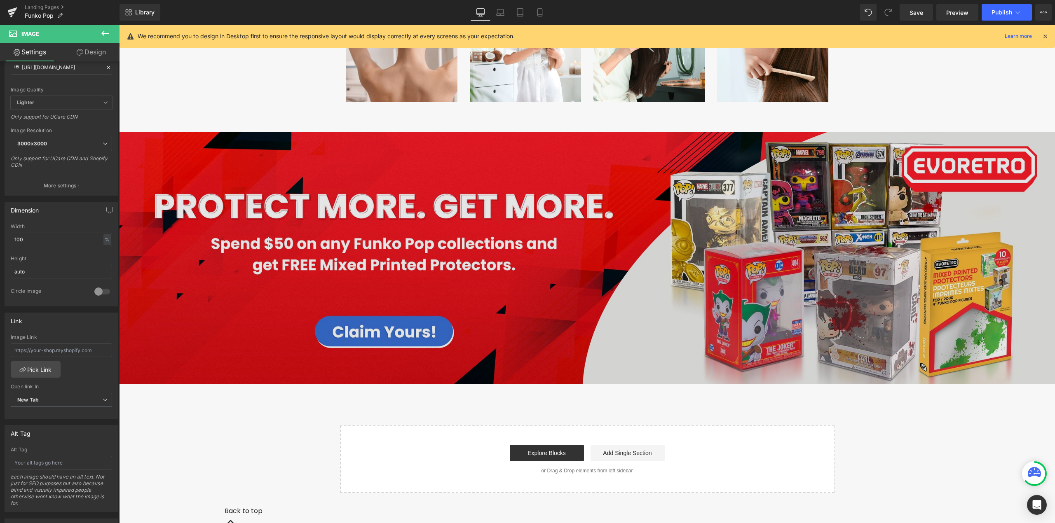
type input "https://evoretro.ca/collections/figurine"
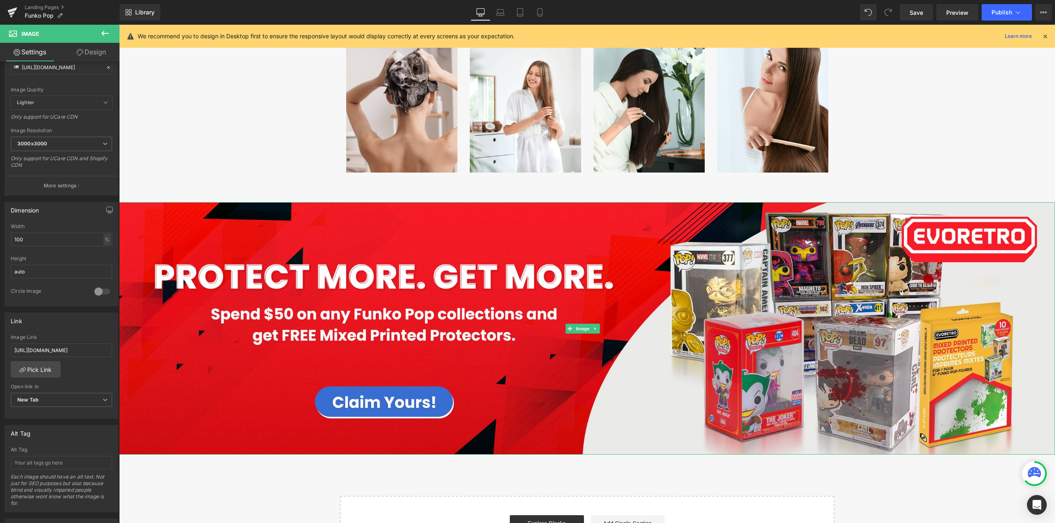
scroll to position [2344, 0]
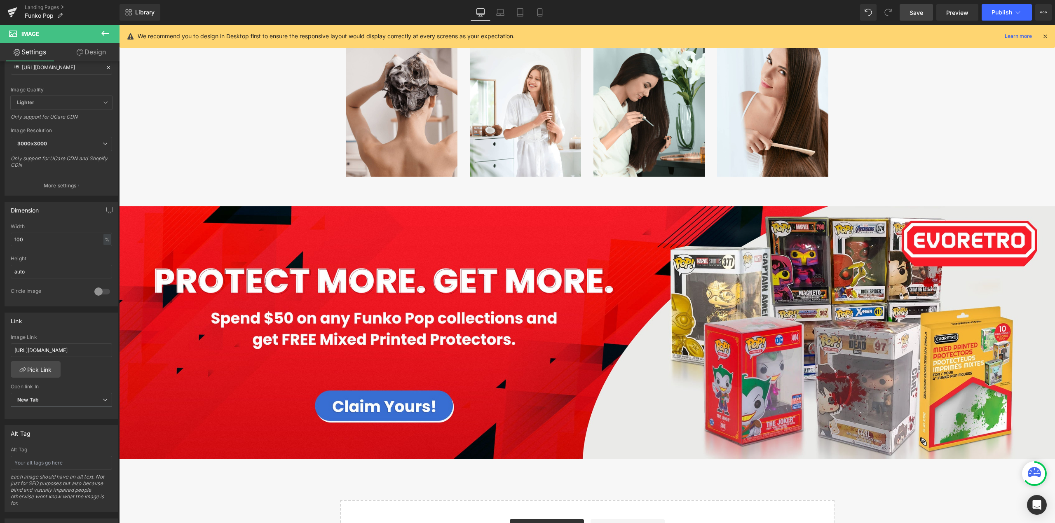
drag, startPoint x: 917, startPoint y: 12, endPoint x: 732, endPoint y: 103, distance: 206.4
click at [917, 12] on span "Save" at bounding box center [916, 12] width 14 height 9
click at [956, 15] on span "Preview" at bounding box center [957, 12] width 22 height 9
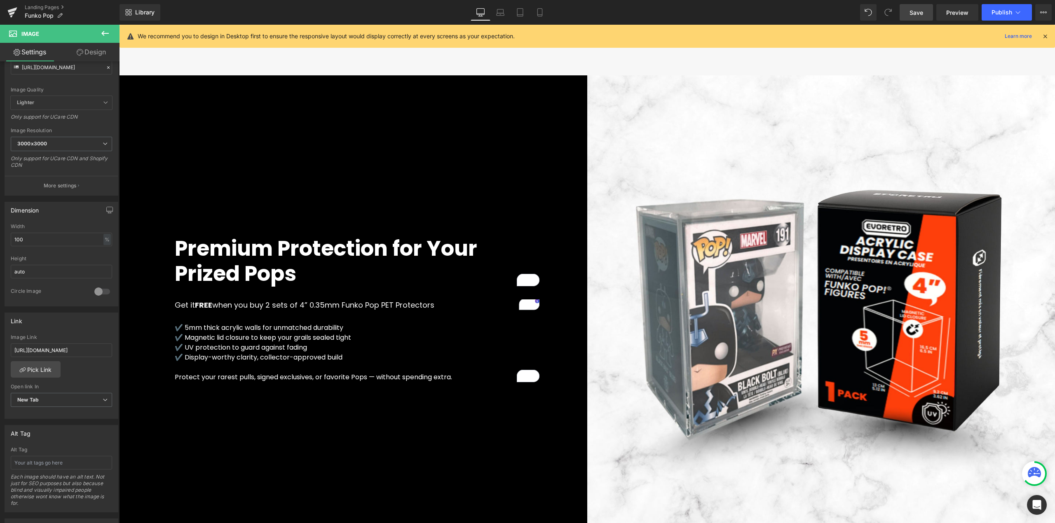
scroll to position [1684, 0]
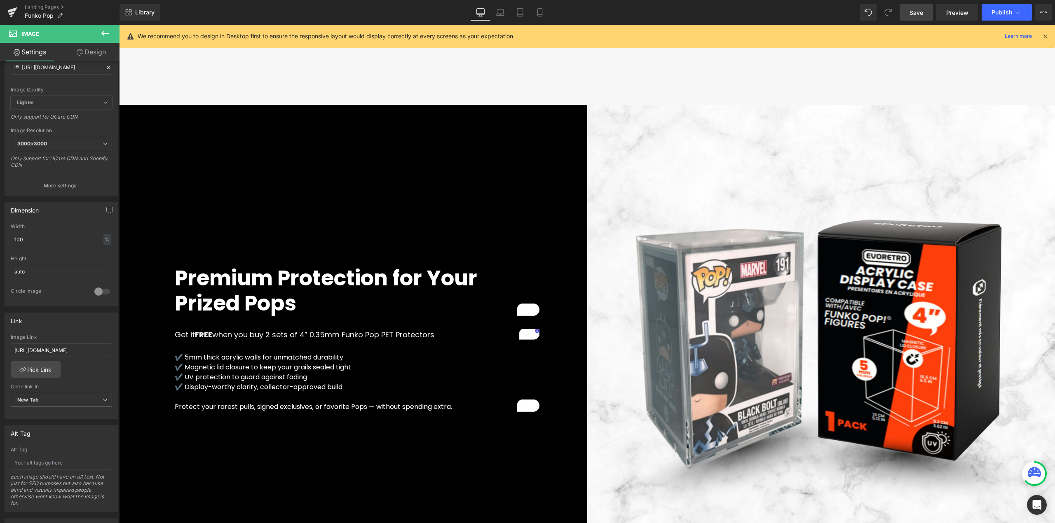
click at [357, 197] on div "Premium Protection for Your Prized Pops Heading Get it FREE when you buy 2 sets…" at bounding box center [353, 339] width 468 height 468
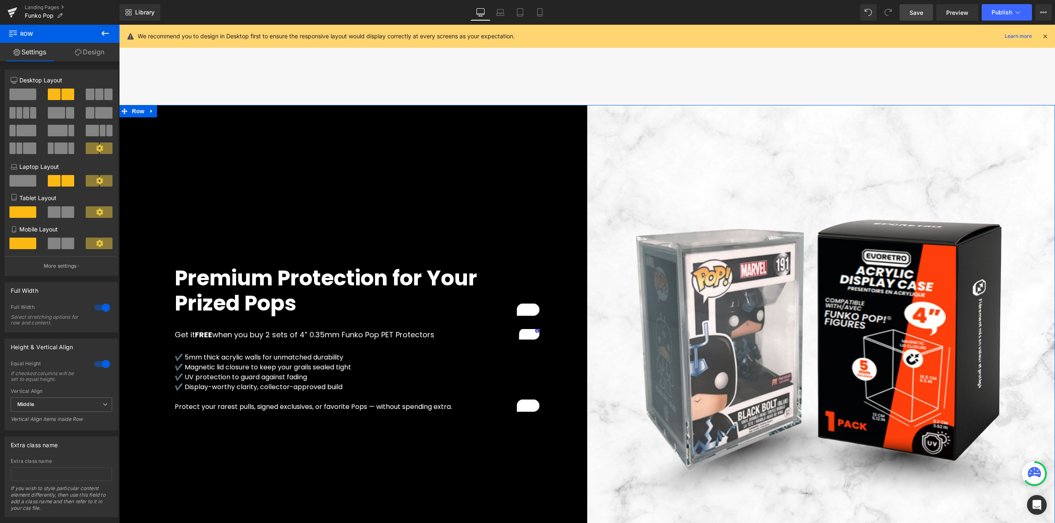
click at [96, 52] on link "Design" at bounding box center [90, 52] width 60 height 19
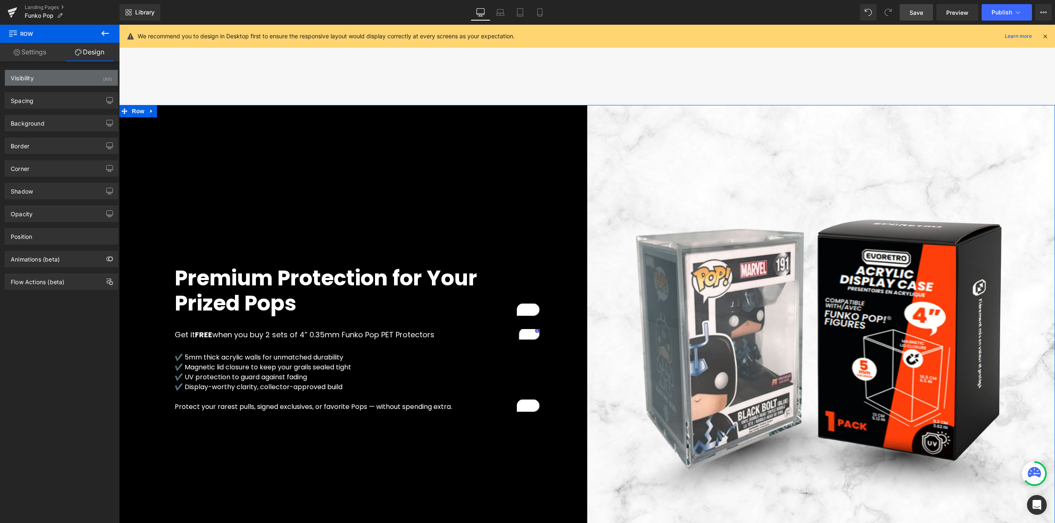
type input "0"
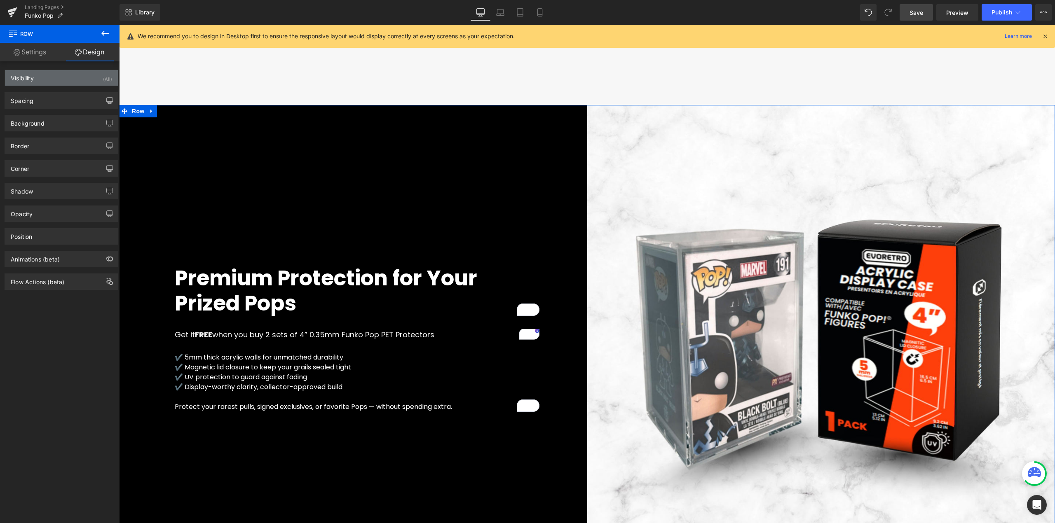
type input "0"
click at [43, 94] on div "Spacing" at bounding box center [61, 101] width 113 height 16
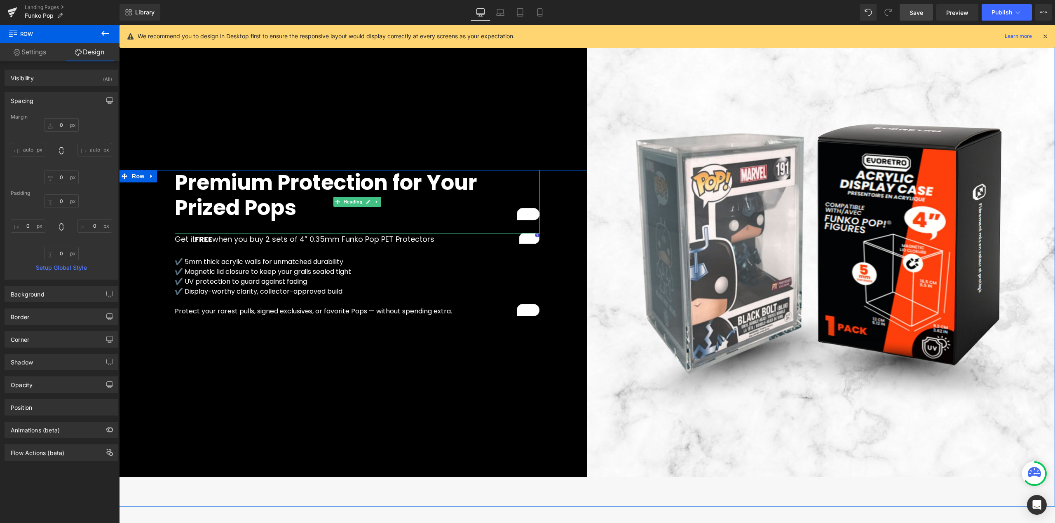
scroll to position [1739, 0]
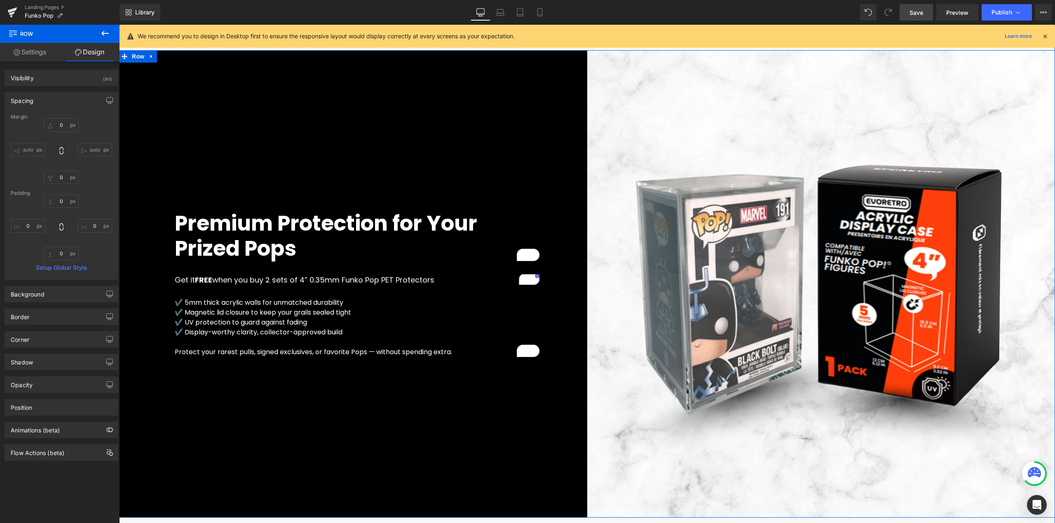
click at [382, 191] on div "Premium Protection for Your Prized Pops Heading Get it FREE when you buy 2 sets…" at bounding box center [353, 284] width 468 height 468
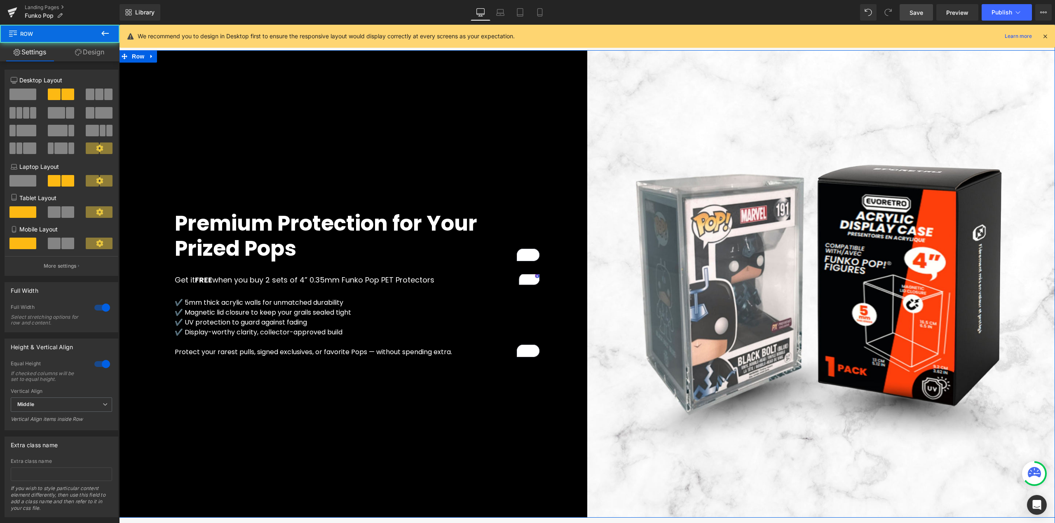
click at [382, 191] on div "Premium Protection for Your Prized Pops Heading Get it FREE when you buy 2 sets…" at bounding box center [353, 284] width 468 height 468
click at [134, 217] on span "Row" at bounding box center [138, 217] width 16 height 12
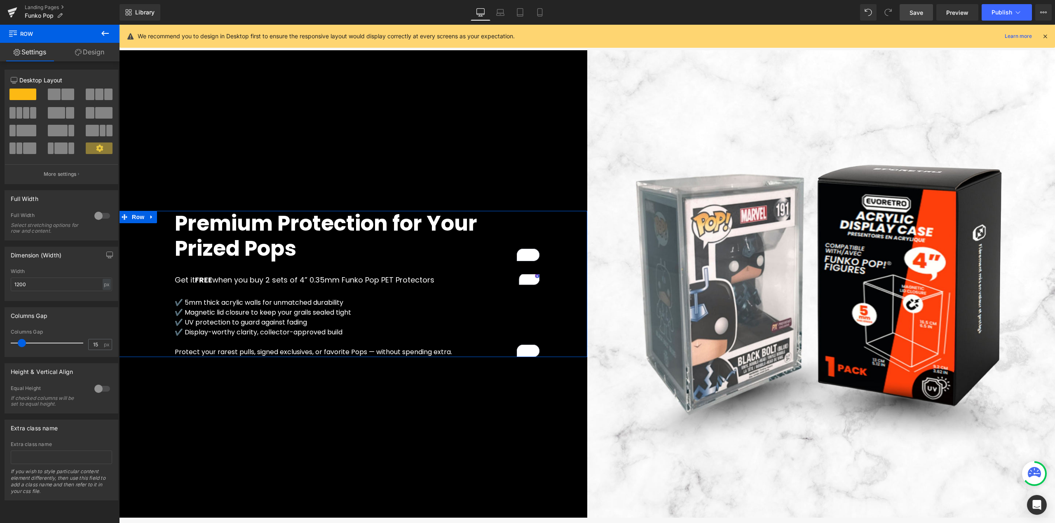
click at [91, 50] on link "Design" at bounding box center [90, 52] width 60 height 19
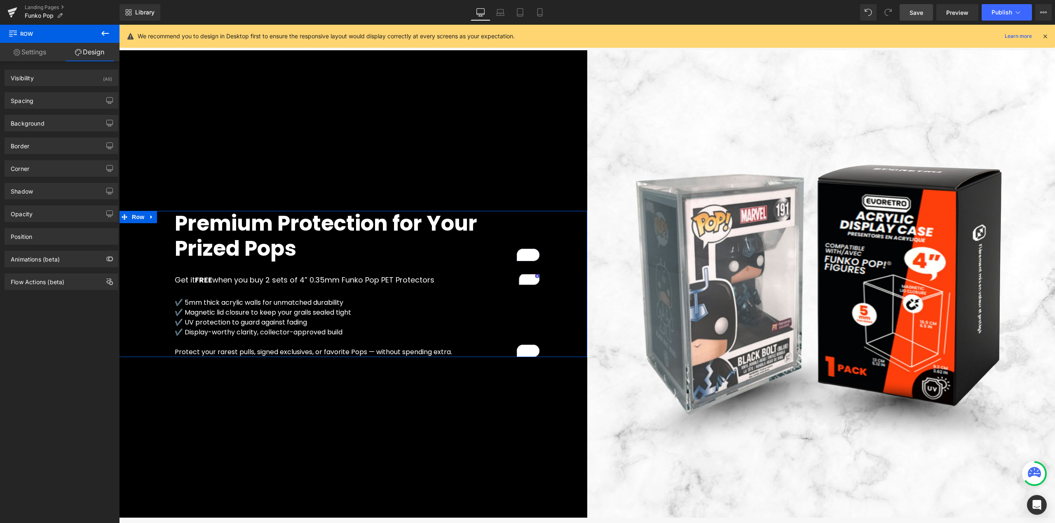
type input "0"
type input "100"
type input "0"
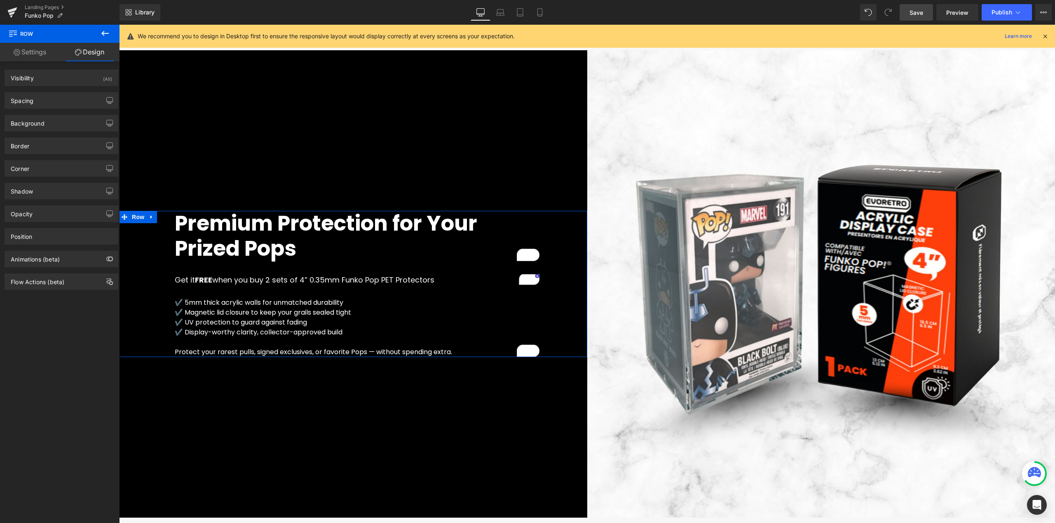
type input "120"
click at [59, 96] on div "Spacing" at bounding box center [61, 101] width 113 height 16
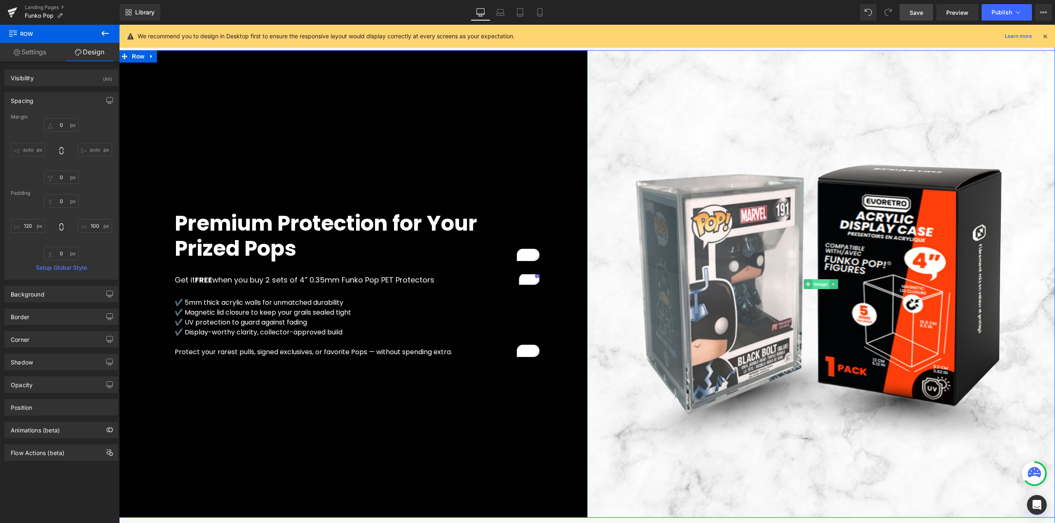
click at [813, 286] on span "Image" at bounding box center [820, 284] width 17 height 10
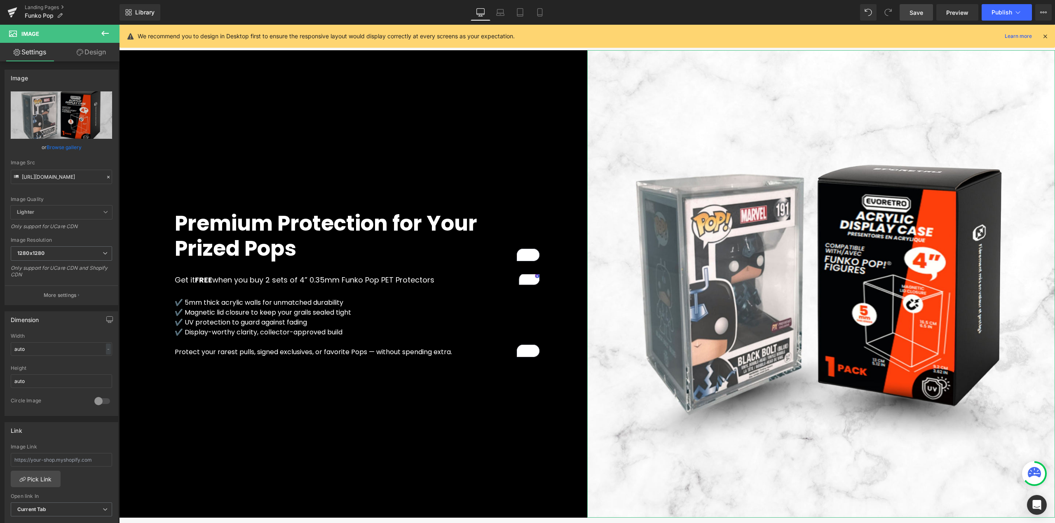
click at [92, 58] on link "Design" at bounding box center [91, 52] width 60 height 19
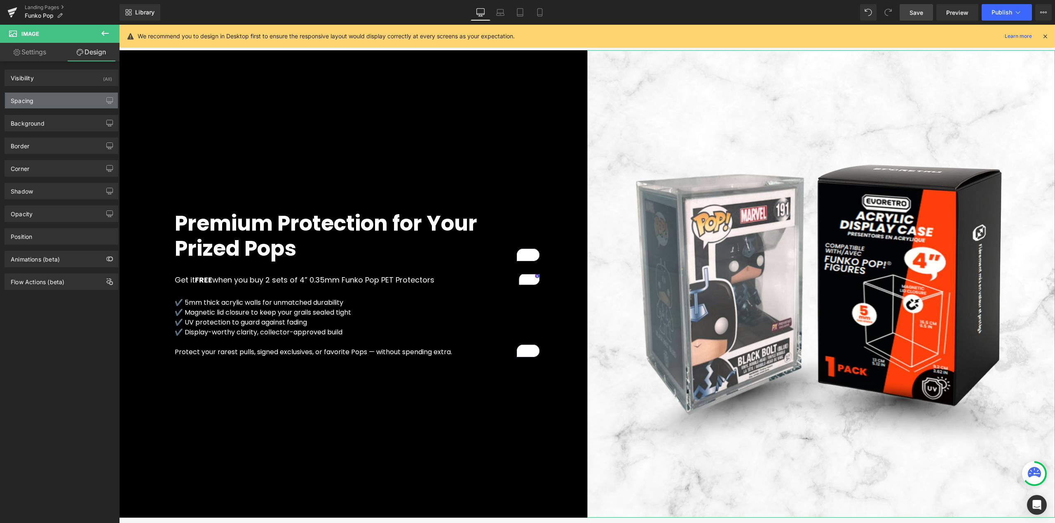
click at [78, 99] on div "Spacing" at bounding box center [61, 101] width 113 height 16
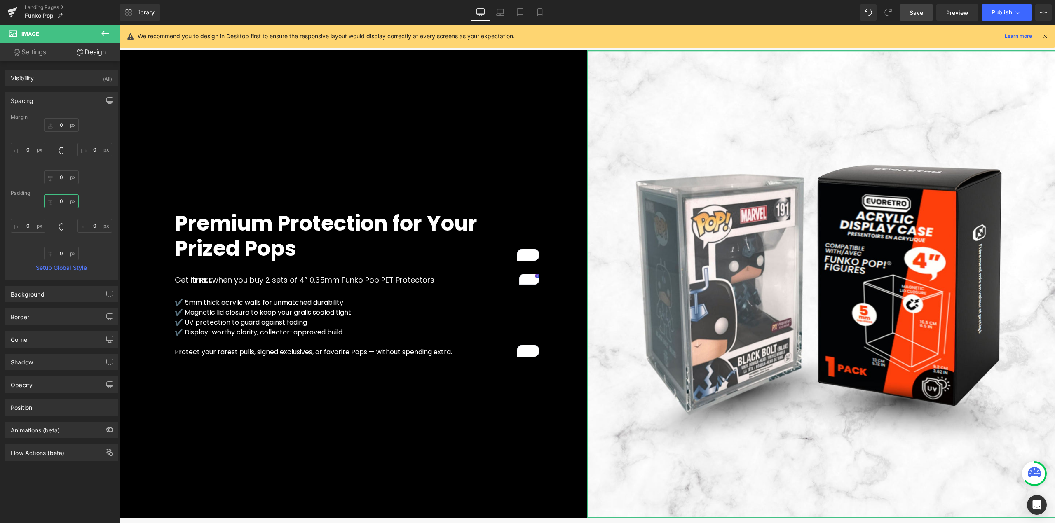
click at [63, 200] on input "0" at bounding box center [61, 201] width 35 height 14
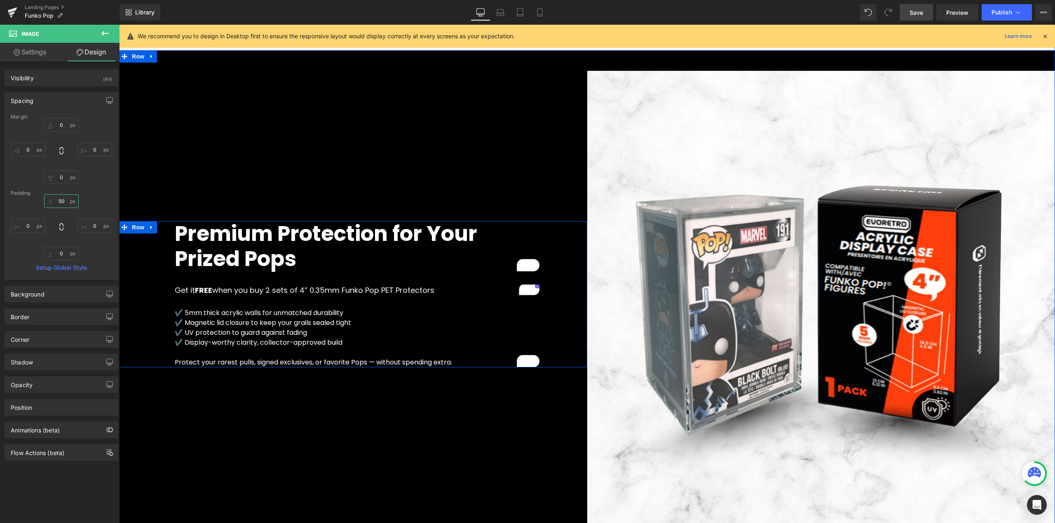
type input "5"
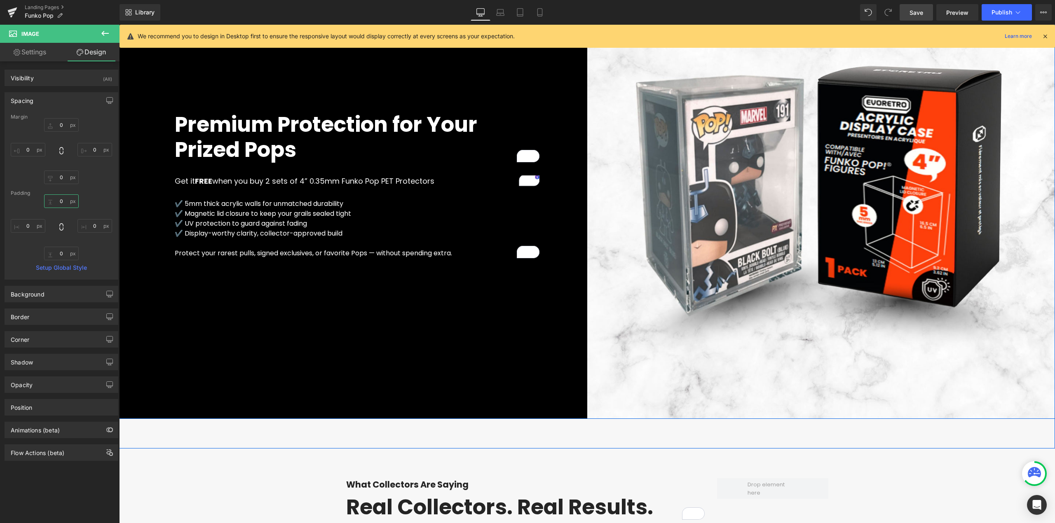
scroll to position [1849, 0]
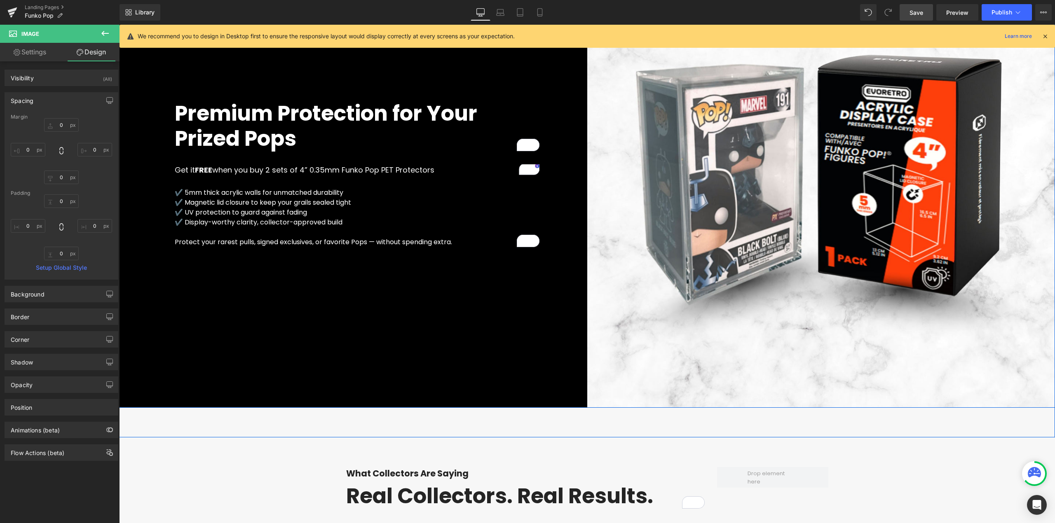
click at [260, 344] on div "Premium Protection for Your Prized Pops Heading Get it FREE when you buy 2 sets…" at bounding box center [353, 174] width 468 height 468
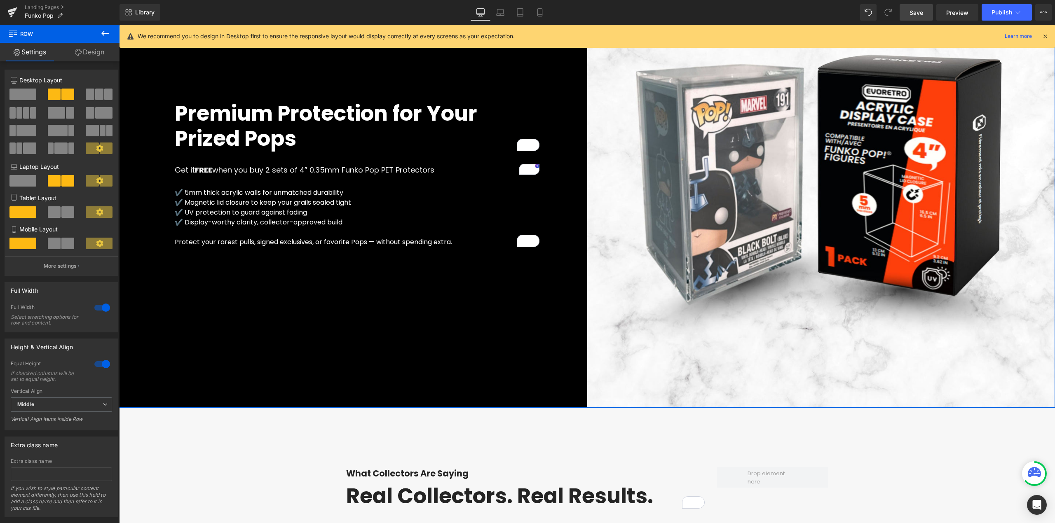
click at [96, 56] on link "Design" at bounding box center [90, 52] width 60 height 19
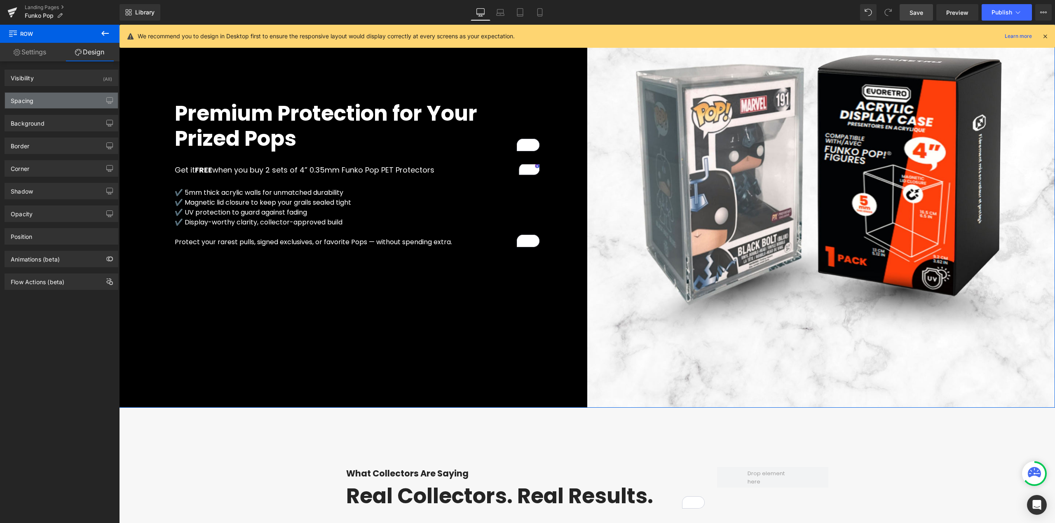
click at [37, 101] on div "Spacing" at bounding box center [61, 101] width 113 height 16
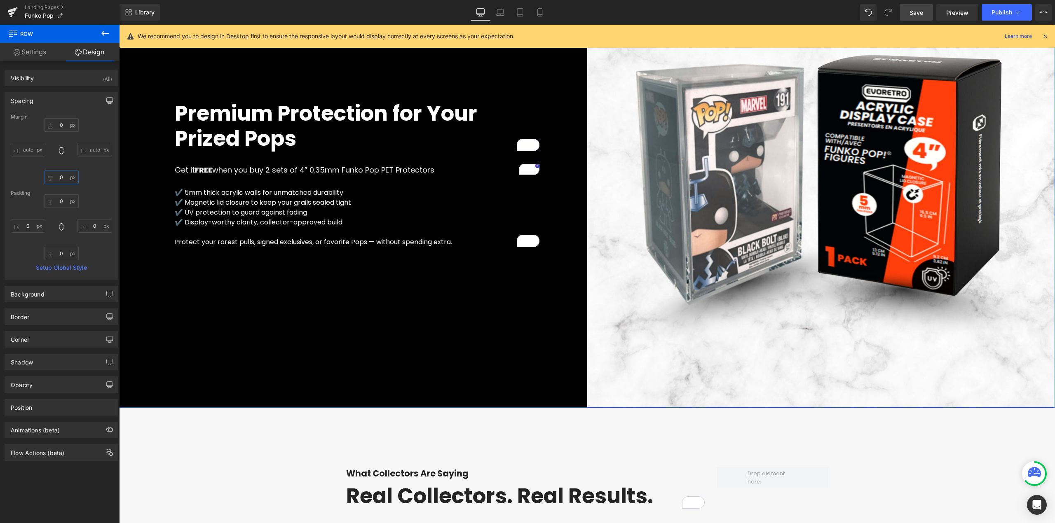
click at [62, 174] on input "0" at bounding box center [61, 178] width 35 height 14
click at [65, 206] on input "0" at bounding box center [61, 201] width 35 height 14
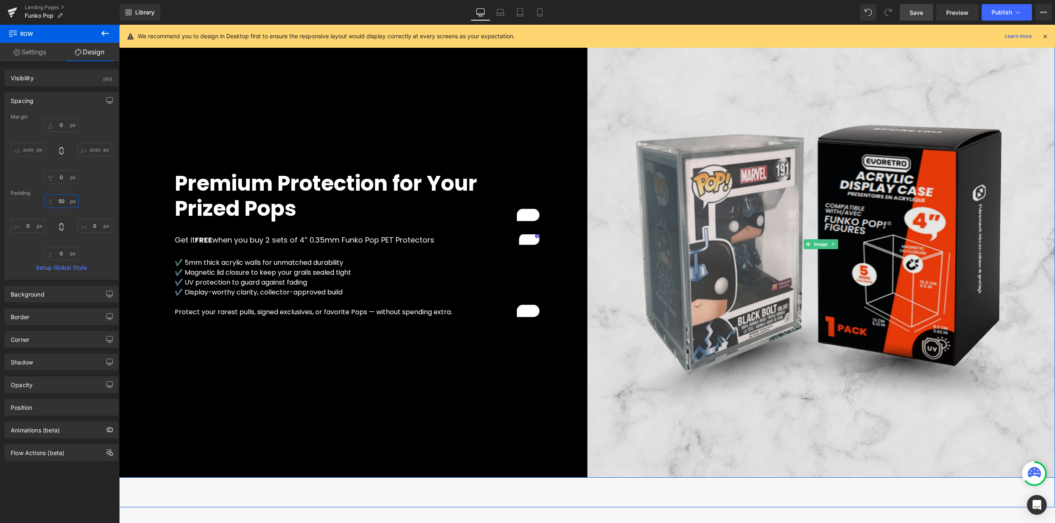
scroll to position [1739, 0]
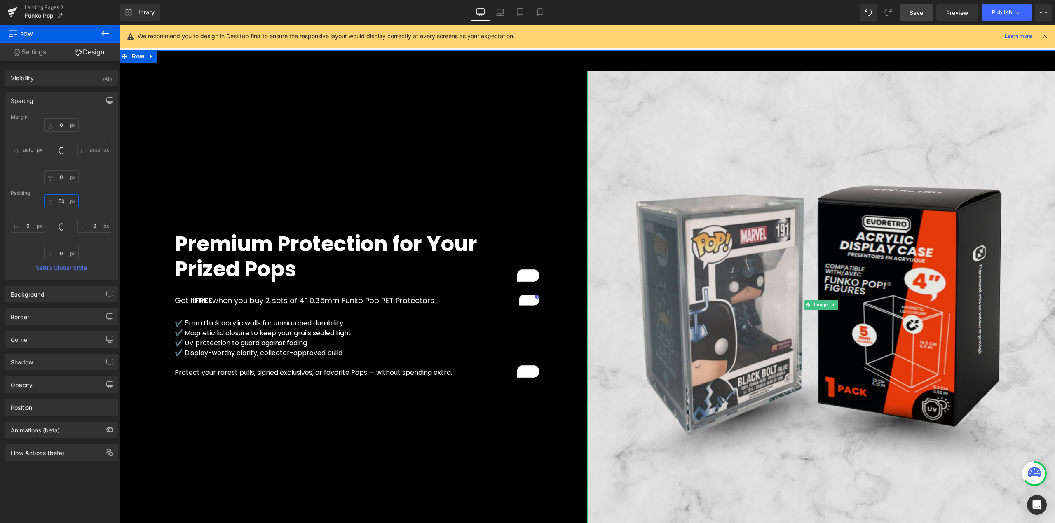
type input "5"
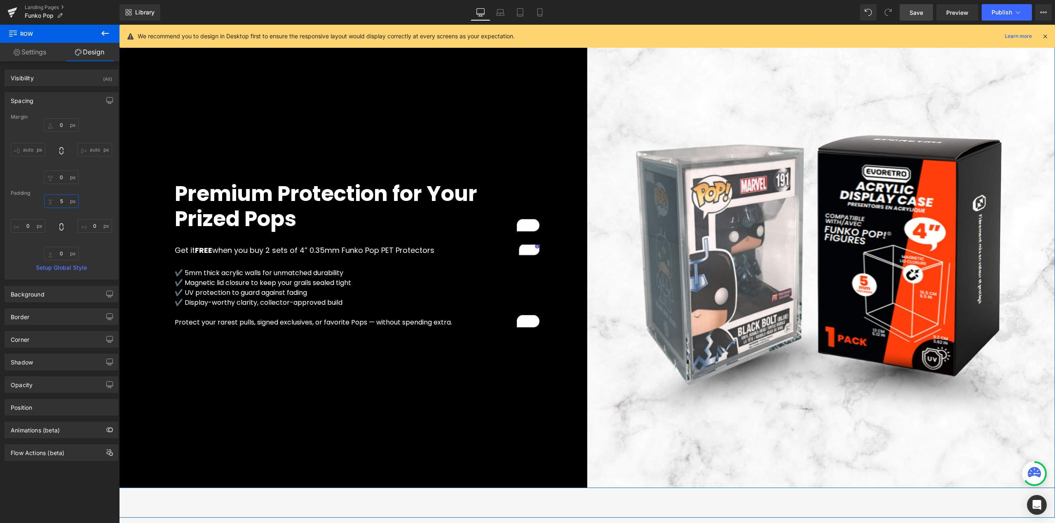
scroll to position [1794, 0]
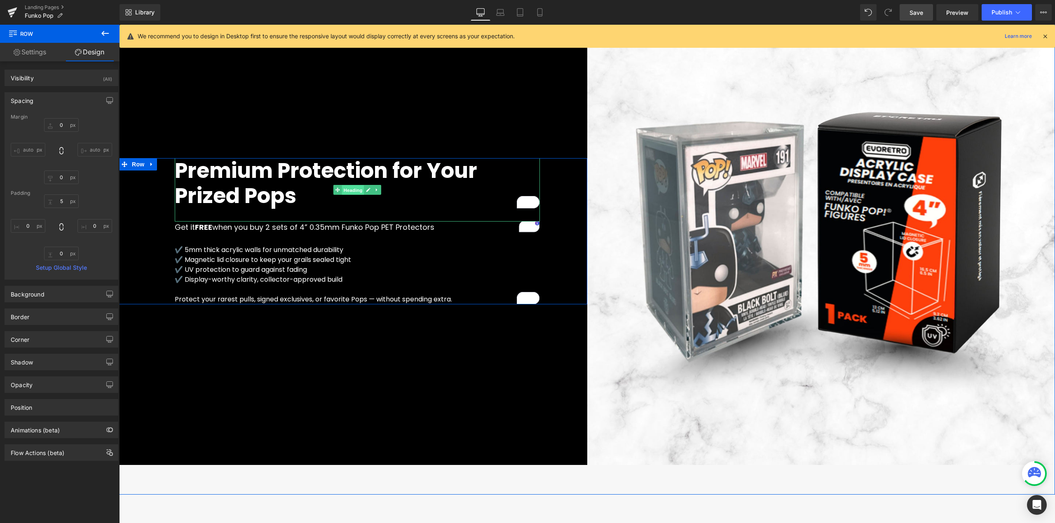
click at [351, 190] on span "Heading" at bounding box center [353, 190] width 22 height 10
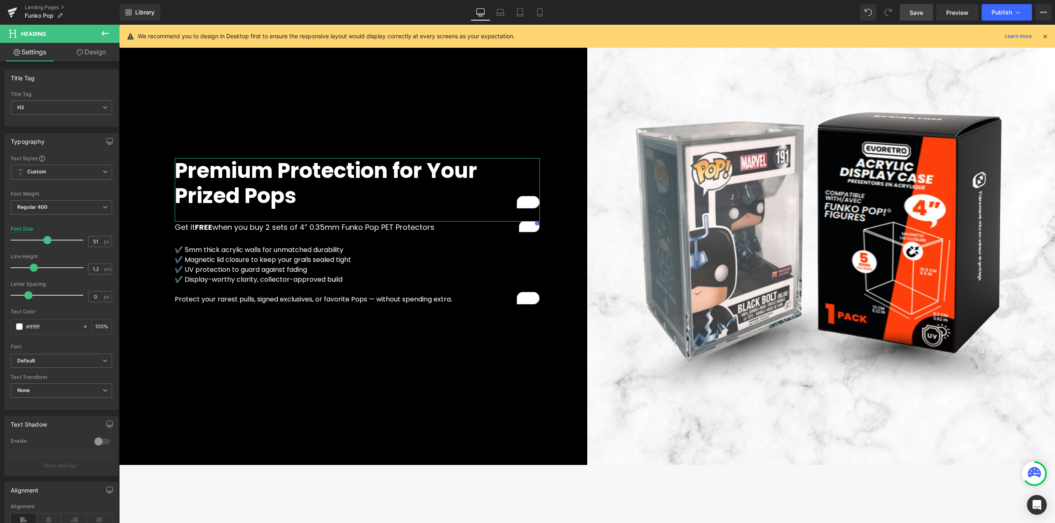
click at [91, 53] on link "Design" at bounding box center [91, 52] width 60 height 19
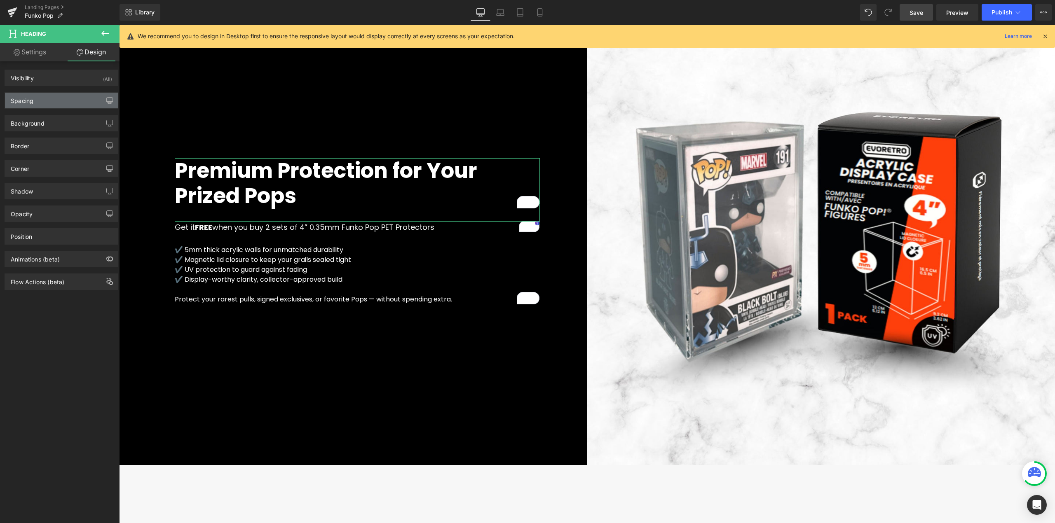
type input "0"
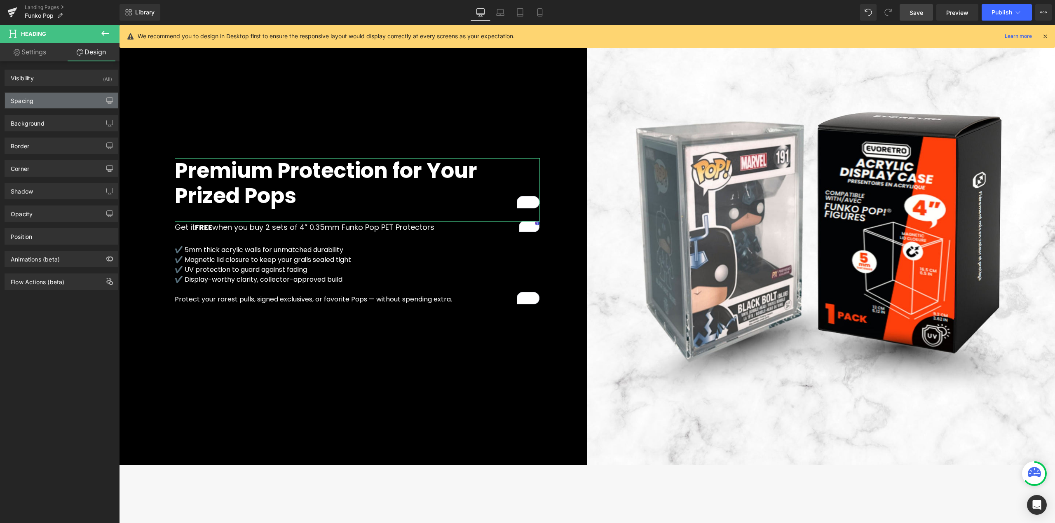
type input "0"
type input "32"
type input "0"
click at [57, 97] on div "Spacing" at bounding box center [61, 101] width 113 height 16
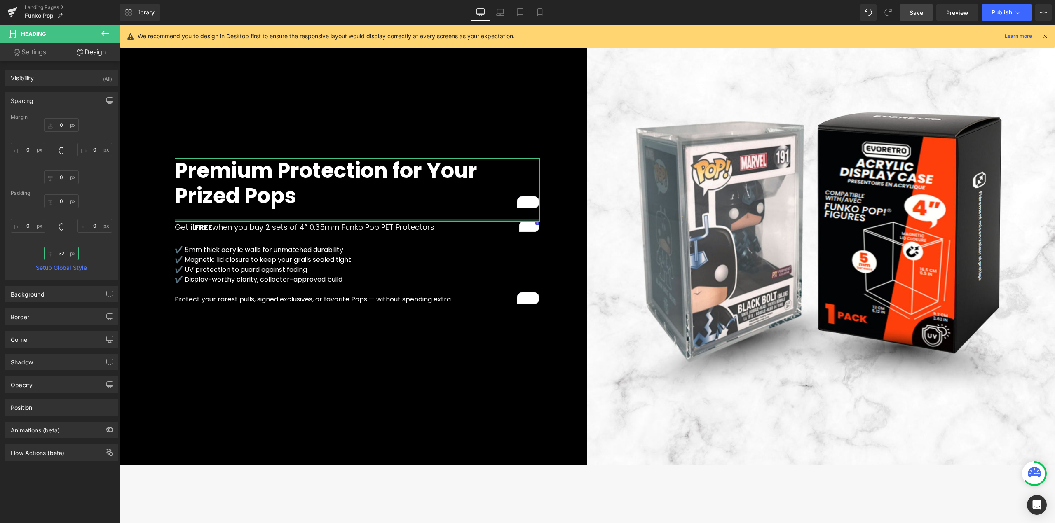
click at [63, 255] on input "32" at bounding box center [61, 254] width 35 height 14
click at [63, 256] on input "32" at bounding box center [61, 254] width 35 height 14
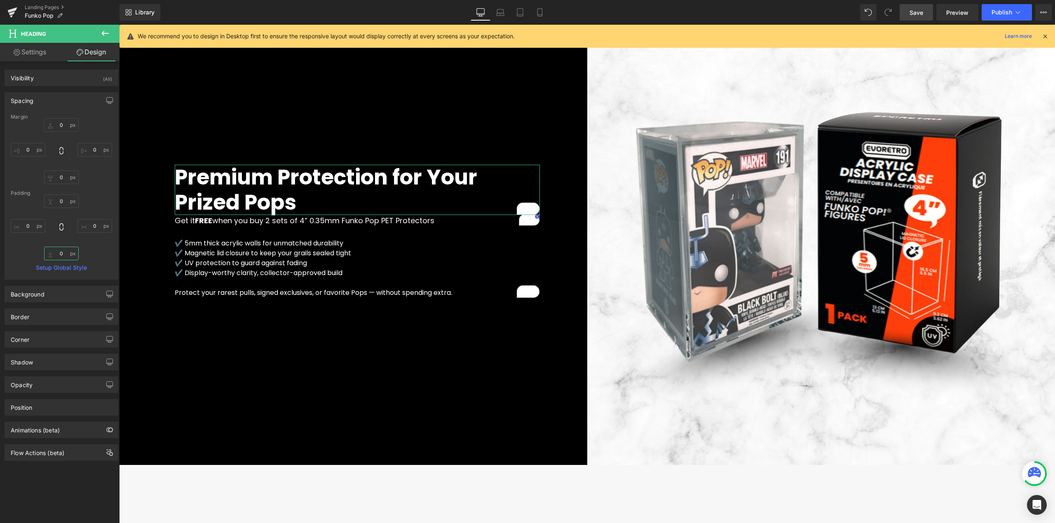
type input "32"
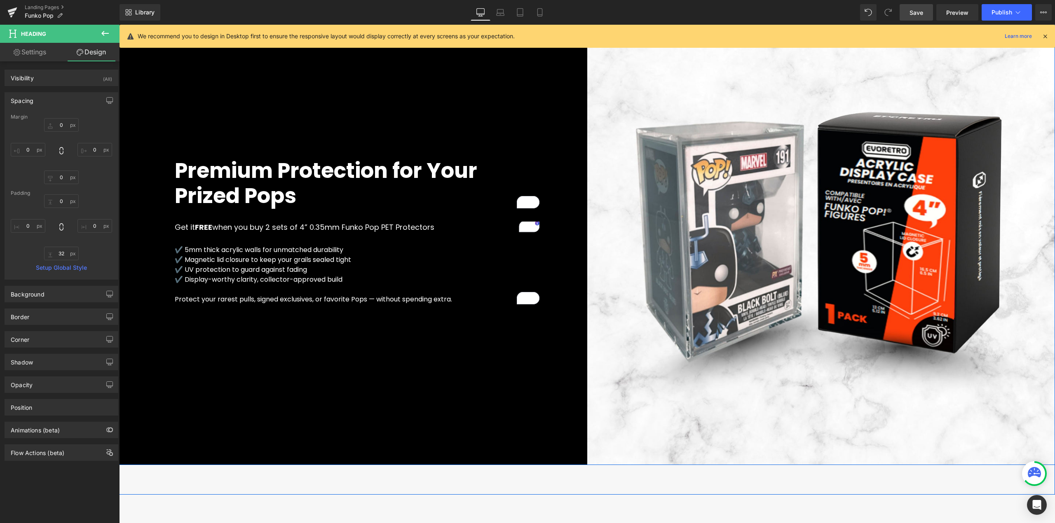
click at [223, 129] on div "Premium Protection for Your Prized Pops Heading 32px Get it FREE when you buy 2…" at bounding box center [353, 232] width 468 height 468
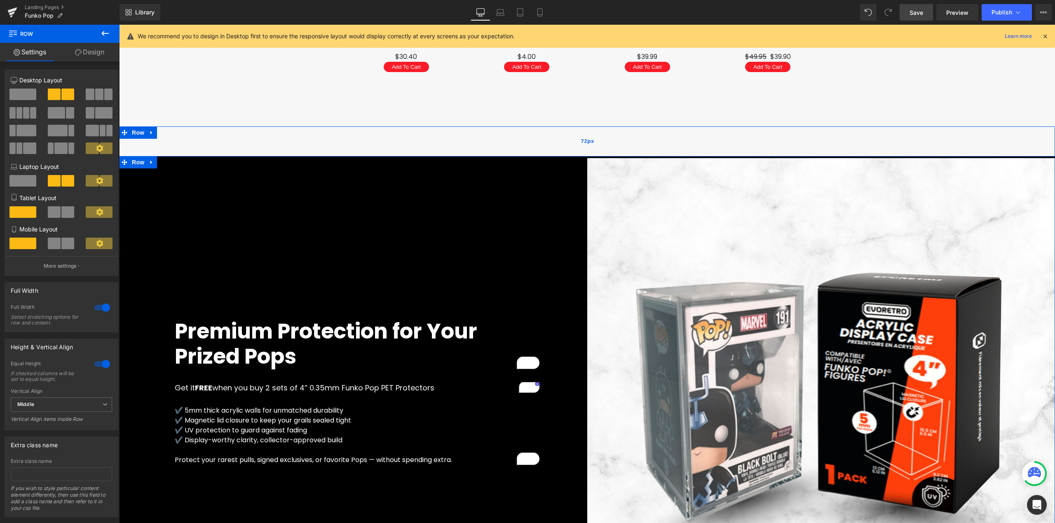
scroll to position [1629, 0]
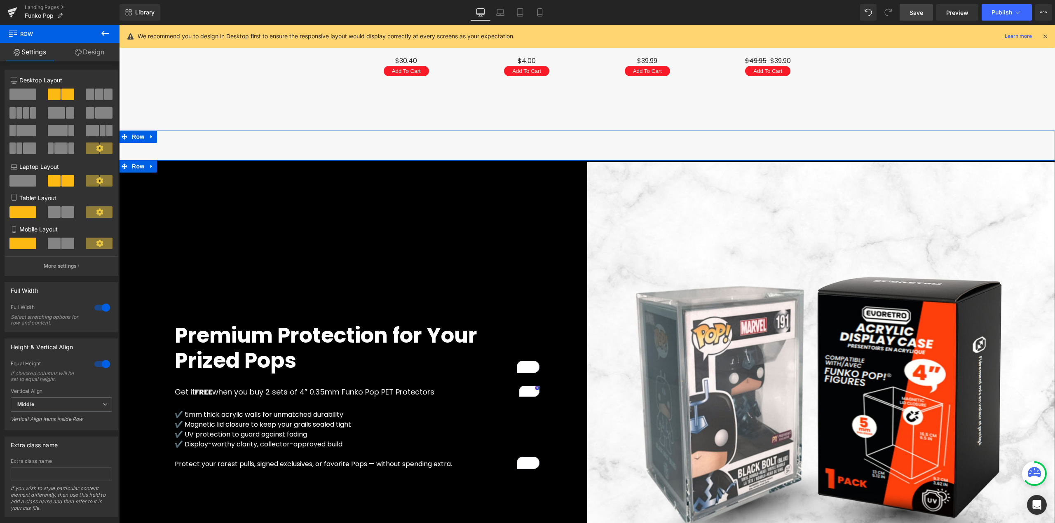
drag, startPoint x: 313, startPoint y: 221, endPoint x: 305, endPoint y: 218, distance: 8.7
click at [312, 221] on div "Premium Protection for Your Prized Pops Heading 32px Get it FREE when you buy 2…" at bounding box center [353, 396] width 468 height 468
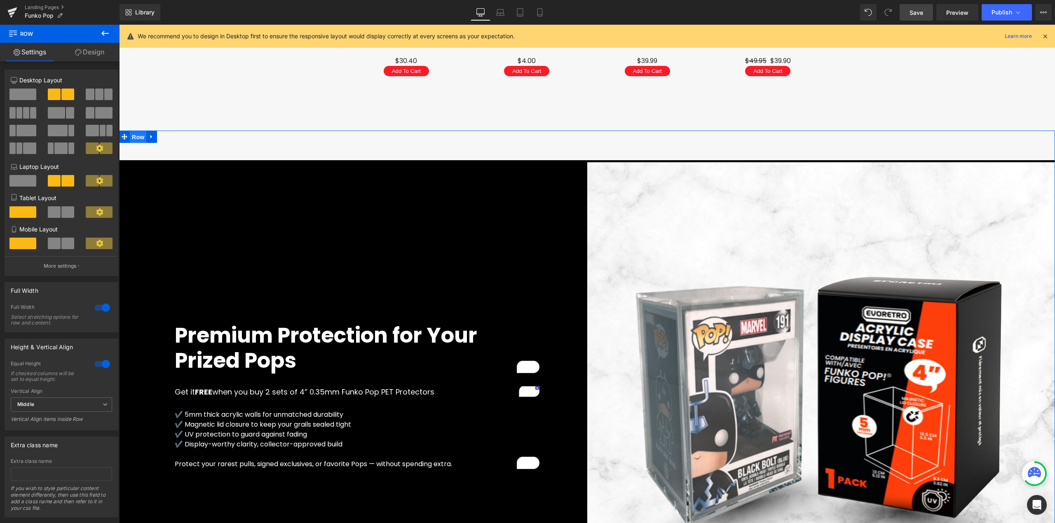
click at [132, 136] on span "Row" at bounding box center [138, 137] width 16 height 12
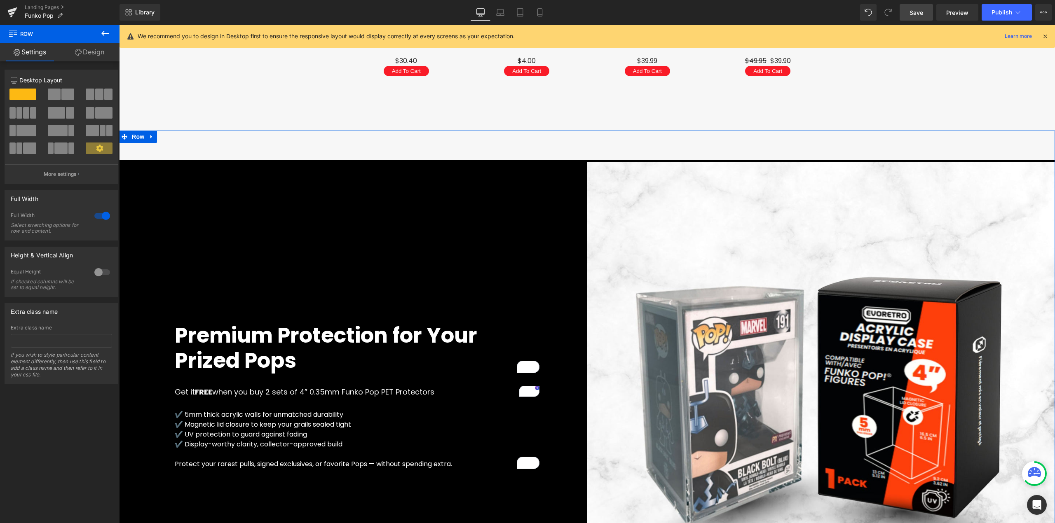
click at [95, 54] on link "Design" at bounding box center [90, 52] width 60 height 19
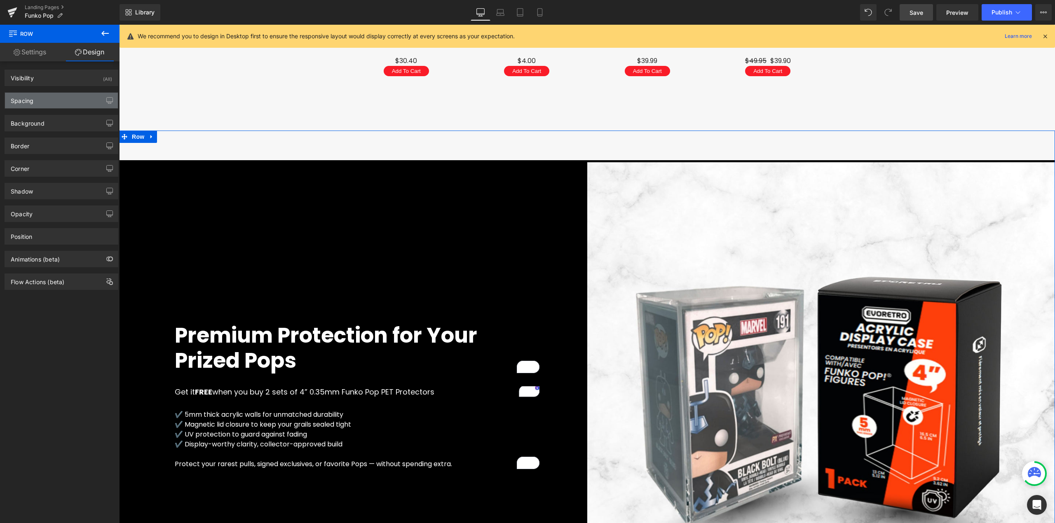
type input "0"
type input "72"
type input "0"
type input "72"
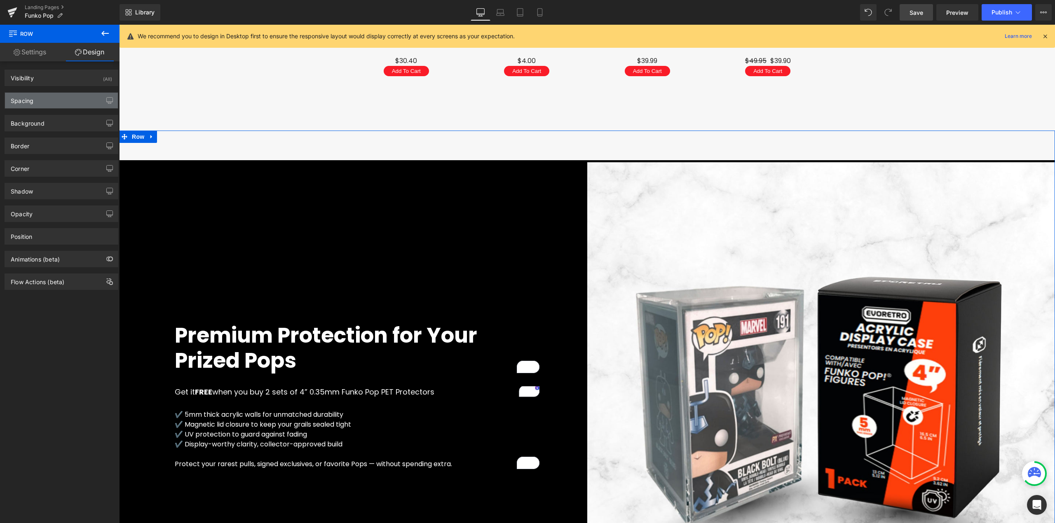
type input "0"
click at [66, 100] on div "Spacing" at bounding box center [61, 101] width 113 height 16
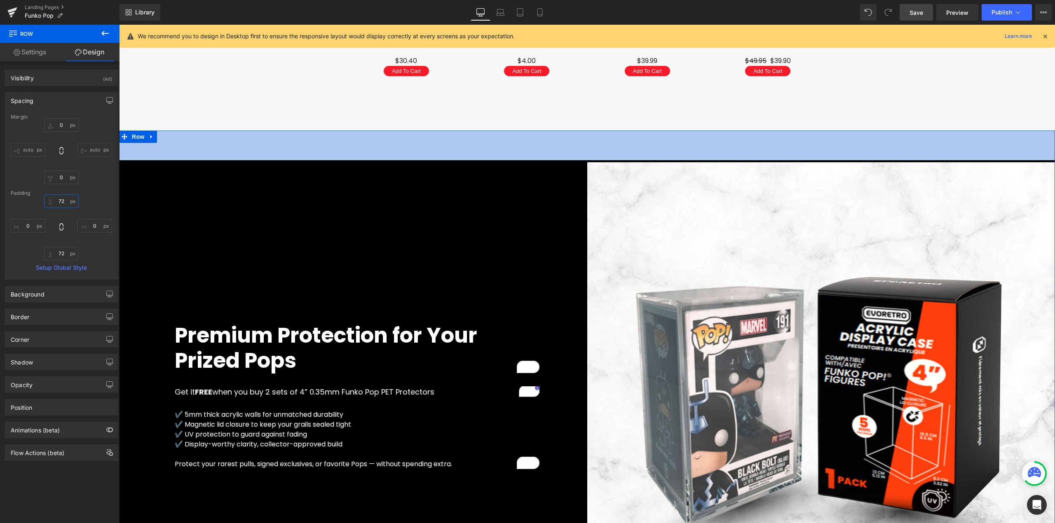
click at [62, 203] on input "72" at bounding box center [61, 201] width 35 height 14
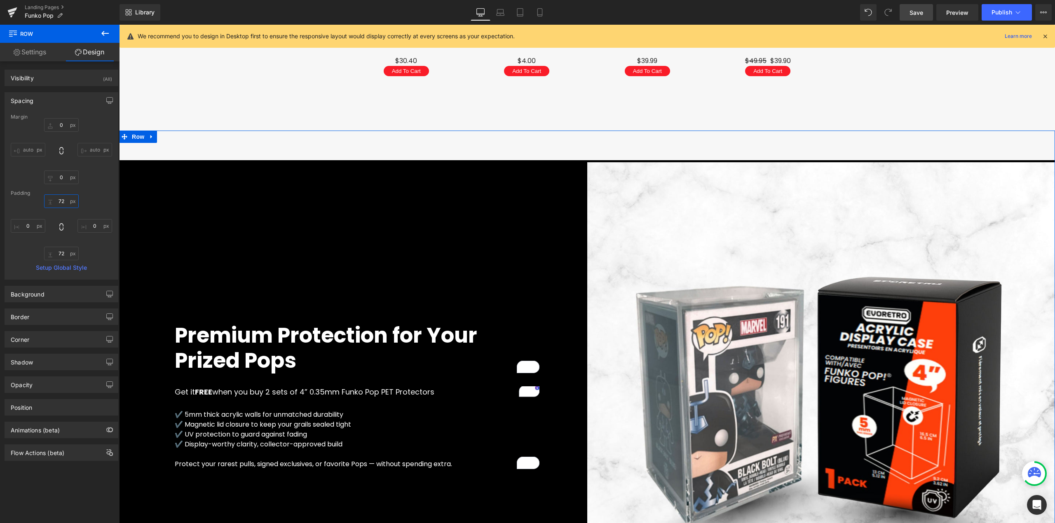
drag, startPoint x: 62, startPoint y: 203, endPoint x: 44, endPoint y: 195, distance: 19.0
click at [62, 203] on input "72" at bounding box center [61, 201] width 35 height 14
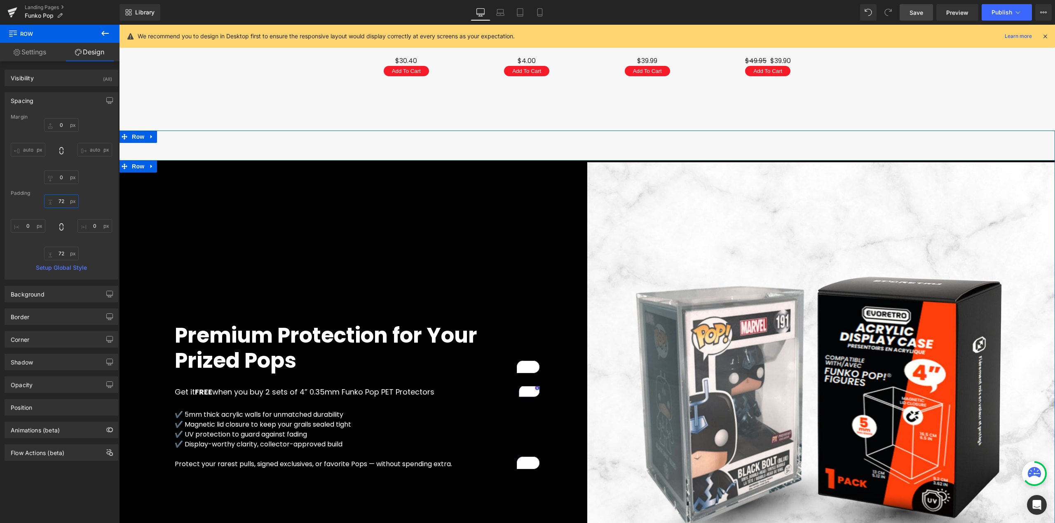
type input "0"
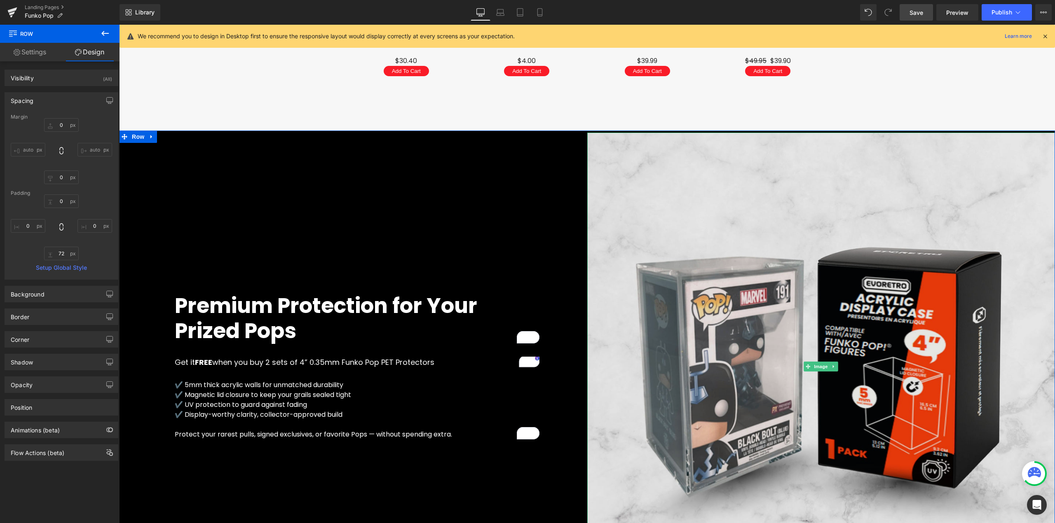
click at [739, 186] on img at bounding box center [821, 367] width 468 height 468
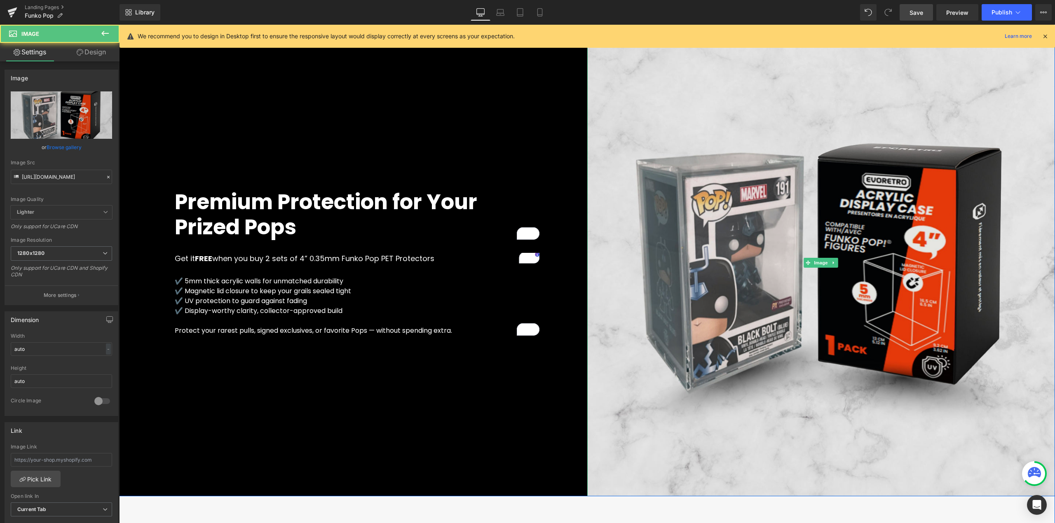
scroll to position [1739, 0]
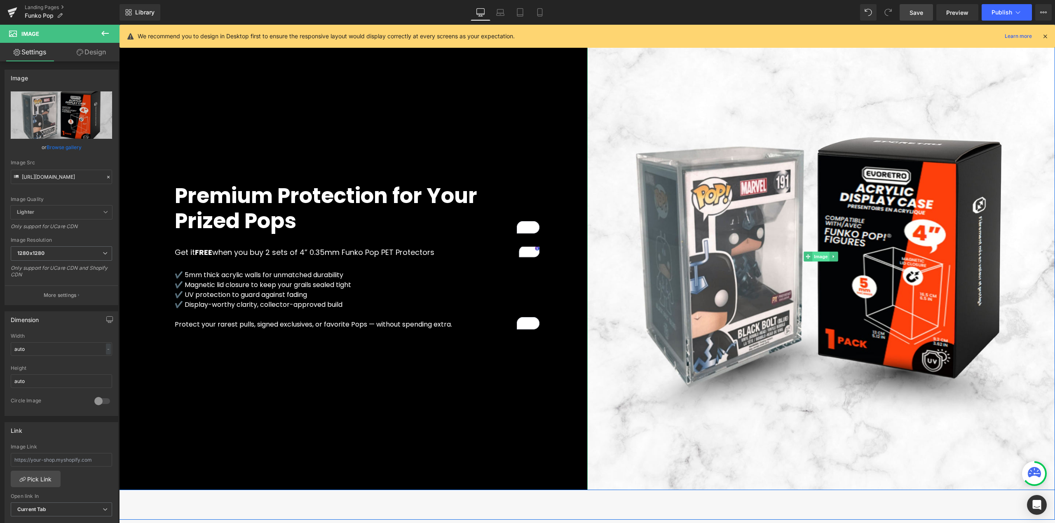
click at [813, 254] on span "Image" at bounding box center [820, 257] width 17 height 10
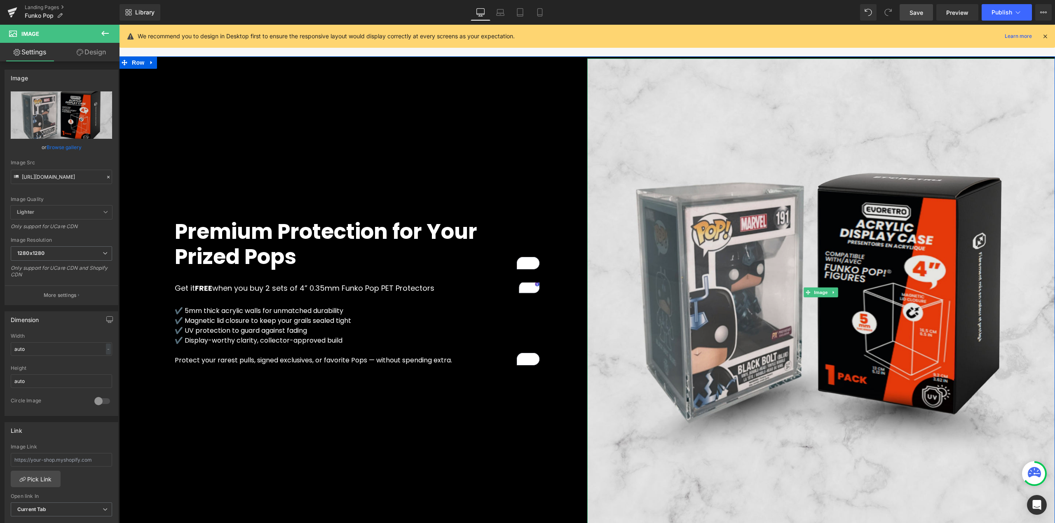
scroll to position [1684, 0]
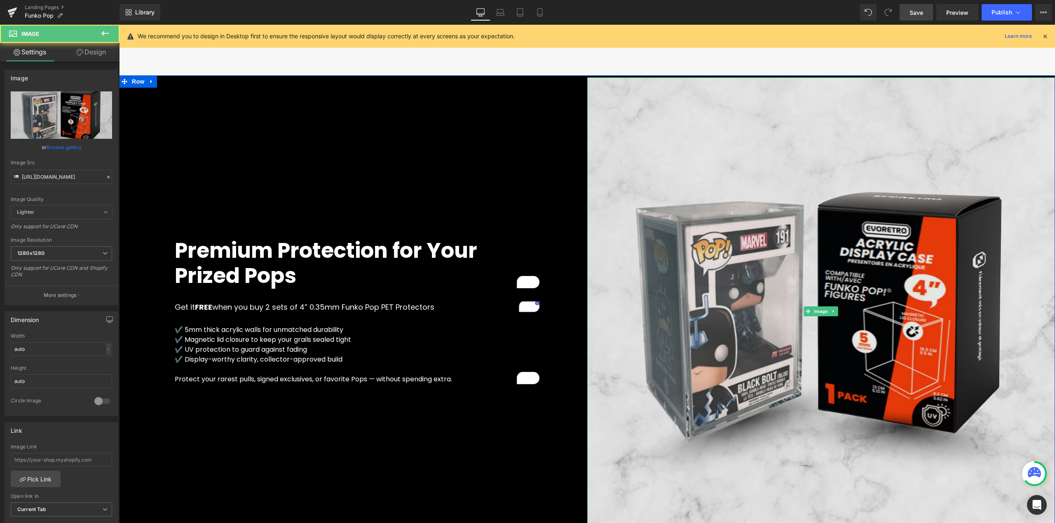
click at [647, 278] on img at bounding box center [821, 311] width 468 height 468
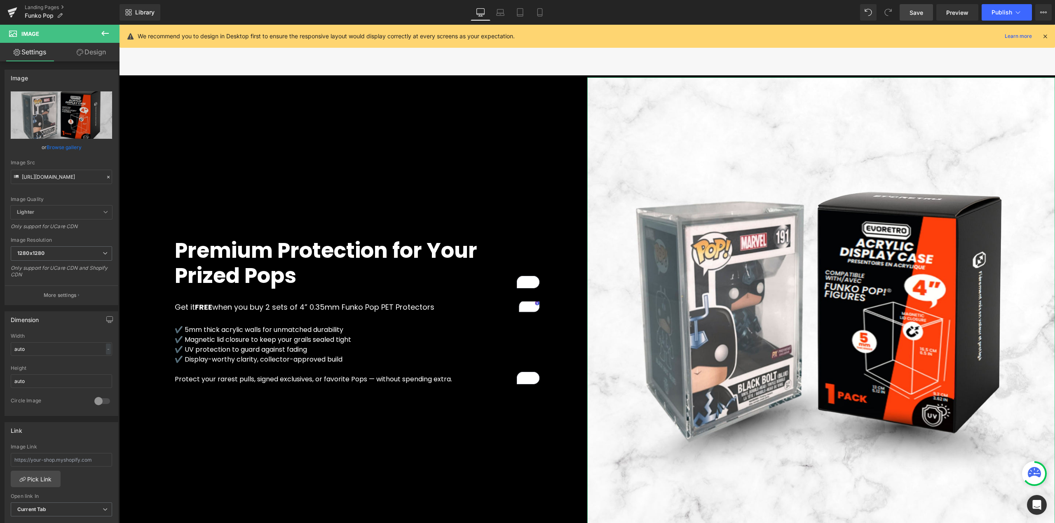
click at [85, 53] on link "Design" at bounding box center [91, 52] width 60 height 19
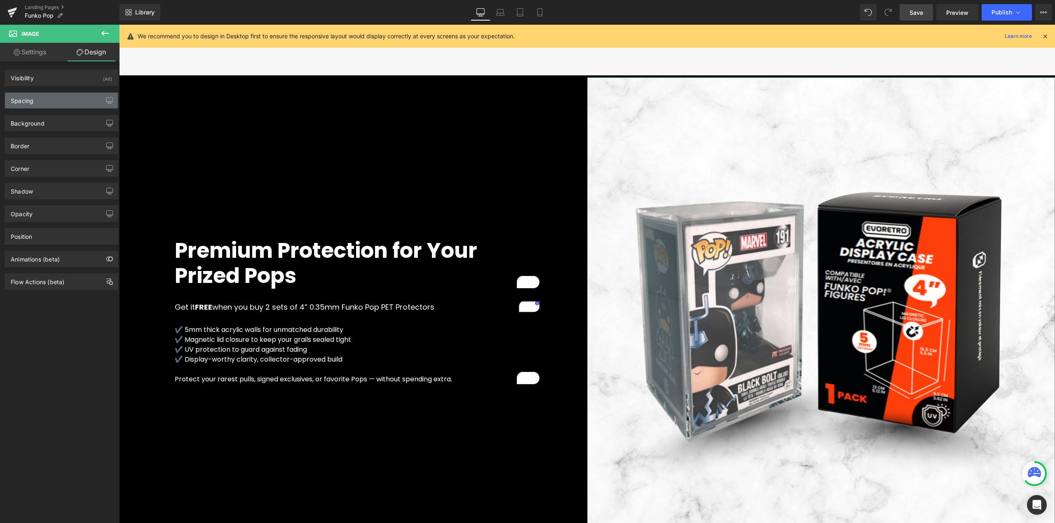
type input "0"
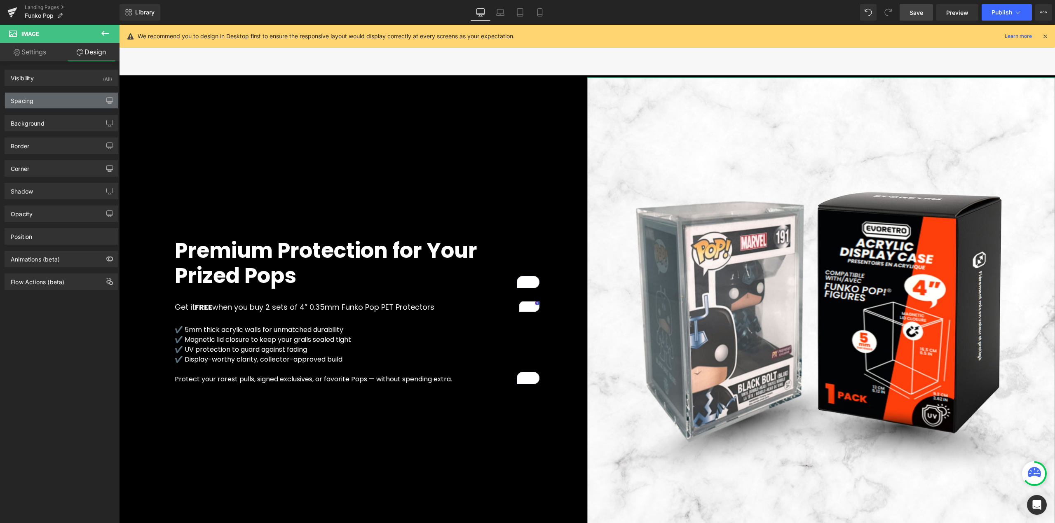
type input "0"
click at [49, 106] on div "Spacing" at bounding box center [61, 101] width 113 height 16
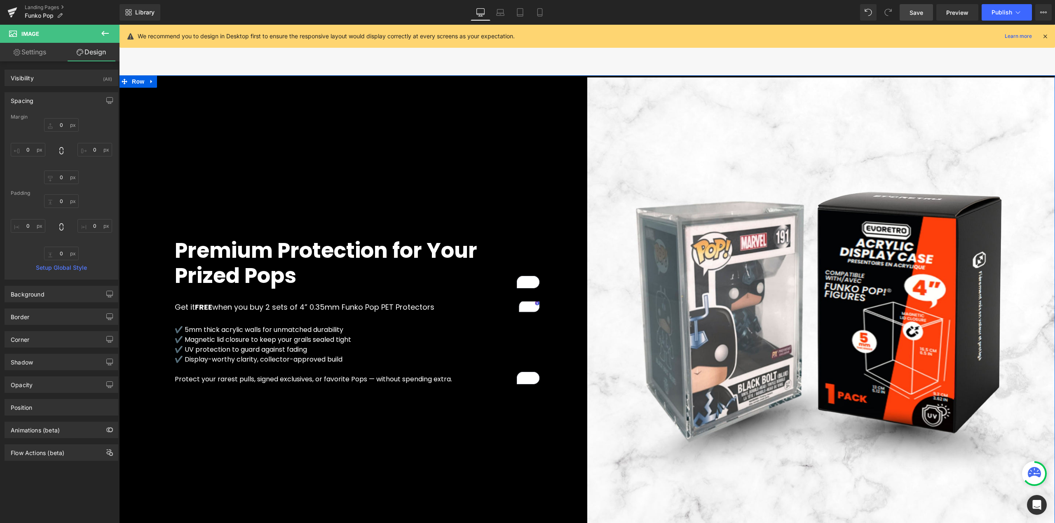
click at [228, 111] on div "Premium Protection for Your Prized Pops Heading 32px Get it FREE when you buy 2…" at bounding box center [353, 311] width 468 height 468
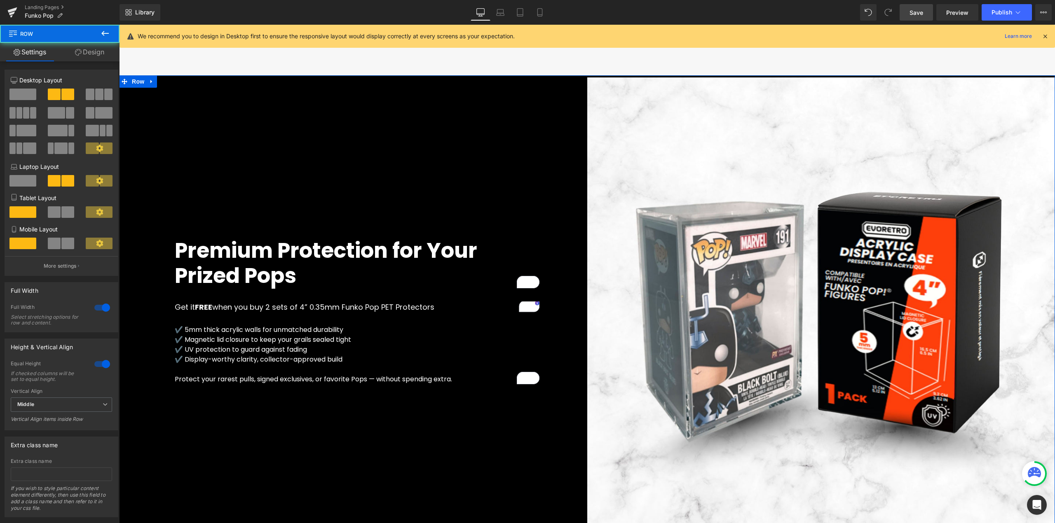
click at [96, 58] on link "Design" at bounding box center [90, 52] width 60 height 19
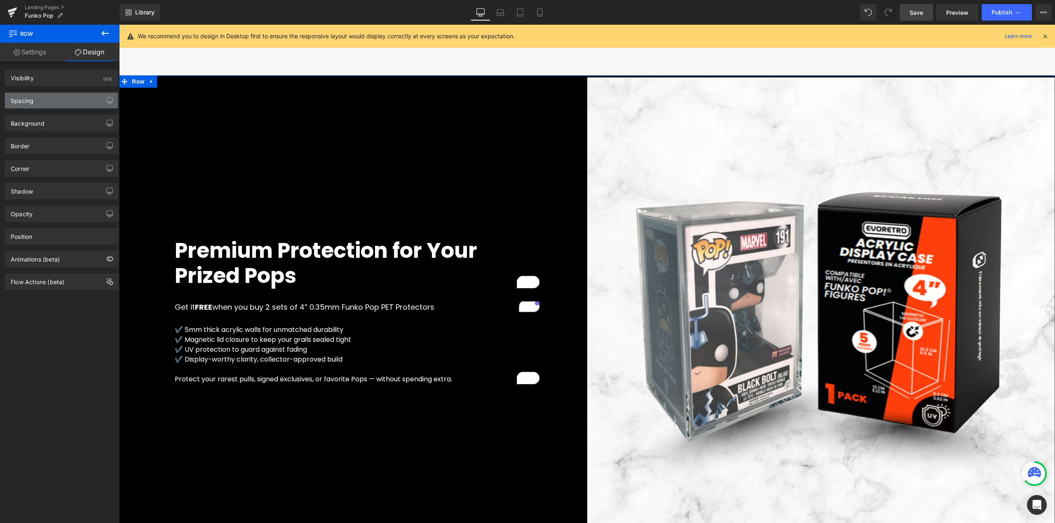
click at [49, 98] on div "Spacing" at bounding box center [61, 101] width 113 height 16
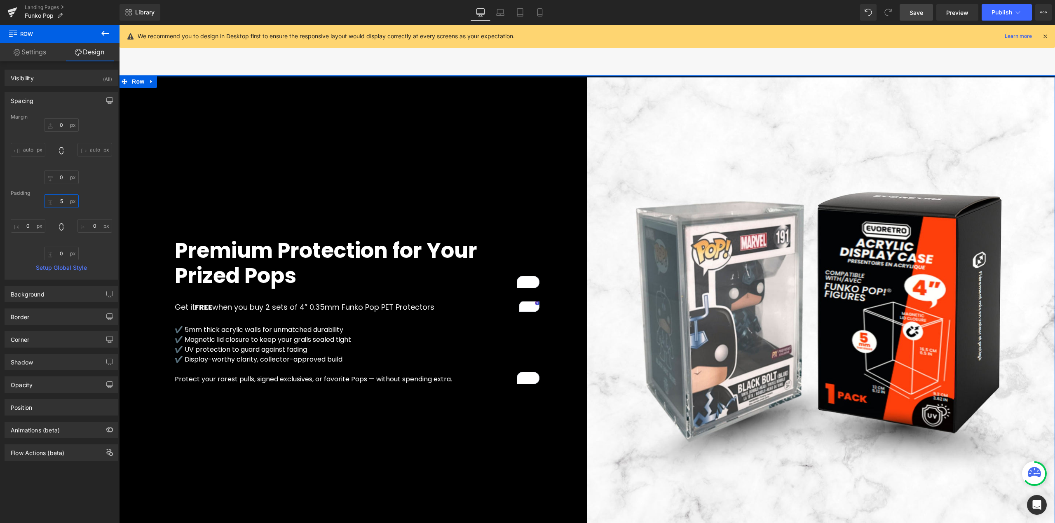
click at [63, 206] on input "5" at bounding box center [61, 201] width 35 height 14
type input "0"
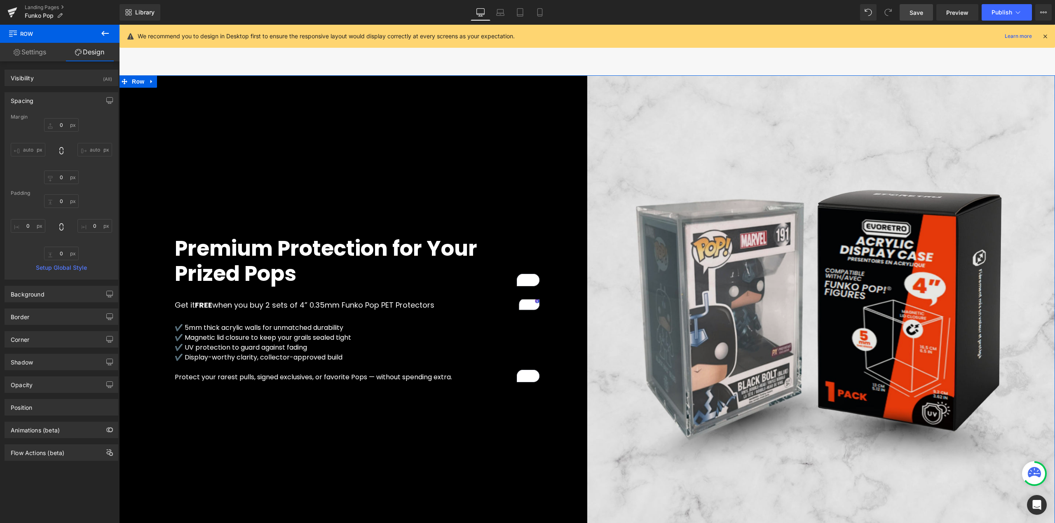
click at [602, 185] on img at bounding box center [821, 309] width 468 height 468
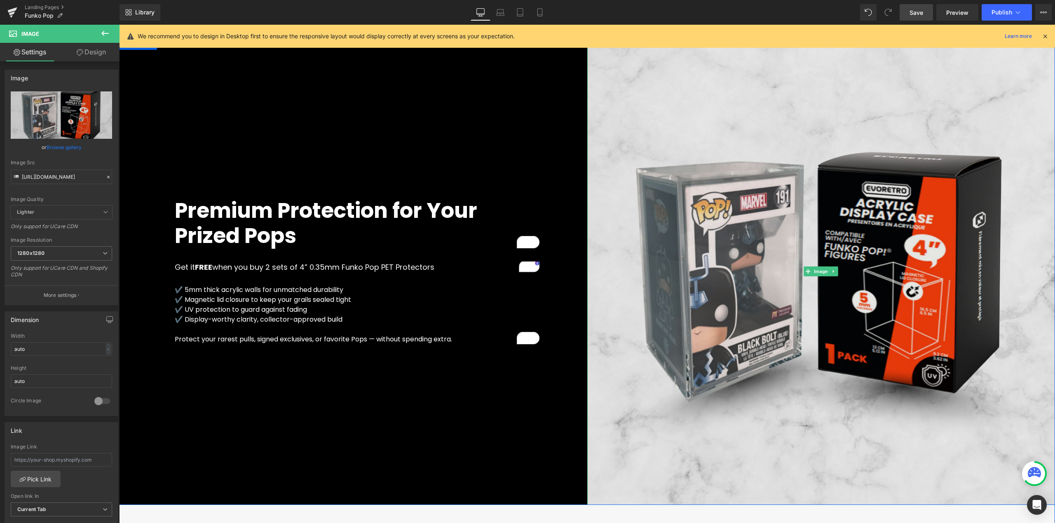
scroll to position [1739, 0]
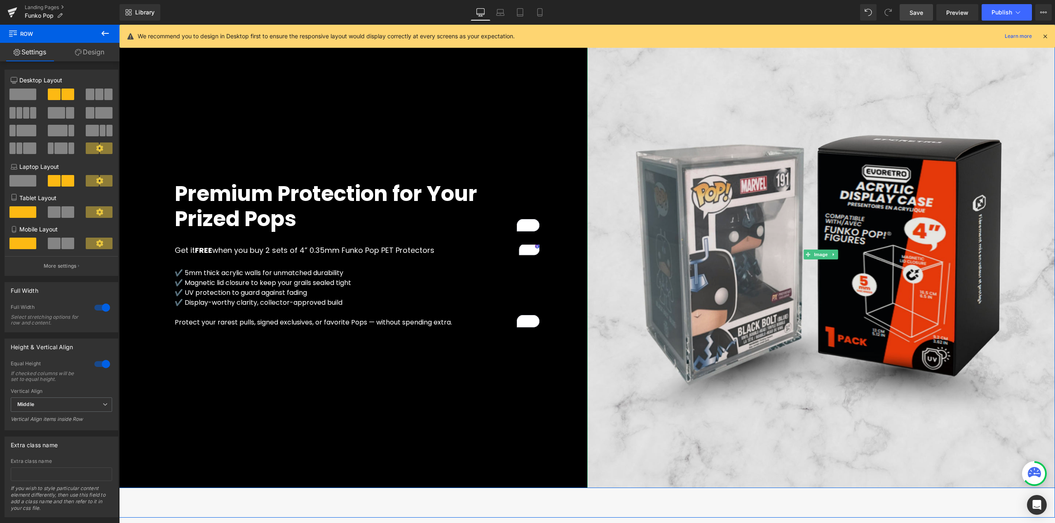
drag, startPoint x: 752, startPoint y: 485, endPoint x: 745, endPoint y: 407, distance: 77.7
click at [745, 407] on div "Image NaNpx Premium Protection for Your Prized Pops Heading 32px Get it FREE wh…" at bounding box center [587, 255] width 936 height 468
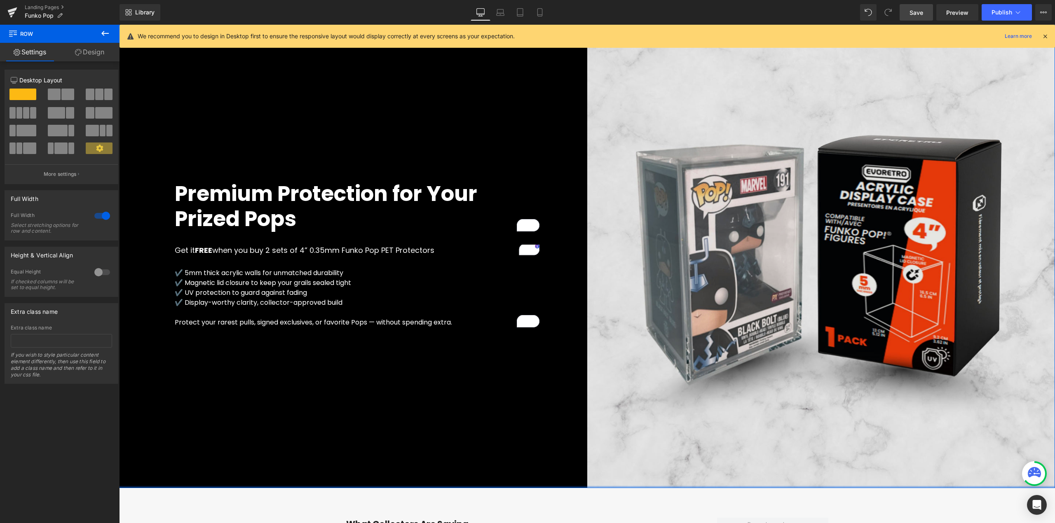
drag, startPoint x: 635, startPoint y: 487, endPoint x: 633, endPoint y: 302, distance: 185.0
click at [642, 368] on div "Image NaNpx Premium Protection for Your Prized Pops Heading 32px Get it FREE wh…" at bounding box center [587, 255] width 936 height 468
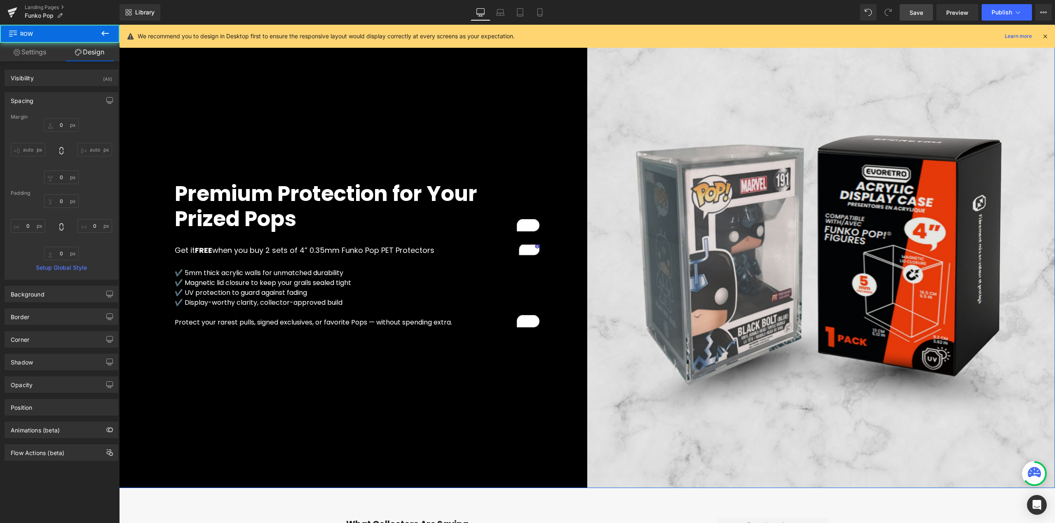
scroll to position [1629, 0]
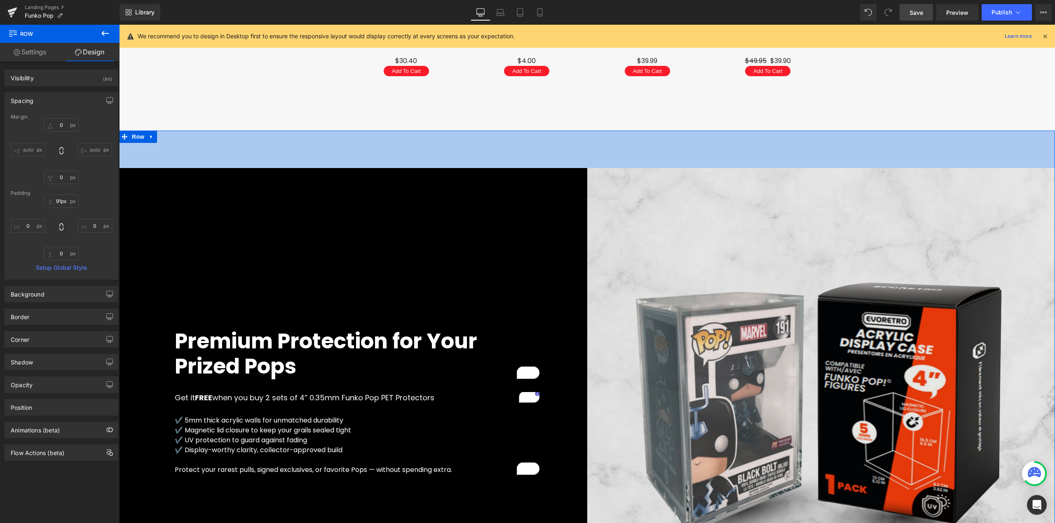
type input "125px"
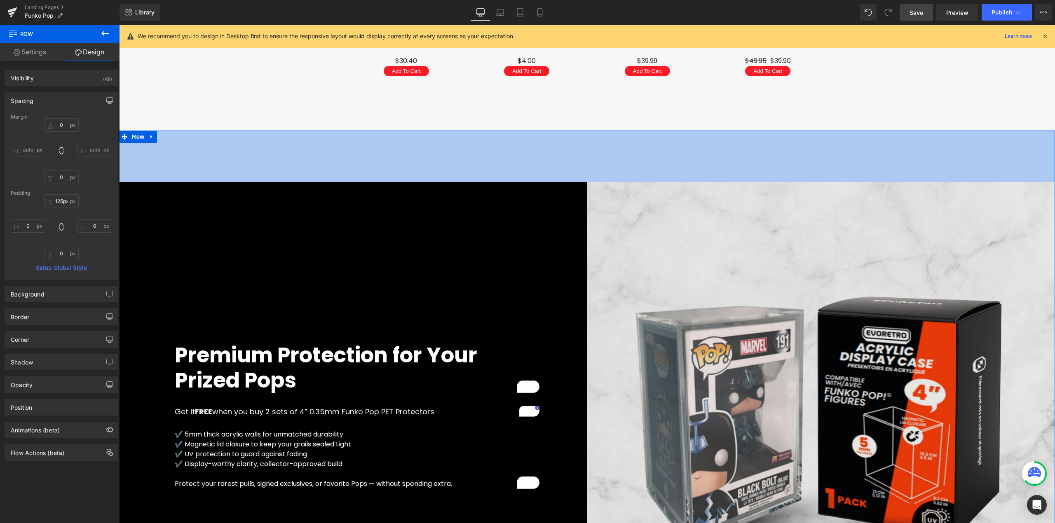
drag, startPoint x: 630, startPoint y: 129, endPoint x: 625, endPoint y: 181, distance: 52.1
click at [625, 181] on div "Image NaNpx Premium Protection for Your Prized Pops Heading 32px Get it FREE wh…" at bounding box center [587, 391] width 936 height 520
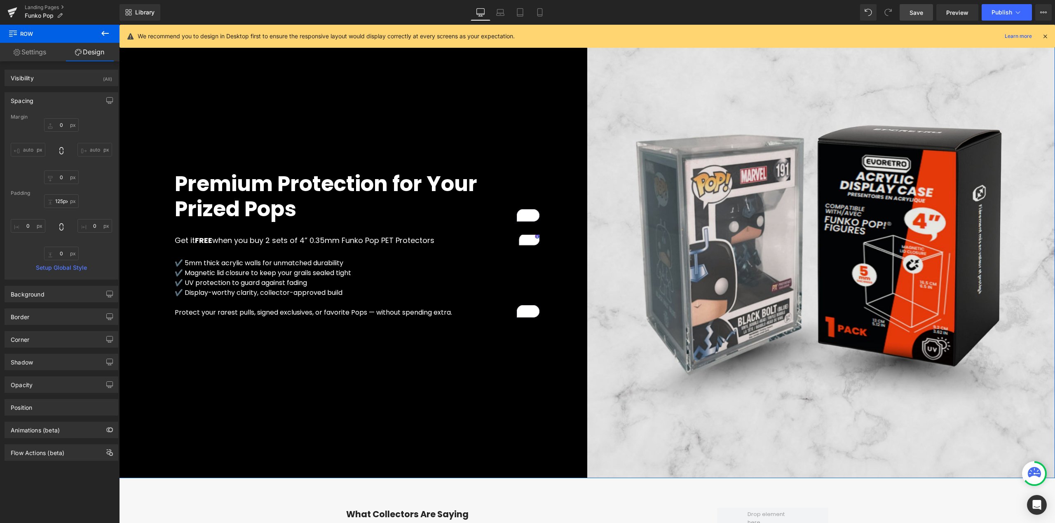
scroll to position [1849, 0]
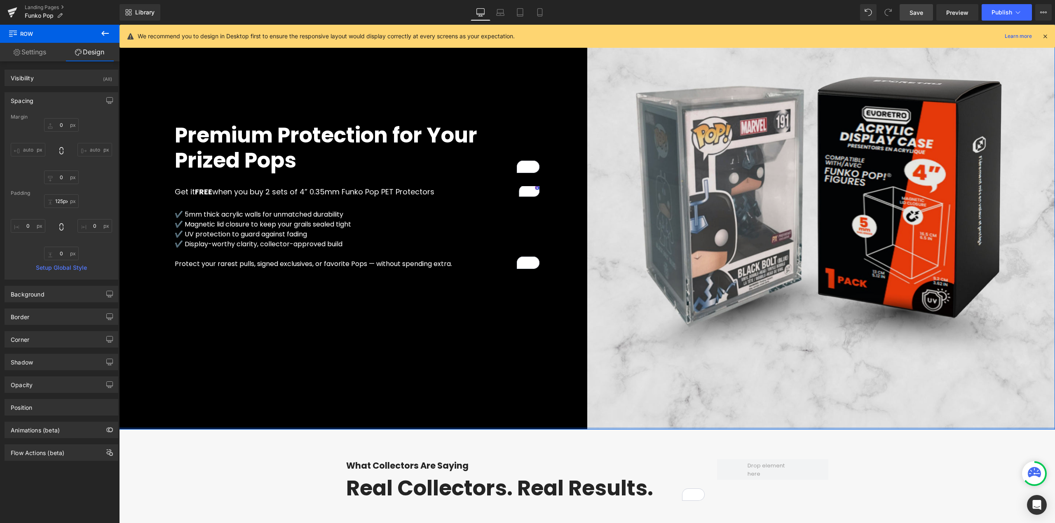
type input "0px"
drag, startPoint x: 632, startPoint y: 426, endPoint x: 640, endPoint y: 268, distance: 158.4
click at [639, 299] on div "Image NaNpx Premium Protection for Your Prized Pops Heading 32px Get it FREE wh…" at bounding box center [587, 171] width 936 height 520
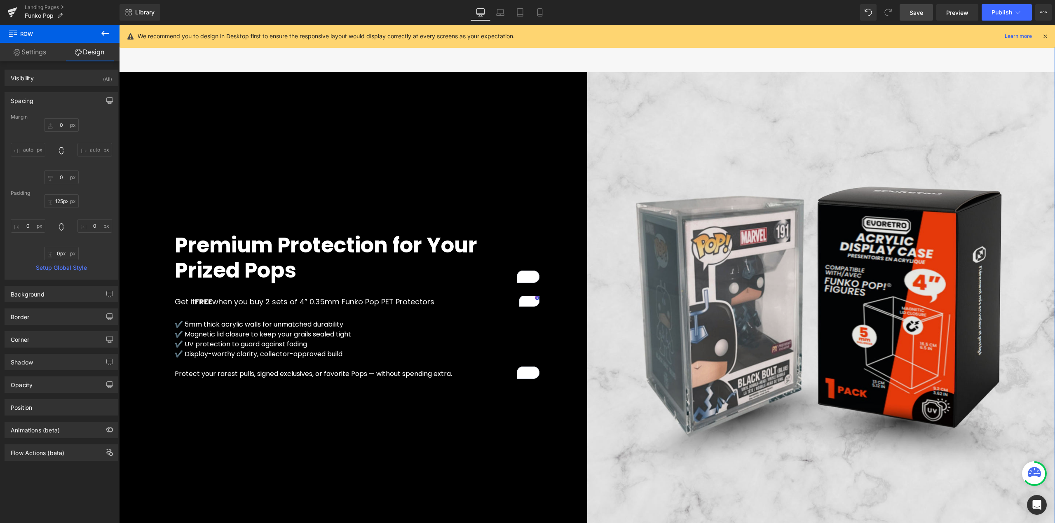
scroll to position [1629, 0]
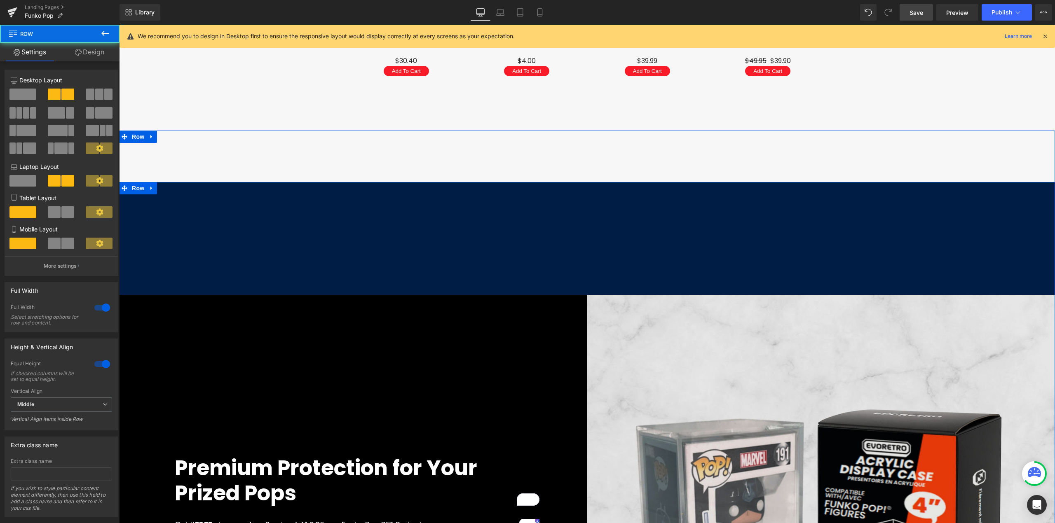
drag, startPoint x: 627, startPoint y: 181, endPoint x: 617, endPoint y: 299, distance: 117.8
click at [617, 299] on div "Image NaNpx Premium Protection for Your Prized Pops Heading 32px Get it FREE wh…" at bounding box center [587, 472] width 936 height 581
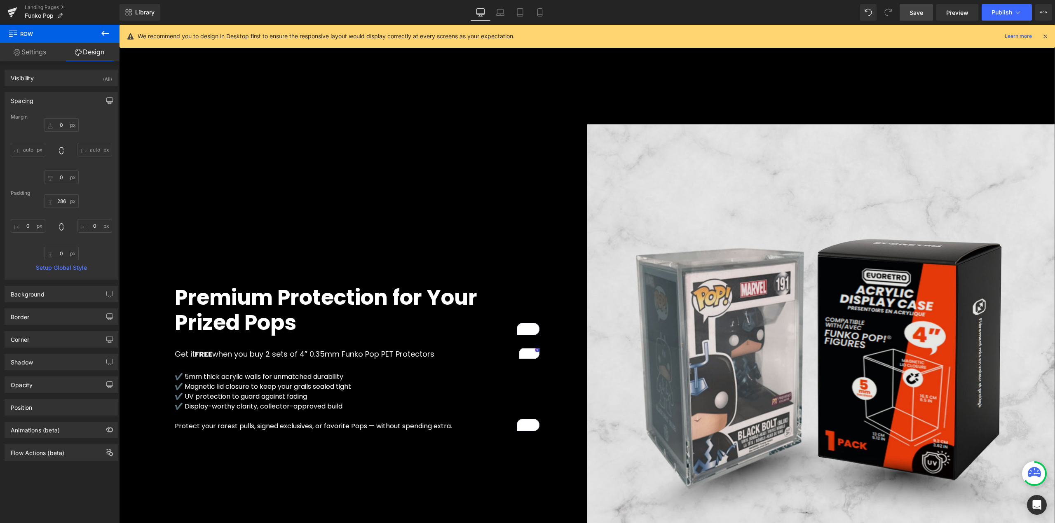
scroll to position [1739, 0]
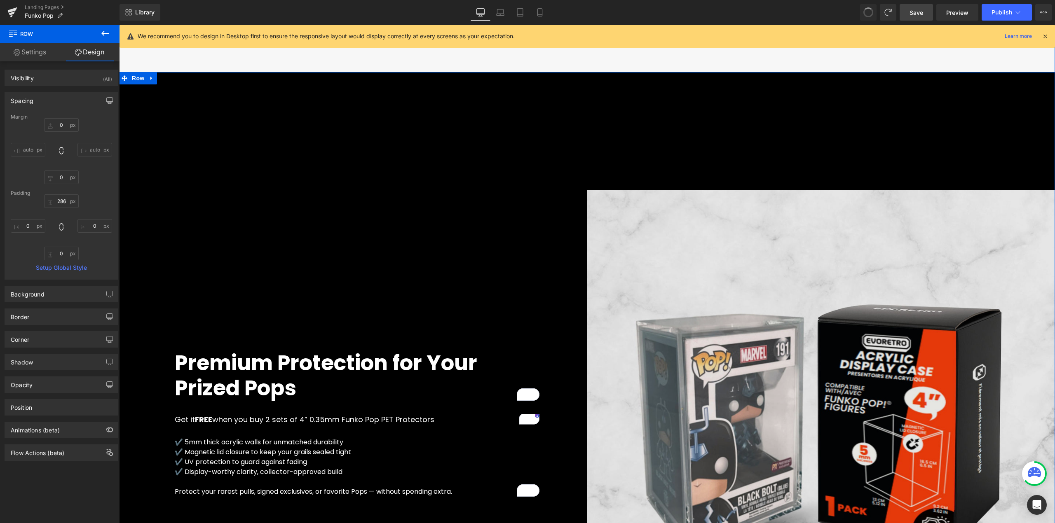
type input "0"
type input "286"
type input "0"
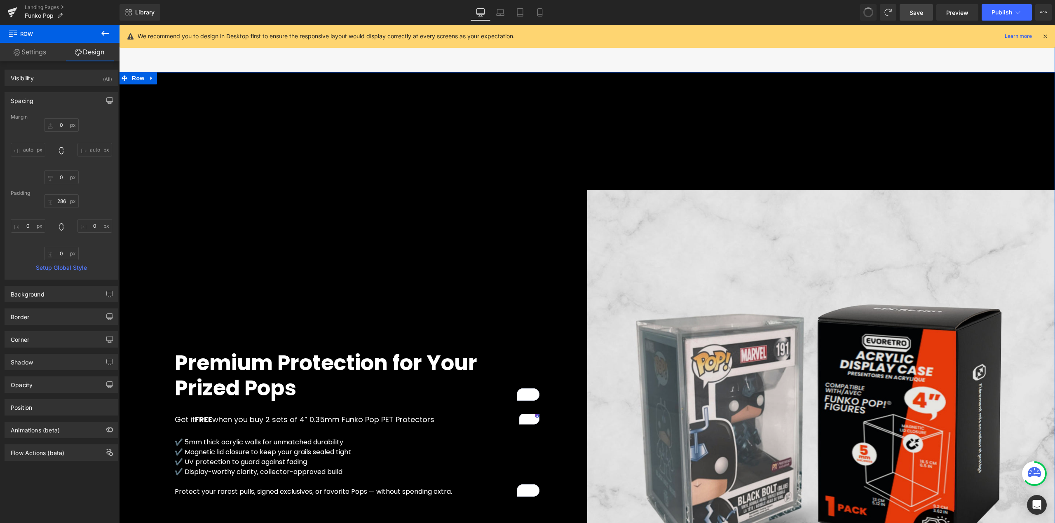
type input "0"
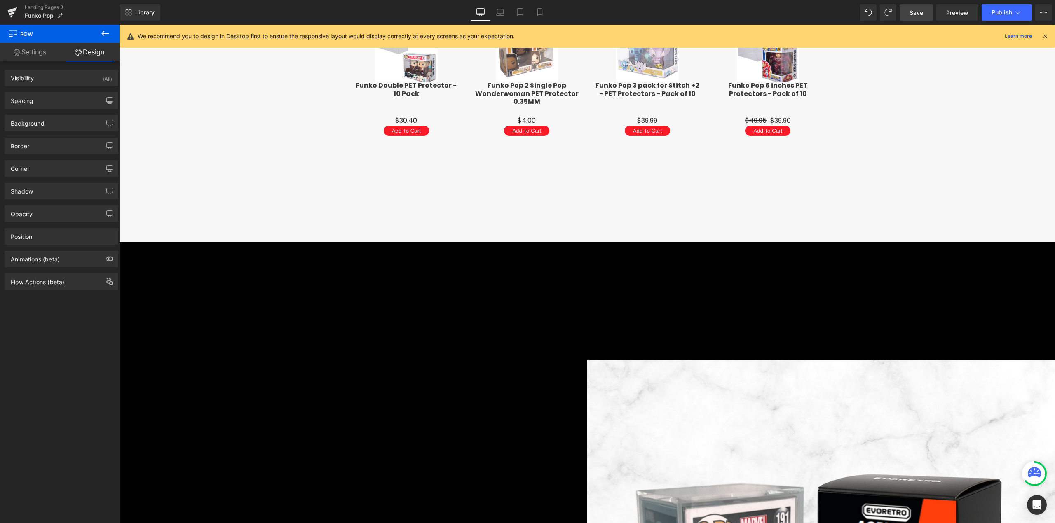
scroll to position [1566, 0]
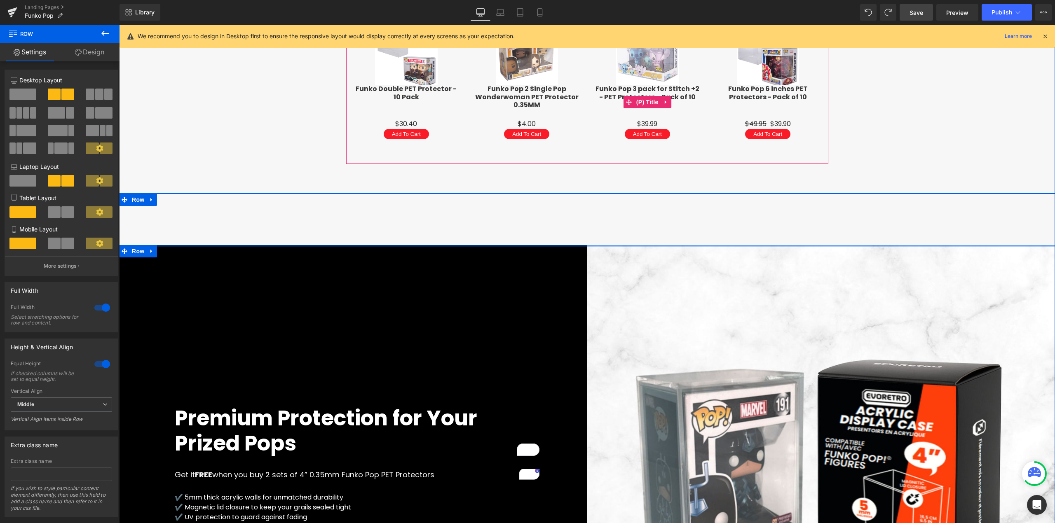
drag, startPoint x: 651, startPoint y: 248, endPoint x: 660, endPoint y: 112, distance: 136.2
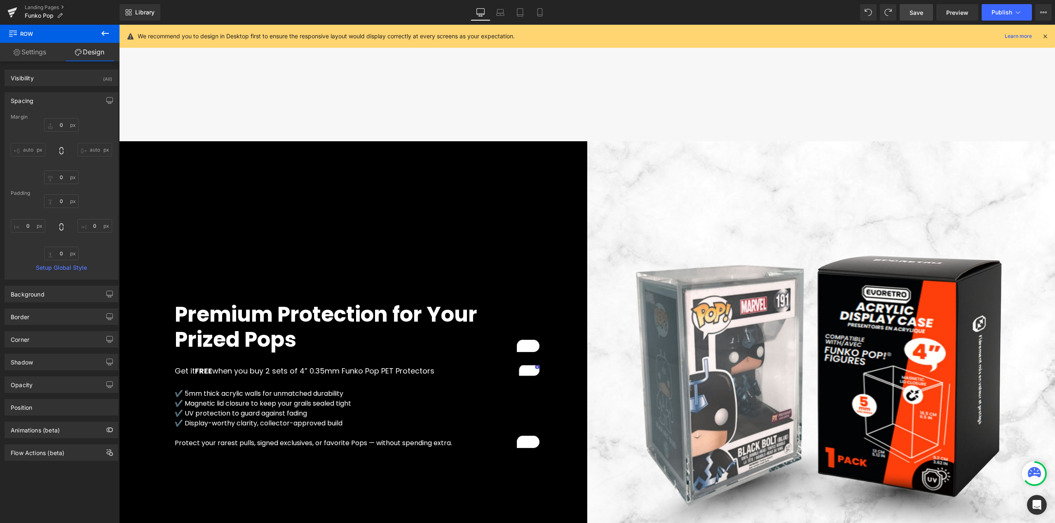
scroll to position [1731, 0]
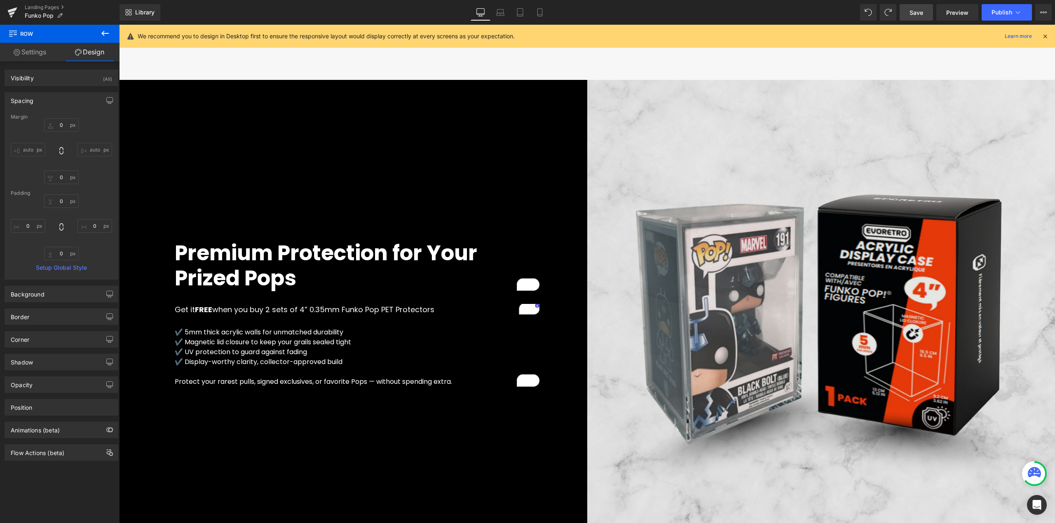
click at [699, 247] on img at bounding box center [821, 314] width 468 height 468
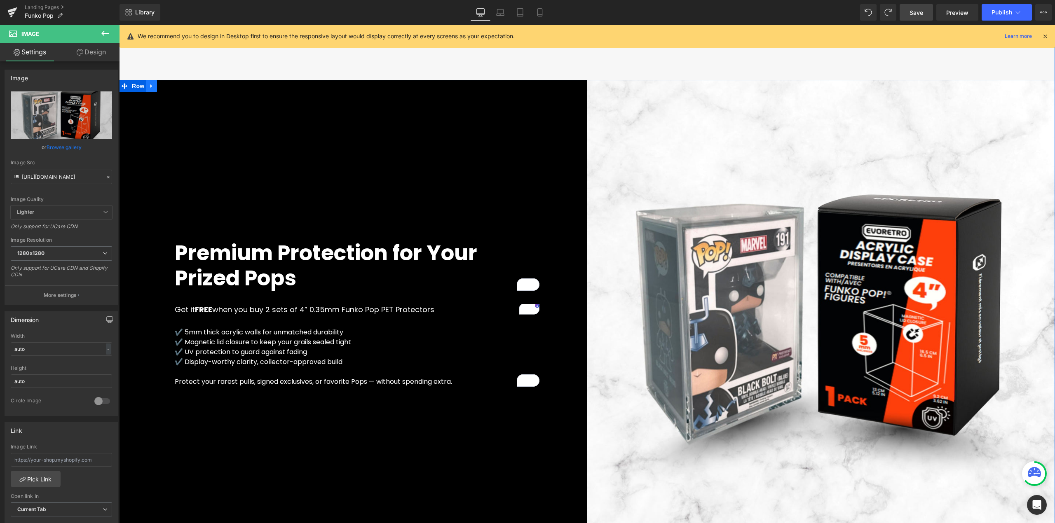
click at [150, 84] on icon at bounding box center [151, 86] width 2 height 4
click at [170, 86] on icon at bounding box center [173, 86] width 6 height 6
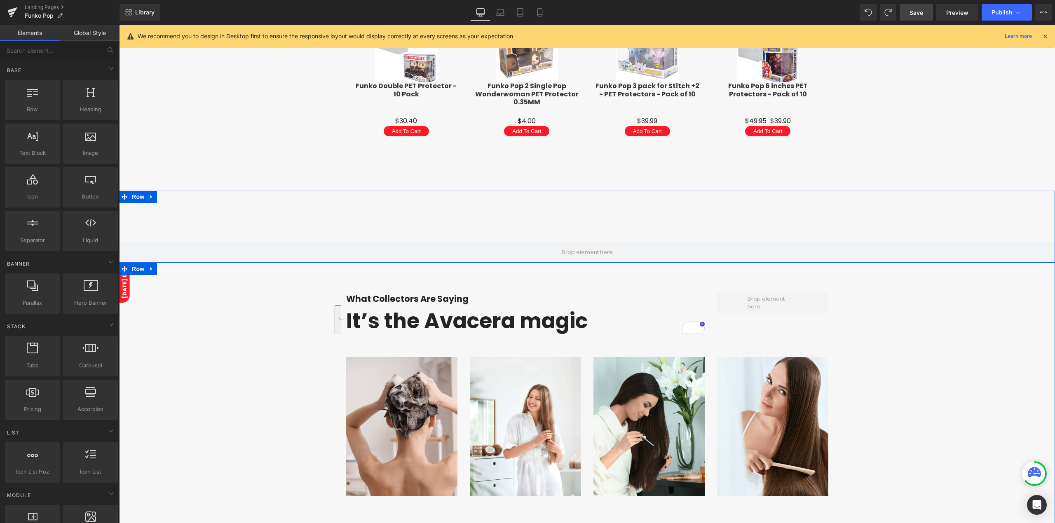
scroll to position [1567, 0]
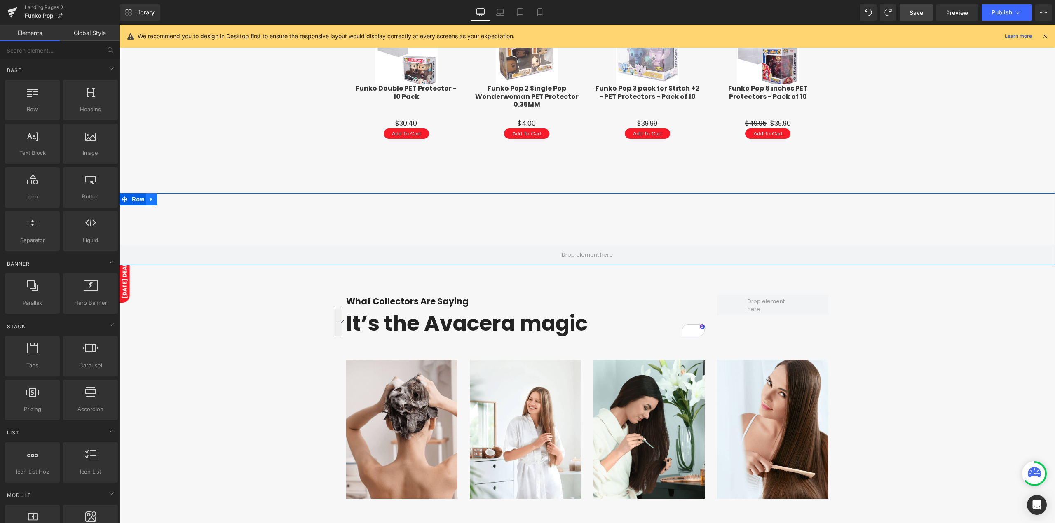
click at [151, 198] on link at bounding box center [151, 199] width 11 height 12
click at [170, 201] on icon at bounding box center [173, 199] width 6 height 6
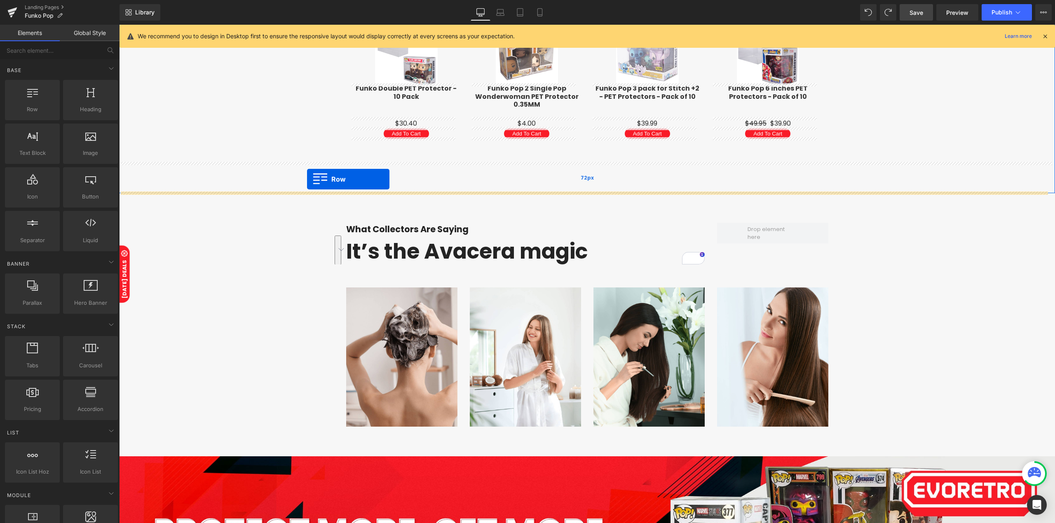
drag, startPoint x: 161, startPoint y: 132, endPoint x: 307, endPoint y: 180, distance: 153.8
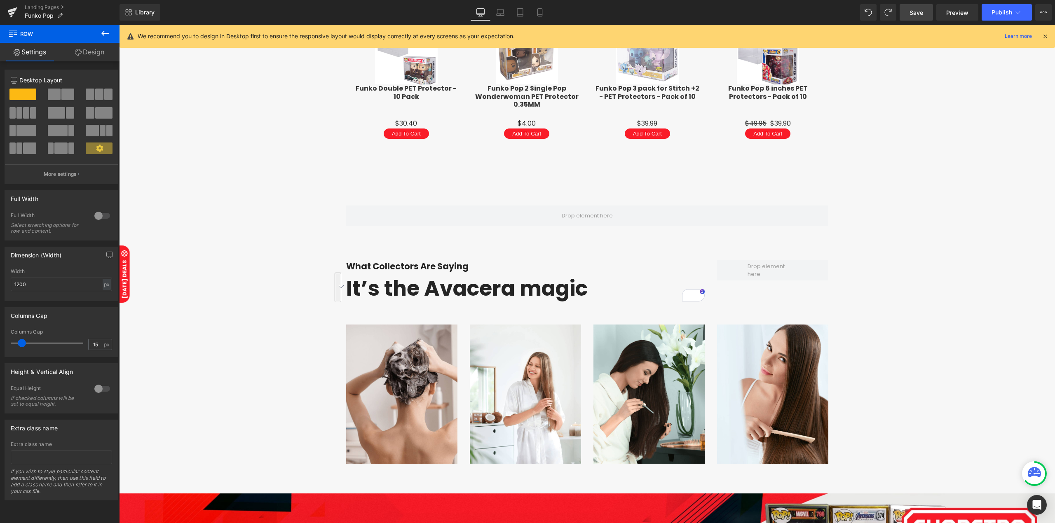
click at [99, 37] on button at bounding box center [105, 34] width 29 height 18
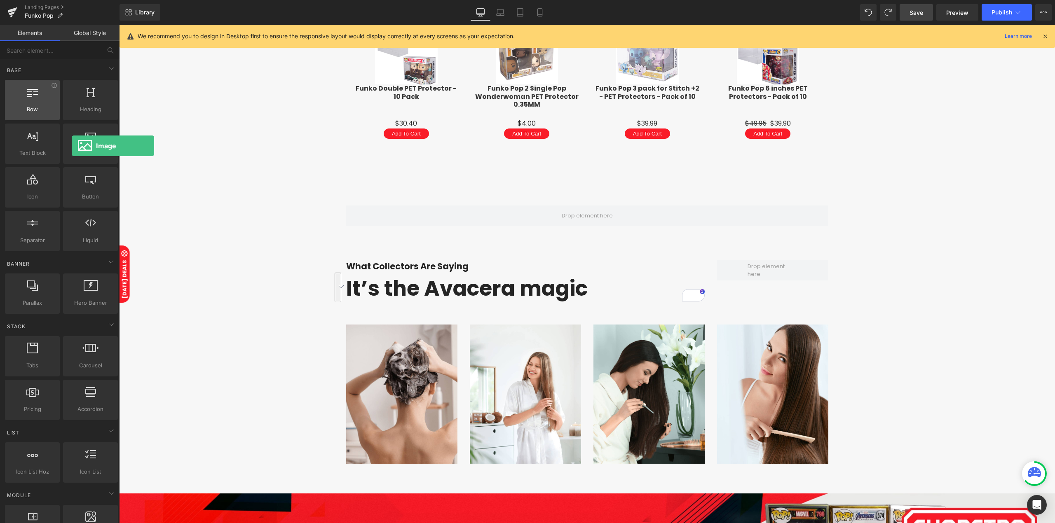
drag, startPoint x: 79, startPoint y: 143, endPoint x: 25, endPoint y: 111, distance: 63.2
click at [71, 145] on div at bounding box center [91, 139] width 50 height 19
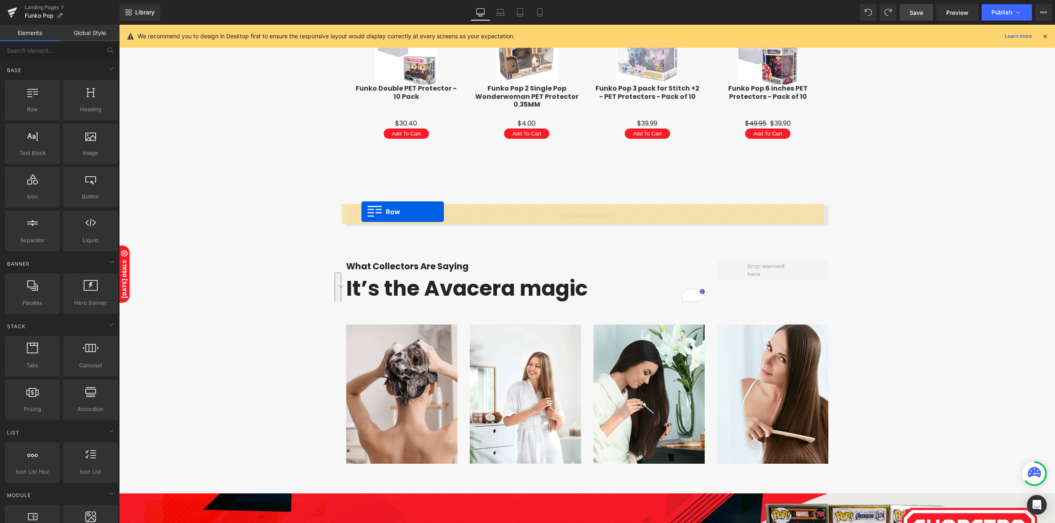
drag, startPoint x: 140, startPoint y: 132, endPoint x: 361, endPoint y: 212, distance: 235.6
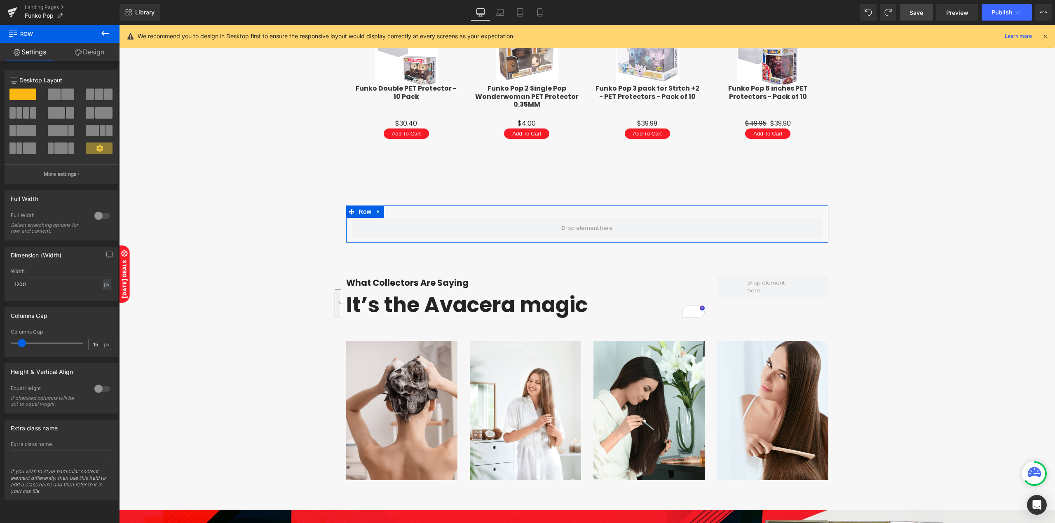
click at [58, 103] on div at bounding box center [61, 98] width 38 height 18
click at [58, 94] on span at bounding box center [54, 95] width 13 height 12
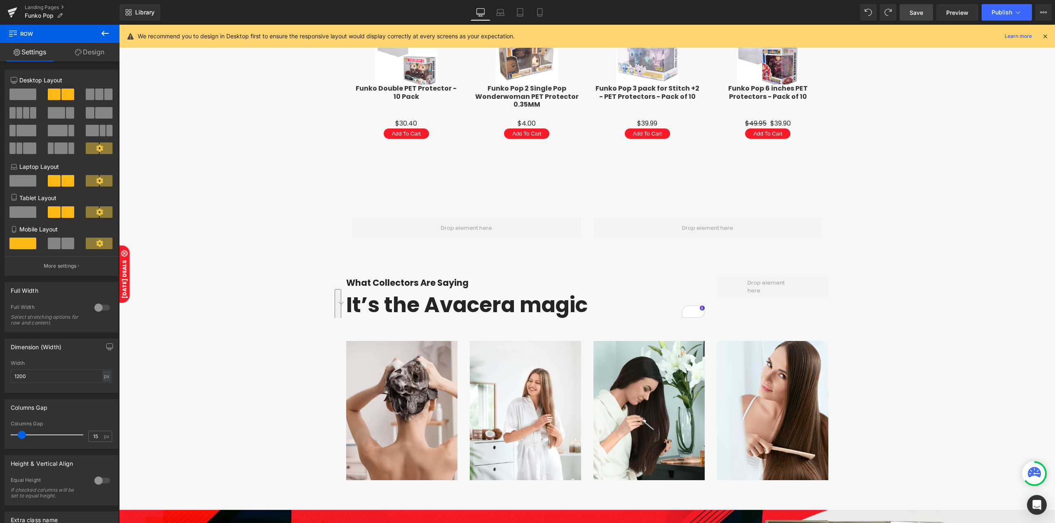
click at [109, 30] on icon at bounding box center [105, 33] width 10 height 10
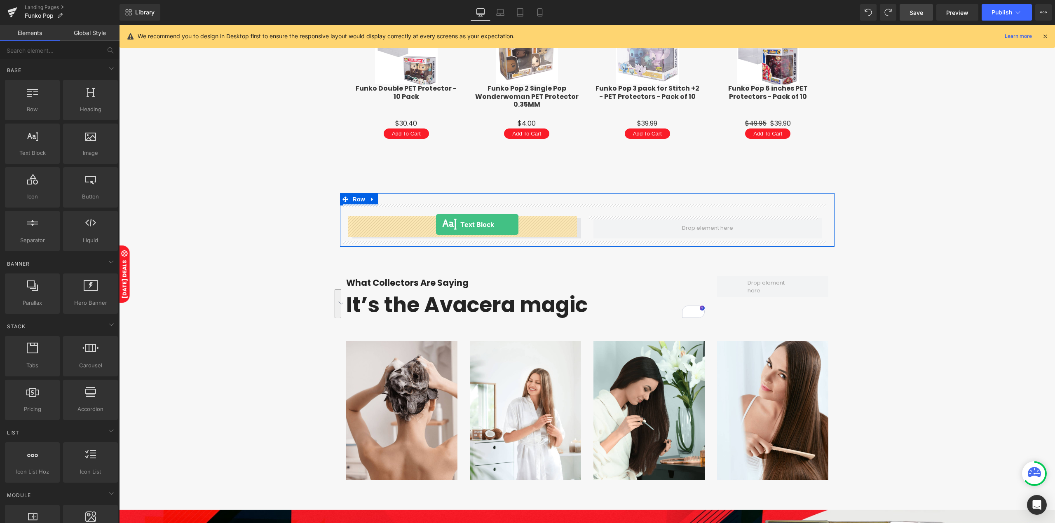
drag, startPoint x: 150, startPoint y: 170, endPoint x: 436, endPoint y: 225, distance: 290.7
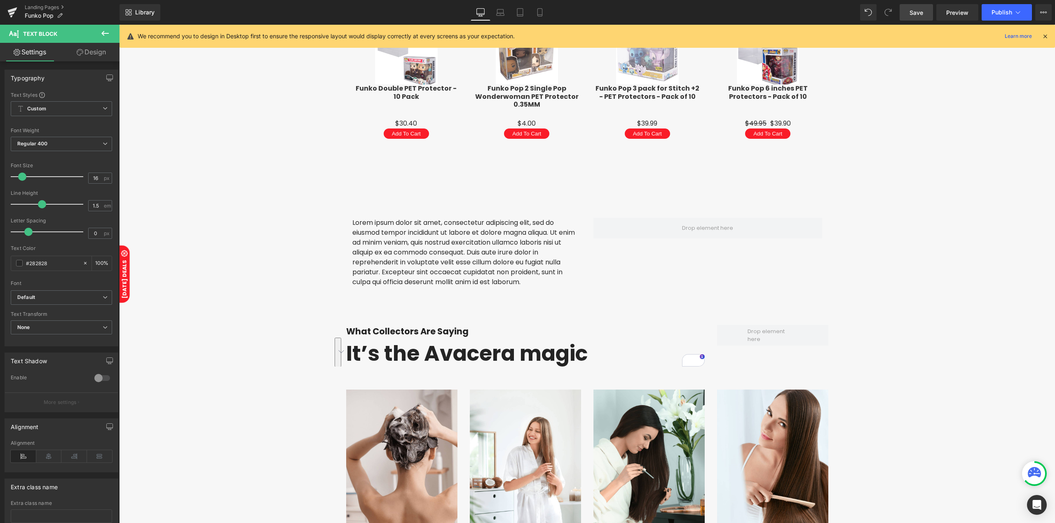
click at [103, 30] on icon at bounding box center [105, 33] width 10 height 10
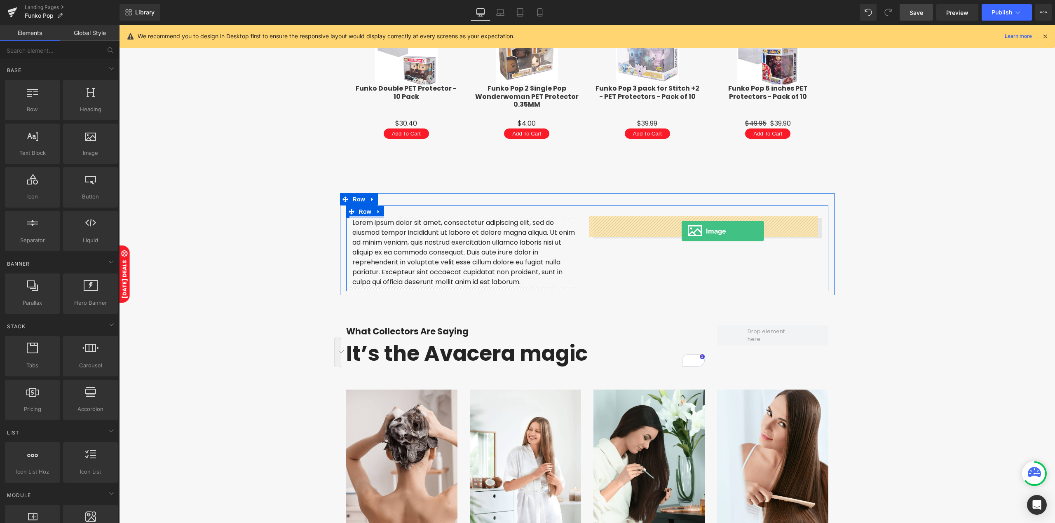
drag, startPoint x: 227, startPoint y: 177, endPoint x: 681, endPoint y: 231, distance: 457.7
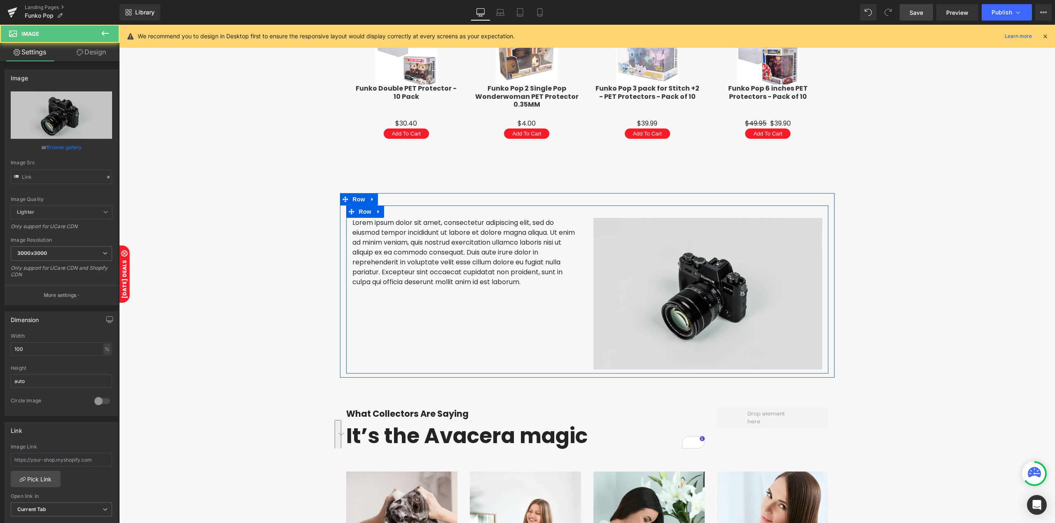
type input "//d1um8515vdn9kb.cloudfront.net/images/parallax.jpg"
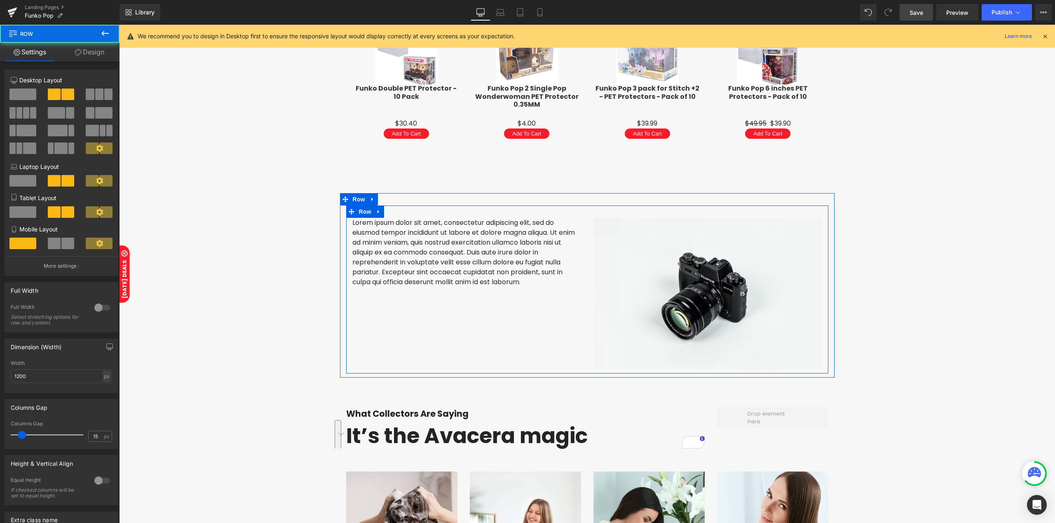
click at [422, 335] on div "Lorem ipsum dolor sit amet, consectetur adipiscing elit, sed do eiusmod tempor …" at bounding box center [587, 290] width 482 height 168
click at [485, 296] on div "Lorem ipsum dolor sit amet, consectetur adipiscing elit, sed do eiusmod tempor …" at bounding box center [587, 290] width 482 height 168
click at [490, 276] on p "Lorem ipsum dolor sit amet, consectetur adipiscing elit, sed do eiusmod tempor …" at bounding box center [466, 252] width 229 height 69
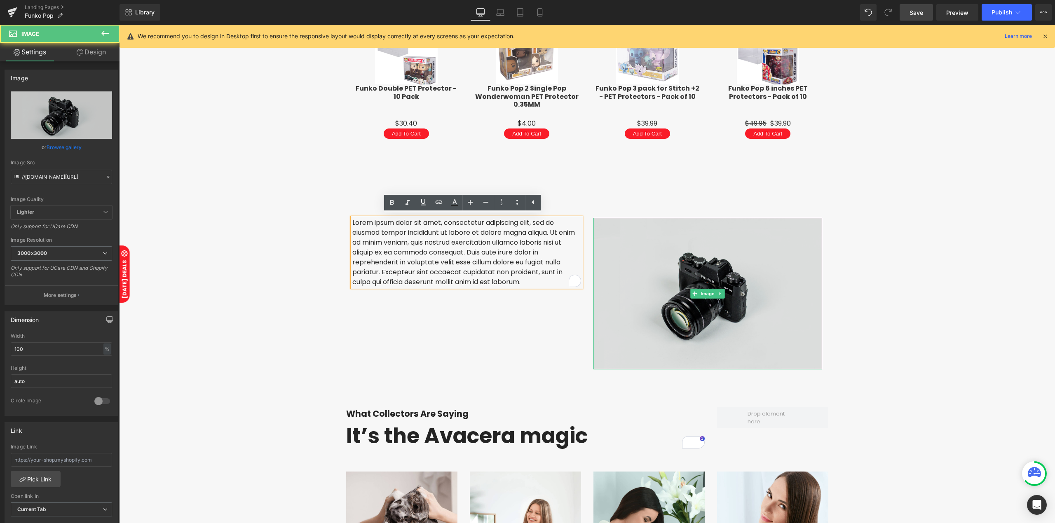
click at [608, 268] on img at bounding box center [707, 294] width 229 height 152
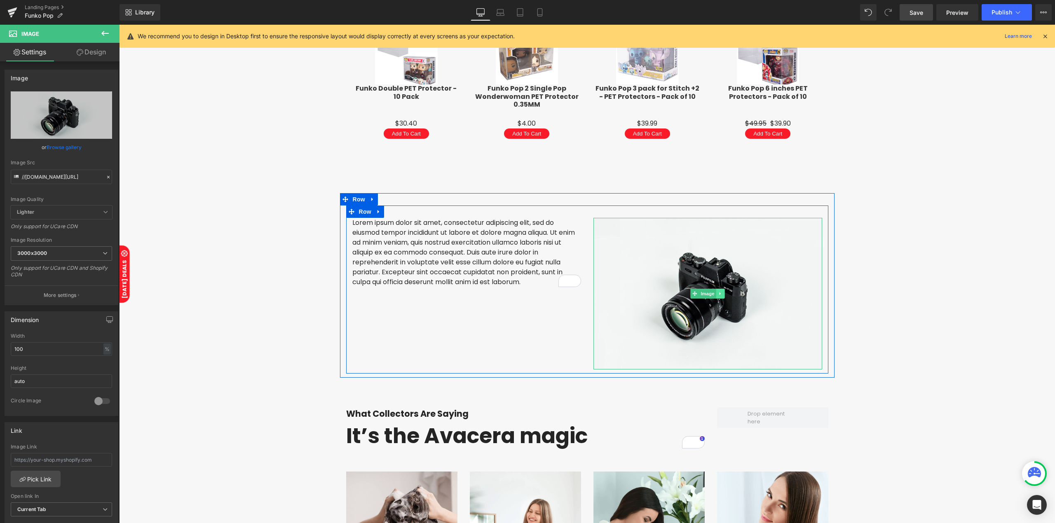
click at [718, 293] on icon at bounding box center [720, 293] width 5 height 5
click at [699, 293] on span "Image" at bounding box center [707, 294] width 17 height 10
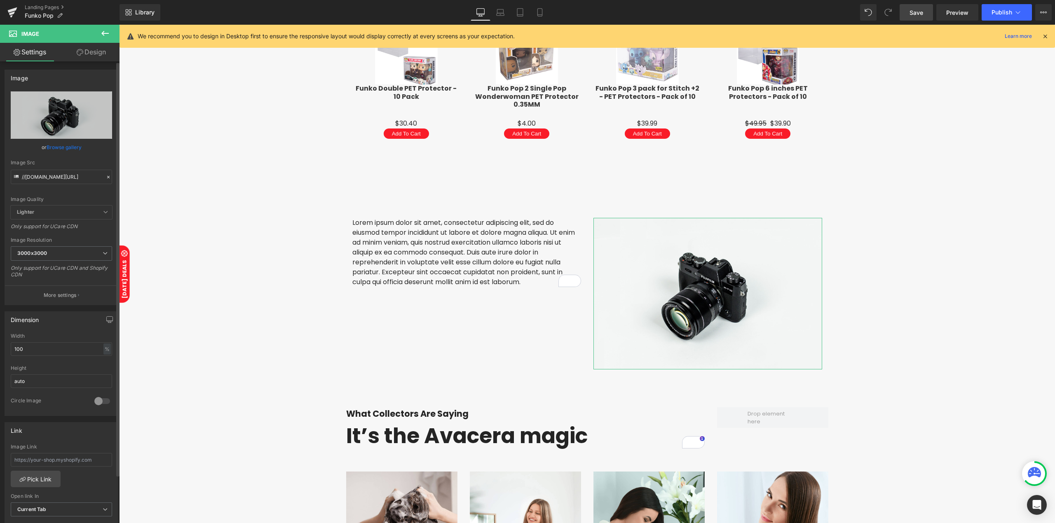
drag, startPoint x: 108, startPoint y: 175, endPoint x: 96, endPoint y: 174, distance: 11.6
click at [106, 175] on icon at bounding box center [108, 177] width 6 height 6
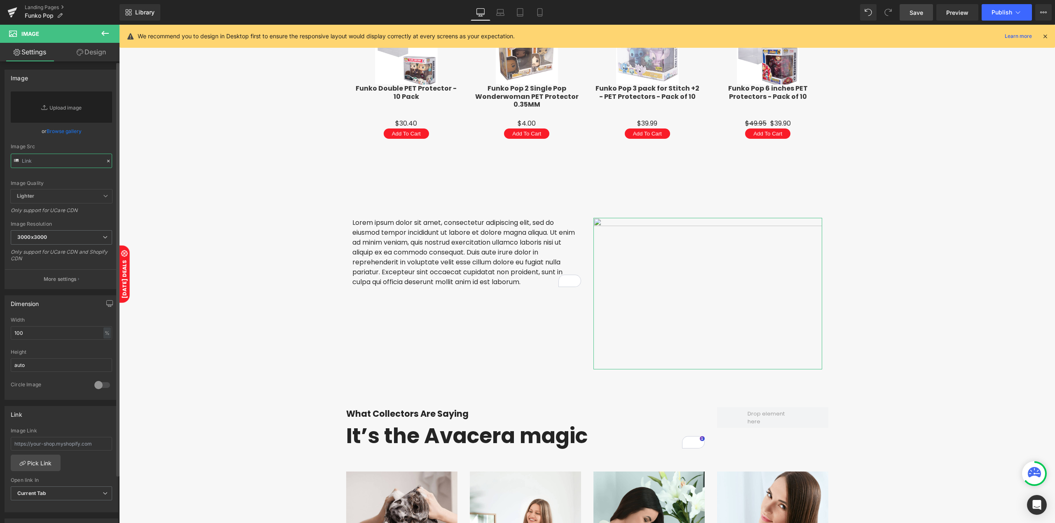
click at [68, 164] on input "text" at bounding box center [61, 161] width 101 height 14
paste input "https://cdn.shopify.com/s/files/1/0042/2795/6809/files/acrylic_display_case.jpg…"
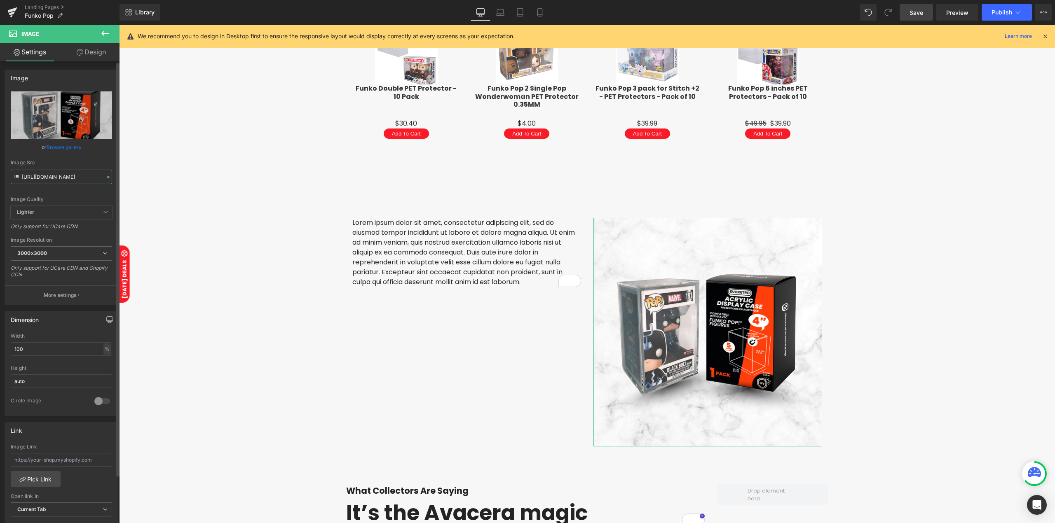
type input "https://cdn.shopify.com/s/files/1/0042/2795/6809/files/acrylic_display_case_300…"
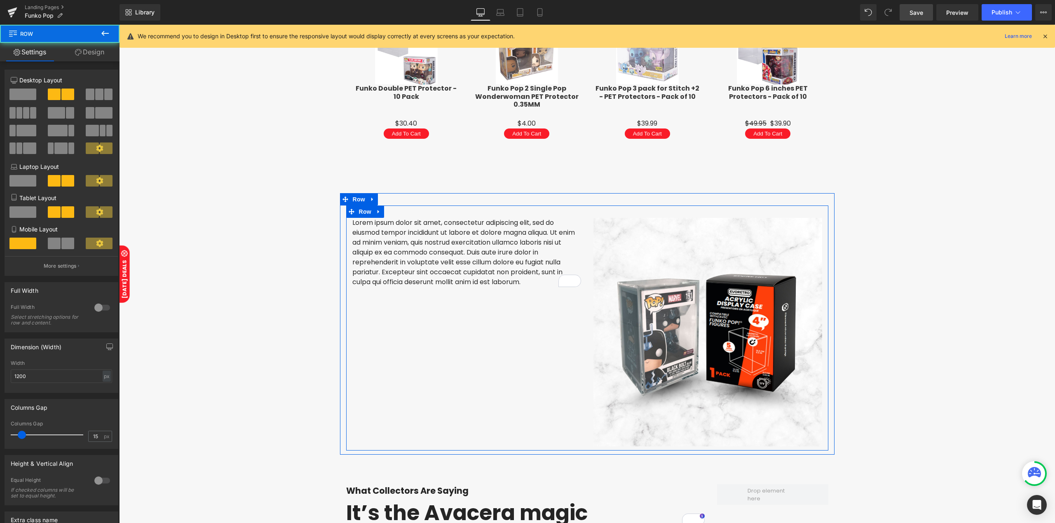
click at [409, 307] on div "Lorem ipsum dolor sit amet, consectetur adipiscing elit, sed do eiusmod tempor …" at bounding box center [587, 328] width 482 height 245
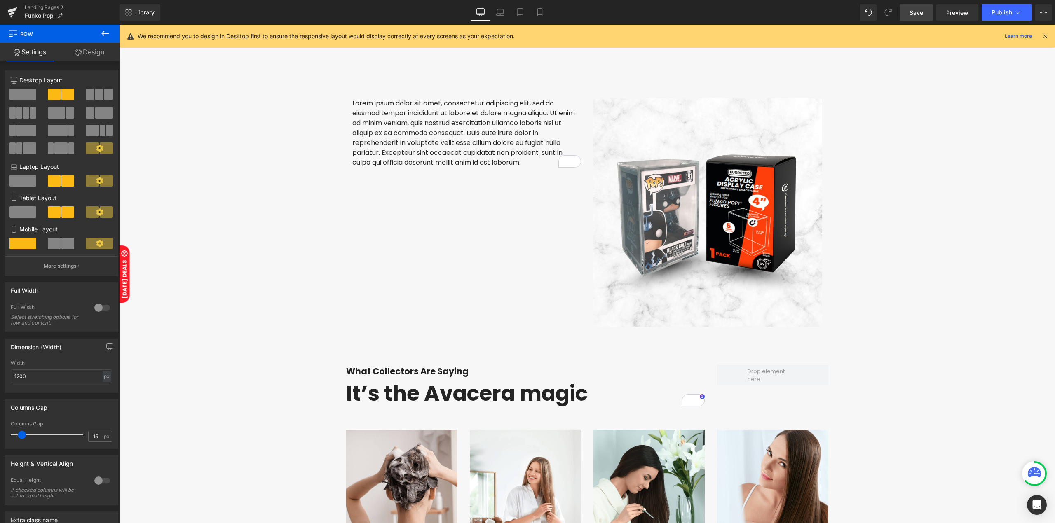
scroll to position [1677, 0]
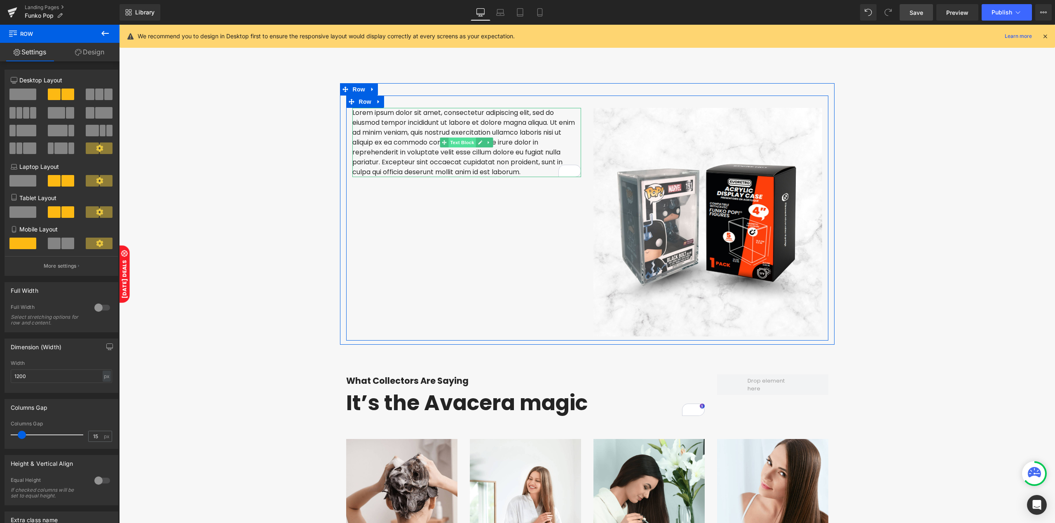
click at [456, 142] on span "Text Block" at bounding box center [461, 143] width 27 height 10
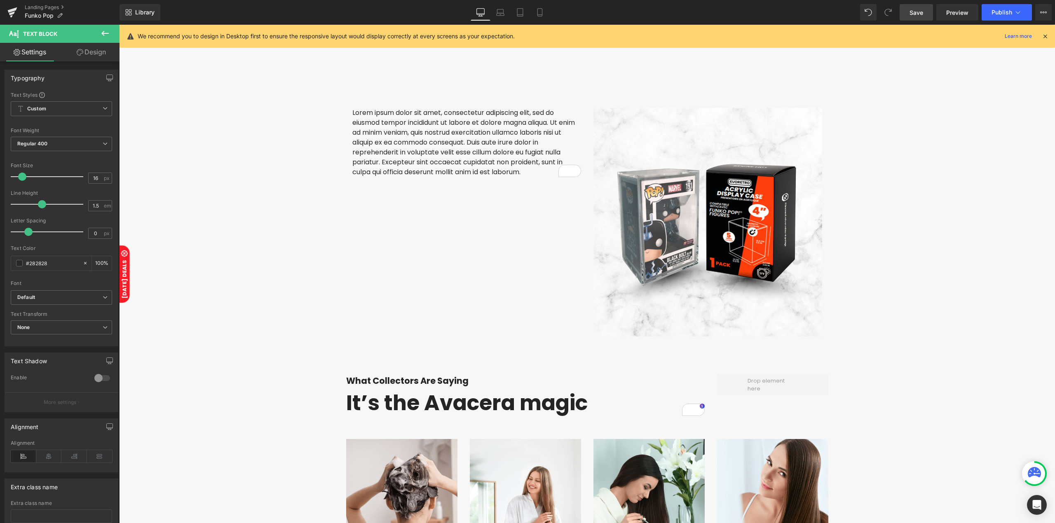
click at [99, 30] on button at bounding box center [105, 34] width 29 height 18
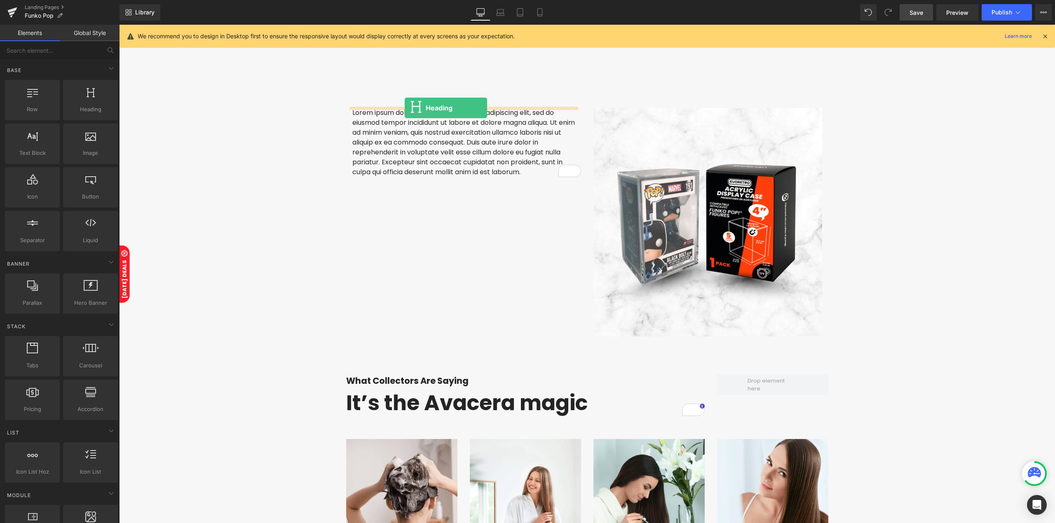
drag, startPoint x: 208, startPoint y: 135, endPoint x: 405, endPoint y: 108, distance: 198.4
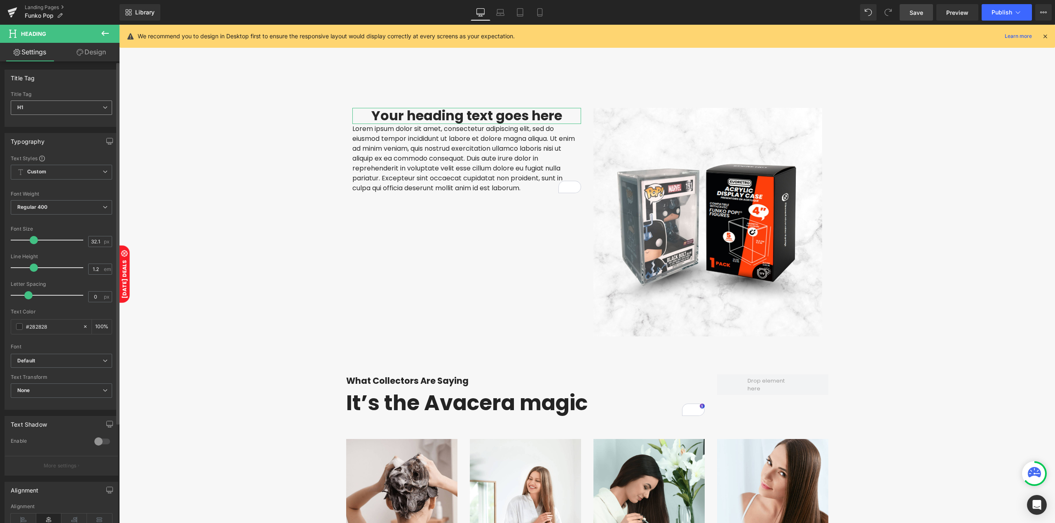
click at [83, 105] on span "H1" at bounding box center [61, 108] width 101 height 14
drag, startPoint x: 40, startPoint y: 138, endPoint x: 26, endPoint y: 97, distance: 42.9
click at [40, 138] on li "H2" at bounding box center [62, 134] width 102 height 12
type input "27.98"
type input "100"
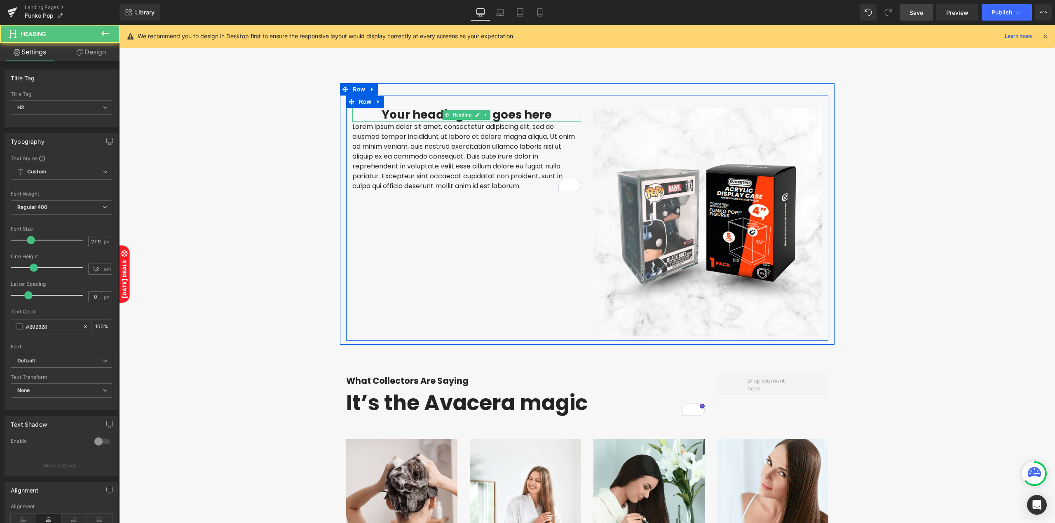
click at [388, 111] on h2 "Your heading text goes here" at bounding box center [466, 115] width 229 height 14
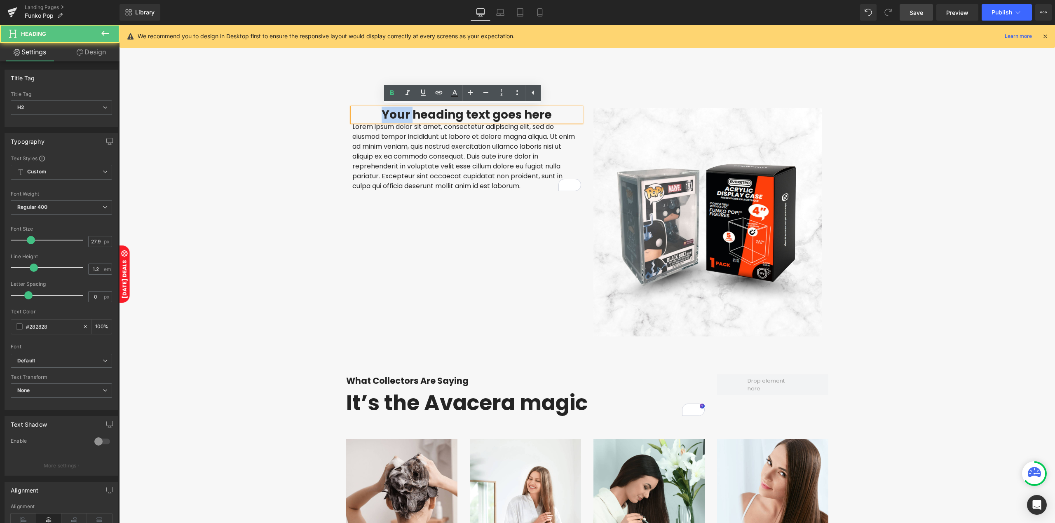
click at [388, 111] on h2 "Your heading text goes here" at bounding box center [466, 115] width 229 height 14
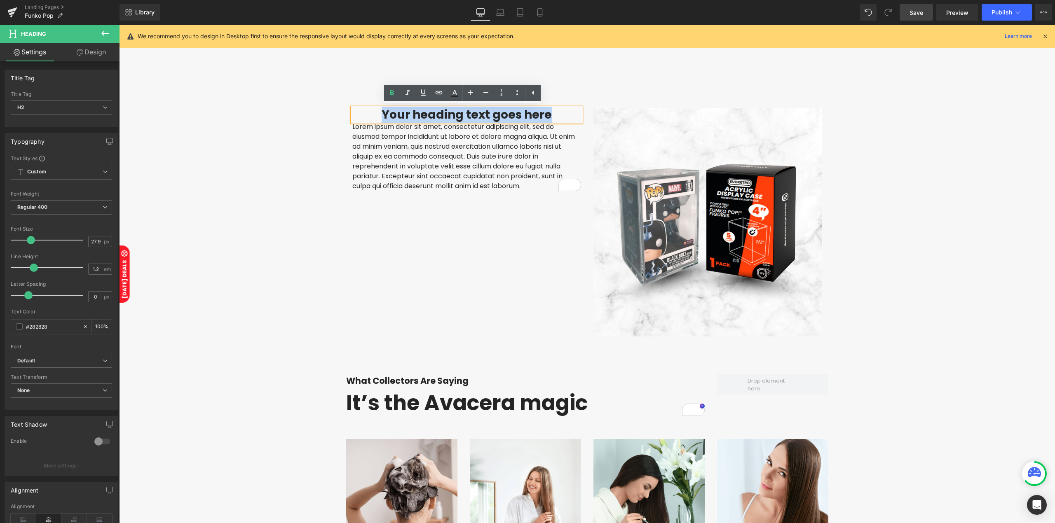
paste div
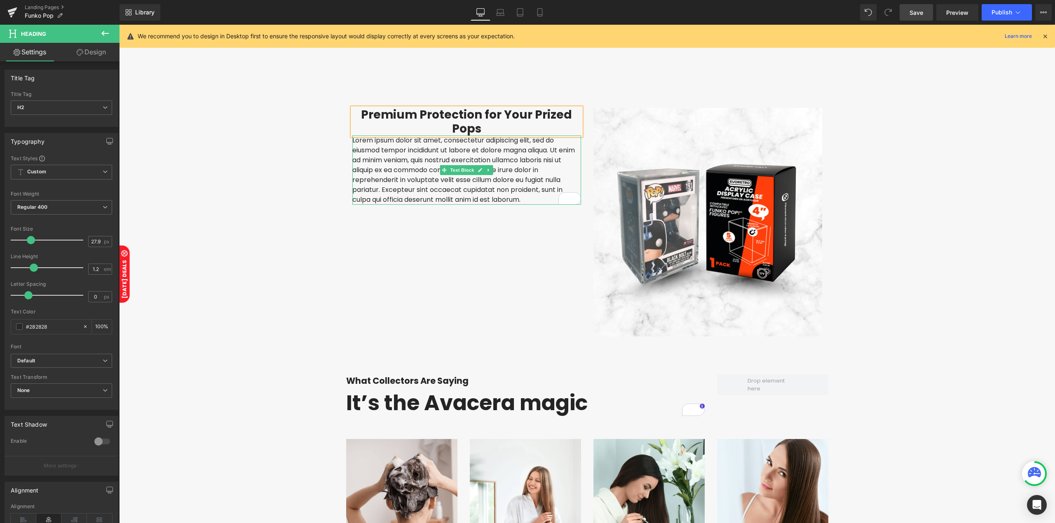
click at [412, 163] on p "Lorem ipsum dolor sit amet, consectetur adipiscing elit, sed do eiusmod tempor …" at bounding box center [466, 170] width 229 height 69
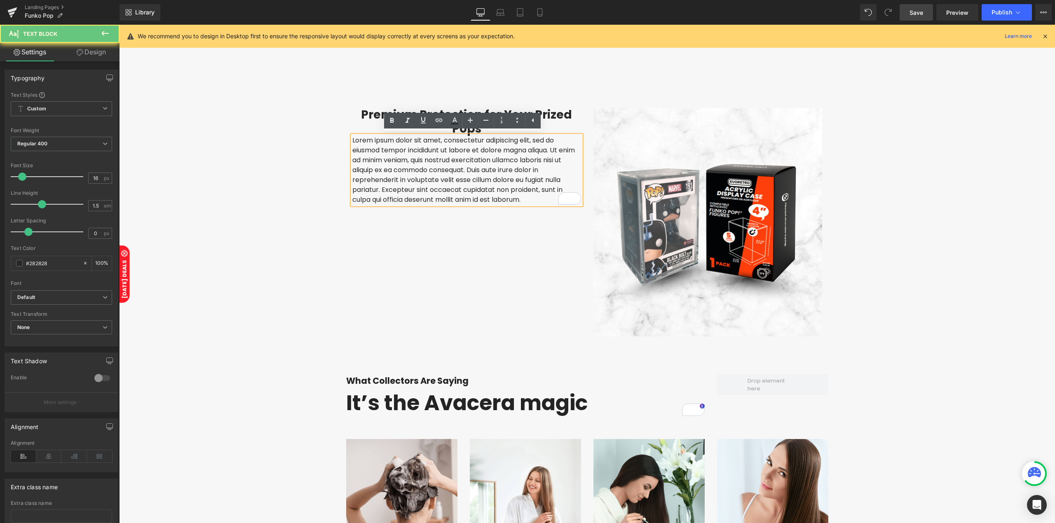
click at [412, 157] on p "Lorem ipsum dolor sit amet, consectetur adipiscing elit, sed do eiusmod tempor …" at bounding box center [466, 170] width 229 height 69
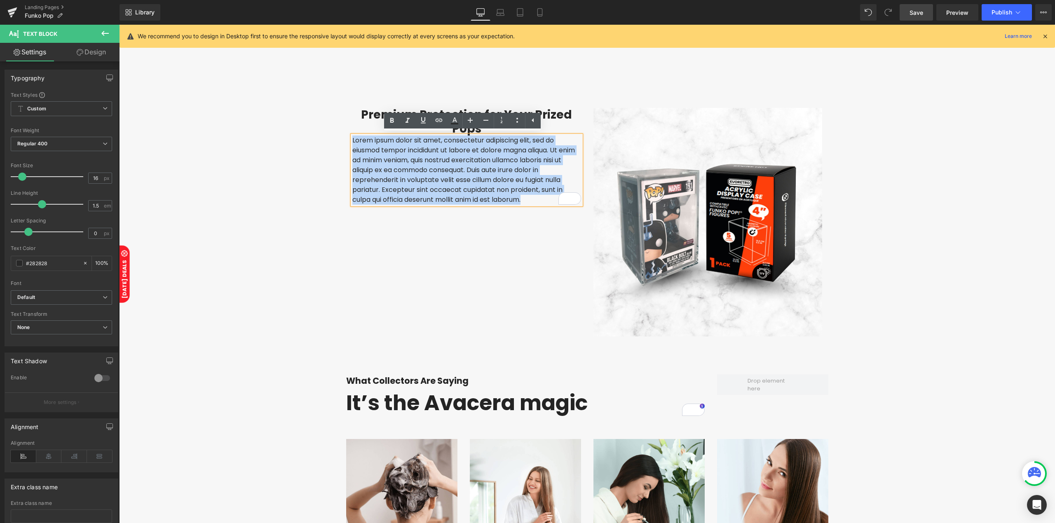
click at [412, 157] on p "Lorem ipsum dolor sit amet, consectetur adipiscing elit, sed do eiusmod tempor …" at bounding box center [466, 170] width 229 height 69
paste div "To enrich screen reader interactions, please activate Accessibility in Grammarl…"
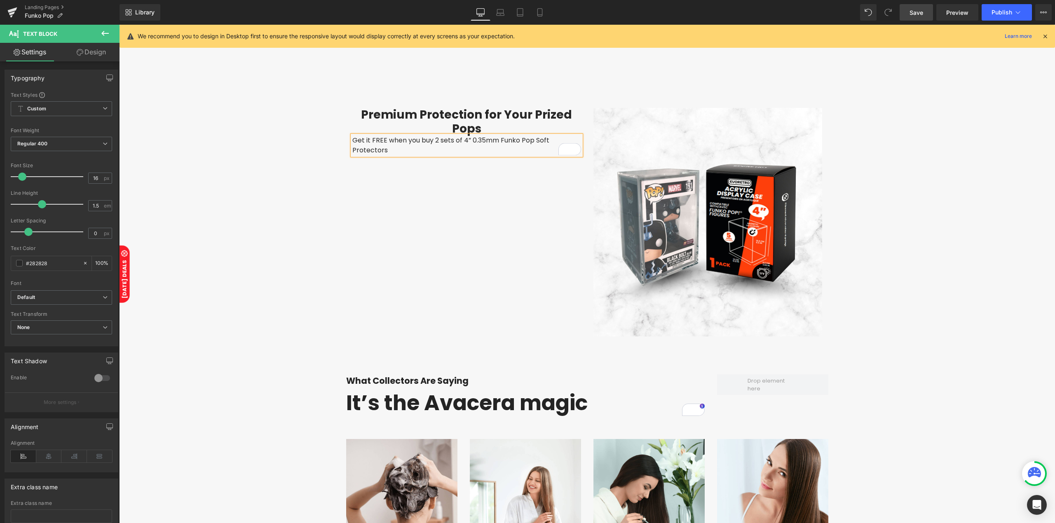
click at [353, 180] on div "Premium Protection for Your Prized Pops Heading Get it FREE when you buy 2 sets…" at bounding box center [587, 218] width 482 height 245
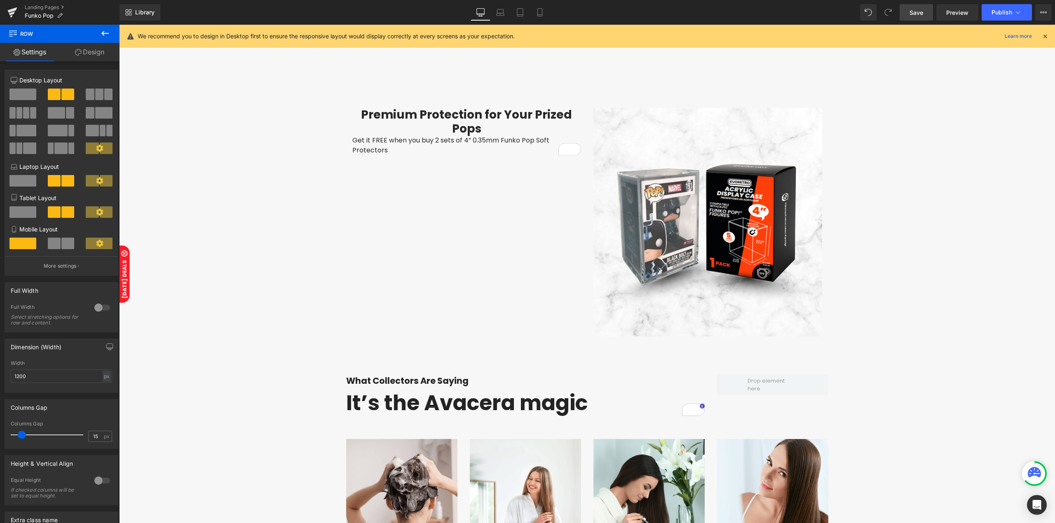
click at [108, 33] on icon at bounding box center [104, 33] width 7 height 5
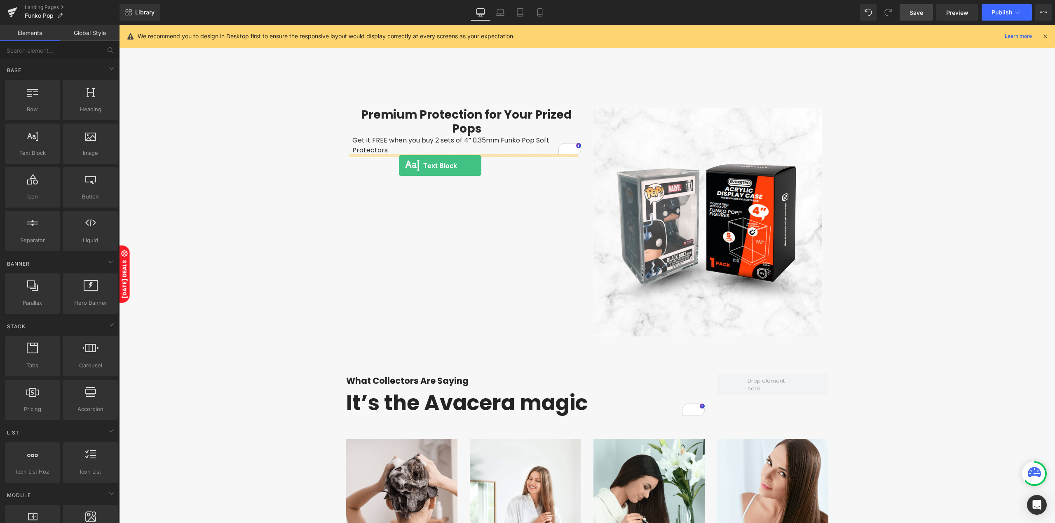
drag, startPoint x: 162, startPoint y: 166, endPoint x: 399, endPoint y: 166, distance: 236.5
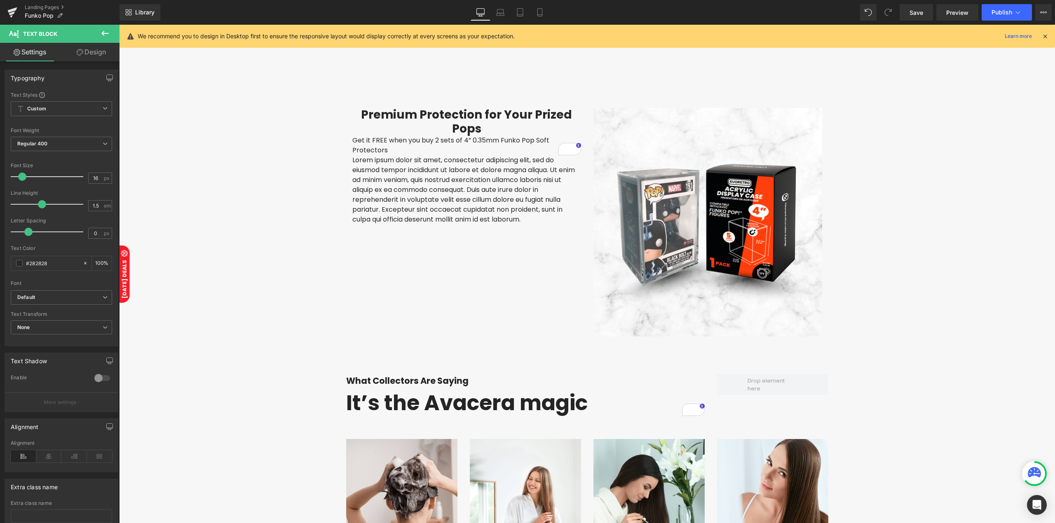
scroll to position [1677, 0]
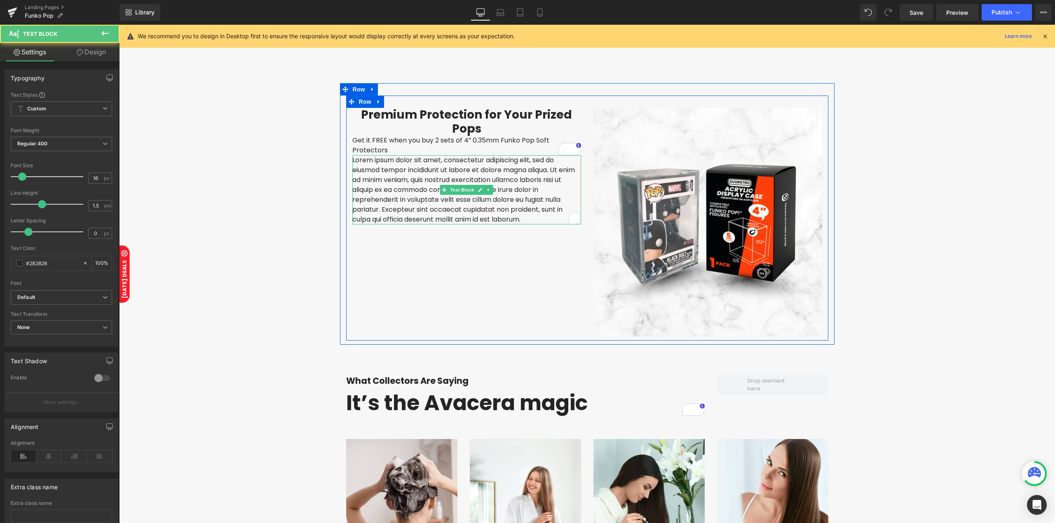
click at [369, 195] on p "Lorem ipsum dolor sit amet, consectetur adipiscing elit, sed do eiusmod tempor …" at bounding box center [466, 189] width 229 height 69
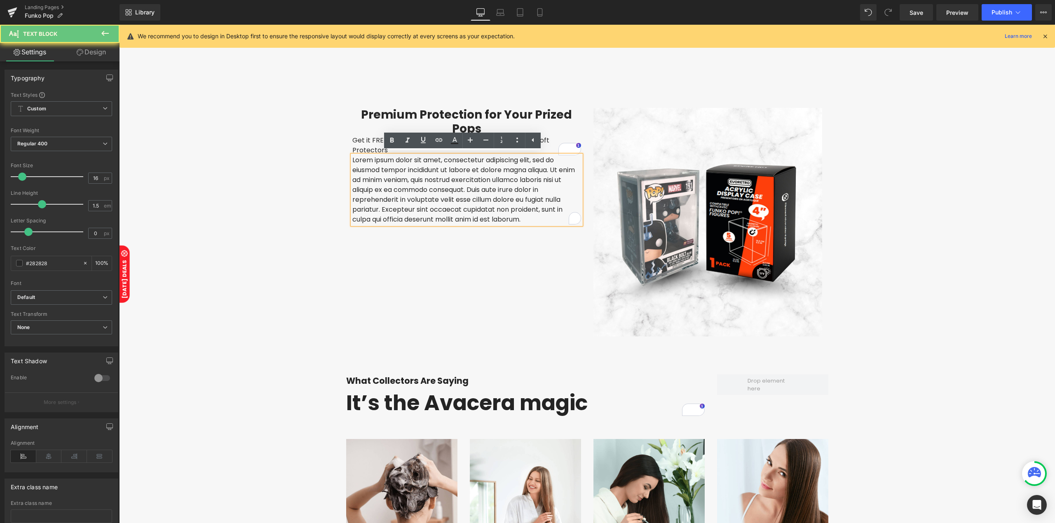
click at [369, 195] on p "Lorem ipsum dolor sit amet, consectetur adipiscing elit, sed do eiusmod tempor …" at bounding box center [466, 189] width 229 height 69
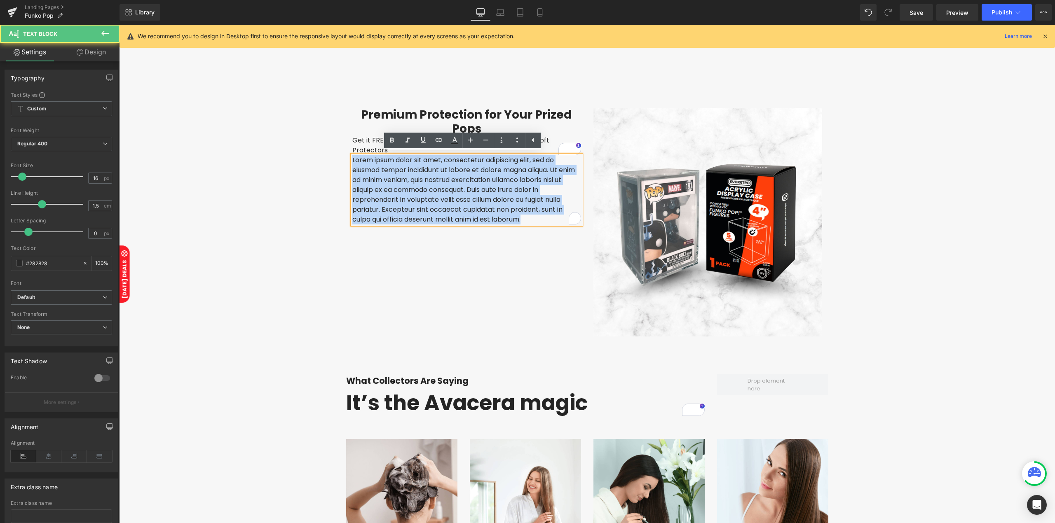
click at [369, 195] on p "Lorem ipsum dolor sit amet, consectetur adipiscing elit, sed do eiusmod tempor …" at bounding box center [466, 189] width 229 height 69
paste div "To enrich screen reader interactions, please activate Accessibility in Grammarl…"
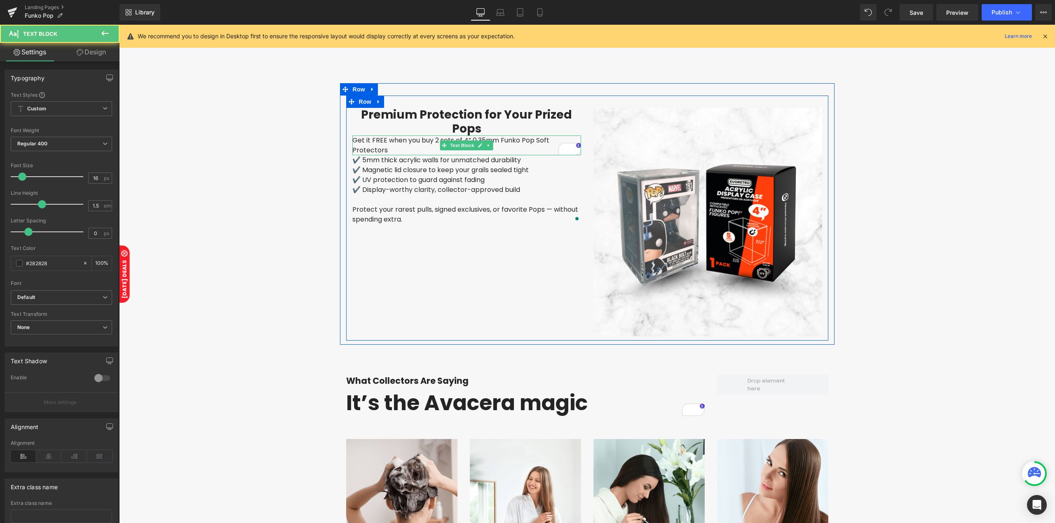
click at [398, 148] on p "Get it FREE when you buy 2 sets of 4” 0.35mm Funko Pop Soft Protectors" at bounding box center [466, 146] width 229 height 20
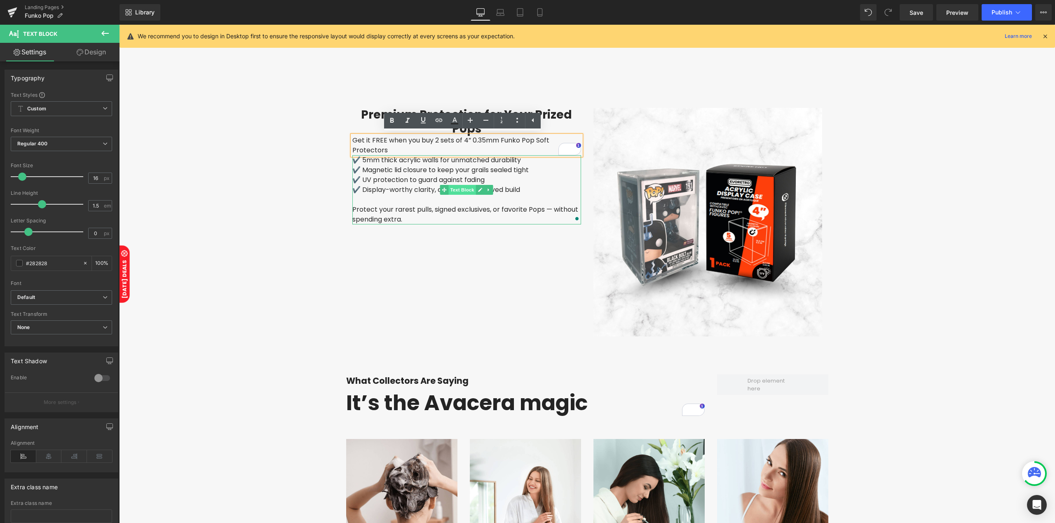
click at [454, 187] on span "Text Block" at bounding box center [461, 190] width 27 height 10
click at [455, 144] on p "Get it FREE when you buy 2 sets of 4” 0.35mm Funko Pop Soft Protectors" at bounding box center [466, 146] width 229 height 20
click at [482, 110] on h2 "Premium Protection for Your Prized Pops" at bounding box center [466, 122] width 229 height 28
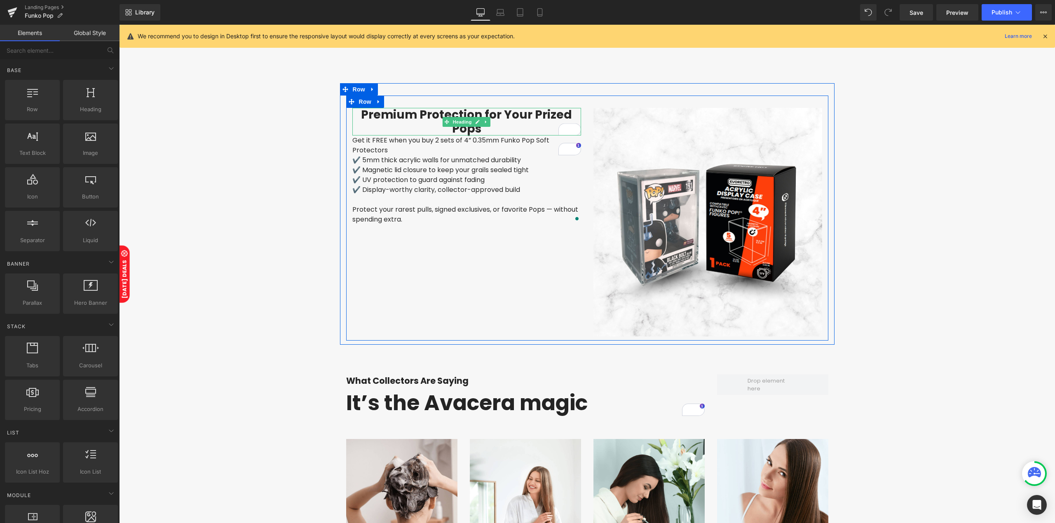
click at [457, 126] on h2 "Premium Protection for Your Prized Pops" at bounding box center [466, 122] width 229 height 28
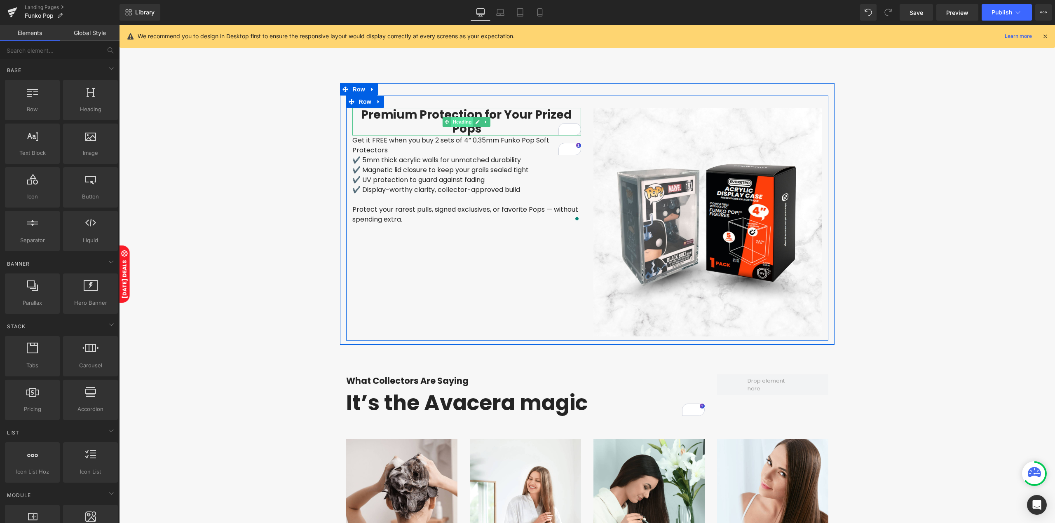
click at [455, 120] on span "Heading" at bounding box center [462, 122] width 22 height 10
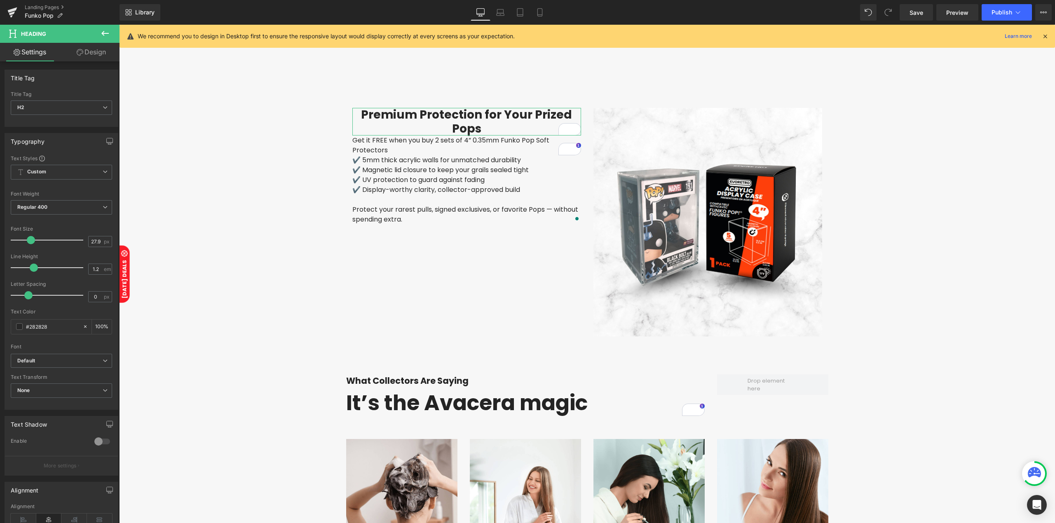
click at [101, 55] on link "Design" at bounding box center [91, 52] width 60 height 19
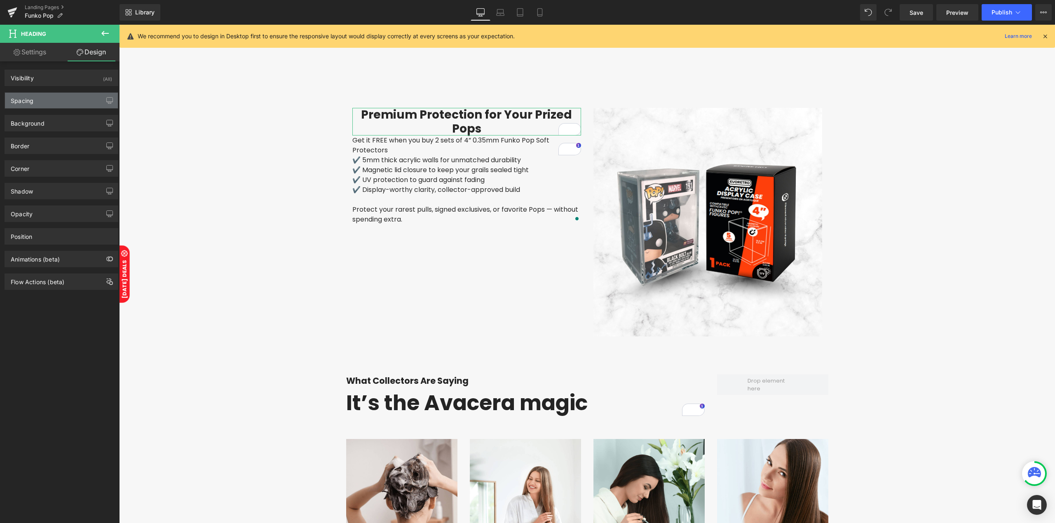
click at [68, 104] on div "Spacing" at bounding box center [61, 101] width 113 height 16
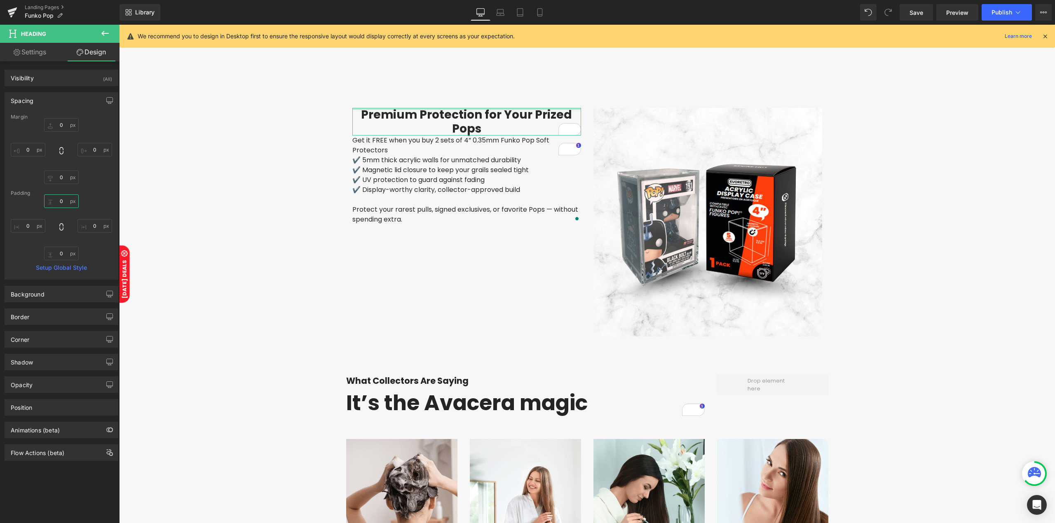
click at [61, 199] on input "0" at bounding box center [61, 201] width 35 height 14
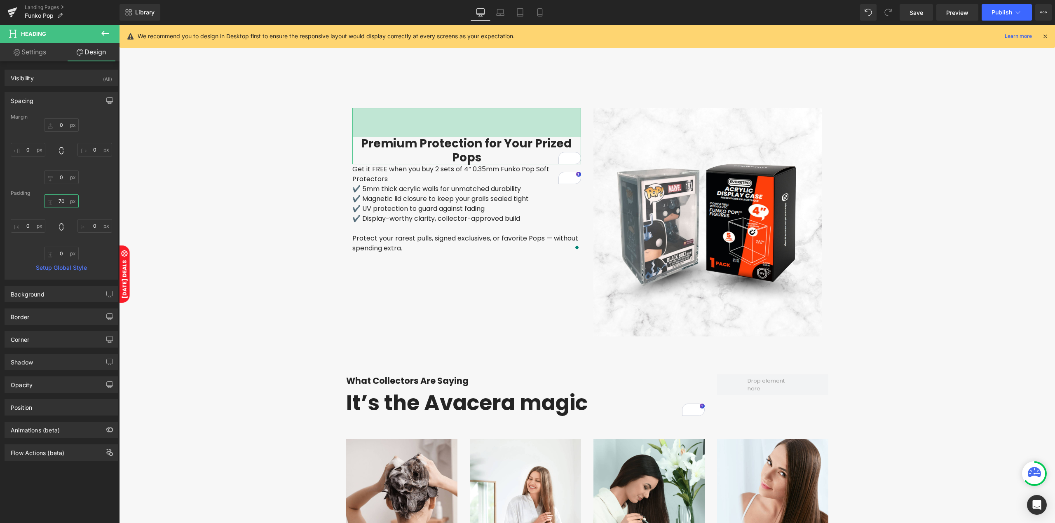
click at [63, 203] on input "70" at bounding box center [61, 201] width 35 height 14
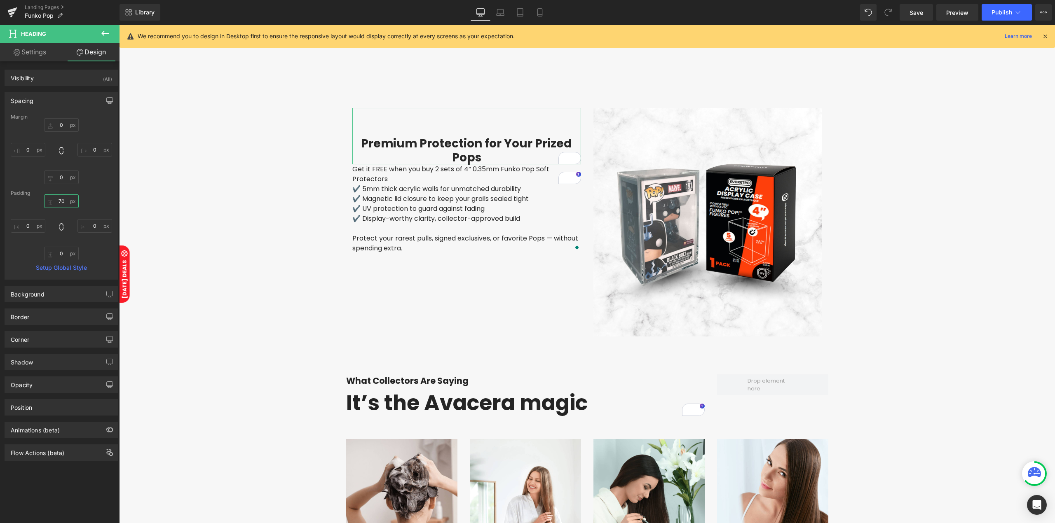
click at [63, 203] on input "70" at bounding box center [61, 201] width 35 height 14
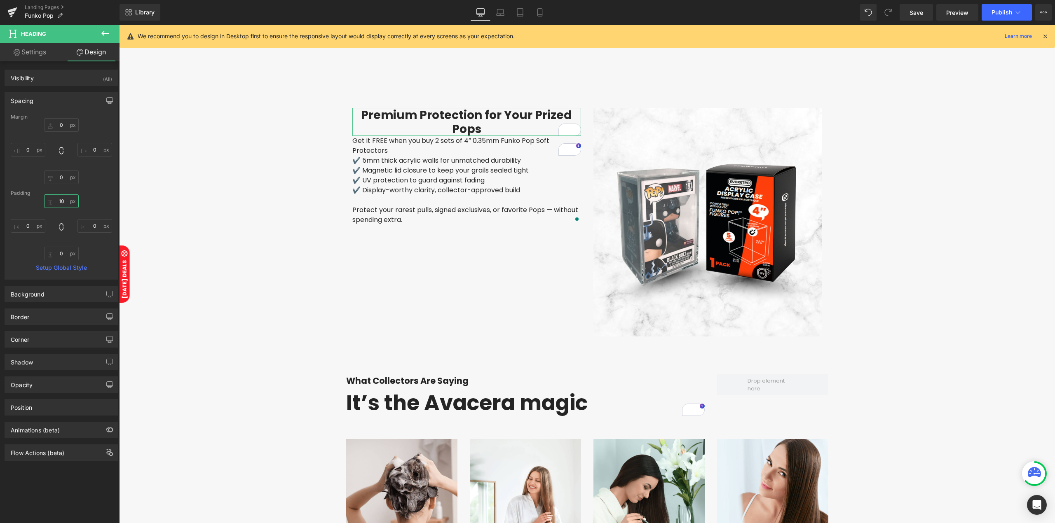
type input "100"
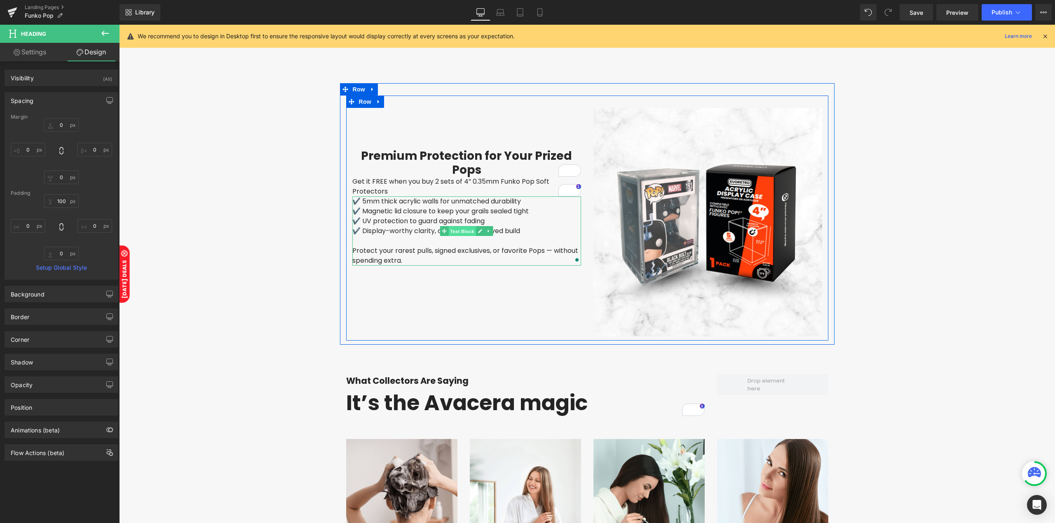
click at [450, 233] on span "Text Block" at bounding box center [461, 232] width 27 height 10
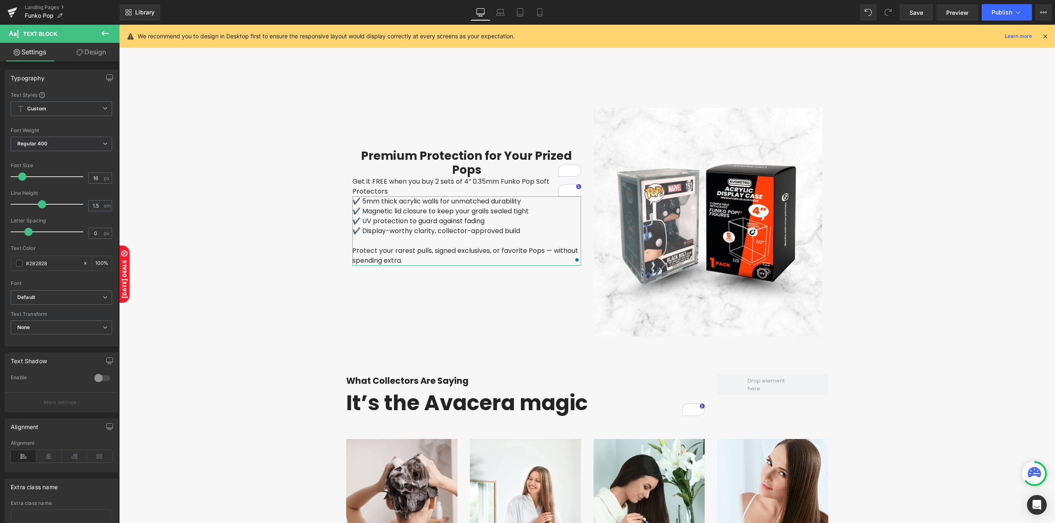
click at [101, 54] on link "Design" at bounding box center [91, 52] width 60 height 19
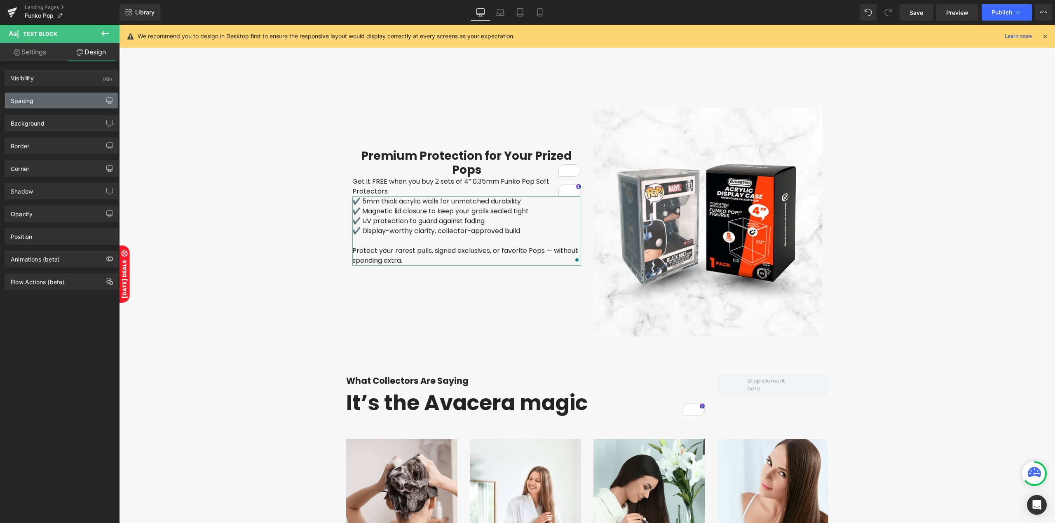
click at [36, 105] on div "Spacing" at bounding box center [61, 101] width 113 height 16
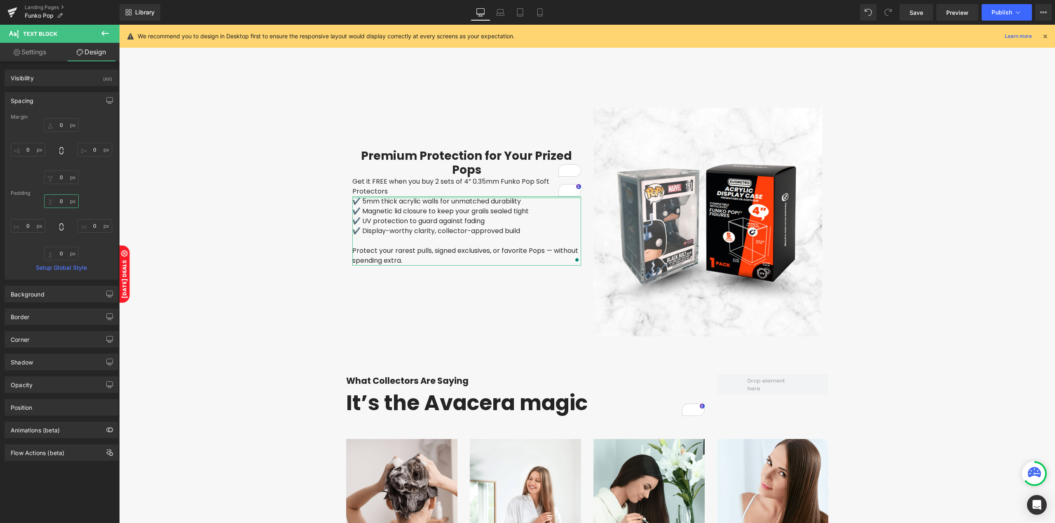
click at [61, 200] on input "0" at bounding box center [61, 201] width 35 height 14
type input "20"
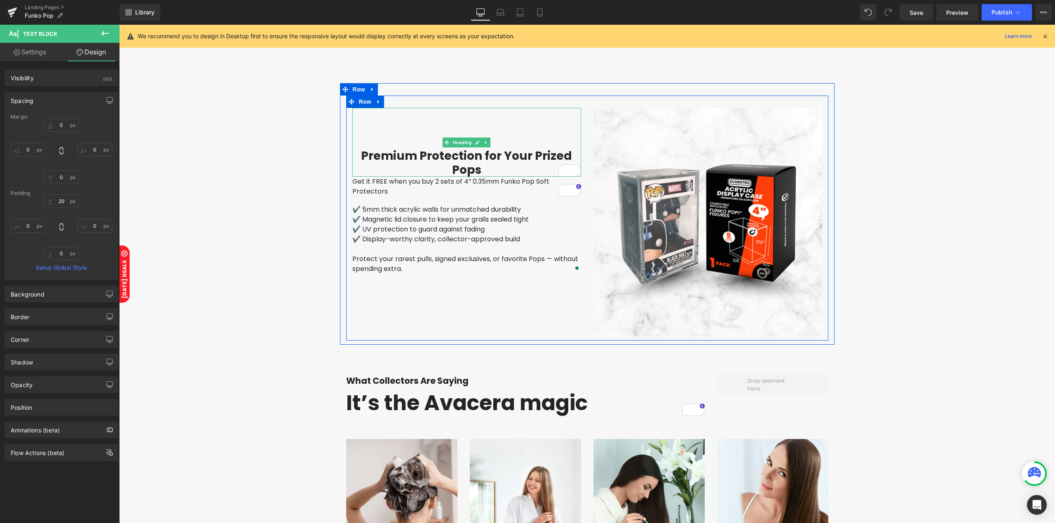
click at [394, 159] on h2 "Premium Protection for Your Prized Pops" at bounding box center [466, 163] width 229 height 28
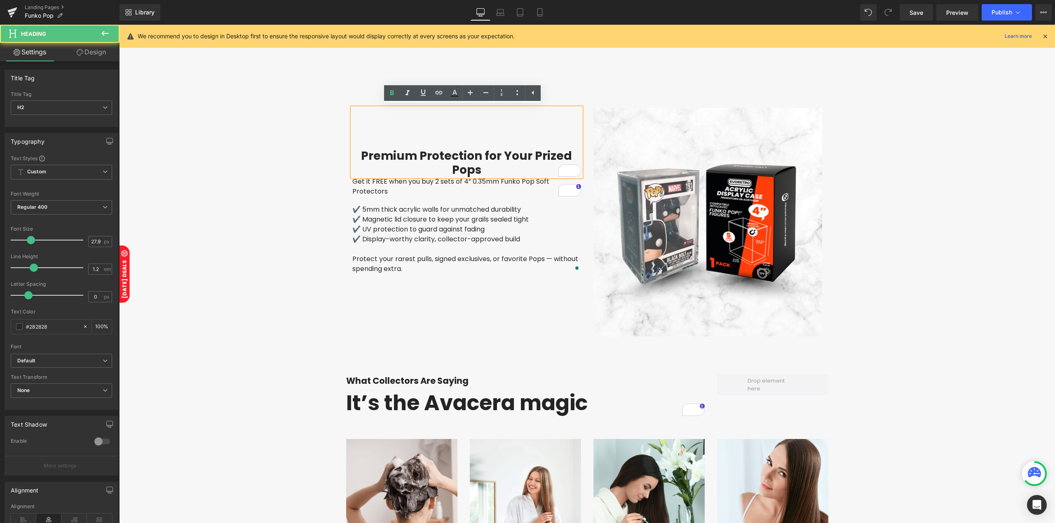
click at [455, 153] on h2 "Premium Protection for Your Prized Pops" at bounding box center [466, 163] width 229 height 28
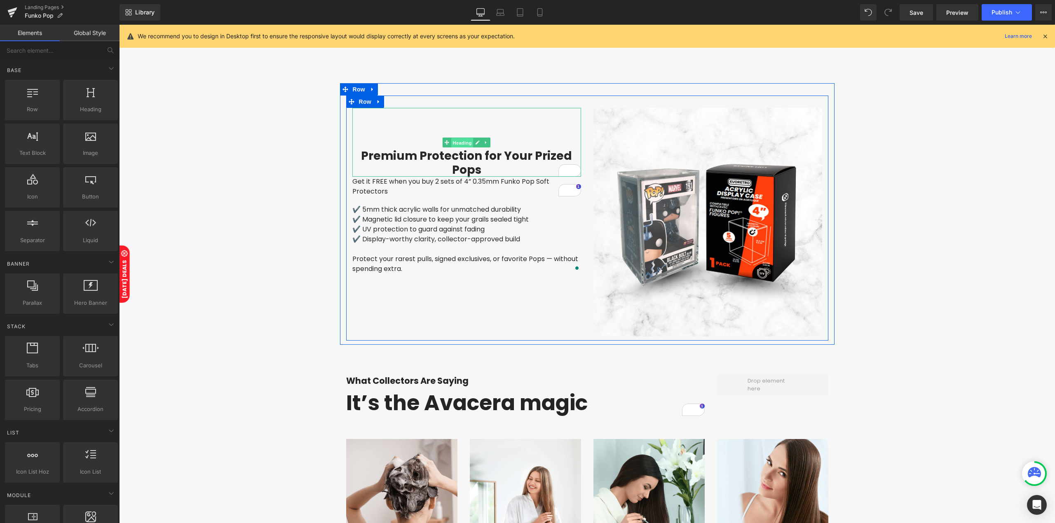
click at [455, 145] on span "Heading" at bounding box center [462, 143] width 22 height 10
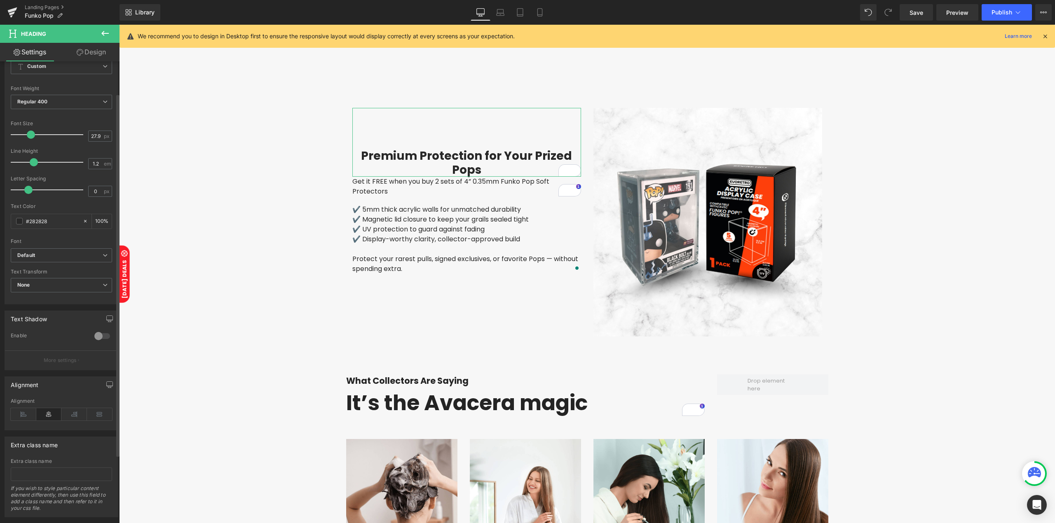
scroll to position [110, 0]
click at [19, 414] on icon at bounding box center [24, 410] width 26 height 12
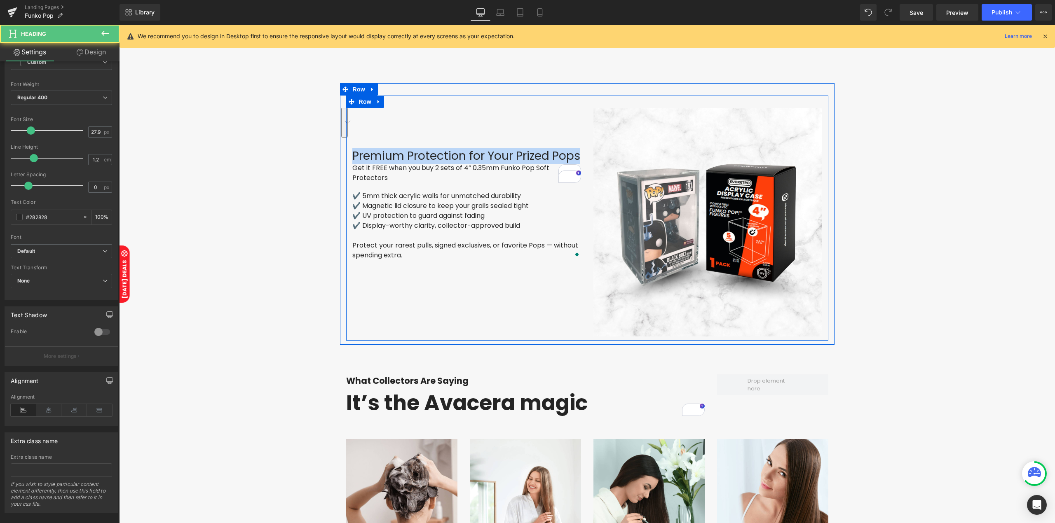
drag, startPoint x: 406, startPoint y: 170, endPoint x: 347, endPoint y: 160, distance: 60.2
click at [347, 160] on div "Premium Protection for Your Prized Pops Heading 100px Get it FREE when you buy …" at bounding box center [466, 184] width 241 height 152
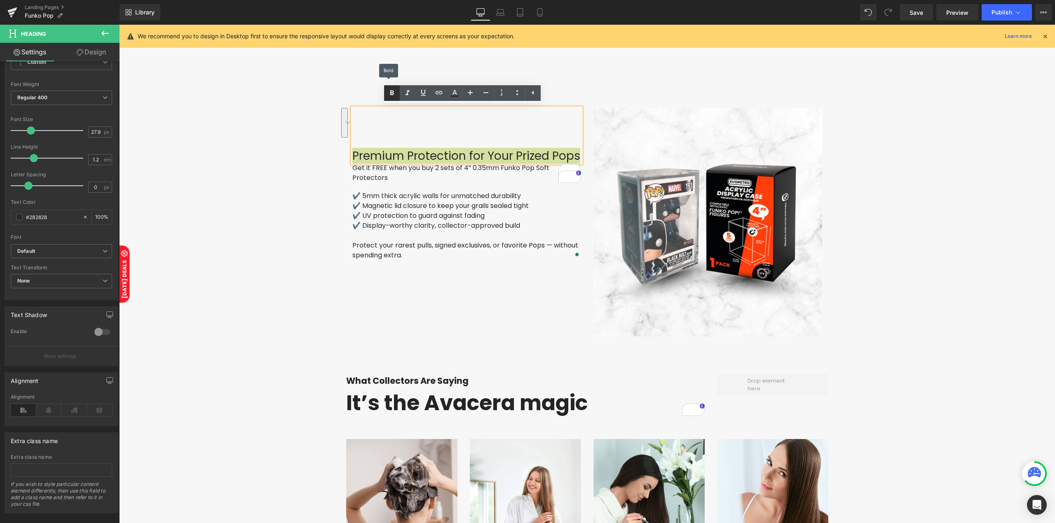
click at [392, 96] on icon at bounding box center [392, 93] width 10 height 10
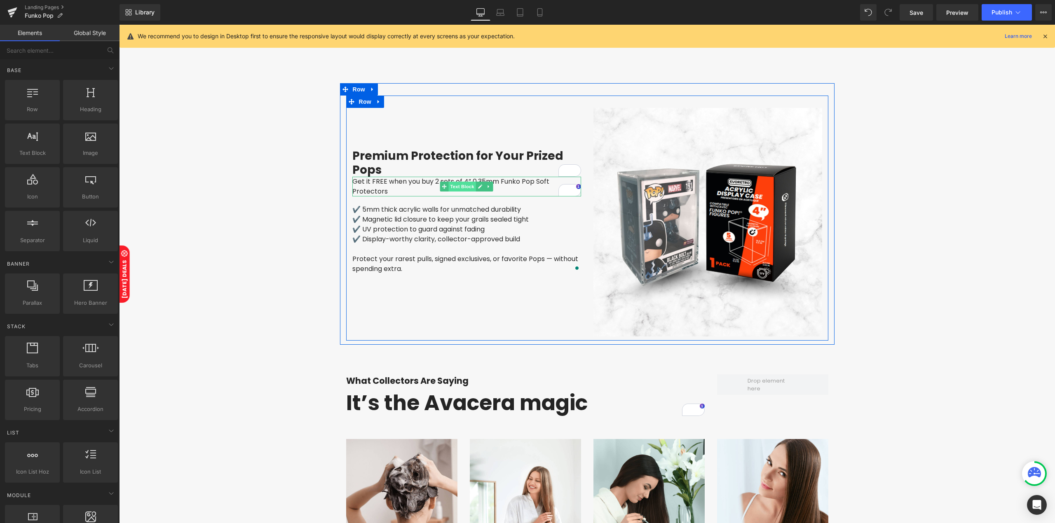
click at [452, 185] on span "Text Block" at bounding box center [461, 187] width 27 height 10
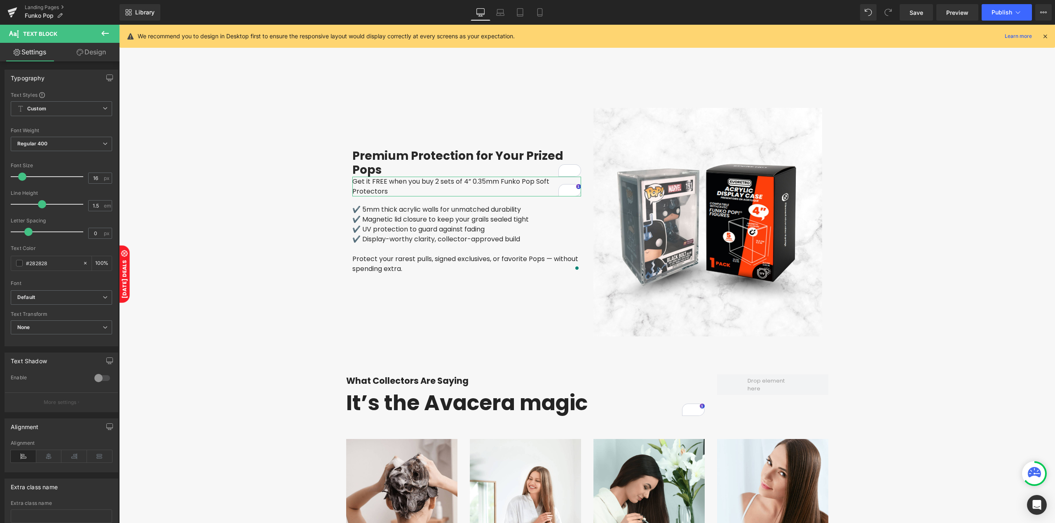
click at [102, 51] on link "Design" at bounding box center [91, 52] width 60 height 19
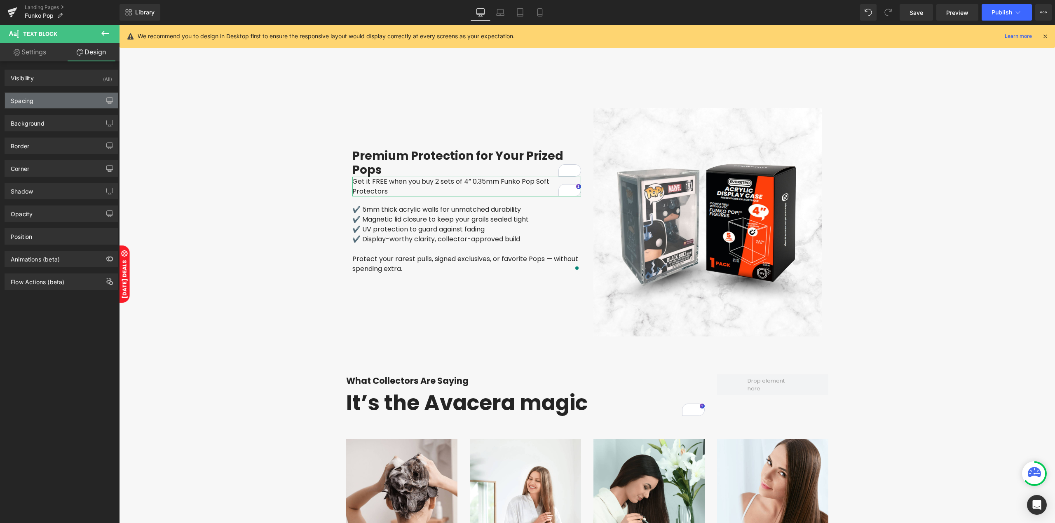
click at [38, 101] on div "Spacing" at bounding box center [61, 101] width 113 height 16
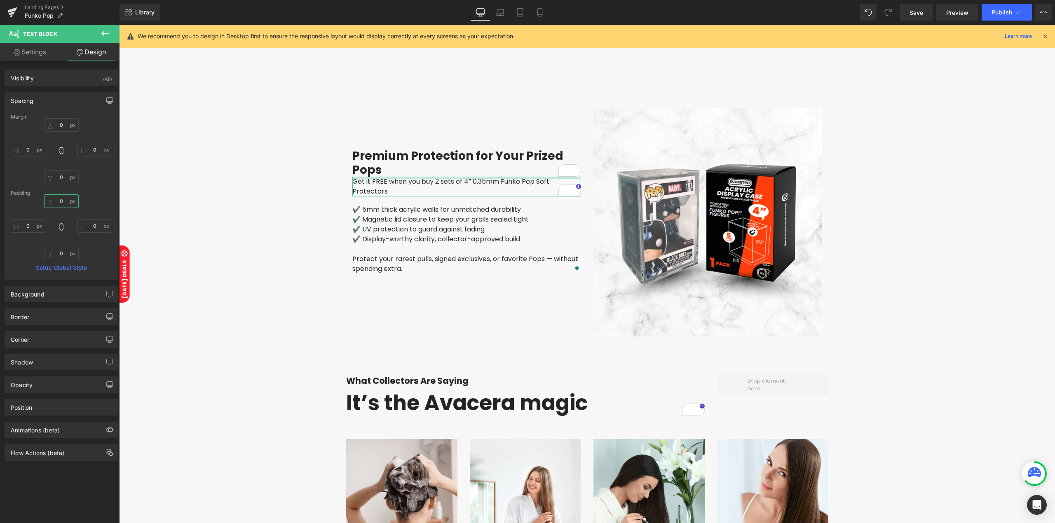
click at [61, 198] on input "0" at bounding box center [61, 201] width 35 height 14
type input "19"
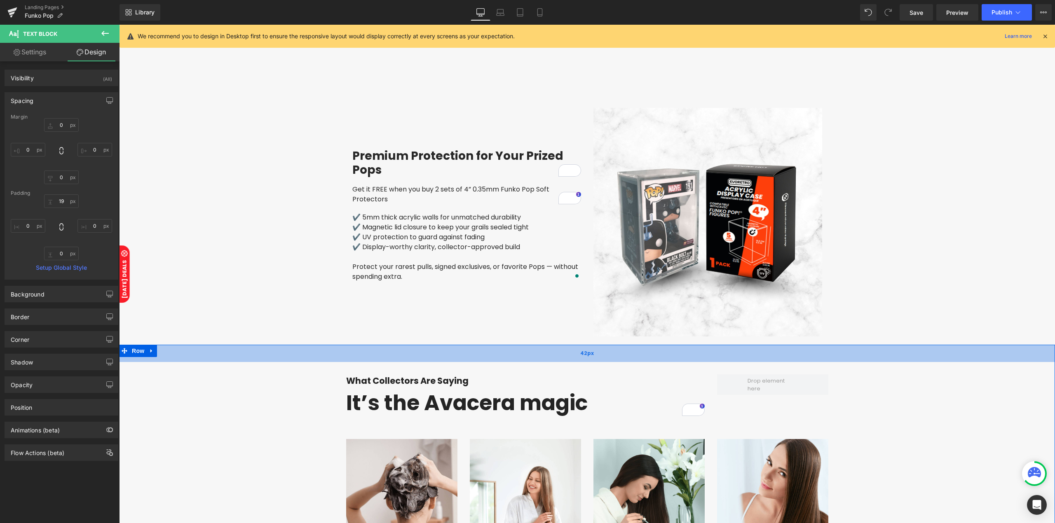
click at [479, 351] on div "42px" at bounding box center [587, 353] width 936 height 17
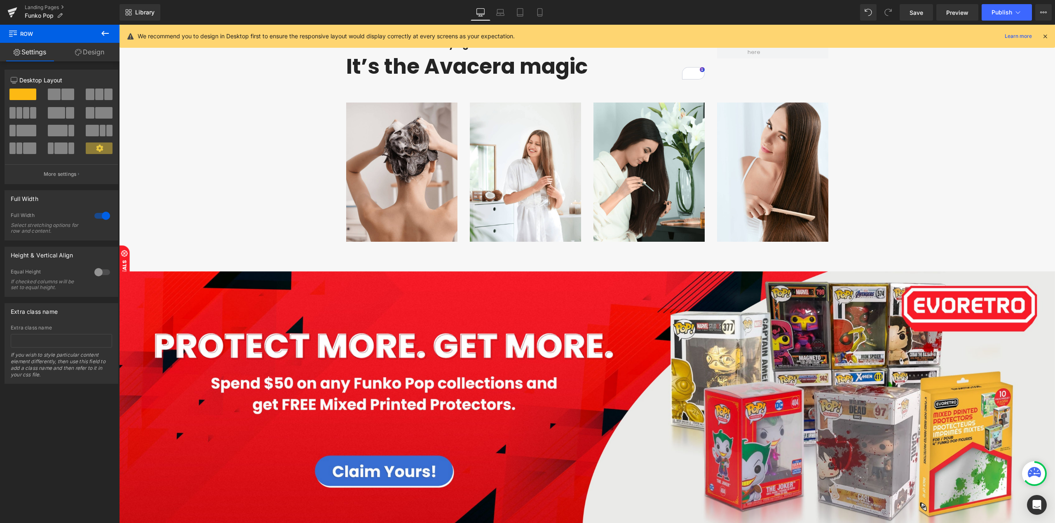
scroll to position [1913, 0]
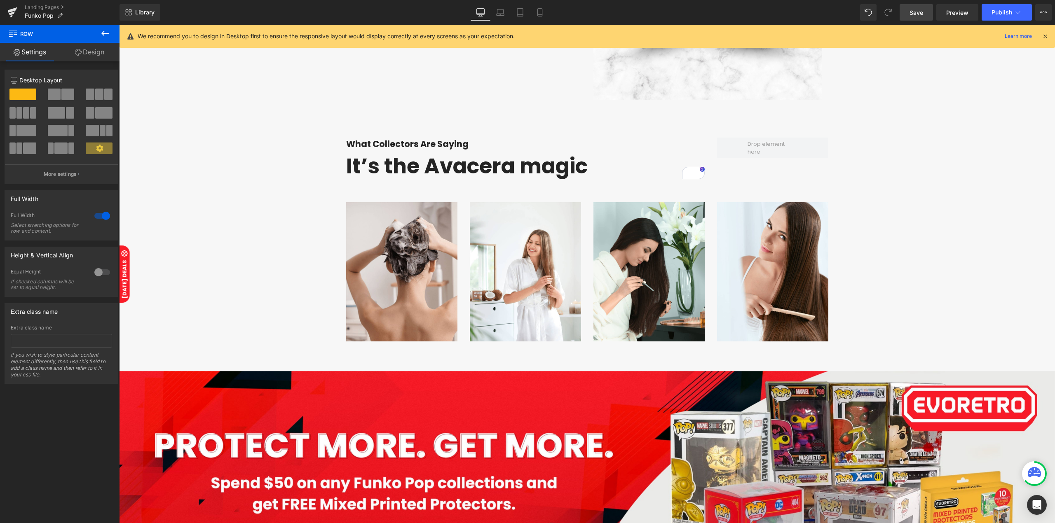
click at [915, 12] on span "Save" at bounding box center [916, 12] width 14 height 9
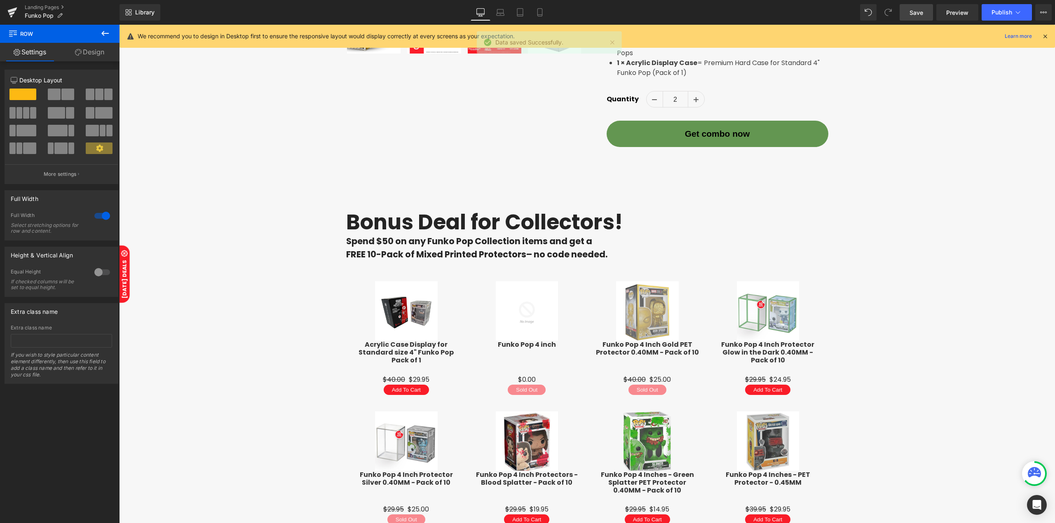
scroll to position [869, 0]
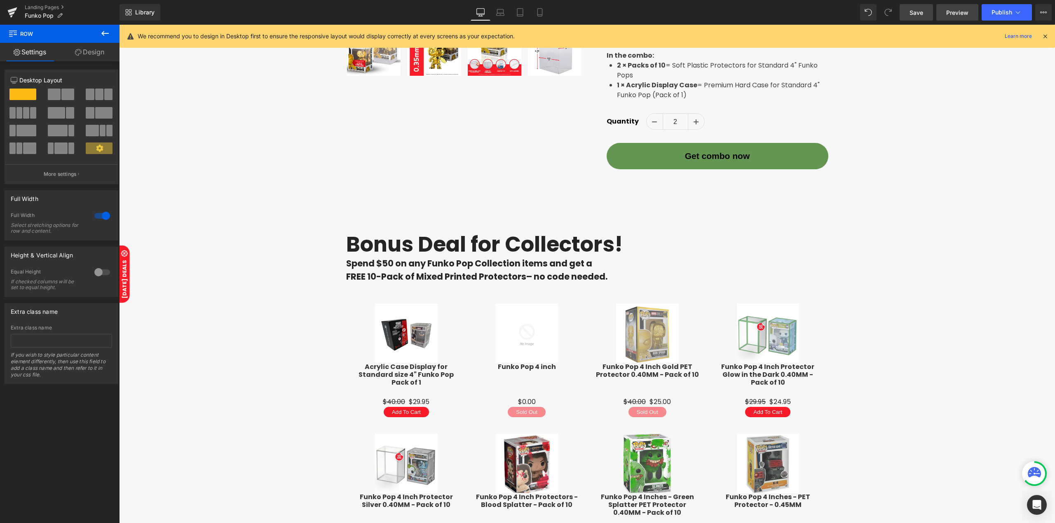
click at [963, 18] on link "Preview" at bounding box center [957, 12] width 42 height 16
